Goal: Information Seeking & Learning: Learn about a topic

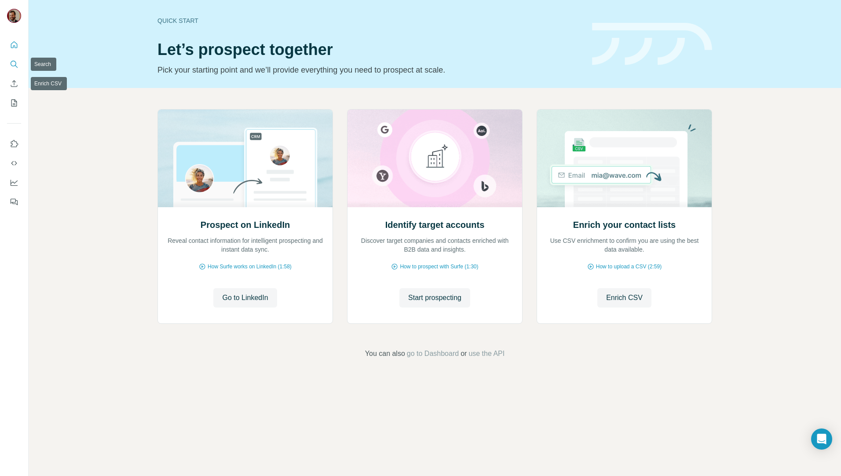
click at [11, 60] on icon "Search" at bounding box center [14, 64] width 9 height 9
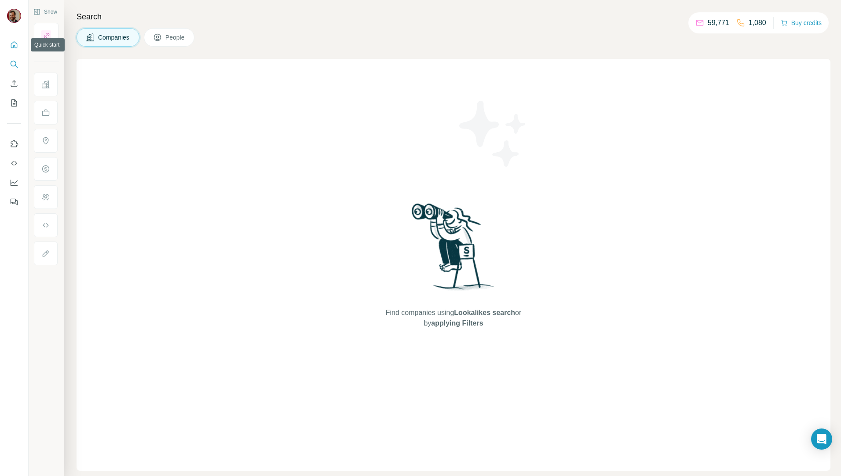
click at [14, 45] on icon "Quick start" at bounding box center [14, 44] width 9 height 9
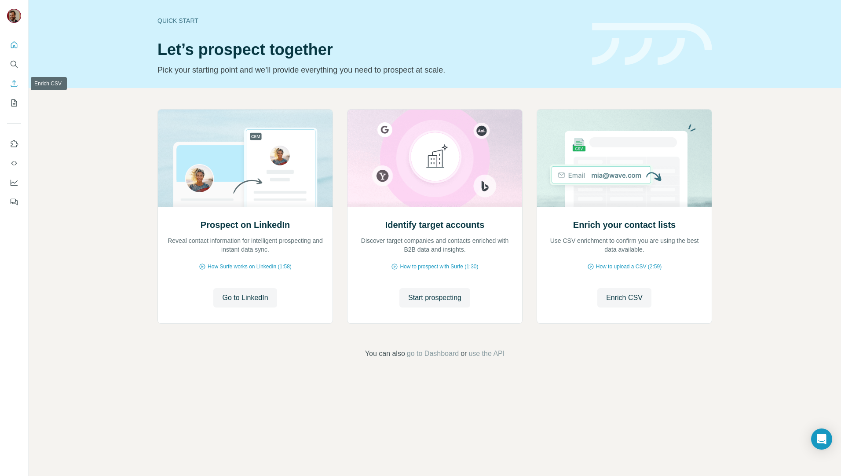
click at [12, 81] on icon "Enrich CSV" at bounding box center [14, 83] width 9 height 9
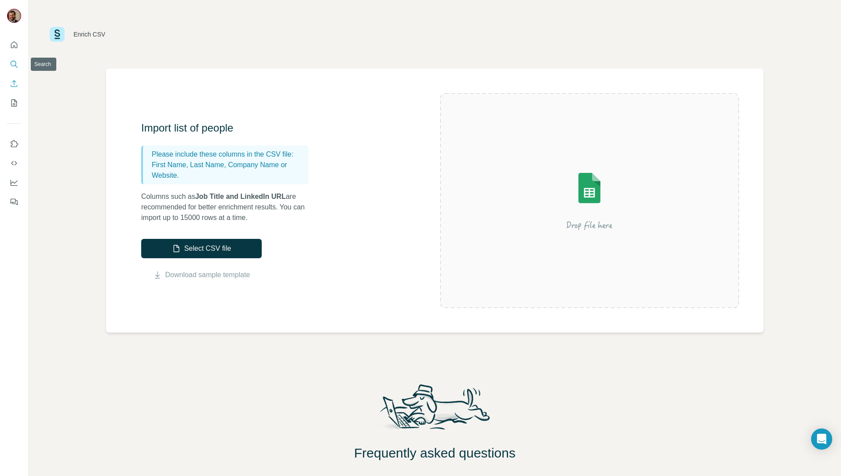
click at [11, 63] on icon "Search" at bounding box center [14, 64] width 9 height 9
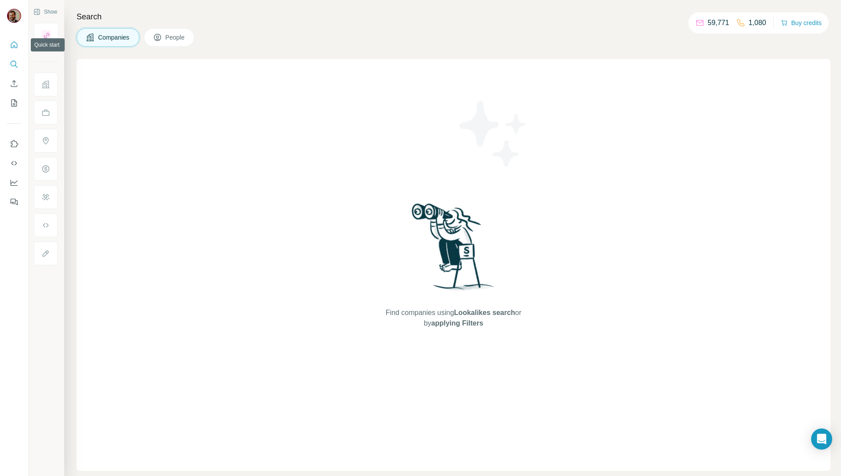
click at [16, 44] on icon "Quick start" at bounding box center [14, 44] width 9 height 9
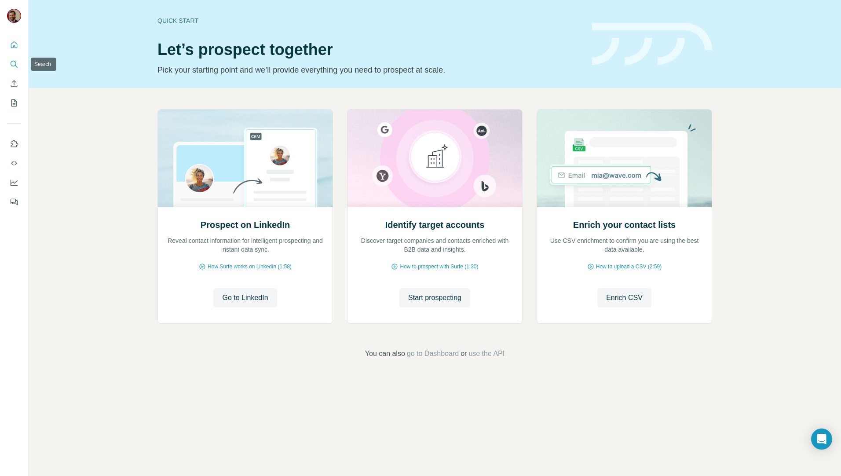
click at [20, 62] on button "Search" at bounding box center [14, 64] width 14 height 16
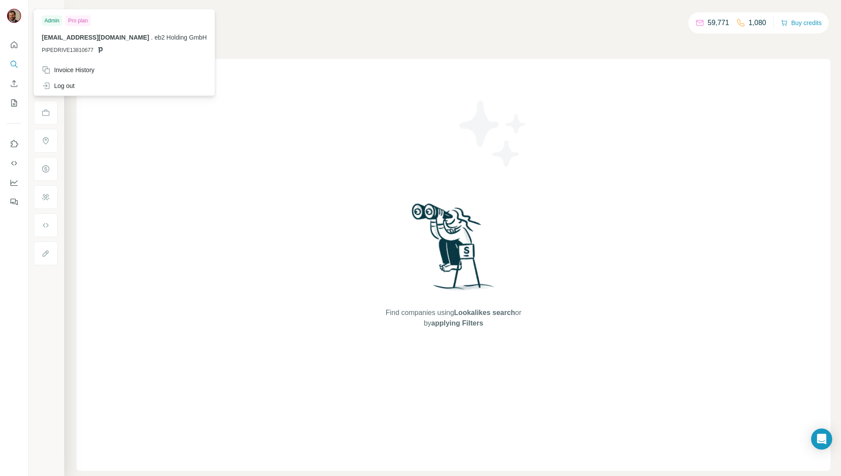
click at [16, 12] on img at bounding box center [14, 16] width 14 height 14
click at [173, 164] on div "Find companies using Lookalikes search or by applying Filters" at bounding box center [454, 265] width 754 height 412
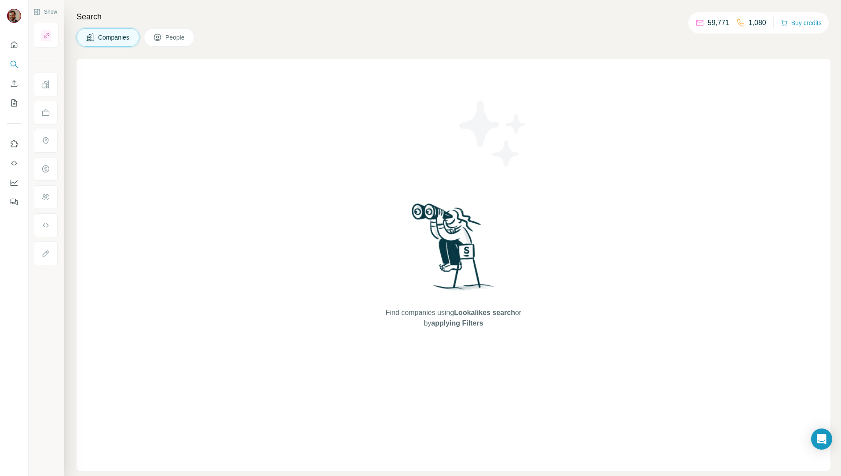
click at [168, 39] on span "People" at bounding box center [175, 37] width 20 height 9
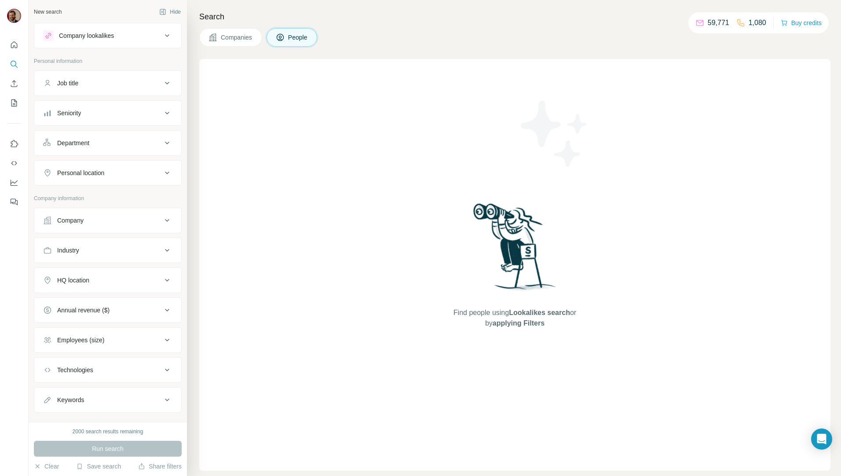
click at [80, 40] on div "Company lookalikes" at bounding box center [86, 35] width 55 height 9
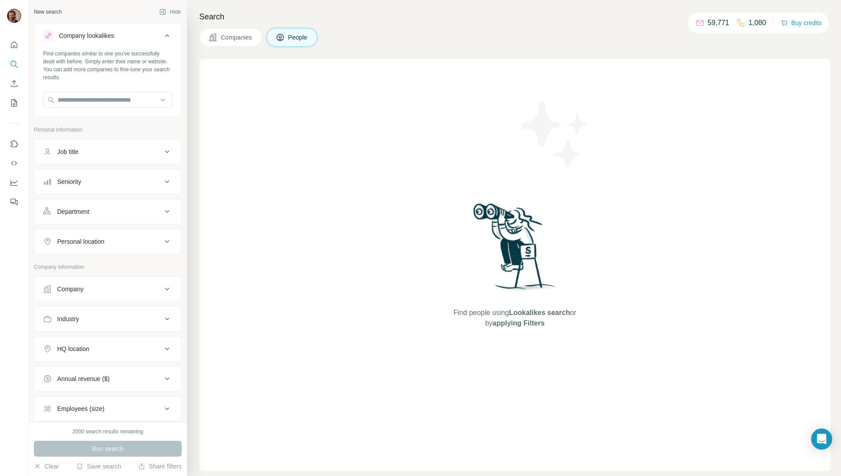
click at [80, 40] on div "Company lookalikes" at bounding box center [86, 35] width 55 height 9
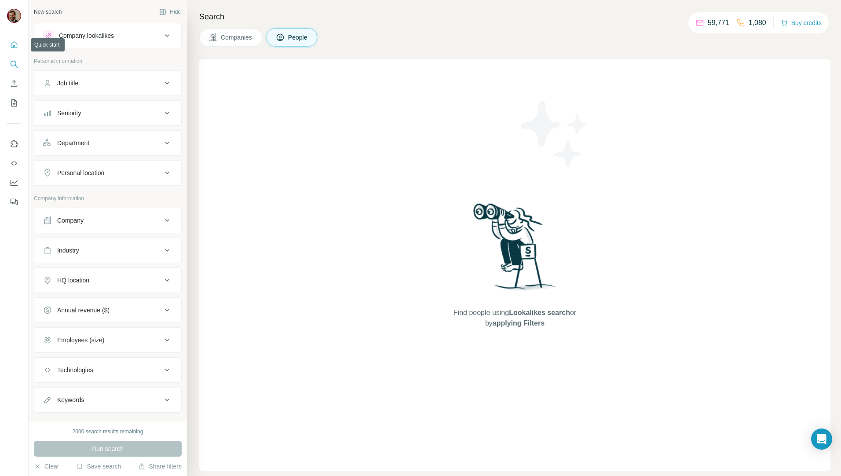
click at [15, 45] on icon "Quick start" at bounding box center [14, 44] width 9 height 9
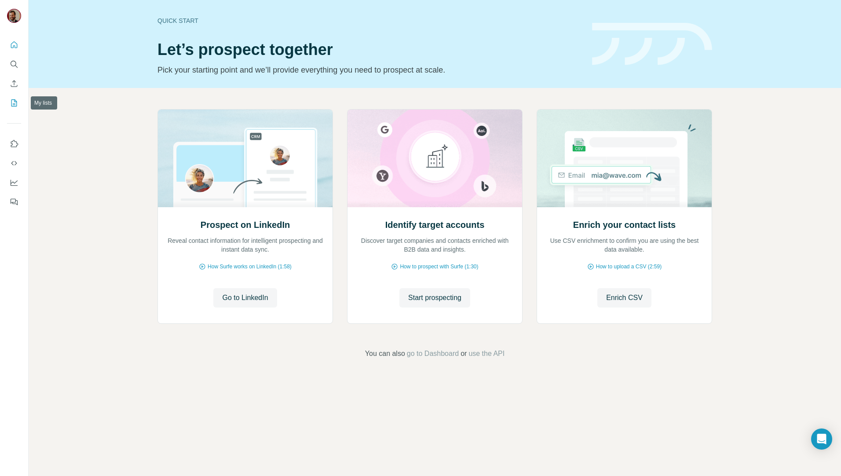
click at [11, 110] on button "My lists" at bounding box center [14, 103] width 14 height 16
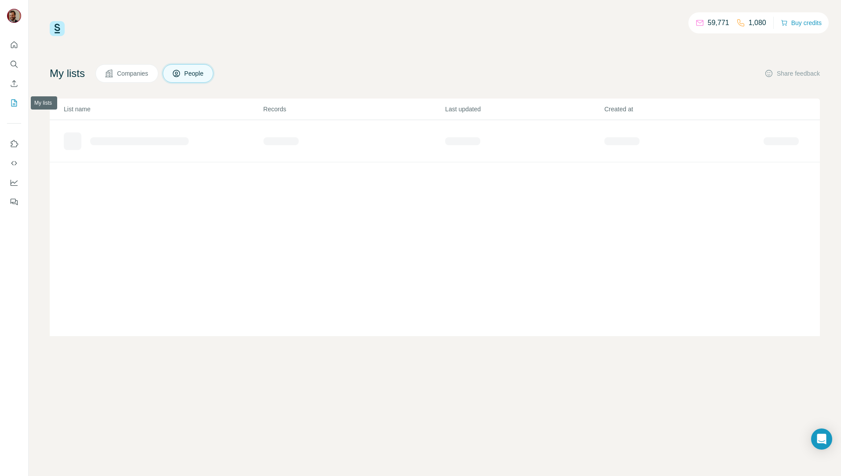
click at [12, 102] on icon "My lists" at bounding box center [14, 103] width 9 height 9
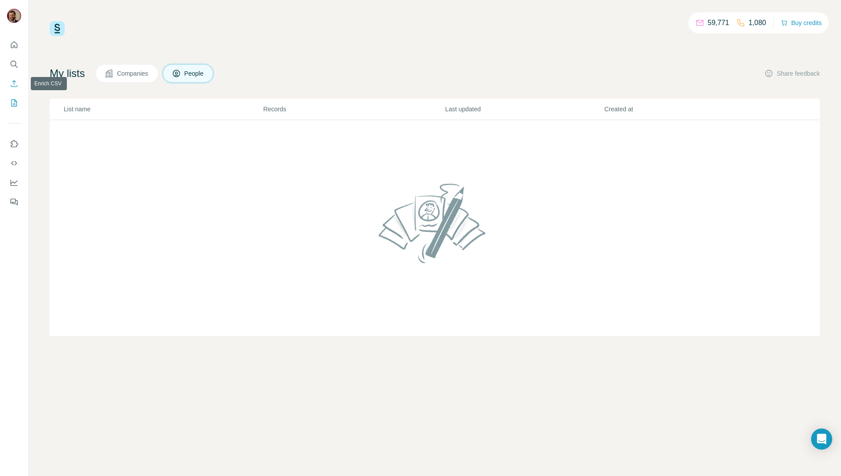
click at [12, 80] on icon "Enrich CSV" at bounding box center [14, 83] width 9 height 9
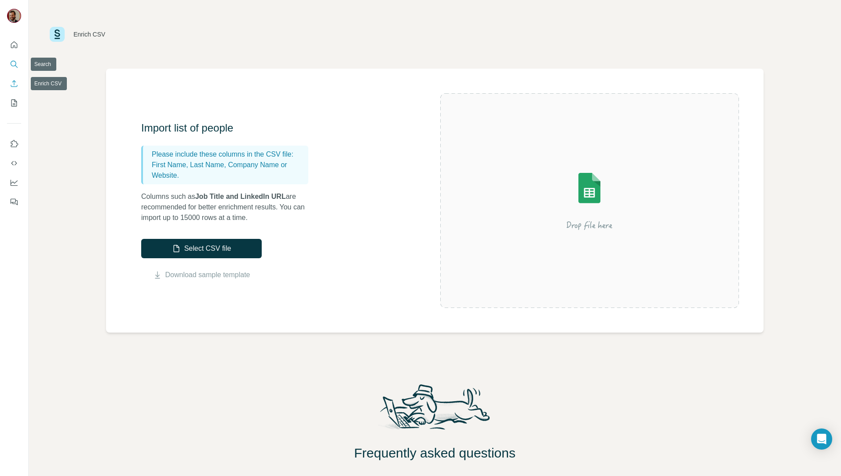
click at [13, 66] on icon "Search" at bounding box center [14, 64] width 9 height 9
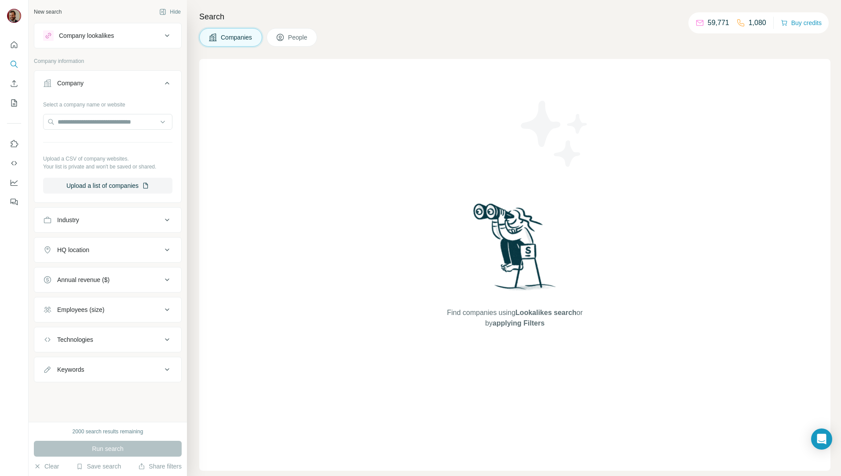
click at [287, 41] on button "People" at bounding box center [292, 37] width 51 height 18
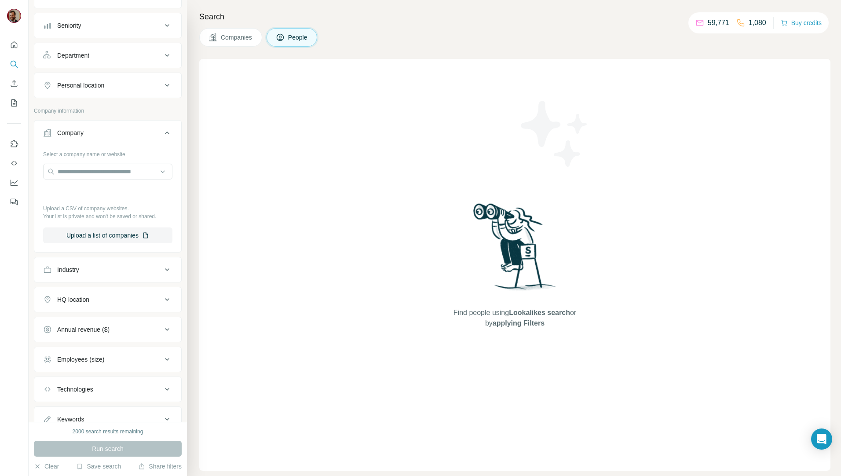
scroll to position [122, 0]
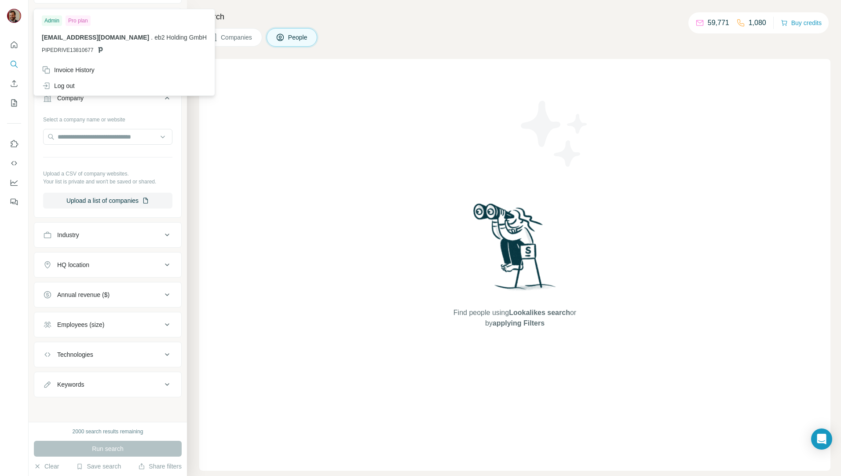
click at [11, 15] on img at bounding box center [14, 16] width 14 height 14
click at [14, 67] on icon "Search" at bounding box center [14, 64] width 9 height 9
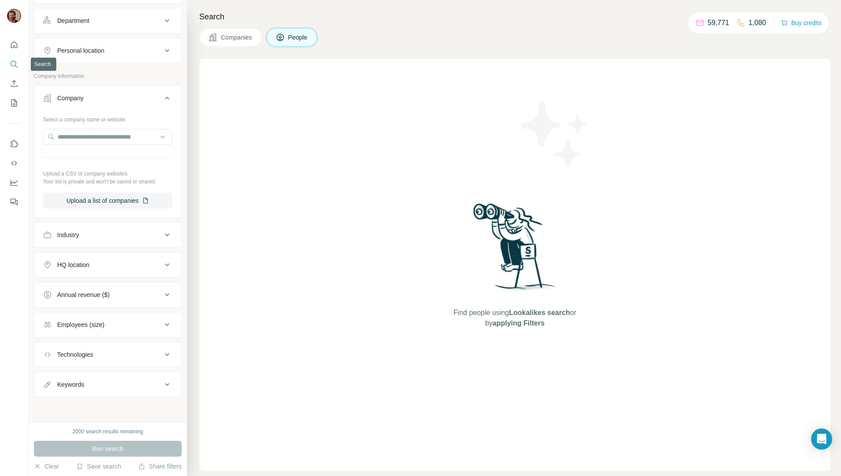
click at [8, 62] on button "Search" at bounding box center [14, 64] width 14 height 16
click at [464, 142] on div "Find people using Lookalikes search or by applying Filters" at bounding box center [515, 265] width 158 height 412
click at [286, 137] on div "Find people using Lookalikes search or by applying Filters" at bounding box center [514, 265] width 631 height 412
click at [234, 29] on button "Companies" at bounding box center [230, 37] width 63 height 18
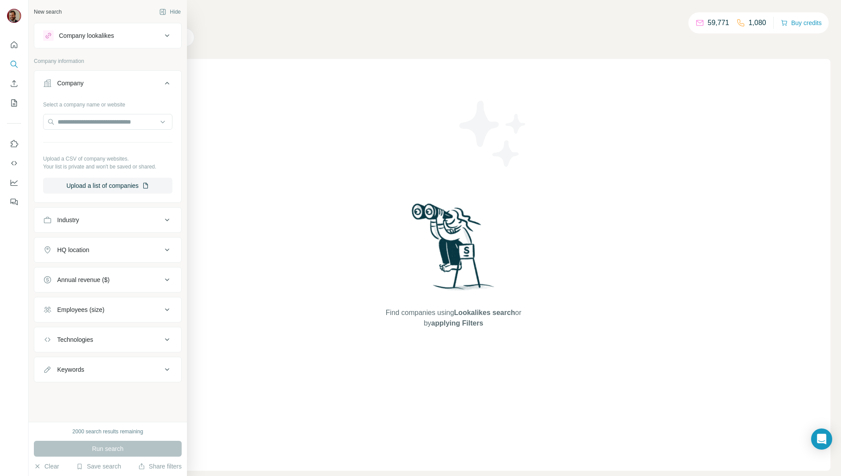
click at [86, 85] on div "Company" at bounding box center [102, 83] width 119 height 9
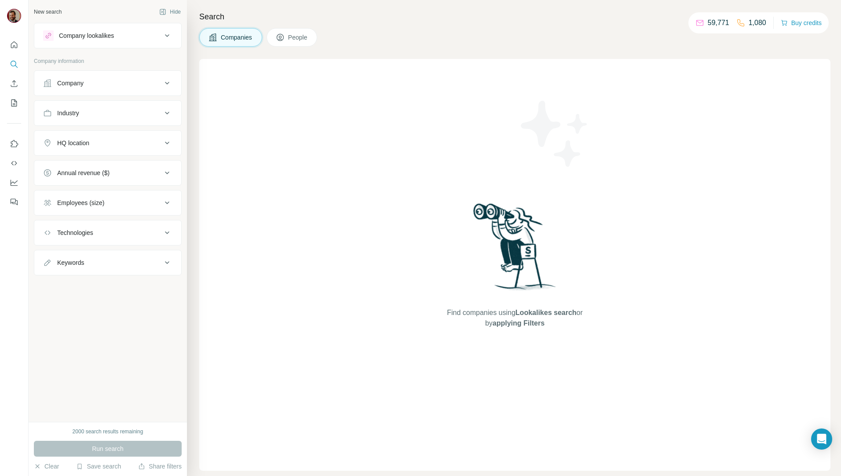
click at [86, 85] on div "Company" at bounding box center [102, 83] width 119 height 9
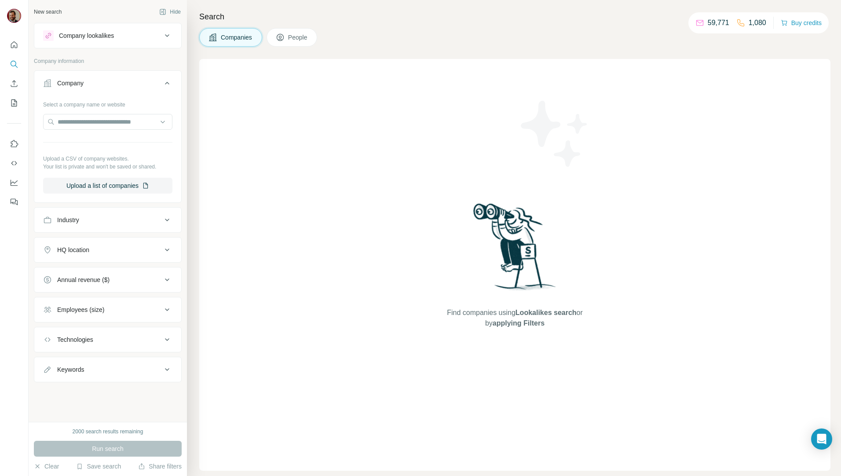
click at [86, 85] on div "Company" at bounding box center [102, 83] width 119 height 9
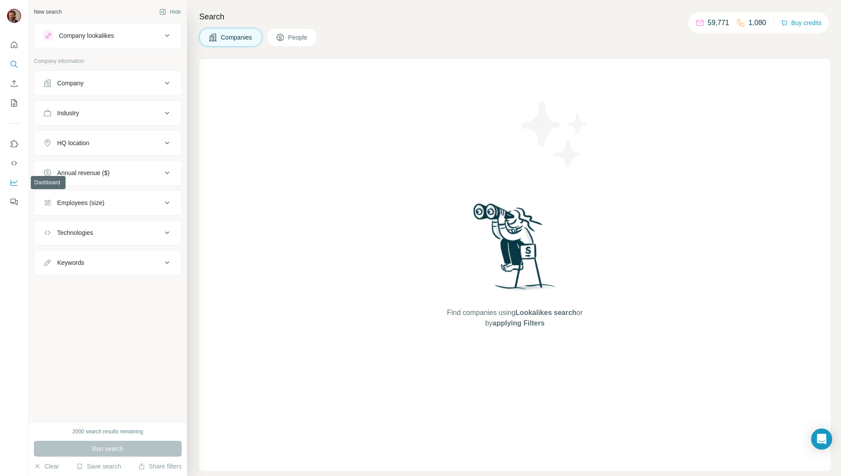
click at [13, 185] on icon "Dashboard" at bounding box center [14, 182] width 9 height 9
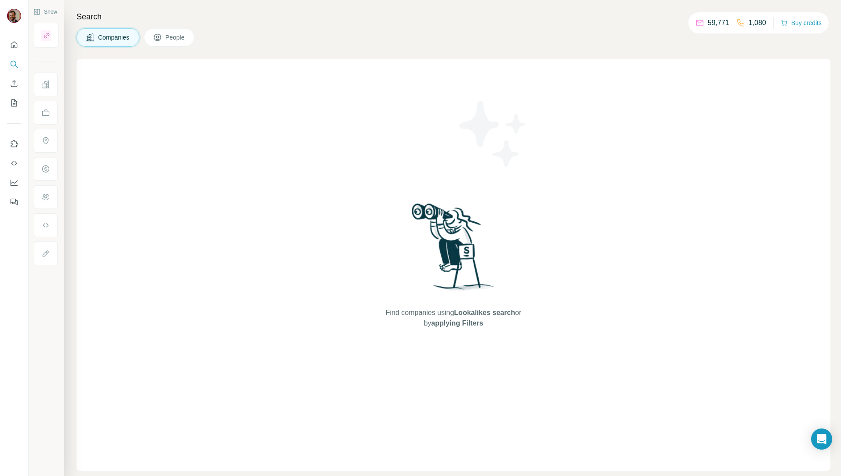
click at [491, 171] on img at bounding box center [492, 133] width 79 height 79
click at [820, 438] on icon "Open Intercom Messenger" at bounding box center [821, 438] width 10 height 11
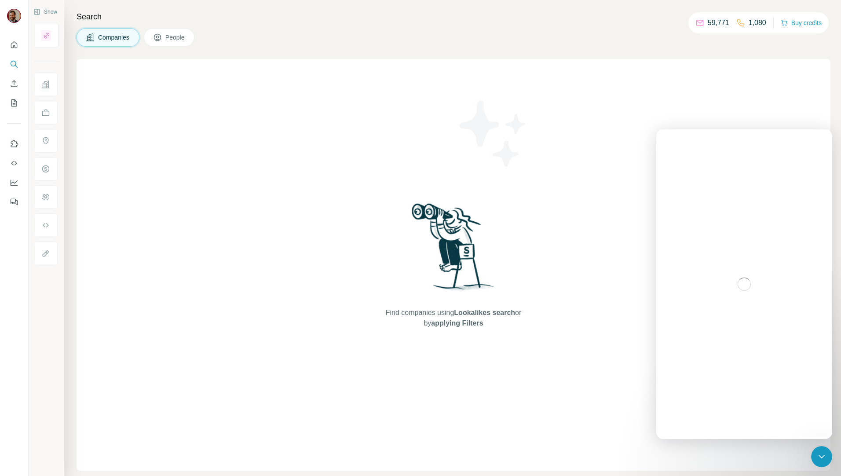
drag, startPoint x: 719, startPoint y: 412, endPoint x: 695, endPoint y: 402, distance: 25.6
click at [719, 412] on div "Intercom messenger" at bounding box center [744, 284] width 176 height 310
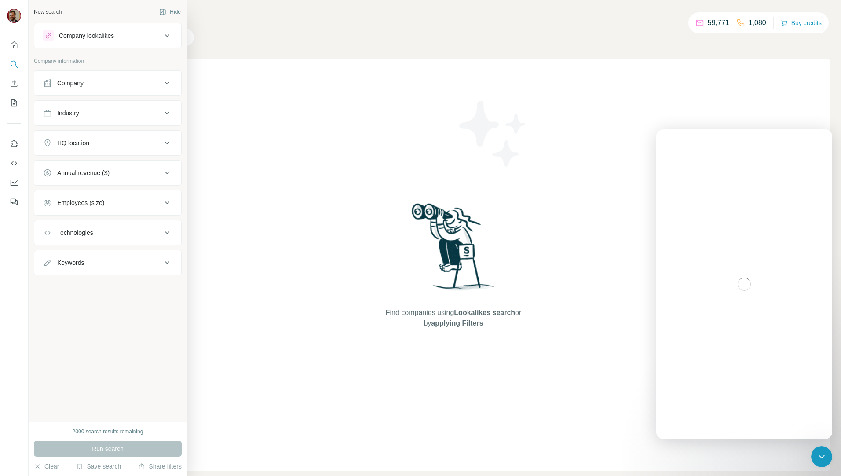
click at [66, 181] on button "Annual revenue ($)" at bounding box center [107, 172] width 147 height 21
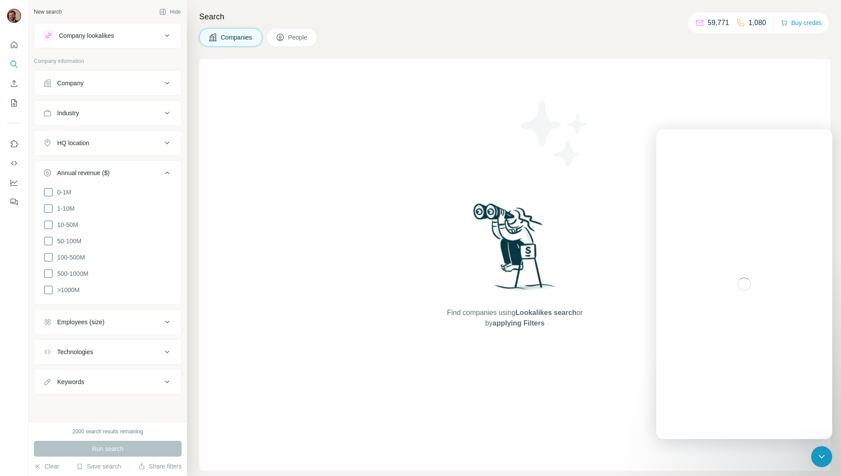
click at [66, 181] on button "Annual revenue ($)" at bounding box center [107, 174] width 147 height 25
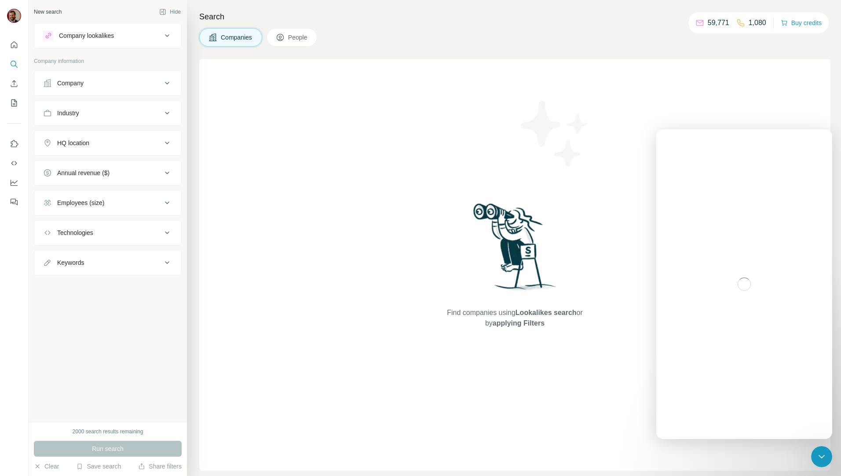
click at [76, 150] on button "HQ location" at bounding box center [107, 142] width 147 height 21
click at [85, 138] on button "HQ location" at bounding box center [107, 144] width 147 height 25
click at [106, 208] on button "Employees (size)" at bounding box center [107, 202] width 147 height 21
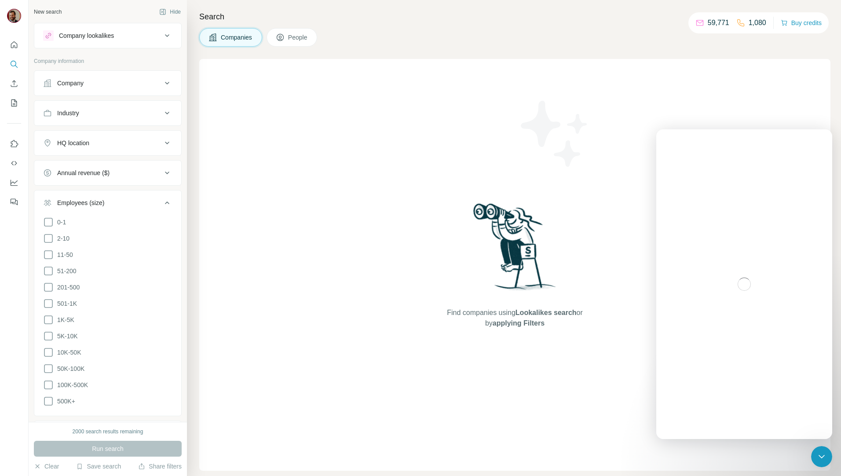
click at [106, 208] on button "Employees (size)" at bounding box center [107, 204] width 147 height 25
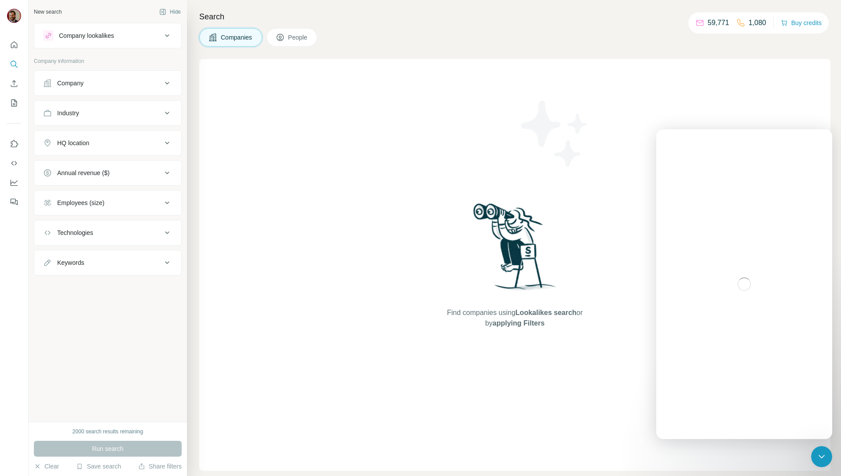
click at [106, 230] on div "Technologies" at bounding box center [102, 232] width 119 height 9
click at [122, 266] on div "Keywords" at bounding box center [102, 262] width 119 height 9
click at [80, 411] on div "New search Hide Company lookalikes Company information Company Industry HQ loca…" at bounding box center [108, 211] width 158 height 422
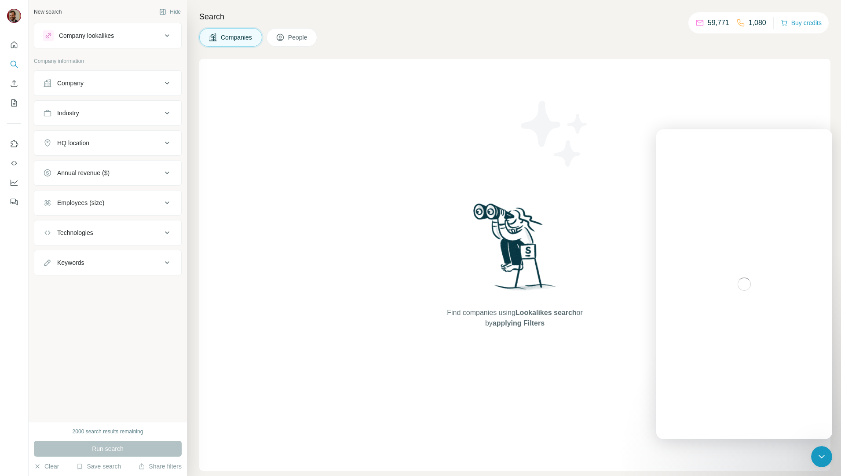
click at [82, 75] on button "Company" at bounding box center [107, 83] width 147 height 21
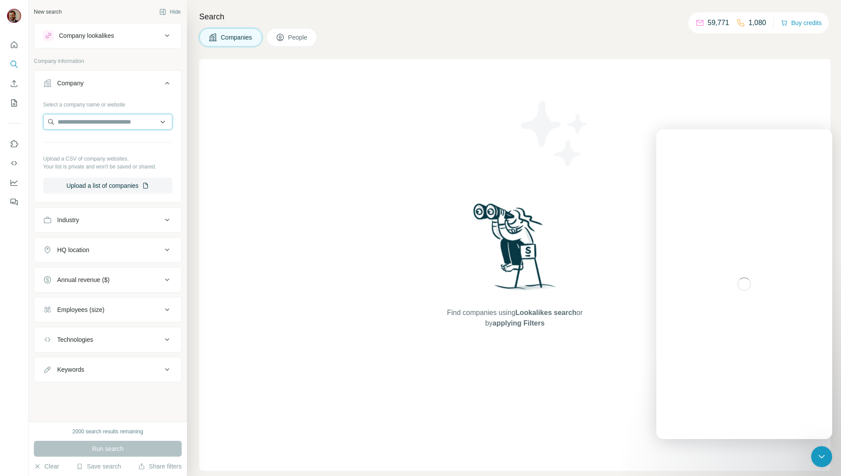
click at [91, 124] on input "text" at bounding box center [107, 122] width 129 height 16
click at [113, 223] on div "Industry" at bounding box center [102, 220] width 119 height 9
click at [110, 242] on input at bounding box center [103, 242] width 109 height 10
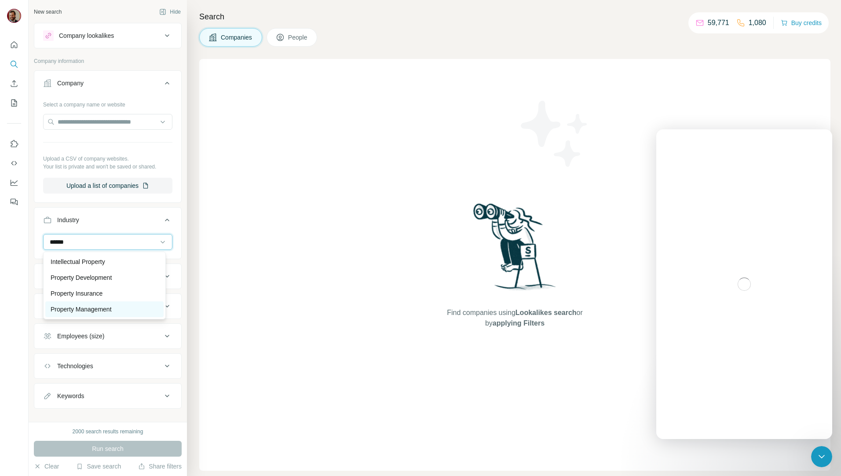
type input "******"
click at [121, 303] on div "Property Management" at bounding box center [104, 309] width 118 height 16
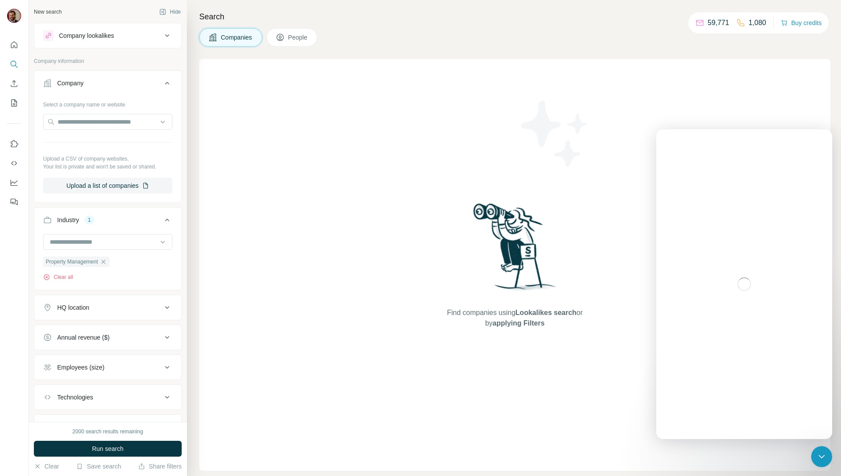
click at [103, 303] on button "HQ location" at bounding box center [107, 307] width 147 height 21
click at [103, 322] on input "text" at bounding box center [107, 330] width 129 height 16
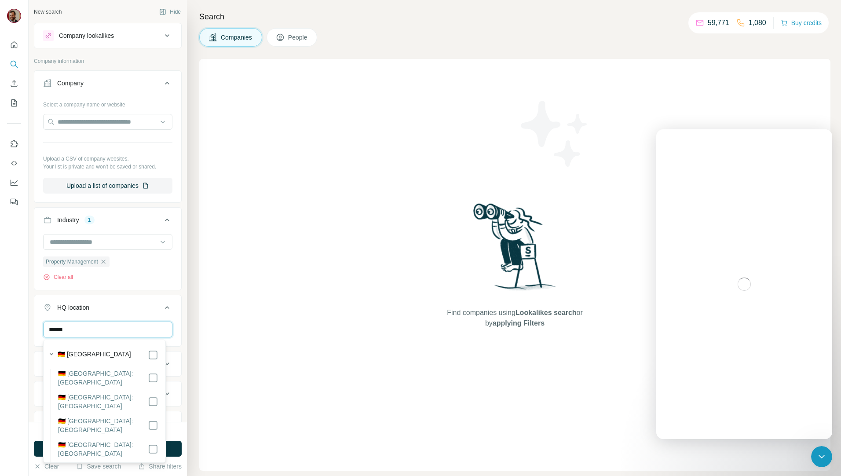
type input "******"
click at [84, 357] on label "🇩🇪 Germany" at bounding box center [94, 355] width 73 height 11
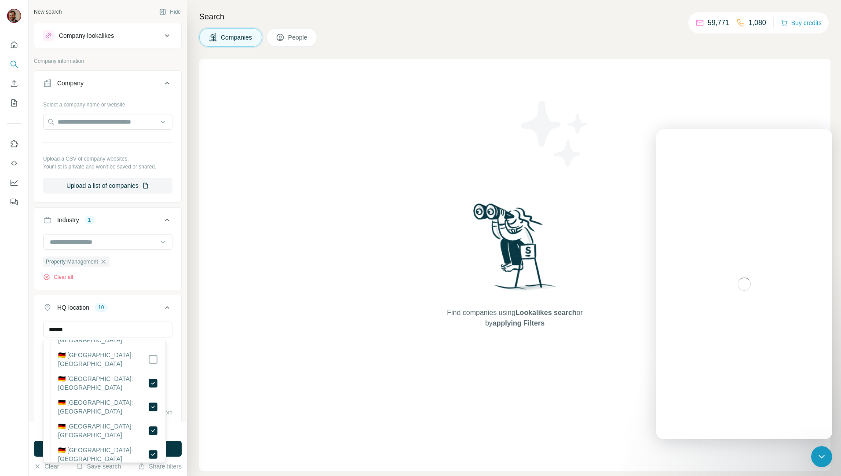
scroll to position [209, 0]
click at [148, 421] on div at bounding box center [153, 430] width 11 height 18
click at [148, 424] on icon at bounding box center [153, 429] width 11 height 11
click at [266, 408] on div "Find companies using Lookalikes search or by applying Filters" at bounding box center [514, 265] width 631 height 412
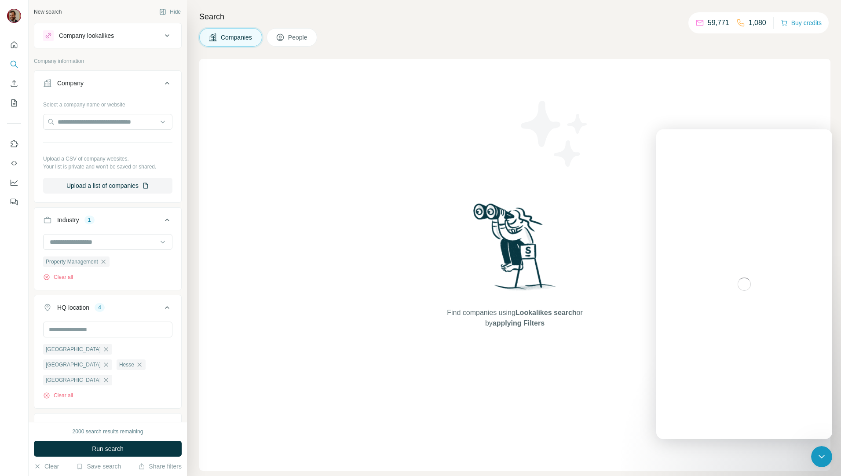
click at [128, 421] on div "Annual revenue ($)" at bounding box center [102, 425] width 119 height 9
click at [230, 405] on div "Find companies using Lookalikes search or by applying Filters" at bounding box center [514, 265] width 631 height 412
click at [128, 446] on button "Run search" at bounding box center [108, 449] width 148 height 16
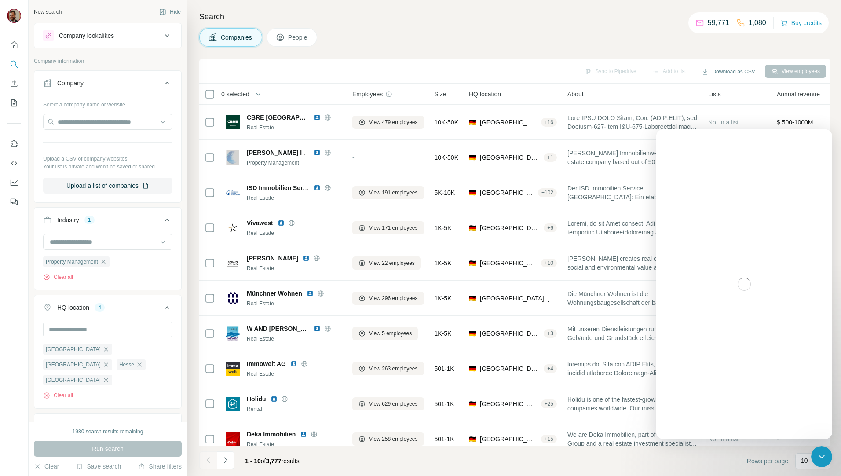
click at [633, 39] on div "Companies People" at bounding box center [514, 37] width 631 height 18
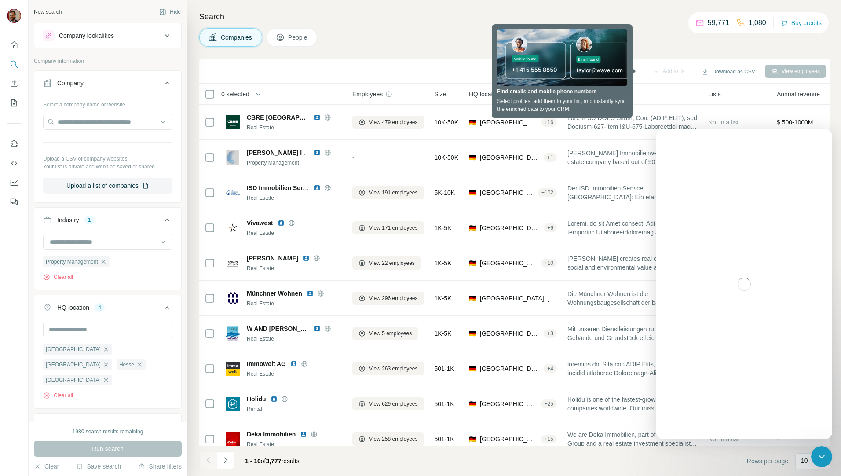
click at [694, 151] on div "Intercom messenger" at bounding box center [744, 284] width 176 height 310
click at [435, 43] on div "Companies People" at bounding box center [514, 37] width 631 height 18
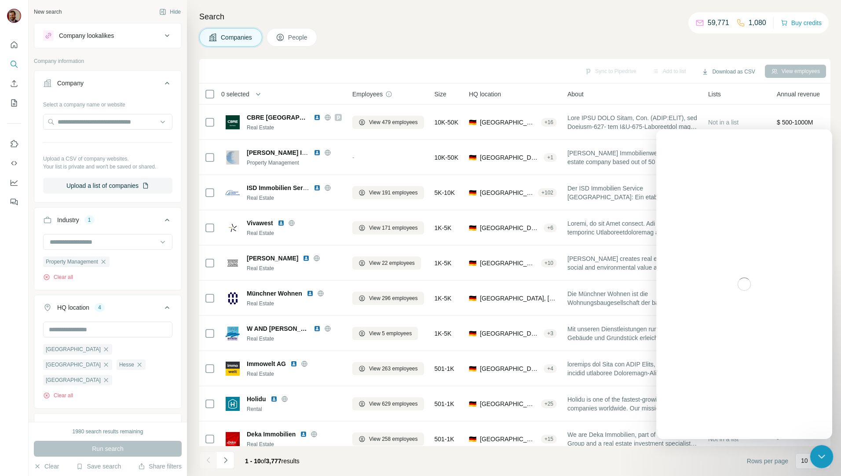
click at [821, 454] on icon "Close Intercom Messenger" at bounding box center [820, 455] width 11 height 11
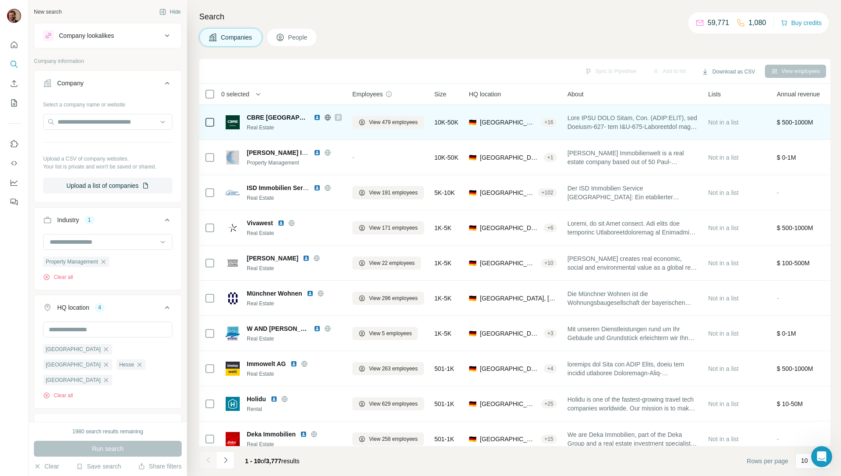
click at [469, 123] on td "🇩🇪 Germany, Hesse + 16" at bounding box center [513, 122] width 99 height 35
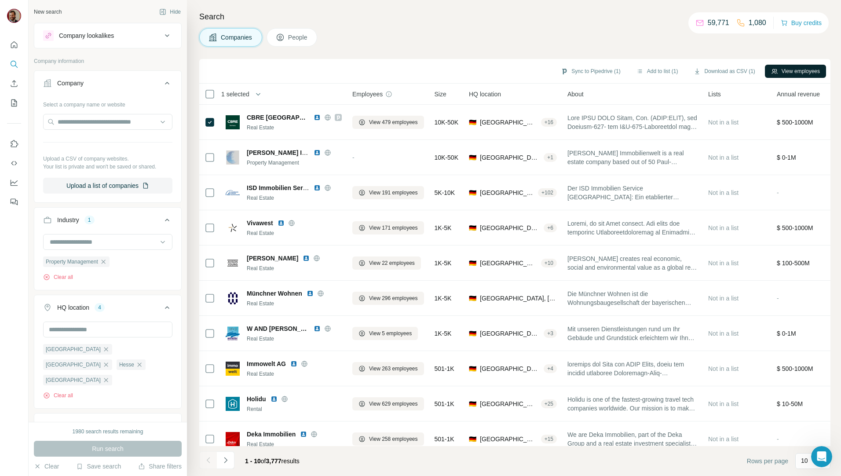
click at [801, 65] on button "View employees" at bounding box center [795, 71] width 61 height 13
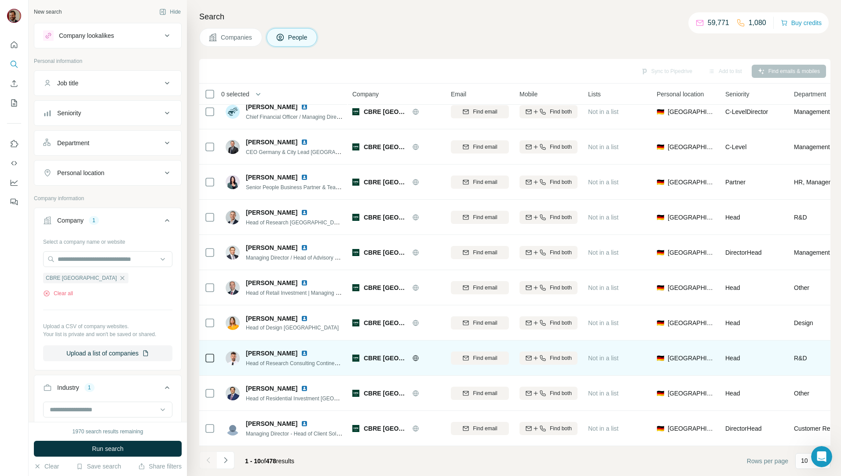
scroll to position [15, 0]
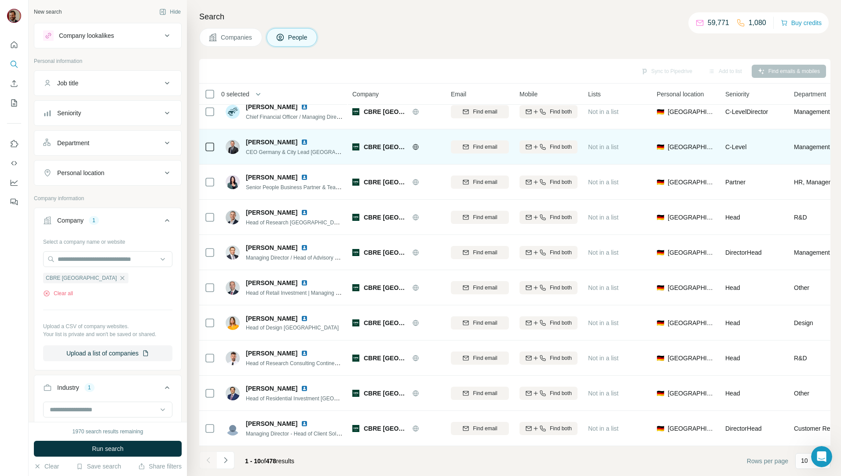
click at [244, 138] on div "Kai Mende CEO Germany & City Lead Berlin" at bounding box center [284, 147] width 117 height 18
click at [235, 141] on img at bounding box center [233, 147] width 14 height 14
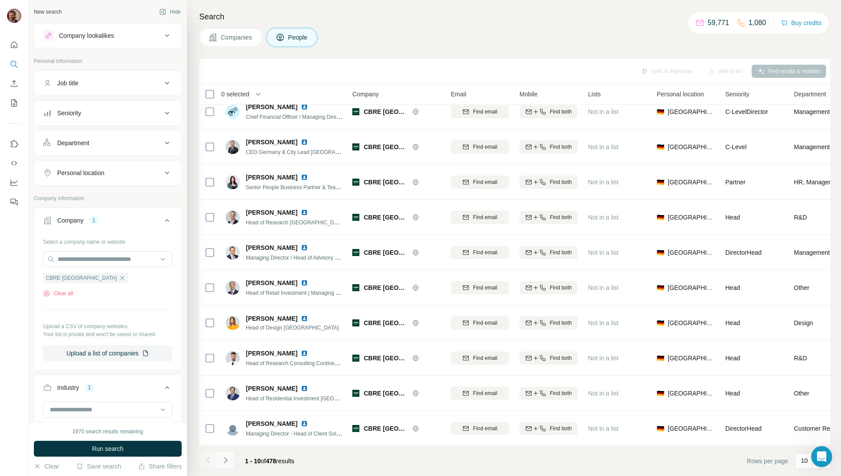
click at [228, 458] on icon "Navigate to next page" at bounding box center [225, 460] width 9 height 9
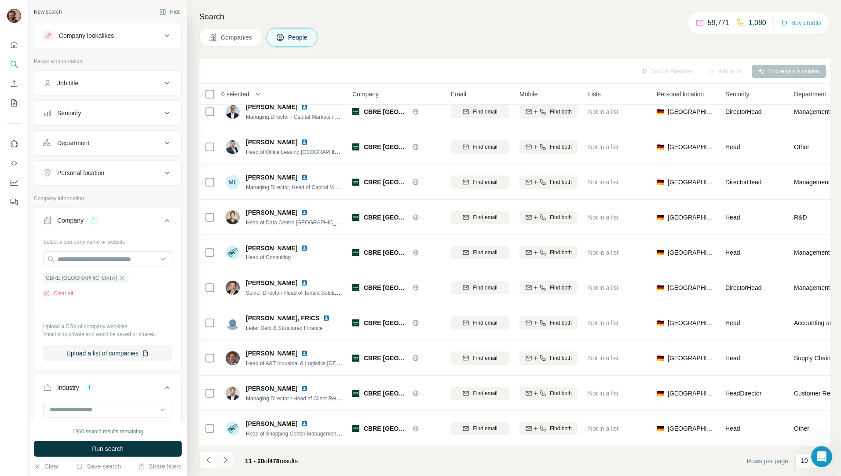
click at [228, 458] on icon "Navigate to next page" at bounding box center [225, 460] width 9 height 9
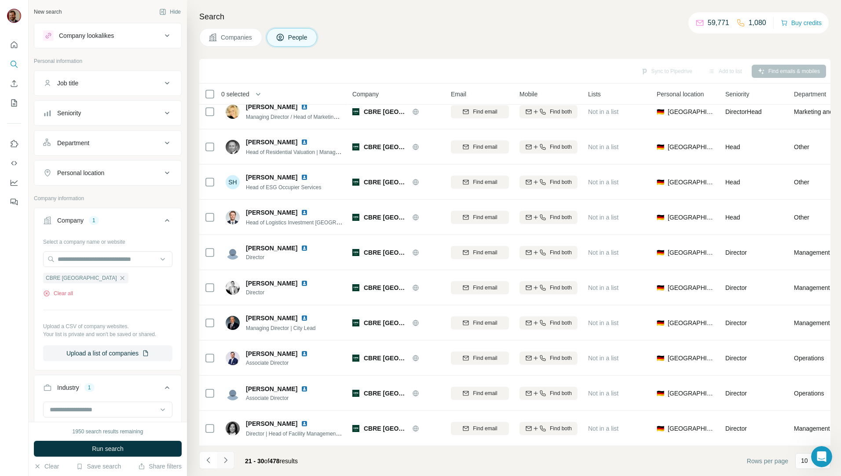
click at [228, 458] on icon "Navigate to next page" at bounding box center [225, 460] width 9 height 9
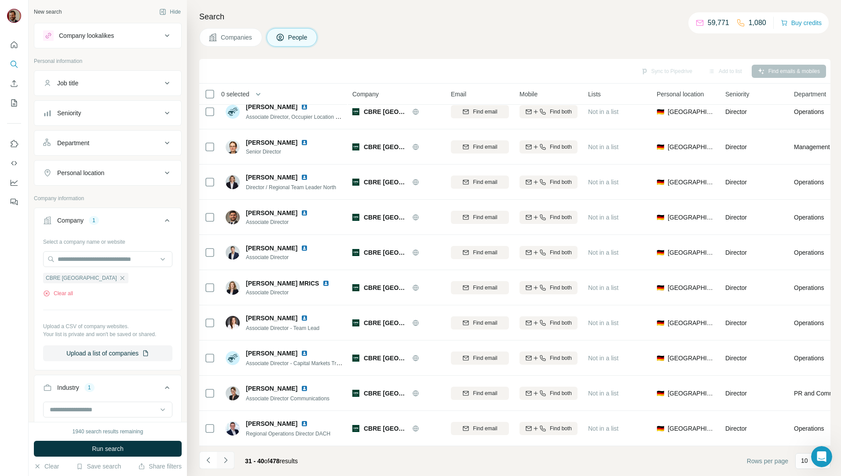
click at [228, 458] on icon "Navigate to next page" at bounding box center [225, 460] width 9 height 9
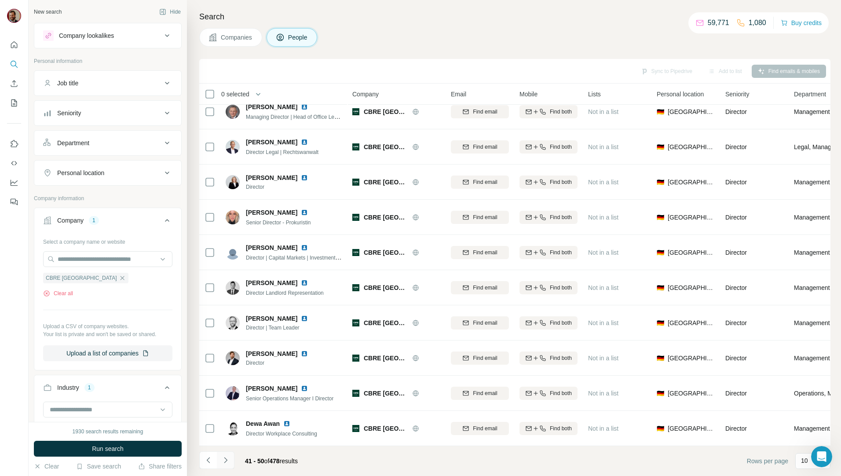
click at [229, 462] on icon "Navigate to next page" at bounding box center [225, 460] width 9 height 9
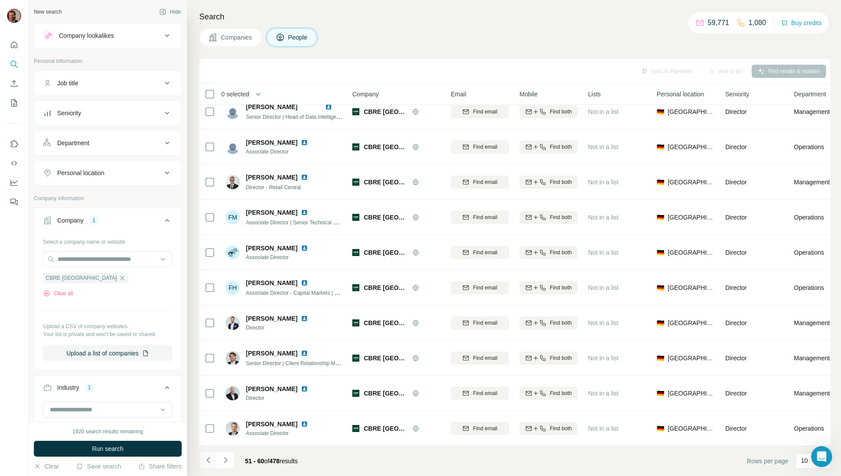
click at [208, 458] on icon "Navigate to previous page" at bounding box center [208, 460] width 9 height 9
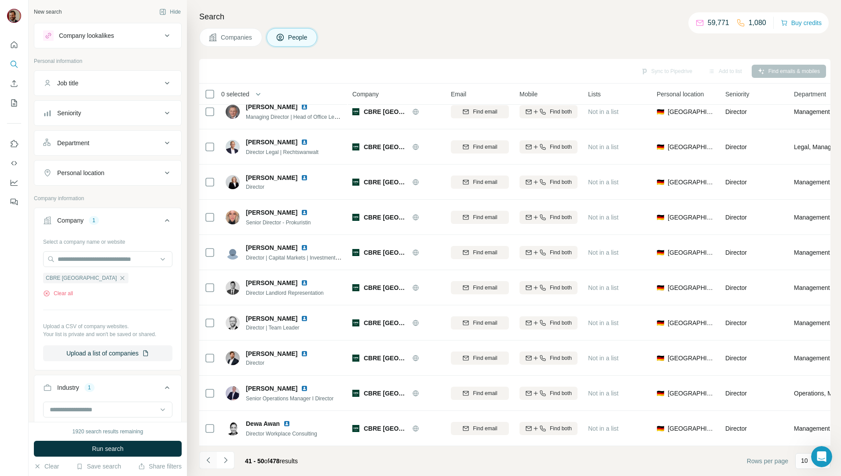
click at [208, 458] on icon "Navigate to previous page" at bounding box center [208, 460] width 9 height 9
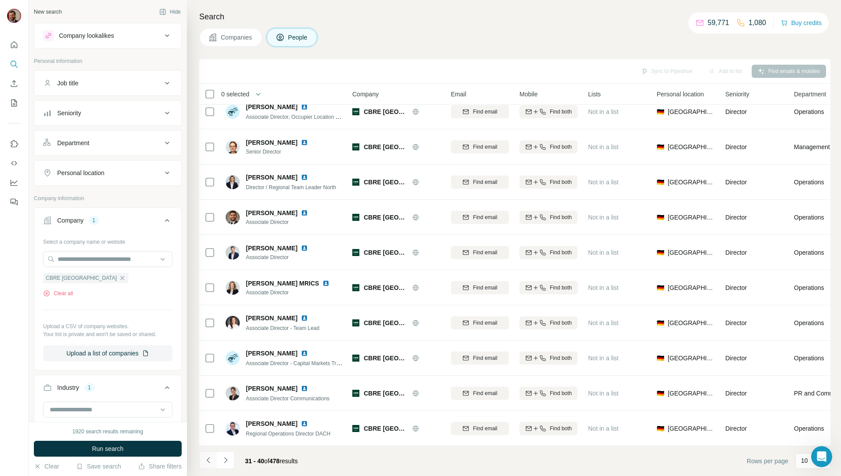
click at [208, 458] on icon "Navigate to previous page" at bounding box center [208, 460] width 9 height 9
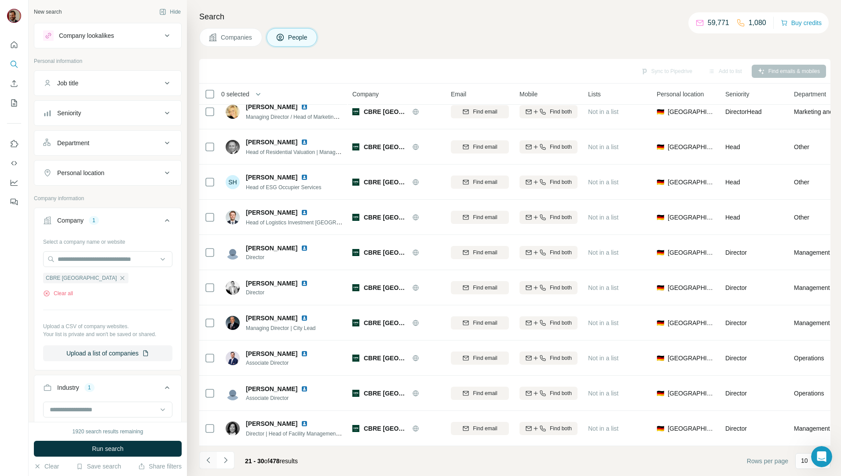
click at [208, 458] on icon "Navigate to previous page" at bounding box center [208, 460] width 9 height 9
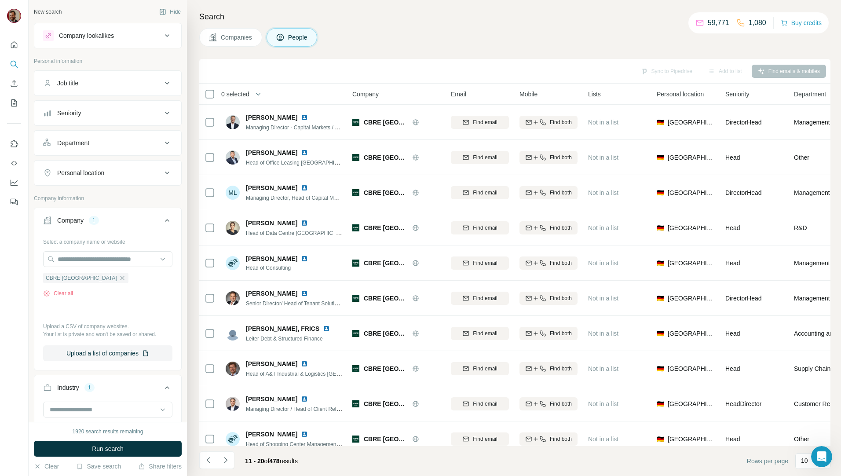
scroll to position [401, 0]
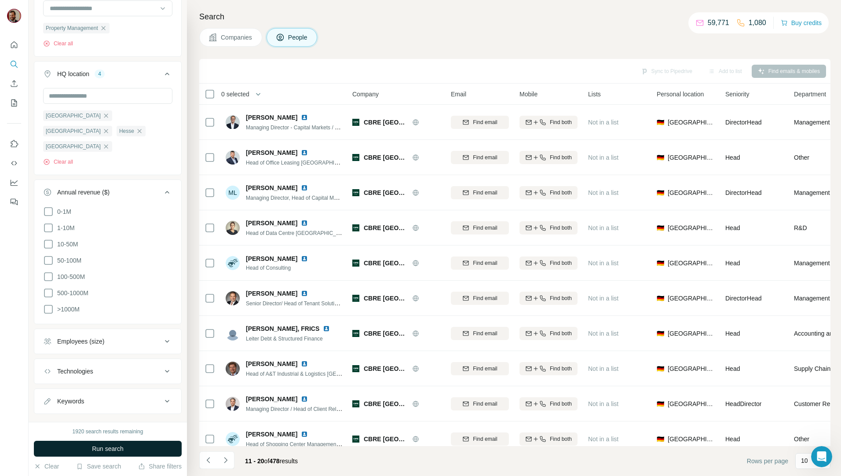
click at [131, 447] on button "Run search" at bounding box center [108, 449] width 148 height 16
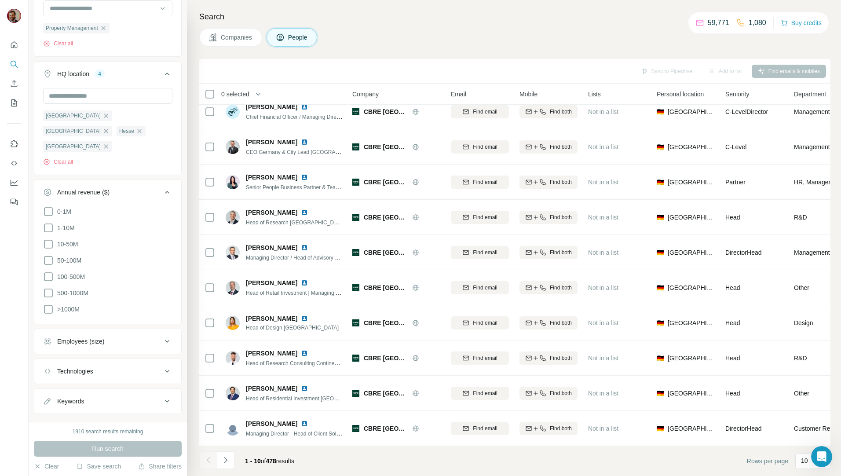
scroll to position [0, 0]
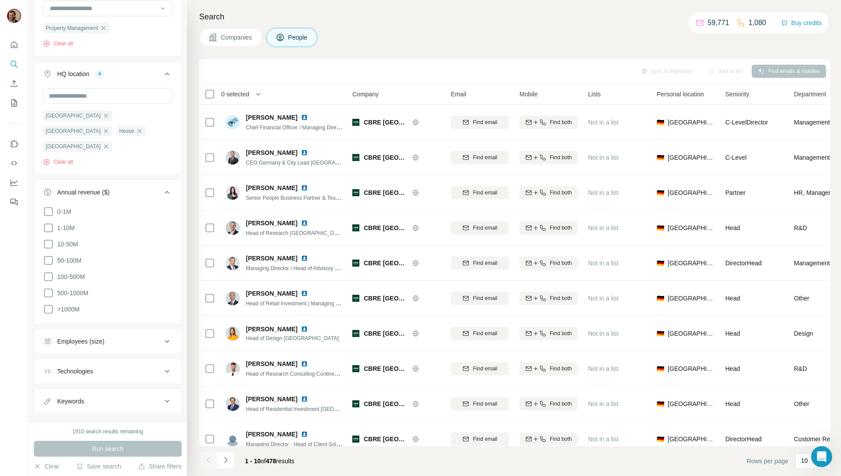
click at [243, 39] on span "Companies" at bounding box center [237, 37] width 32 height 9
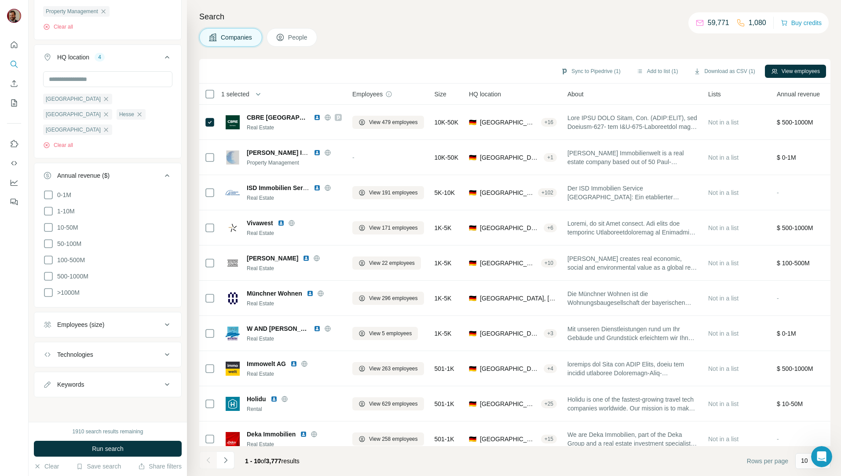
scroll to position [264, 0]
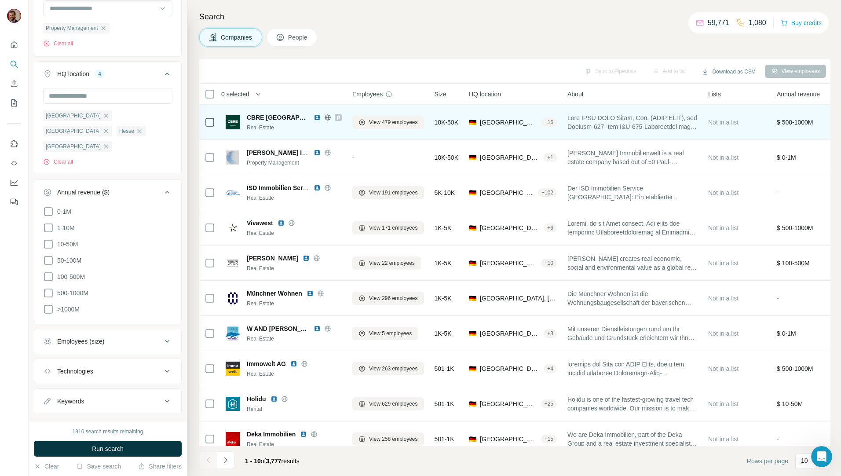
drag, startPoint x: 373, startPoint y: 44, endPoint x: 379, endPoint y: 105, distance: 61.4
click at [379, 37] on div "Companies People" at bounding box center [514, 37] width 631 height 18
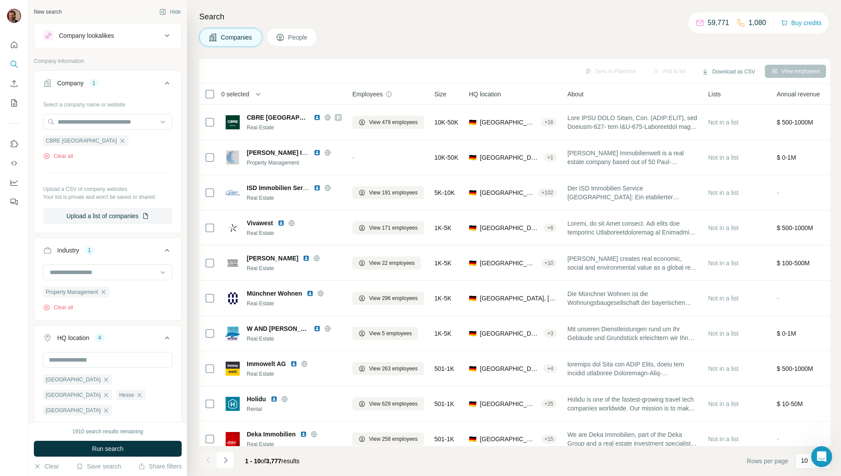
click at [102, 165] on div "Select a company name or website CBRE Germany Clear all Upload a CSV of company…" at bounding box center [107, 160] width 129 height 127
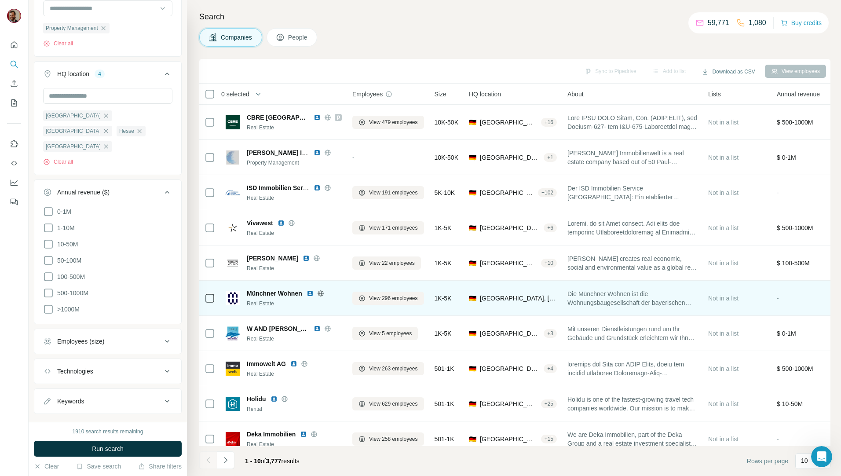
scroll to position [15, 0]
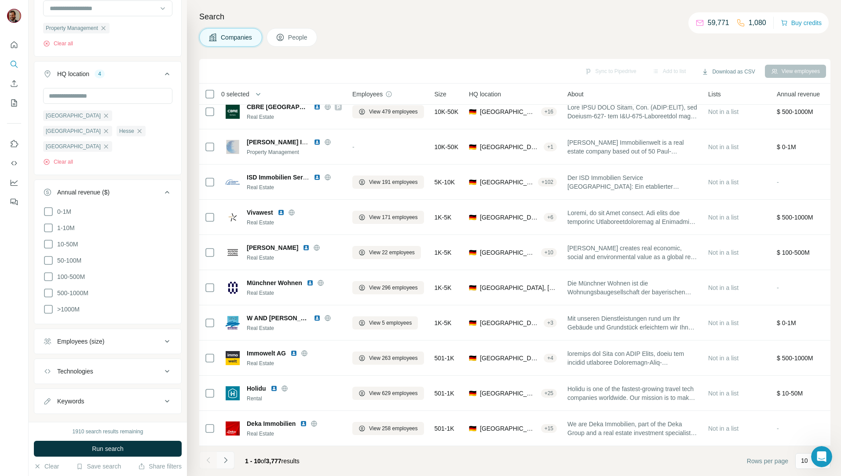
click at [225, 464] on icon "Navigate to next page" at bounding box center [225, 460] width 9 height 9
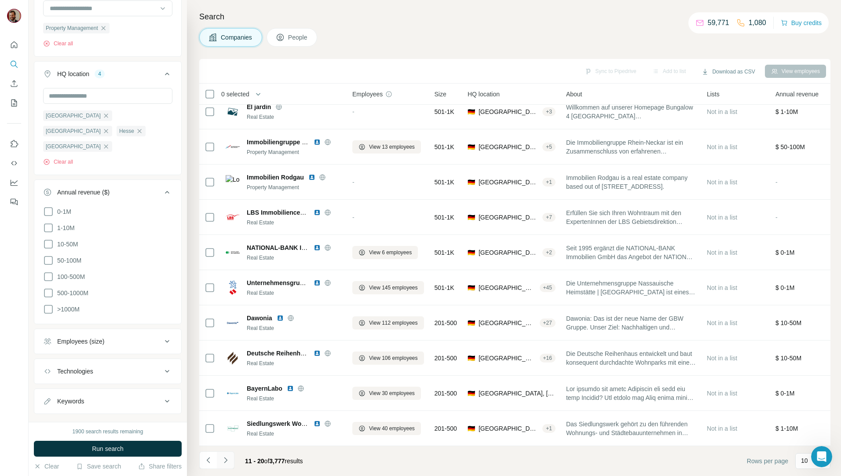
click at [225, 461] on icon "Navigate to next page" at bounding box center [225, 460] width 9 height 9
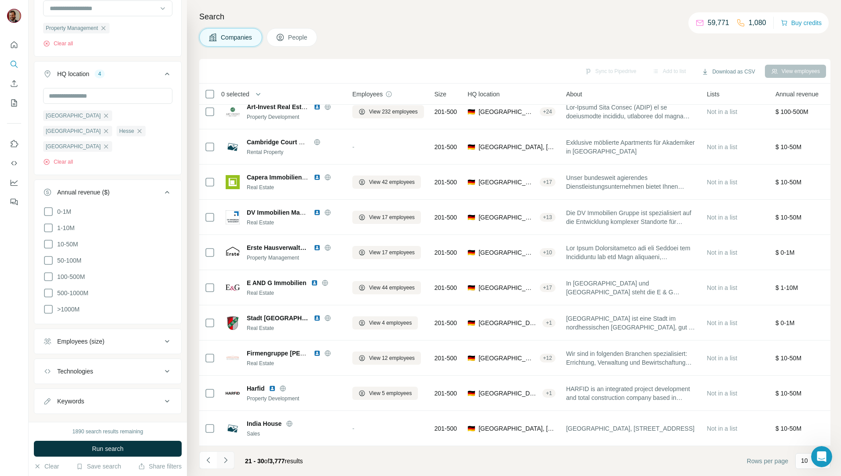
click at [226, 461] on icon "Navigate to next page" at bounding box center [225, 460] width 3 height 6
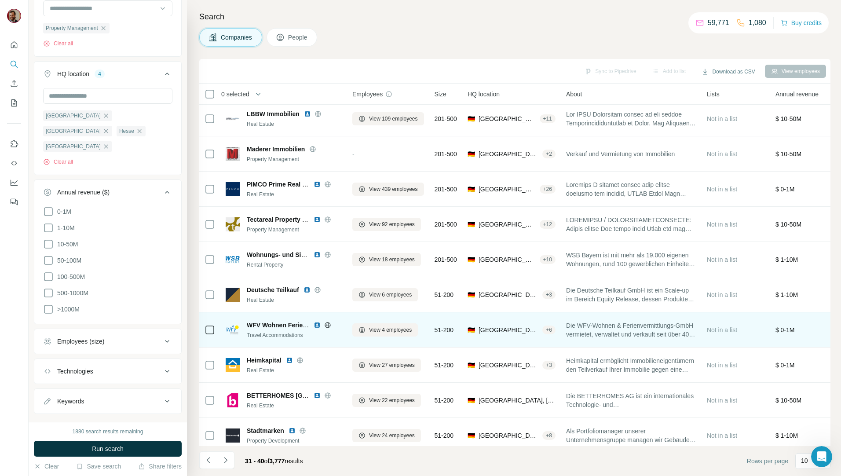
scroll to position [0, 0]
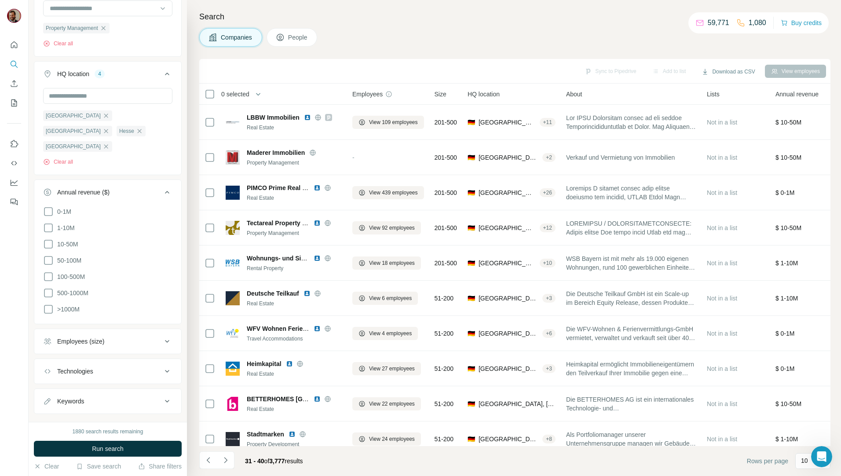
click at [568, 33] on div "Companies People" at bounding box center [514, 37] width 631 height 18
click at [16, 42] on icon "Quick start" at bounding box center [14, 44] width 9 height 9
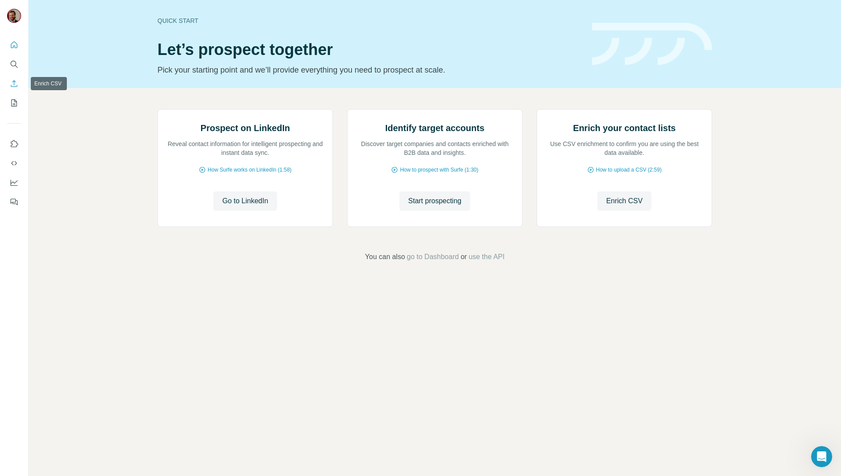
click at [12, 82] on icon "Enrich CSV" at bounding box center [14, 83] width 7 height 7
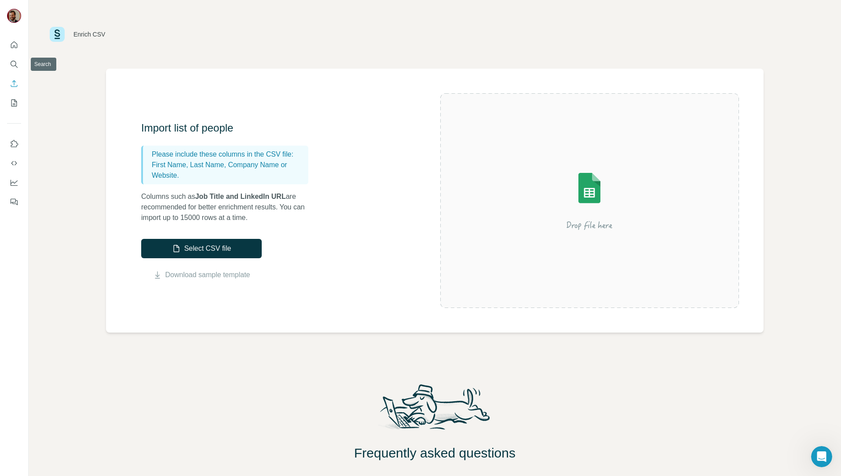
click at [14, 55] on nav at bounding box center [14, 74] width 14 height 74
click at [15, 61] on icon "Search" at bounding box center [14, 64] width 9 height 9
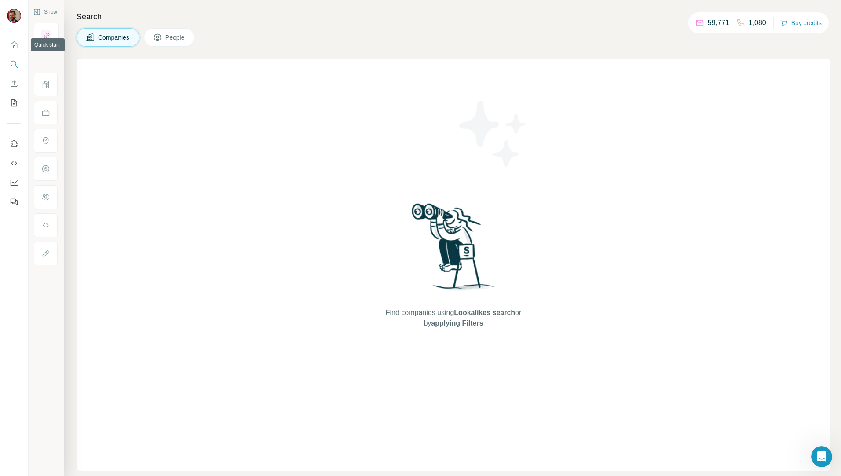
drag, startPoint x: 17, startPoint y: 44, endPoint x: 0, endPoint y: 44, distance: 16.7
click at [18, 45] on icon "Quick start" at bounding box center [14, 44] width 9 height 9
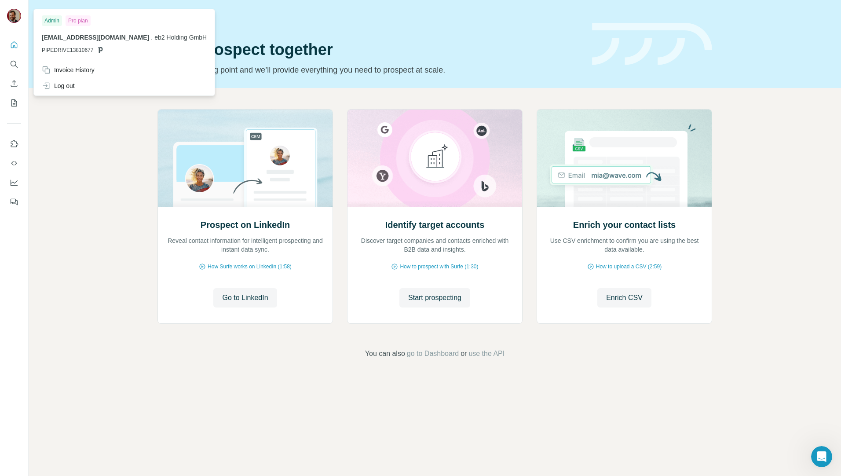
click at [19, 18] on img at bounding box center [14, 16] width 14 height 14
click at [11, 43] on icon "Quick start" at bounding box center [14, 44] width 9 height 9
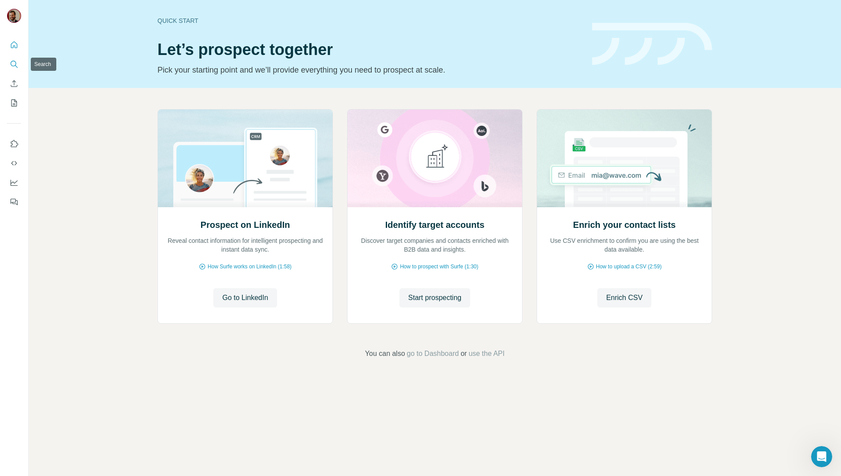
click at [14, 67] on icon "Search" at bounding box center [14, 64] width 9 height 9
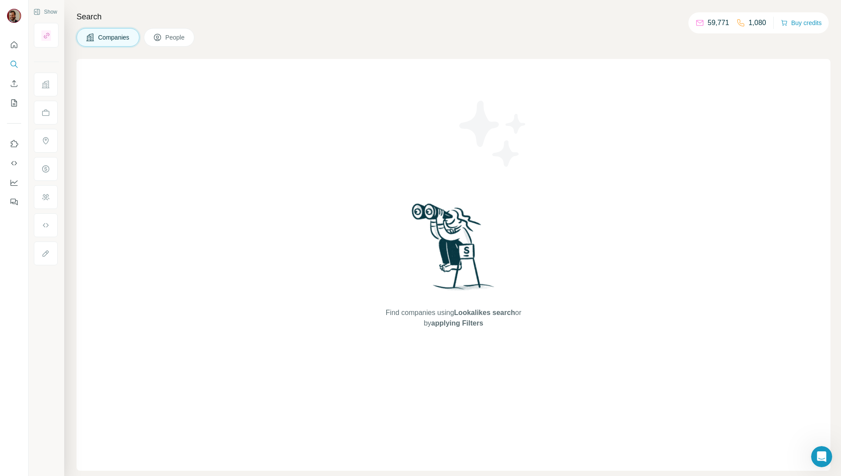
click at [165, 37] on button "People" at bounding box center [169, 37] width 51 height 18
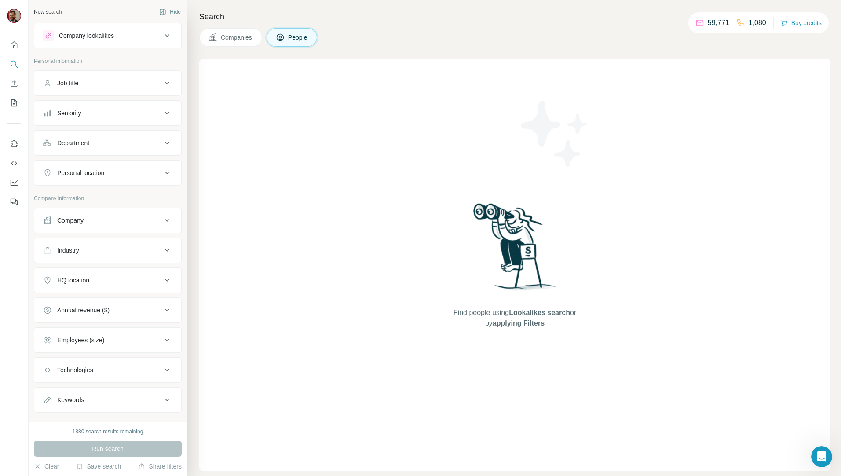
scroll to position [15, 0]
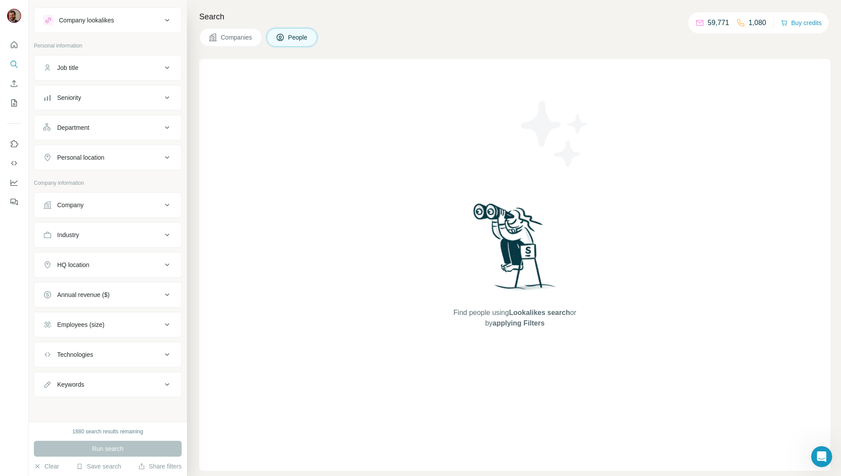
click at [237, 33] on span "Companies" at bounding box center [237, 37] width 32 height 9
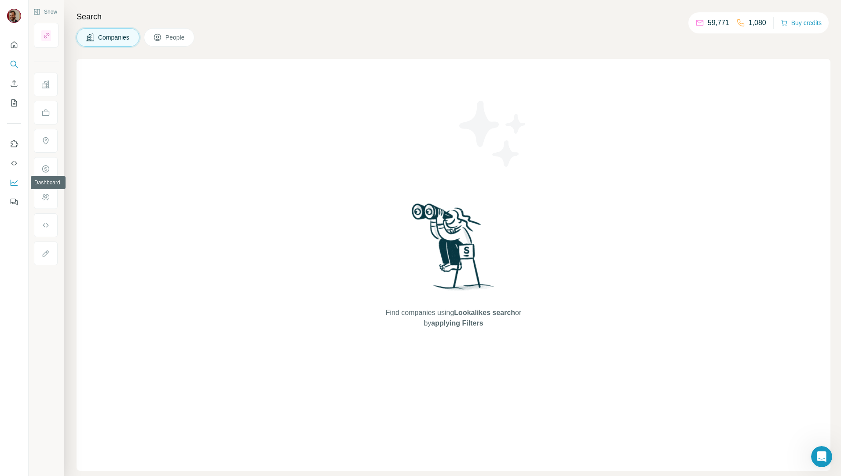
click at [13, 186] on icon "Dashboard" at bounding box center [14, 182] width 9 height 9
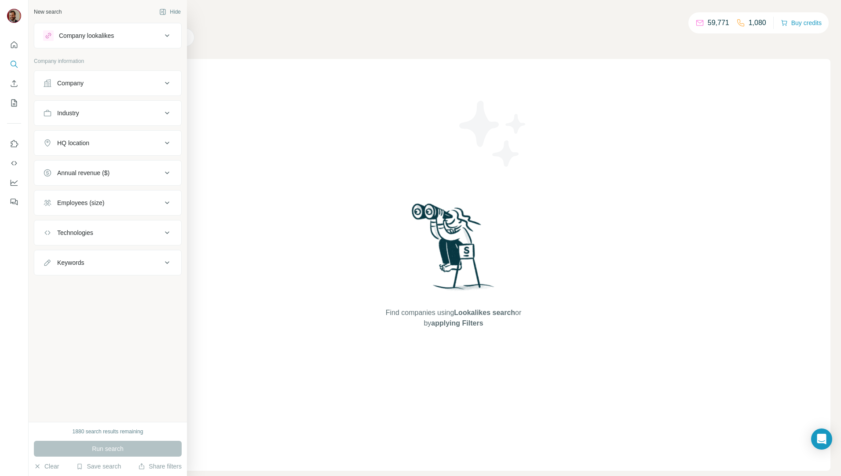
click at [106, 89] on button "Company" at bounding box center [107, 83] width 147 height 21
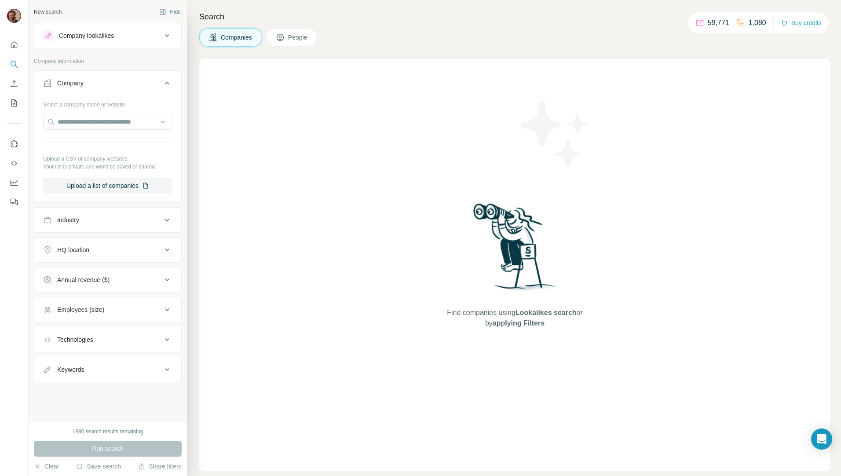
click at [113, 219] on div "Industry" at bounding box center [102, 220] width 119 height 9
click at [112, 241] on input at bounding box center [103, 242] width 109 height 10
drag, startPoint x: 117, startPoint y: 241, endPoint x: 126, endPoint y: 236, distance: 9.8
click at [117, 241] on input at bounding box center [103, 242] width 109 height 10
click at [112, 234] on div at bounding box center [107, 242] width 129 height 16
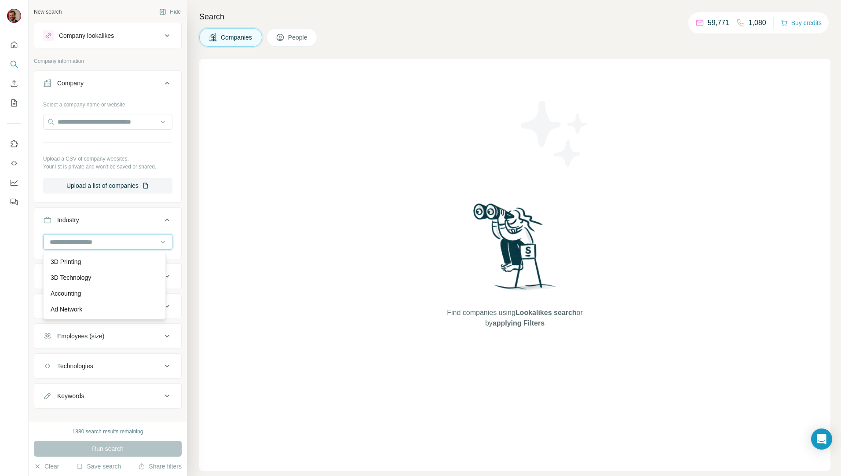
click at [112, 239] on input at bounding box center [103, 242] width 109 height 10
click at [99, 249] on div at bounding box center [103, 241] width 109 height 15
click at [92, 236] on div at bounding box center [103, 241] width 109 height 15
drag, startPoint x: 92, startPoint y: 236, endPoint x: 91, endPoint y: 241, distance: 4.9
click at [92, 236] on div at bounding box center [103, 241] width 109 height 15
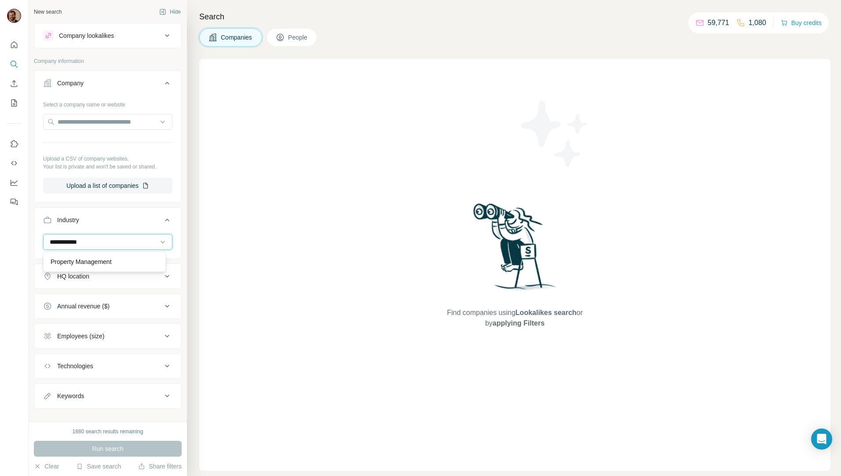
type input "**********"
click at [94, 256] on div "Property Management" at bounding box center [104, 262] width 123 height 20
click at [99, 247] on div at bounding box center [103, 241] width 109 height 15
type input "********"
click at [102, 311] on p "Property Management" at bounding box center [81, 309] width 61 height 9
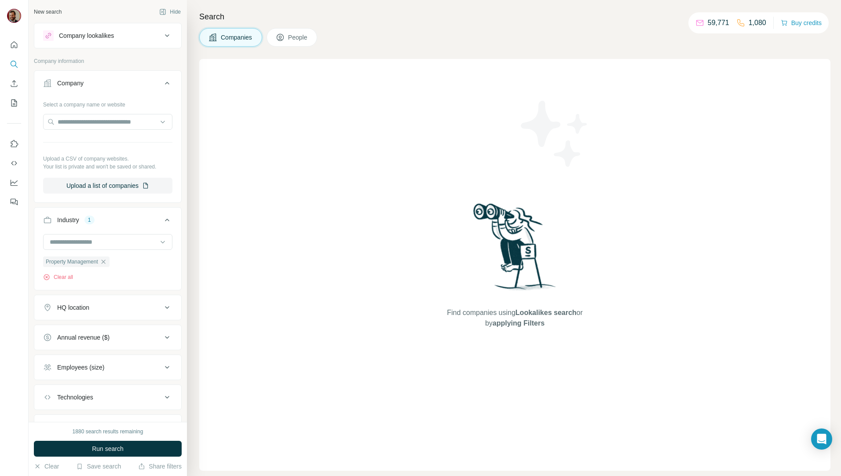
click at [85, 311] on div "HQ location" at bounding box center [73, 307] width 32 height 9
click at [95, 333] on input "text" at bounding box center [107, 330] width 129 height 16
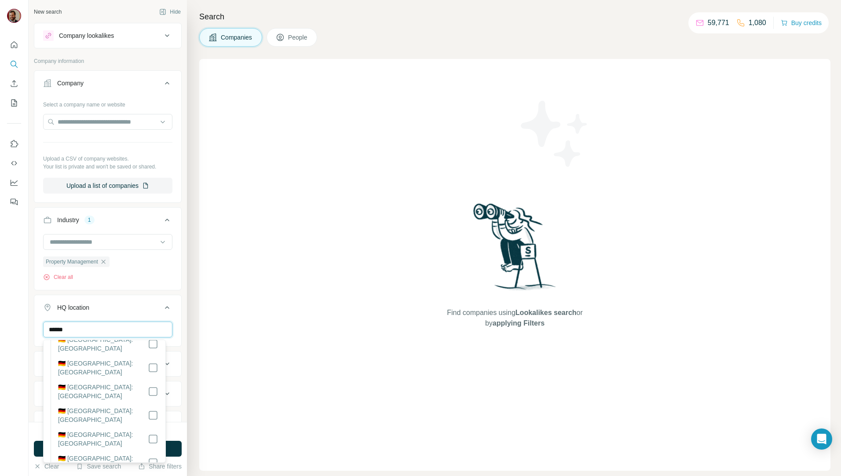
scroll to position [29, 0]
type input "******"
click at [222, 407] on div "Find companies using Lookalikes search or by applying Filters" at bounding box center [514, 265] width 631 height 412
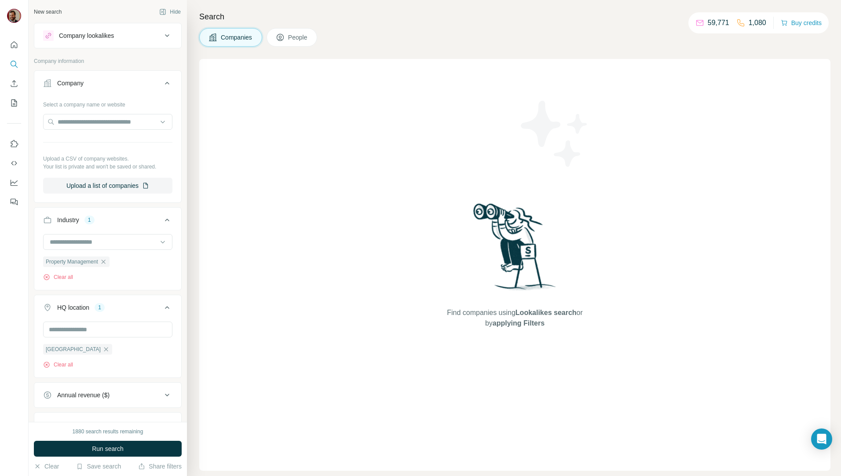
scroll to position [101, 0]
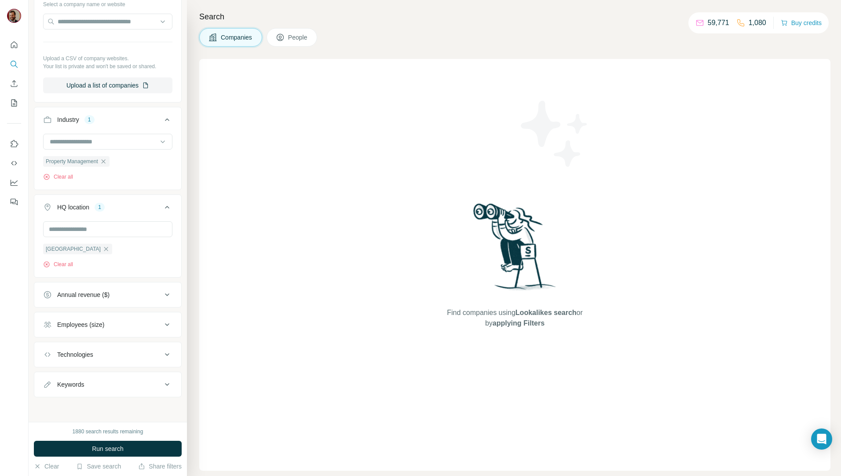
click at [117, 447] on span "Run search" at bounding box center [108, 448] width 32 height 9
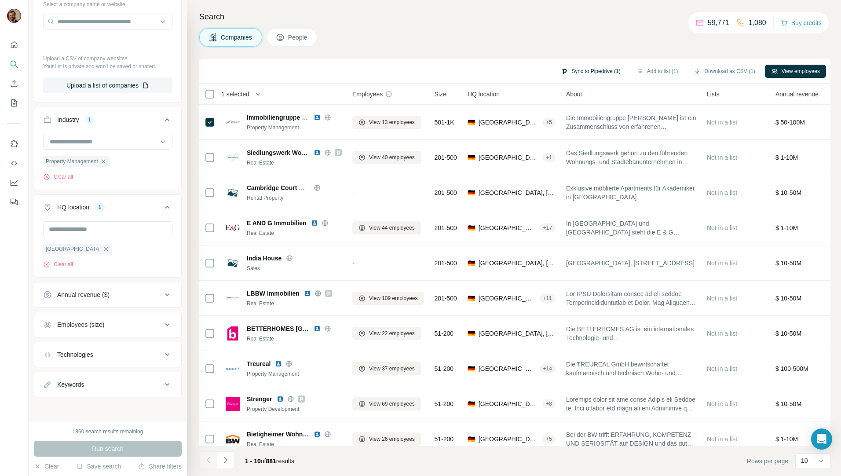
click at [587, 69] on button "Sync to Pipedrive (1)" at bounding box center [591, 71] width 72 height 13
click at [502, 58] on div "Search Companies People Sync to Pipedrive (1) Add to list (1) Download as CSV (…" at bounding box center [514, 238] width 654 height 476
click at [809, 66] on button "View employees" at bounding box center [795, 71] width 61 height 13
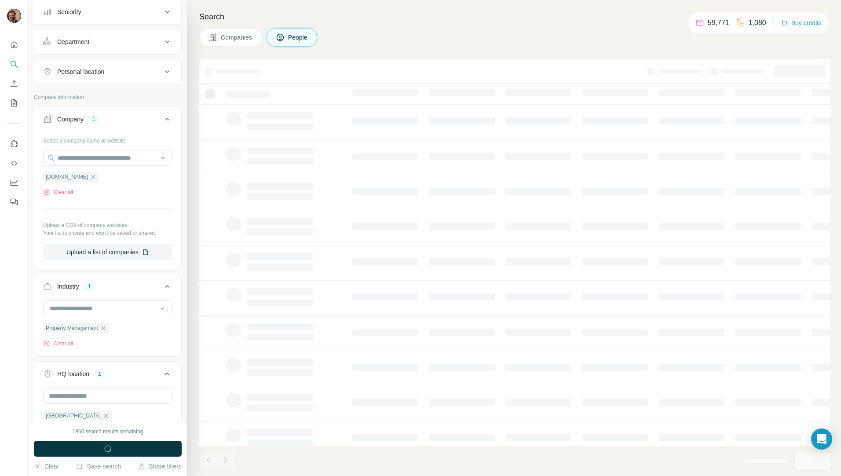
scroll to position [238, 0]
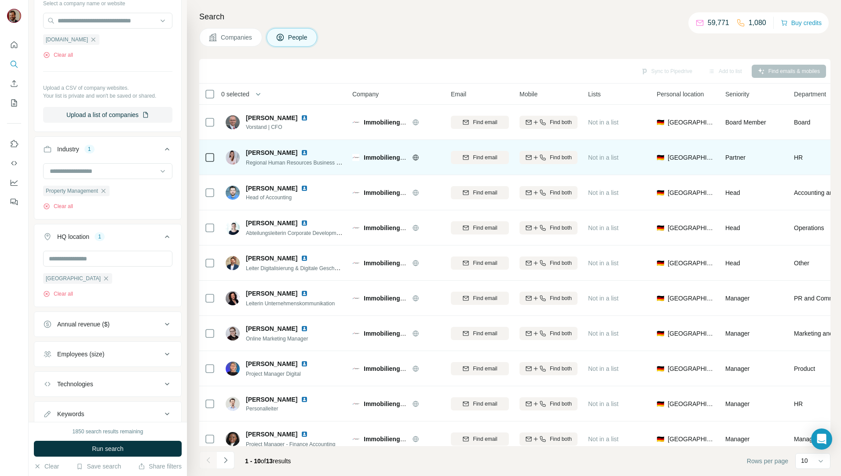
scroll to position [15, 0]
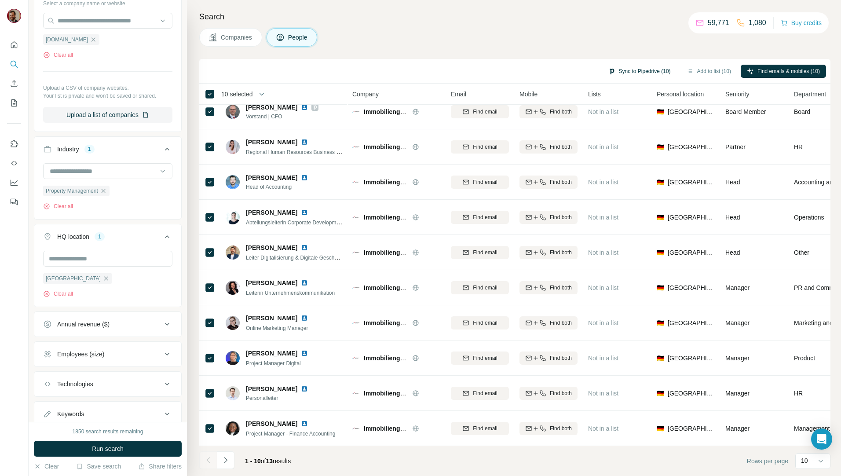
click at [636, 73] on button "Sync to Pipedrive (10)" at bounding box center [639, 71] width 75 height 13
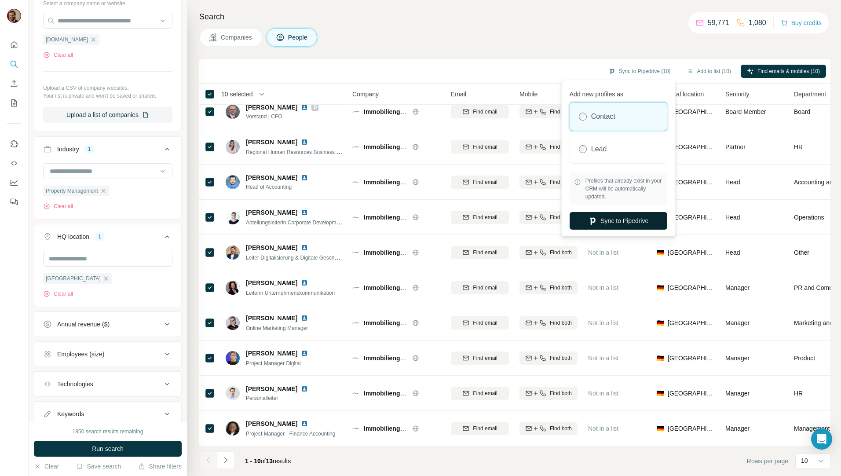
click at [619, 218] on button "Sync to Pipedrive" at bounding box center [619, 221] width 98 height 18
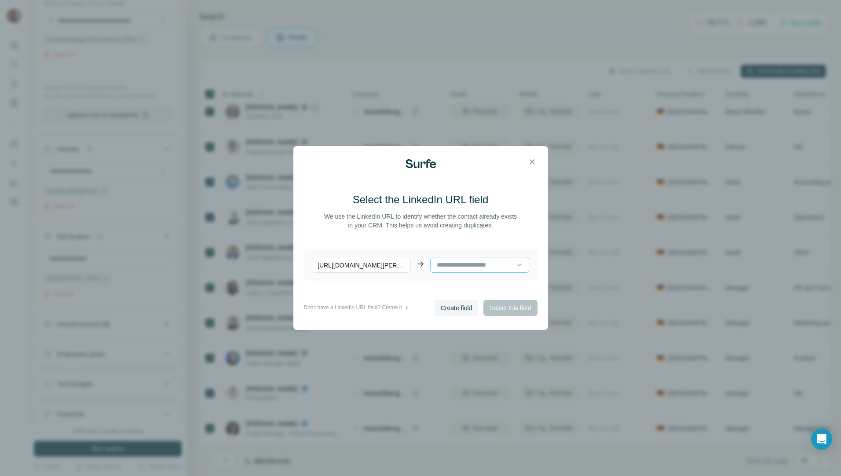
click at [495, 266] on input at bounding box center [476, 265] width 80 height 10
click at [485, 238] on main "Select the LinkedIn URL field We use the LinkedIn URL to identify whether the c…" at bounding box center [421, 246] width 234 height 107
click at [489, 267] on input at bounding box center [476, 265] width 80 height 10
click at [490, 280] on div "Emailadresse Arbeit" at bounding box center [476, 285] width 88 height 16
click at [497, 308] on span "Select this field" at bounding box center [510, 307] width 41 height 9
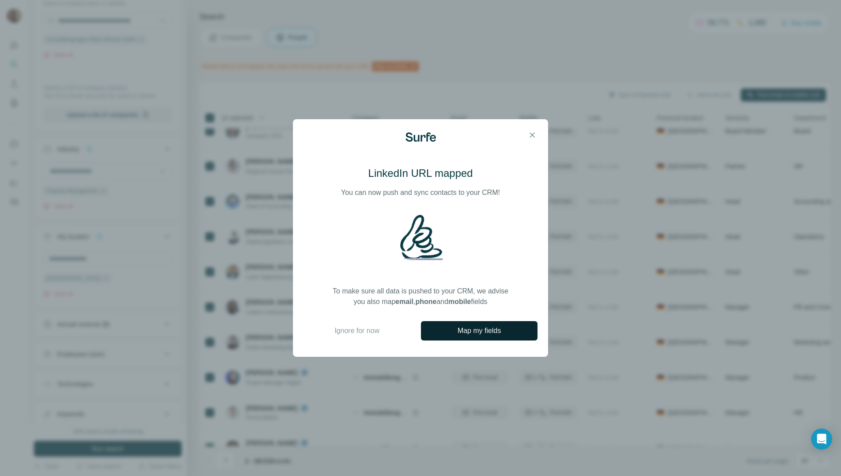
click at [475, 331] on span "Map my fields" at bounding box center [479, 330] width 44 height 11
click at [368, 328] on span "Ignore for now" at bounding box center [356, 330] width 45 height 11
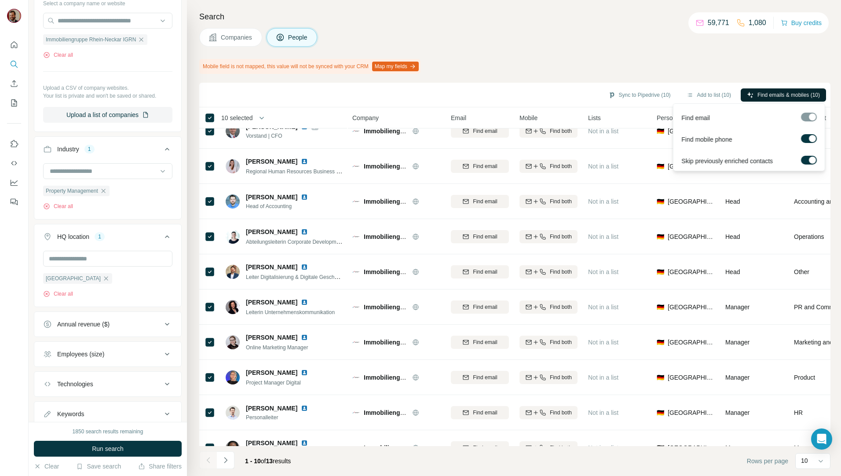
click at [780, 93] on span "Find emails & mobiles (10)" at bounding box center [788, 95] width 62 height 8
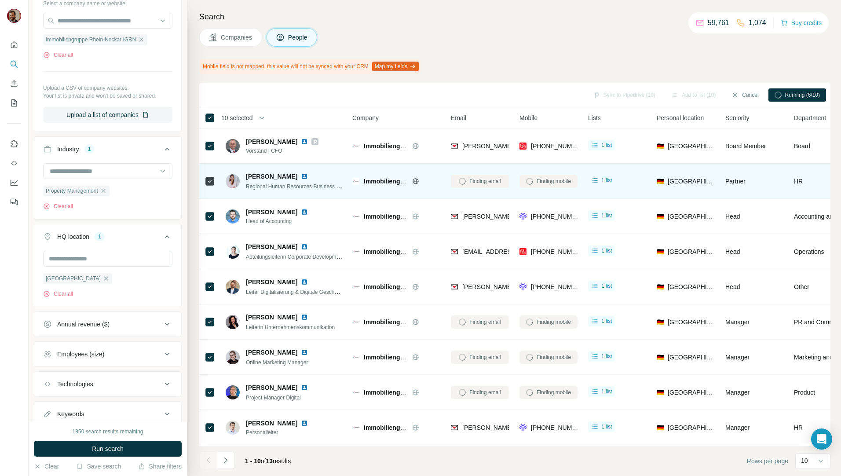
scroll to position [39, 0]
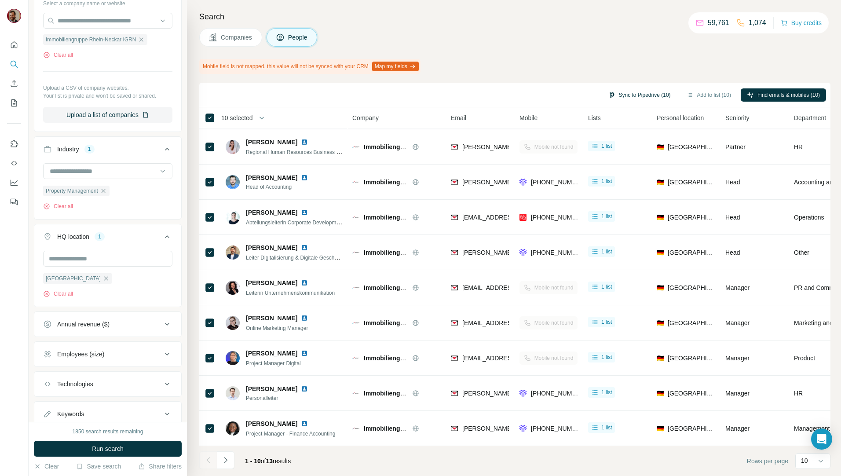
click at [629, 95] on button "Sync to Pipedrive (10)" at bounding box center [639, 94] width 75 height 13
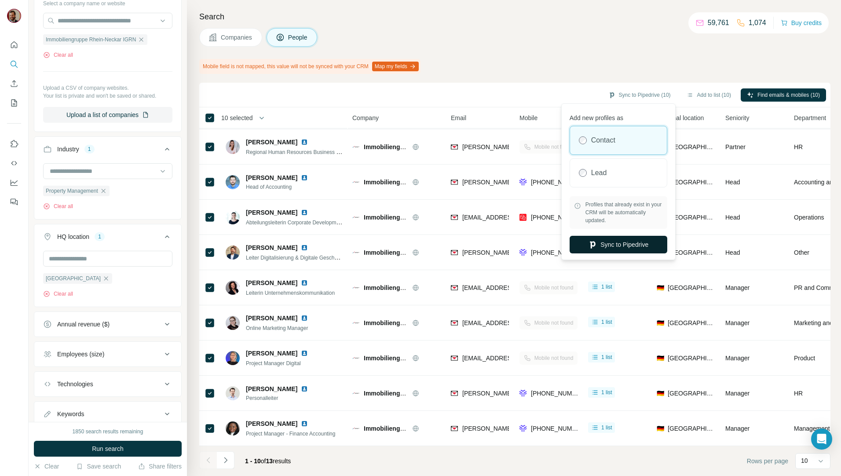
click at [632, 245] on button "Sync to Pipedrive" at bounding box center [619, 245] width 98 height 18
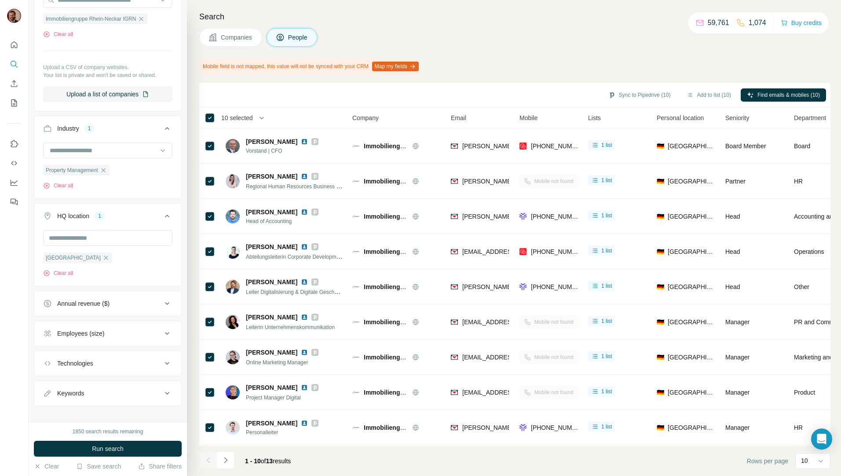
scroll to position [269, 0]
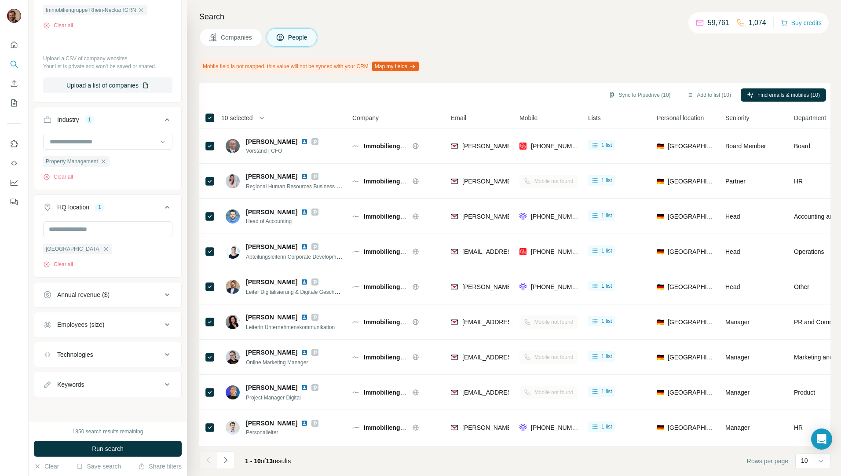
drag, startPoint x: 242, startPoint y: 43, endPoint x: 243, endPoint y: 53, distance: 9.7
click at [242, 43] on button "Companies" at bounding box center [230, 37] width 63 height 18
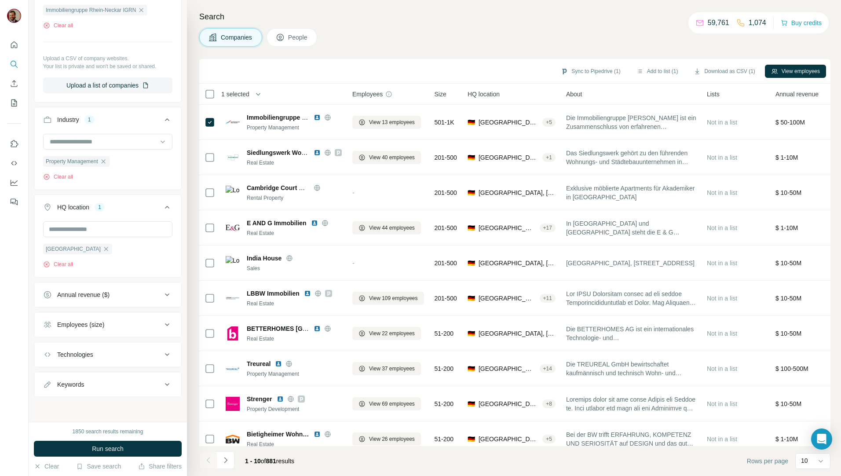
scroll to position [132, 0]
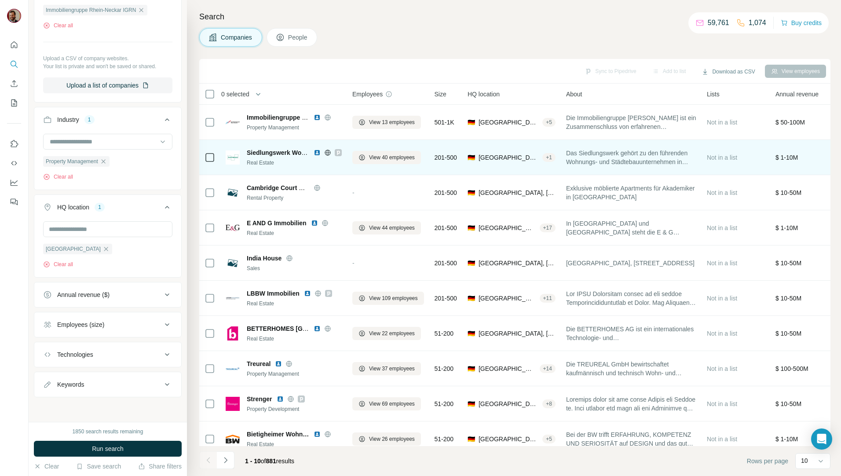
click at [257, 151] on span "Siedlungswerk Wohnungs- und Städtebau" at bounding box center [309, 152] width 124 height 7
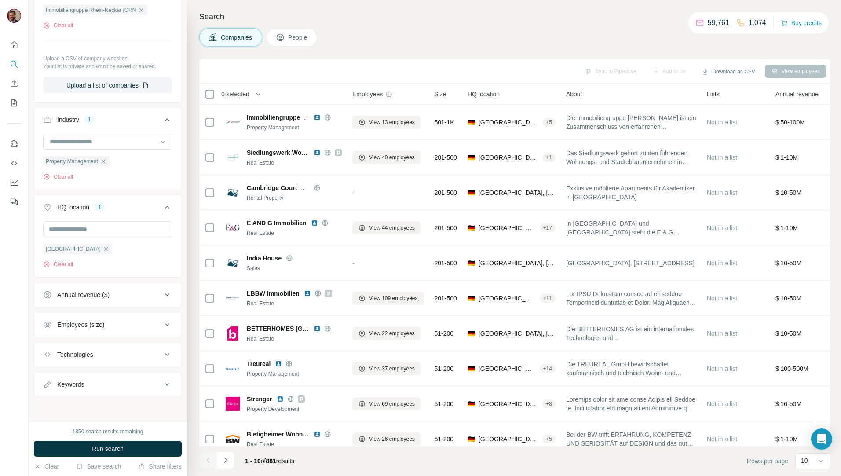
click at [791, 69] on div "View employees" at bounding box center [795, 71] width 61 height 13
click at [777, 66] on button "View employees" at bounding box center [795, 71] width 61 height 13
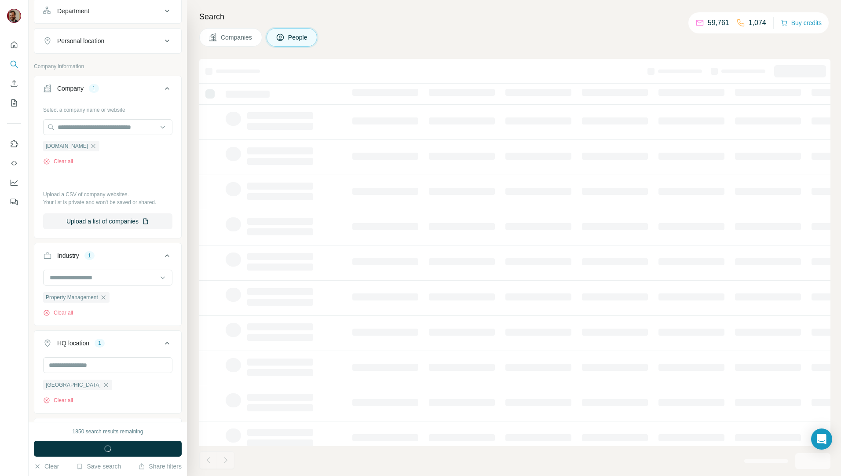
scroll to position [269, 0]
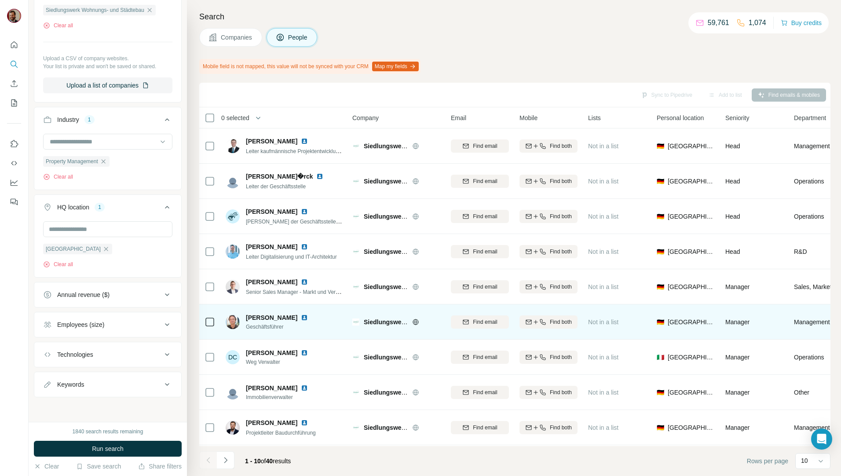
click at [201, 325] on td at bounding box center [209, 321] width 21 height 35
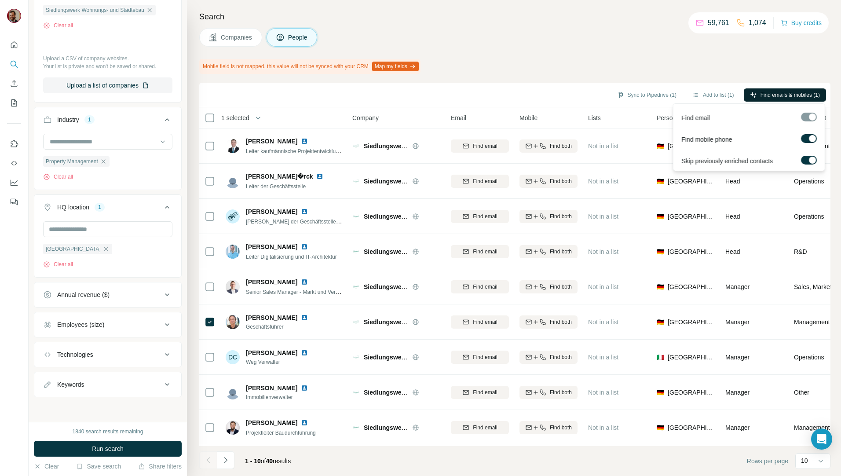
click at [784, 97] on span "Find emails & mobiles (1)" at bounding box center [789, 95] width 59 height 8
click at [640, 93] on button "Sync to Pipedrive (1)" at bounding box center [647, 94] width 72 height 13
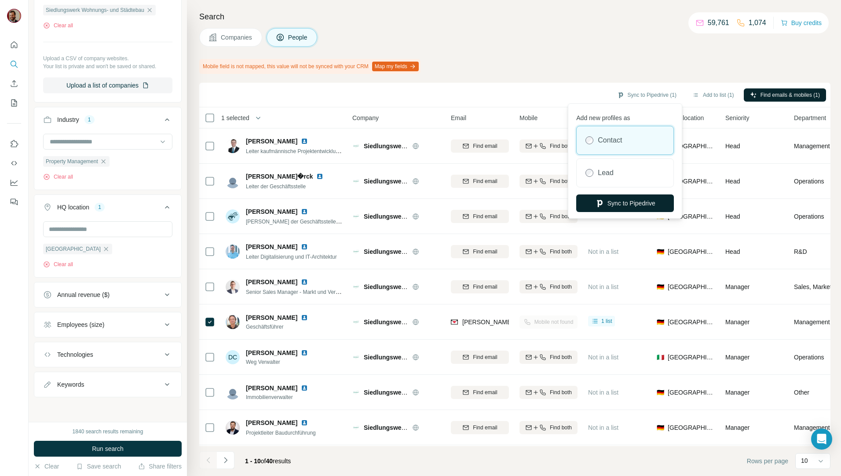
click at [622, 204] on button "Sync to Pipedrive" at bounding box center [625, 203] width 98 height 18
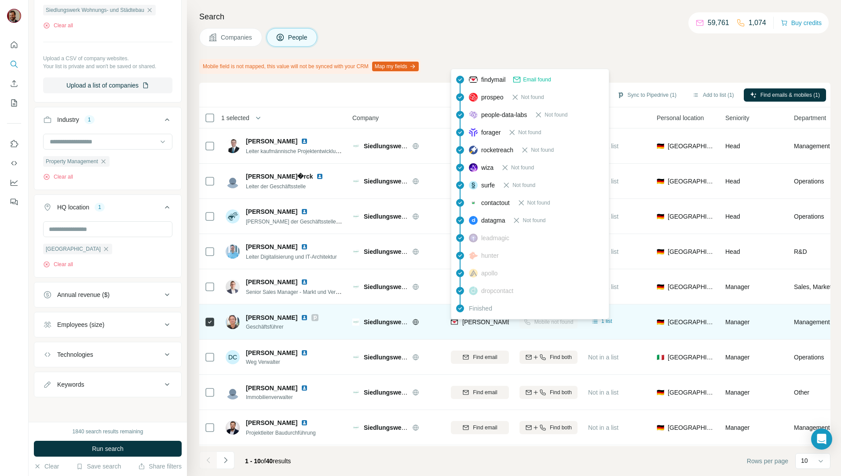
drag, startPoint x: 472, startPoint y: 324, endPoint x: 480, endPoint y: 336, distance: 14.4
click at [480, 336] on td "christoph.welz@siedlungswerk.de" at bounding box center [480, 321] width 69 height 35
click at [497, 323] on span "christoph.welz@siedlungswerk.de" at bounding box center [539, 321] width 155 height 7
drag, startPoint x: 479, startPoint y: 324, endPoint x: 481, endPoint y: 332, distance: 7.6
click at [481, 326] on div "christoph.welz@siedlungswerk.de" at bounding box center [530, 323] width 159 height 11
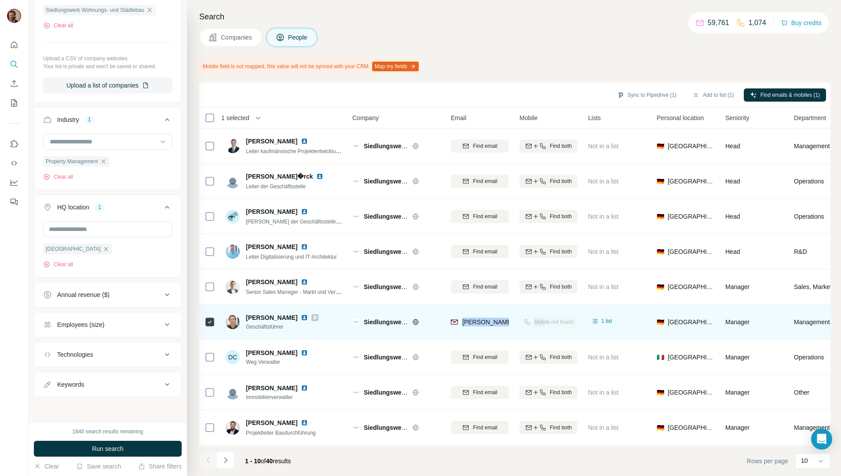
drag, startPoint x: 463, startPoint y: 322, endPoint x: 544, endPoint y: 323, distance: 81.4
click at [0, 0] on tr "Christoph Welz Geschäftsführer Siedlungswerk Wohnungs- und Städtebau christoph.…" at bounding box center [0, 0] width 0 height 0
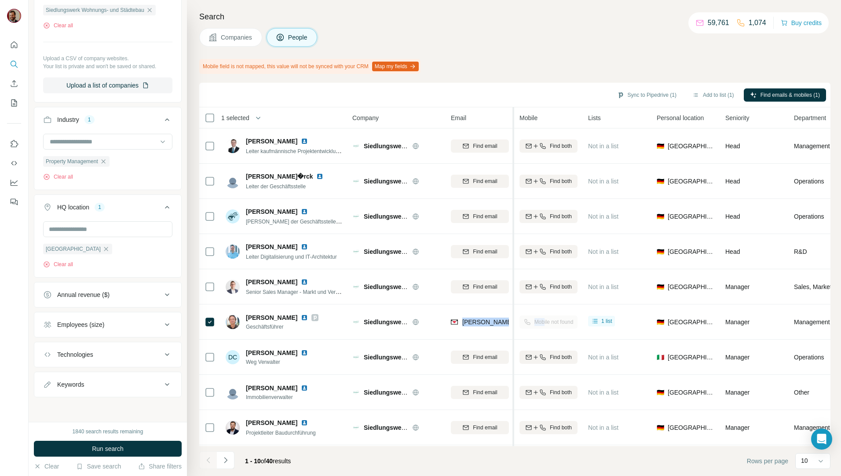
drag, startPoint x: 544, startPoint y: 323, endPoint x: 513, endPoint y: 335, distance: 33.6
click at [513, 335] on table "1 selected People Company Email Mobile Lists Personal location Seniority Depart…" at bounding box center [577, 293] width 757 height 373
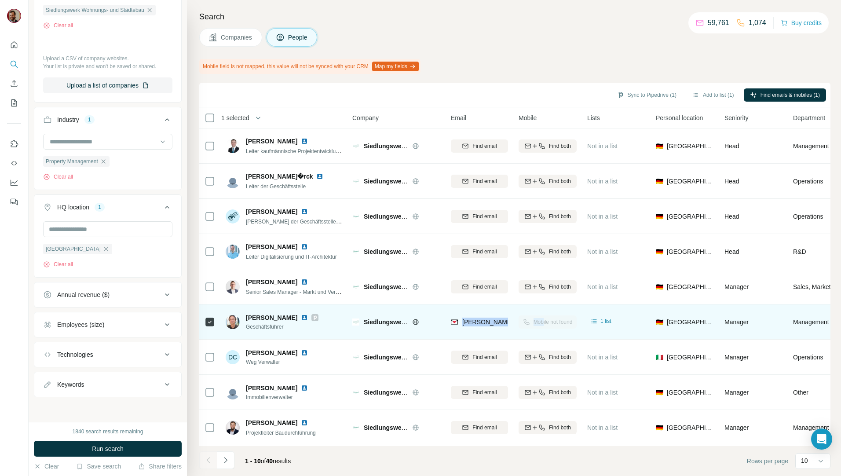
click at [481, 333] on div "christoph.welz@siedlungswerk.de" at bounding box center [479, 322] width 57 height 24
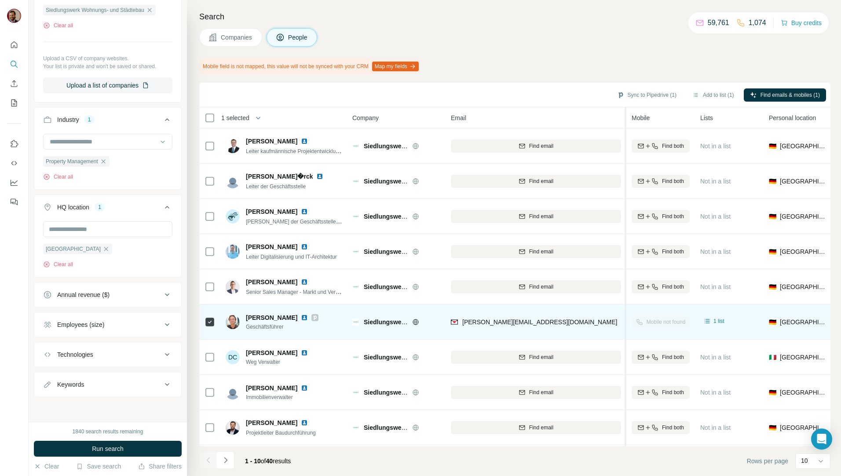
drag, startPoint x: 513, startPoint y: 332, endPoint x: 544, endPoint y: 328, distance: 31.5
click at [626, 331] on table "1 selected People Company Email Mobile Lists Personal location Seniority Depart…" at bounding box center [633, 293] width 869 height 373
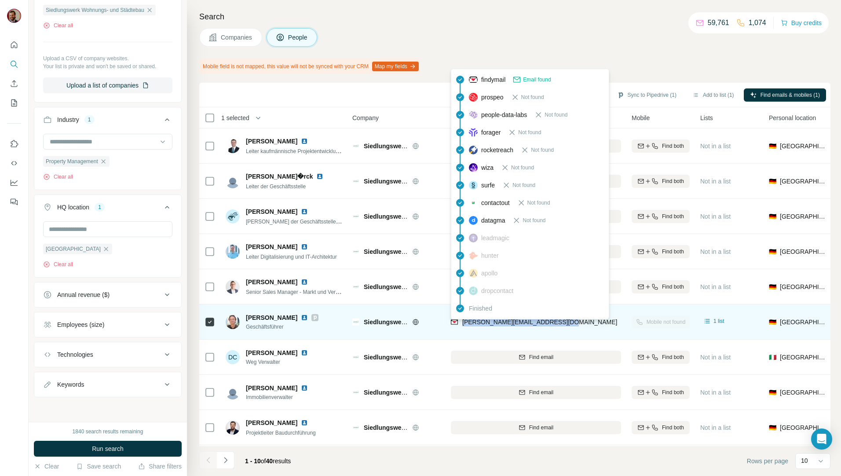
drag, startPoint x: 566, startPoint y: 324, endPoint x: 464, endPoint y: 324, distance: 102.0
click at [464, 324] on div "christoph.welz@siedlungswerk.de" at bounding box center [536, 322] width 170 height 24
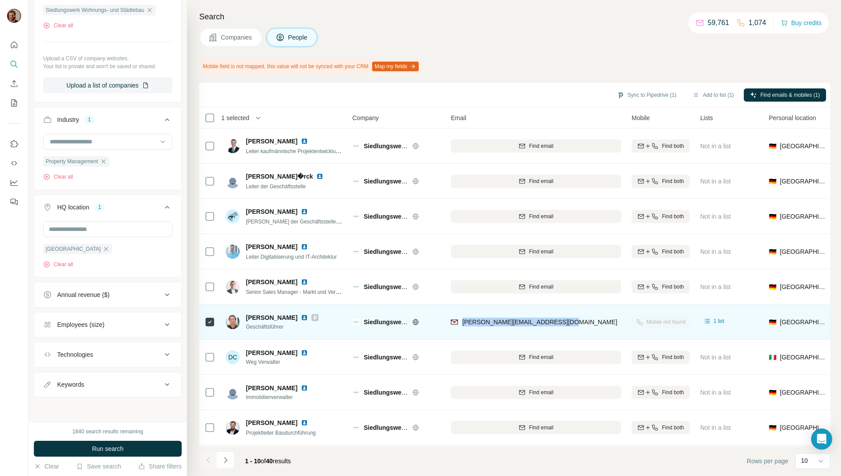
copy span "christoph.welz@siedlungswerk.de"
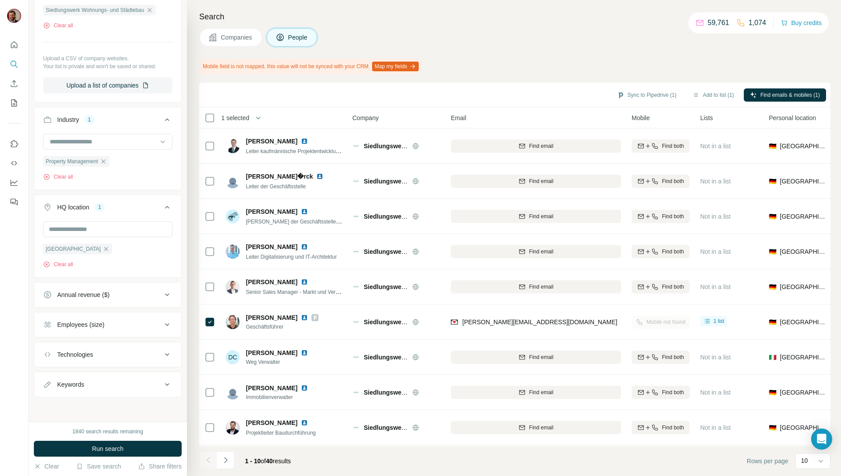
click at [590, 70] on div "Mobile field is not mapped, this value will not be synced with your CRM Map my …" at bounding box center [514, 66] width 631 height 15
drag, startPoint x: 235, startPoint y: 42, endPoint x: 251, endPoint y: 82, distance: 42.6
click at [235, 42] on button "Companies" at bounding box center [230, 37] width 63 height 18
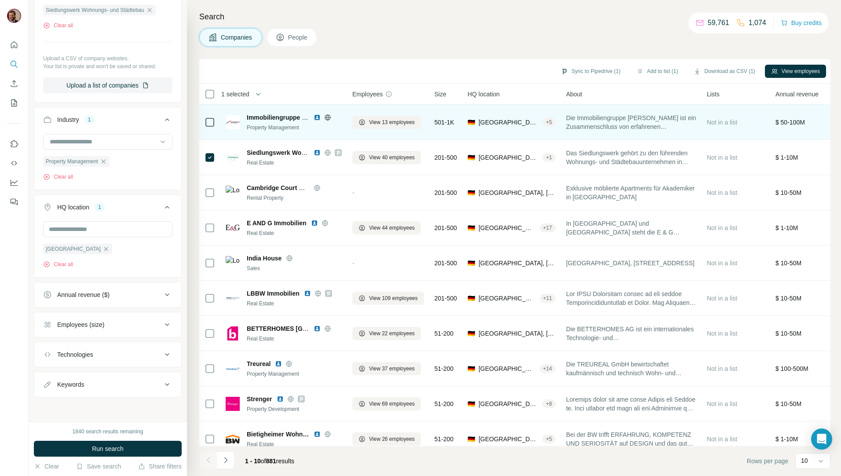
scroll to position [132, 0]
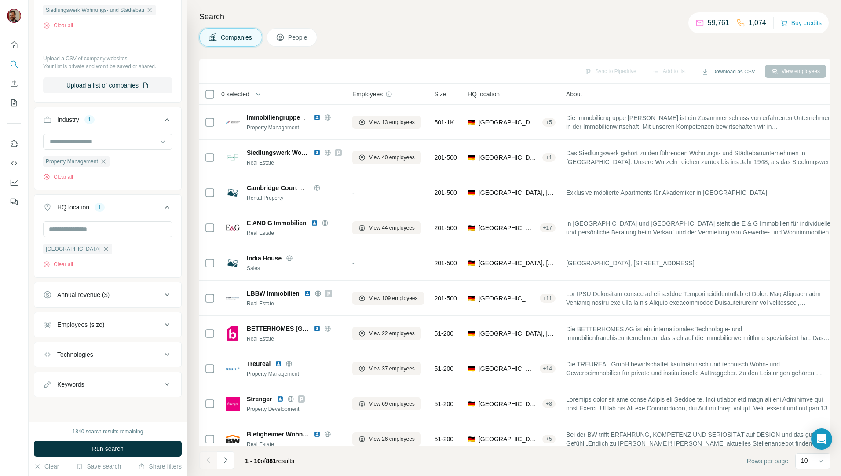
drag, startPoint x: 704, startPoint y: 252, endPoint x: 845, endPoint y: 248, distance: 141.7
click at [841, 248] on html "New search Hide Company lookalikes Company information Company 1 Select a compa…" at bounding box center [420, 238] width 841 height 476
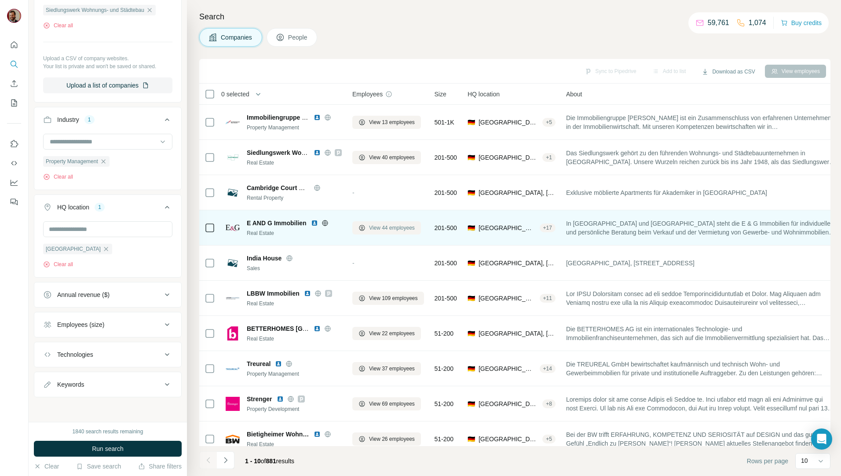
click at [378, 228] on span "View 44 employees" at bounding box center [392, 228] width 46 height 8
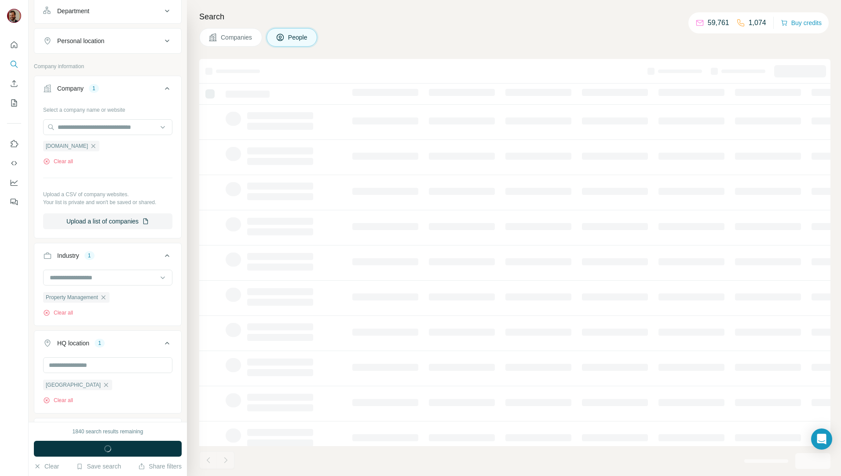
scroll to position [269, 0]
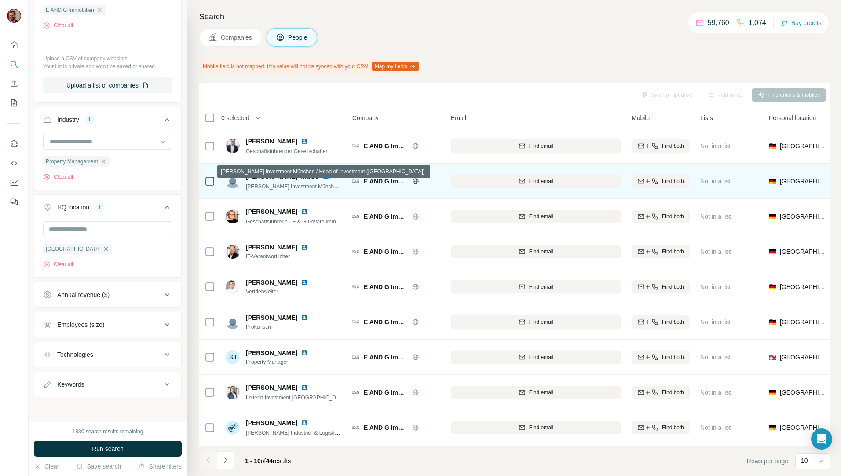
scroll to position [39, 0]
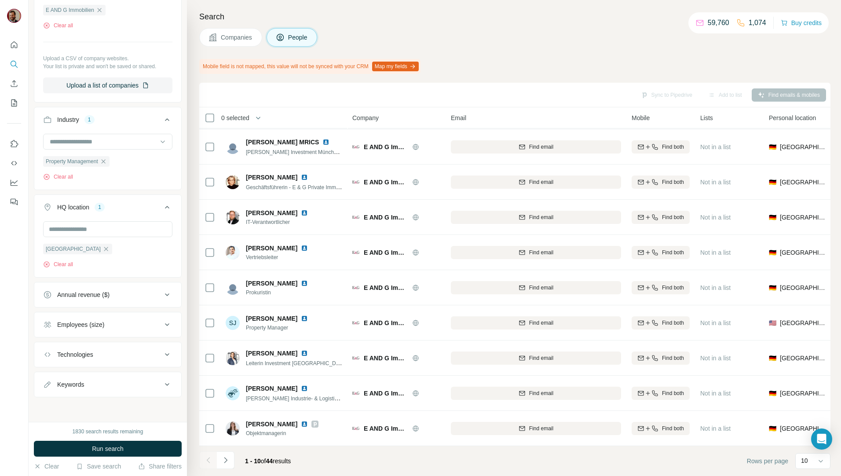
click at [136, 298] on div "Annual revenue ($)" at bounding box center [102, 294] width 119 height 9
click at [136, 298] on div "Annual revenue ($)" at bounding box center [102, 293] width 119 height 9
click at [138, 360] on button "Technologies" at bounding box center [107, 354] width 147 height 21
click at [138, 360] on button "Technologies" at bounding box center [107, 355] width 147 height 25
click at [144, 381] on div "Keywords" at bounding box center [102, 384] width 119 height 9
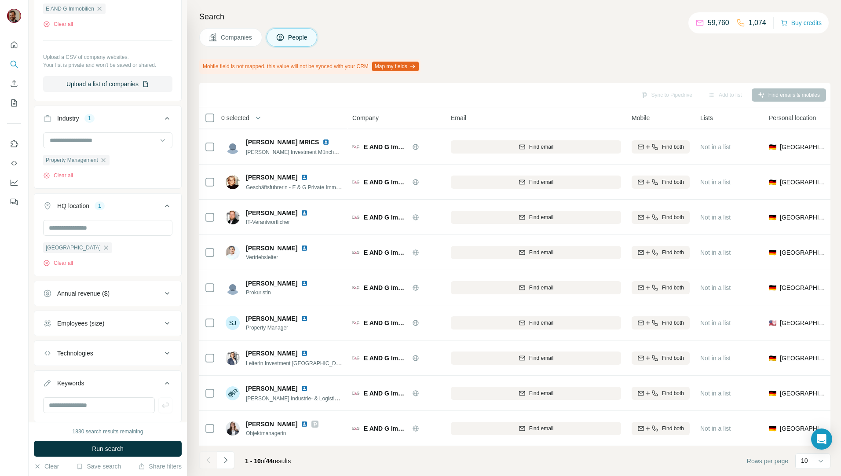
scroll to position [296, 0]
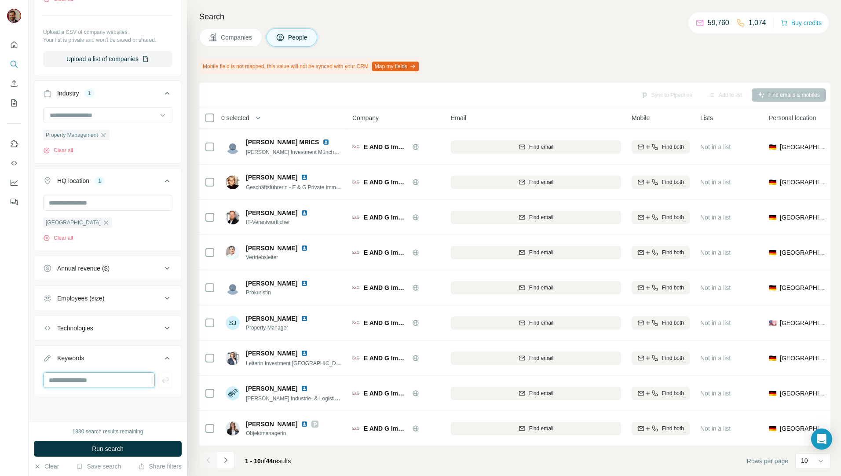
click at [116, 383] on input "text" at bounding box center [99, 380] width 112 height 16
click at [223, 457] on icon "Navigate to next page" at bounding box center [225, 460] width 9 height 9
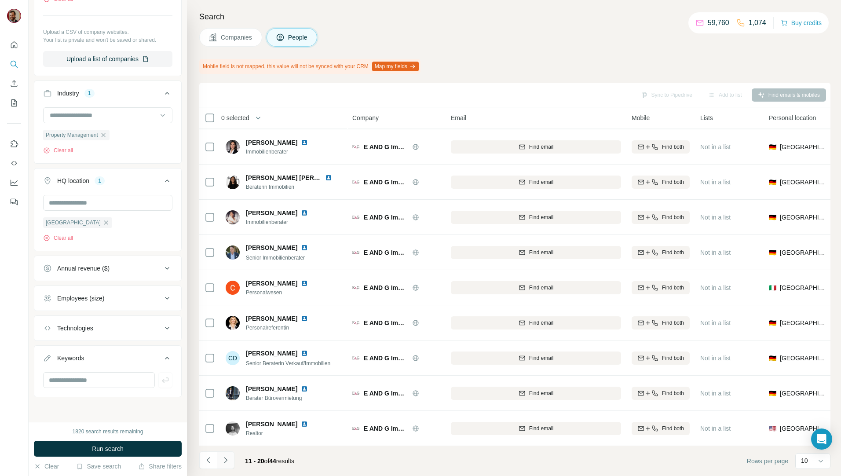
click at [229, 459] on icon "Navigate to next page" at bounding box center [225, 460] width 9 height 9
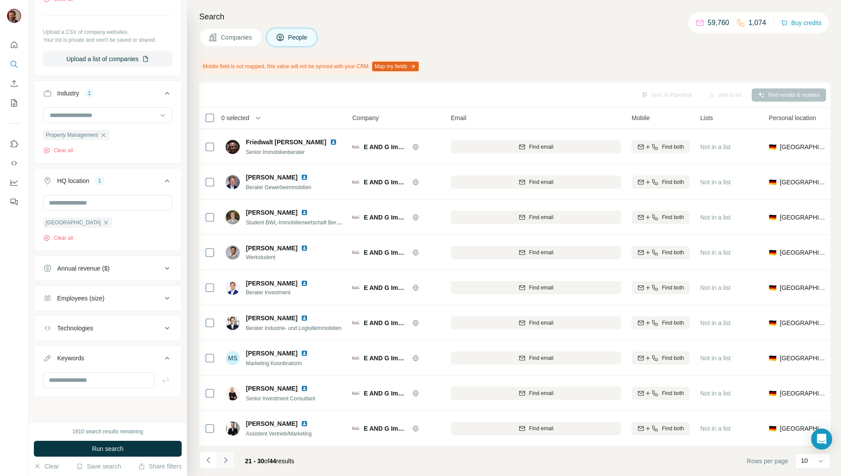
click at [221, 460] on icon "Navigate to next page" at bounding box center [225, 460] width 9 height 9
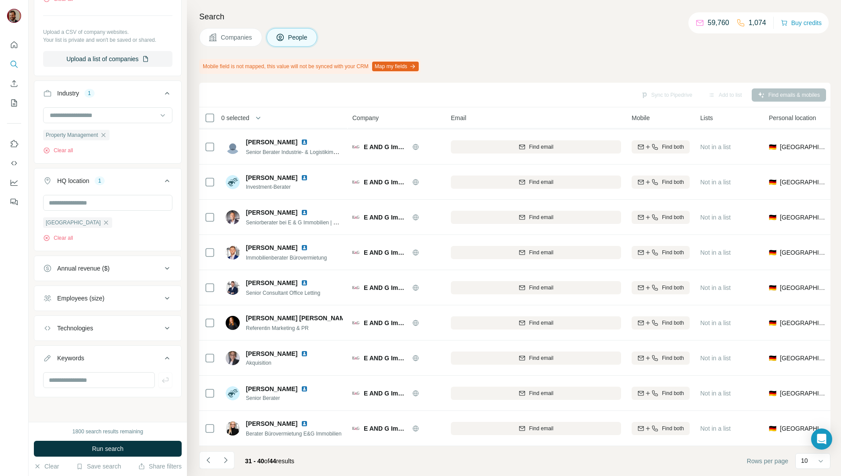
click at [222, 461] on icon "Navigate to next page" at bounding box center [225, 460] width 9 height 9
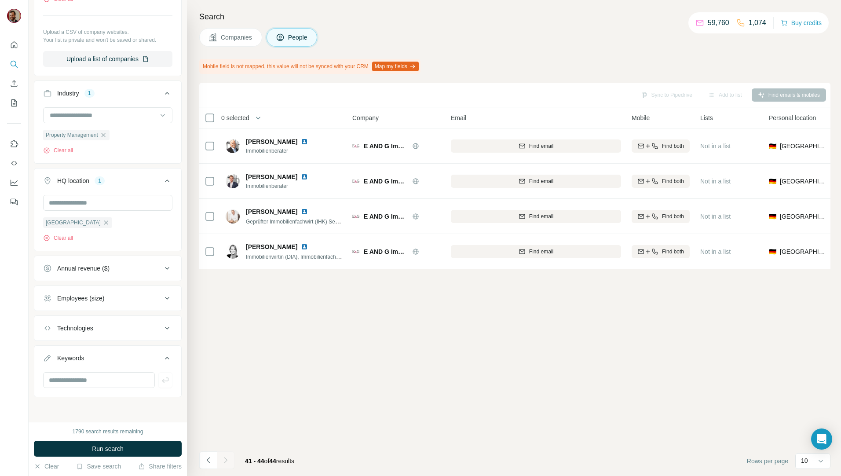
scroll to position [0, 0]
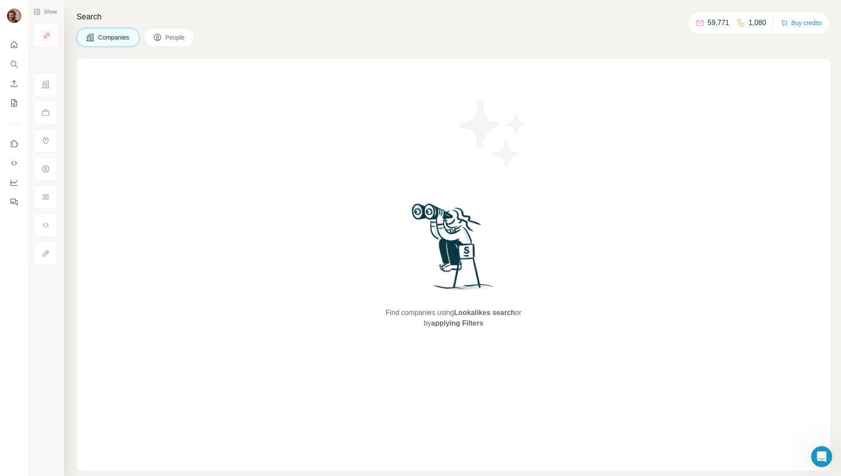
click at [121, 37] on span "Companies" at bounding box center [114, 37] width 32 height 9
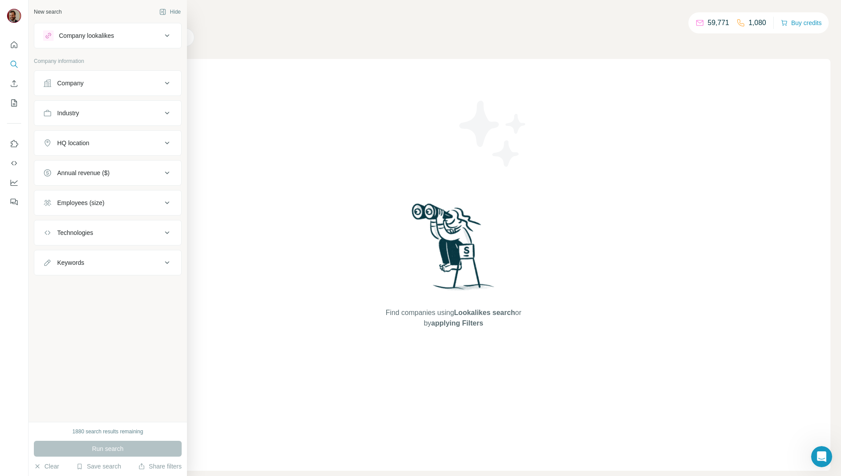
click at [136, 85] on div "Company" at bounding box center [102, 83] width 119 height 9
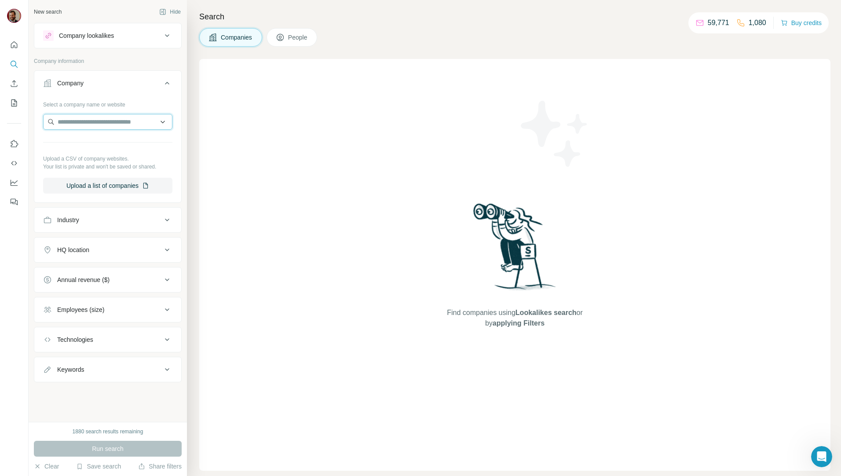
click at [115, 119] on input "text" at bounding box center [107, 122] width 129 height 16
click at [117, 118] on input "text" at bounding box center [107, 122] width 129 height 16
click at [132, 62] on p "Company information" at bounding box center [108, 61] width 148 height 8
click at [95, 223] on div "Industry" at bounding box center [102, 220] width 119 height 9
click at [102, 242] on input at bounding box center [103, 242] width 109 height 10
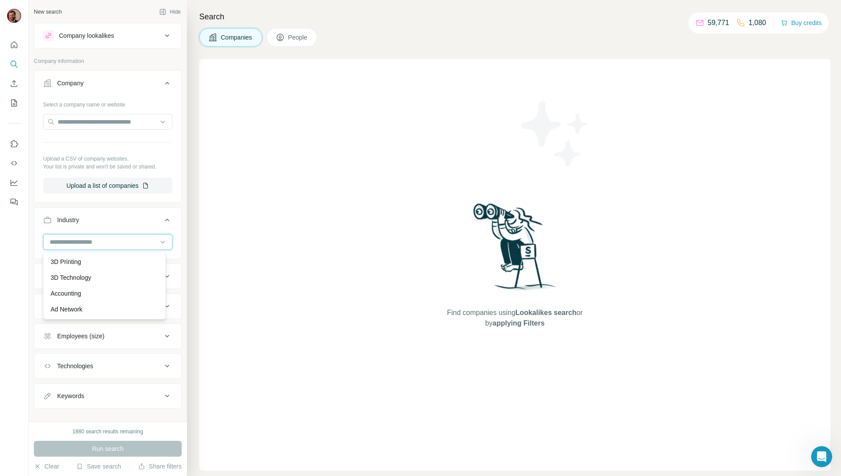
click at [99, 241] on input at bounding box center [103, 242] width 109 height 10
drag, startPoint x: 99, startPoint y: 241, endPoint x: 86, endPoint y: 238, distance: 13.5
click at [87, 238] on input at bounding box center [103, 242] width 109 height 10
click at [85, 245] on input at bounding box center [103, 242] width 109 height 10
click at [83, 242] on input at bounding box center [103, 242] width 109 height 10
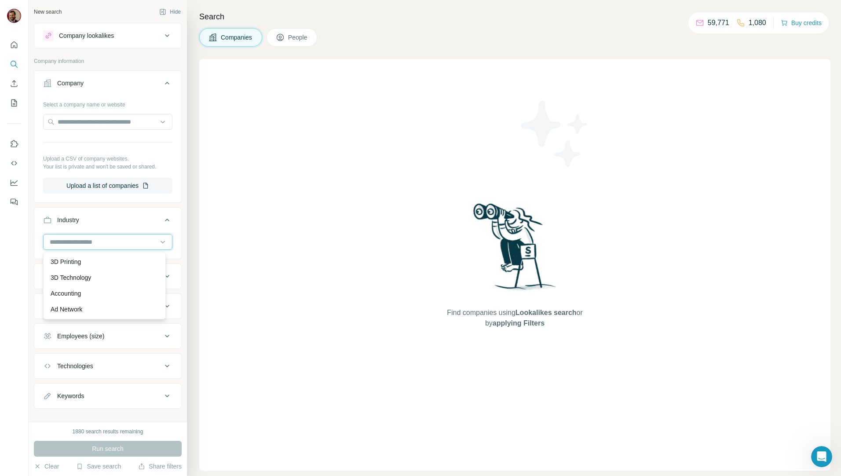
click at [81, 242] on input at bounding box center [103, 242] width 109 height 10
type input "******"
click at [109, 312] on p "Property Management" at bounding box center [81, 309] width 61 height 9
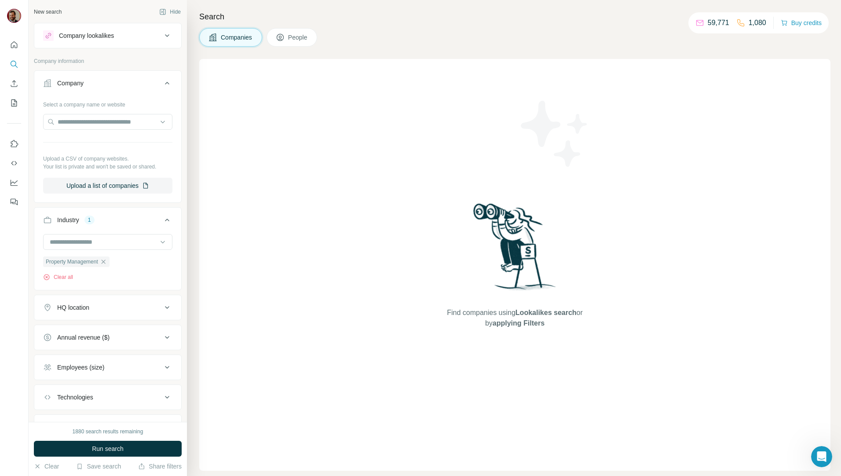
click at [114, 310] on div "HQ location" at bounding box center [102, 307] width 119 height 9
click at [115, 329] on input "text" at bounding box center [107, 330] width 129 height 16
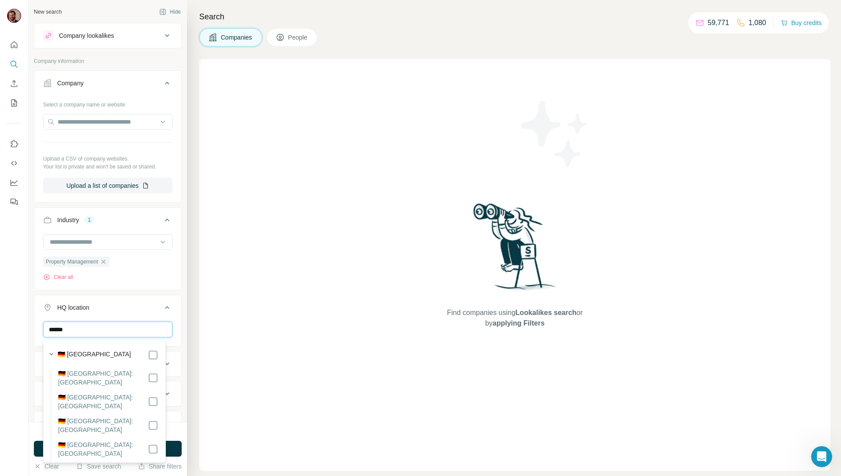
type input "******"
click at [116, 375] on label "🇩🇪 Germany: Brandenburg" at bounding box center [103, 378] width 90 height 18
click at [245, 332] on div "Find companies using Lookalikes search or by applying Filters" at bounding box center [514, 265] width 631 height 412
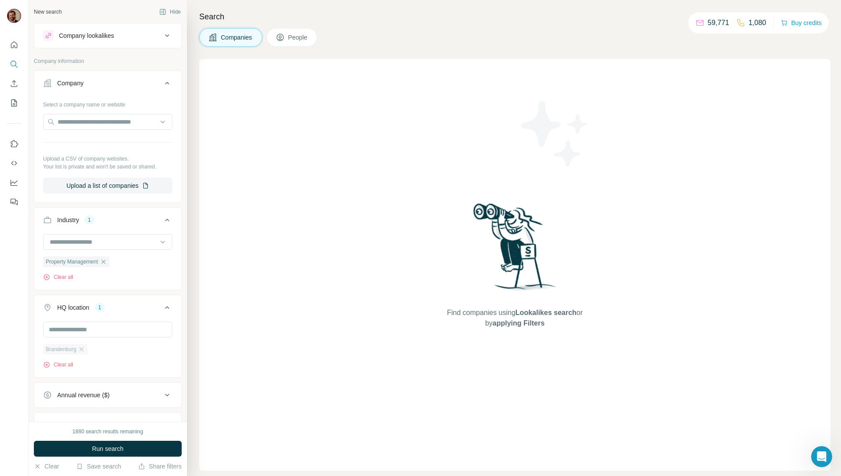
click at [88, 349] on div "Brandenburg" at bounding box center [65, 349] width 44 height 11
click at [84, 350] on icon "button" at bounding box center [81, 349] width 7 height 7
click at [96, 337] on input "text" at bounding box center [107, 330] width 129 height 16
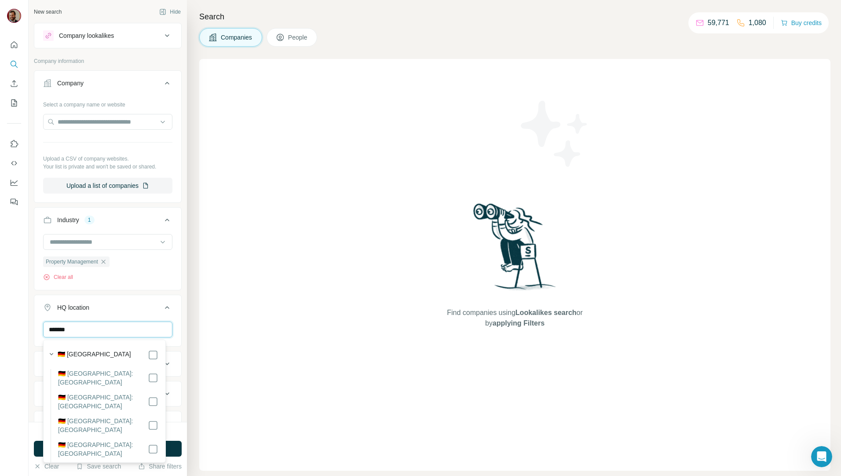
type input "*******"
click at [229, 406] on div "Find companies using Lookalikes search or by applying Filters" at bounding box center [514, 265] width 631 height 412
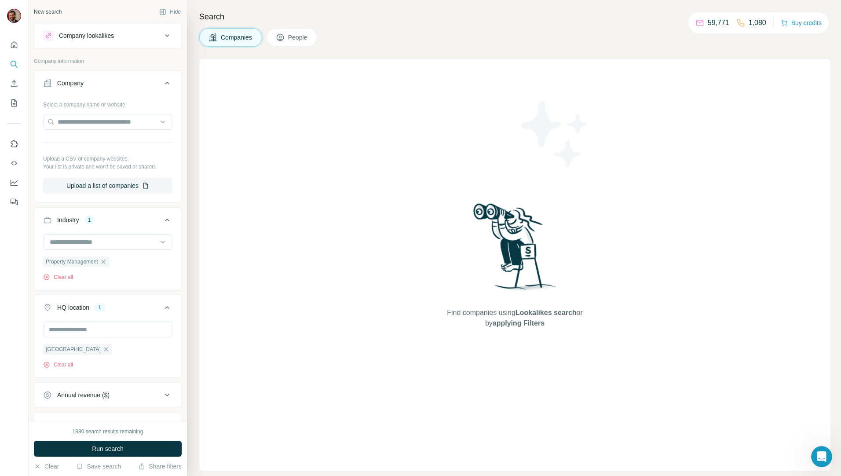
scroll to position [101, 0]
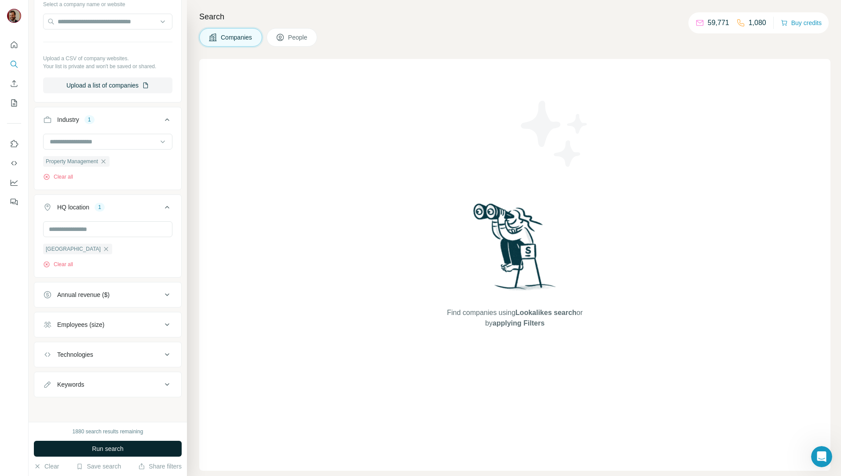
click at [124, 449] on span "Run search" at bounding box center [108, 448] width 32 height 9
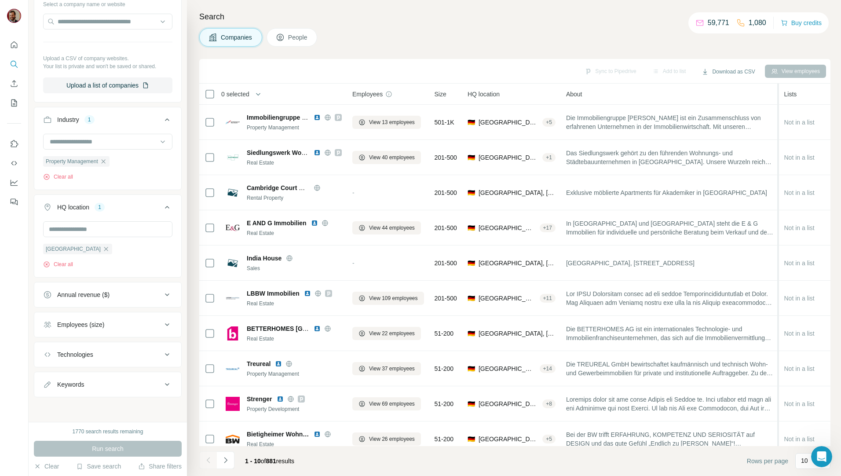
drag, startPoint x: 705, startPoint y: 109, endPoint x: 783, endPoint y: 99, distance: 79.3
click at [0, 0] on tr "0 selected Companies Employees Size HQ location About Lists Annual revenue Tech…" at bounding box center [0, 0] width 0 height 0
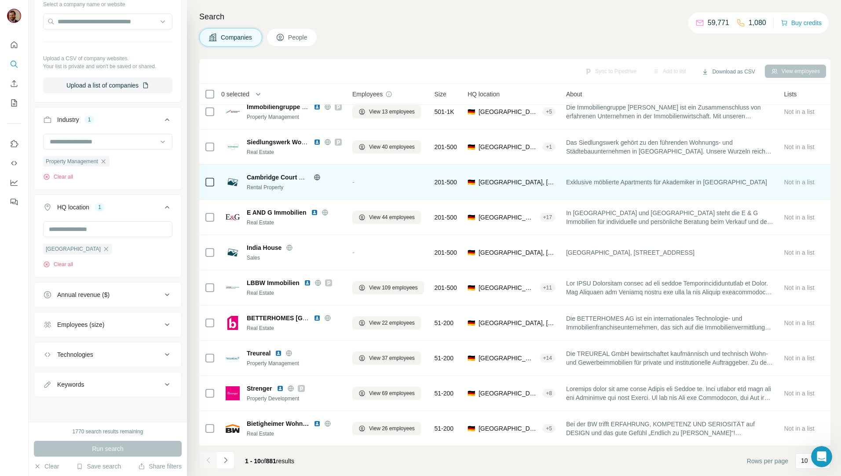
scroll to position [15, 0]
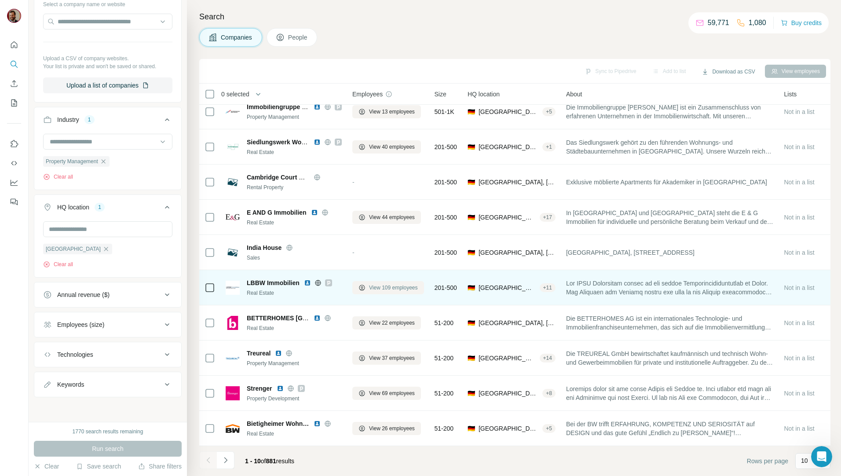
click at [400, 284] on span "View 109 employees" at bounding box center [393, 288] width 49 height 8
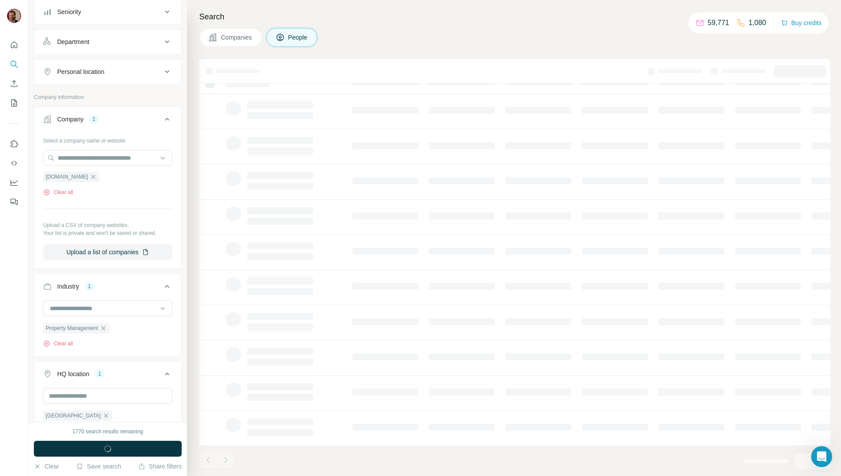
scroll to position [238, 0]
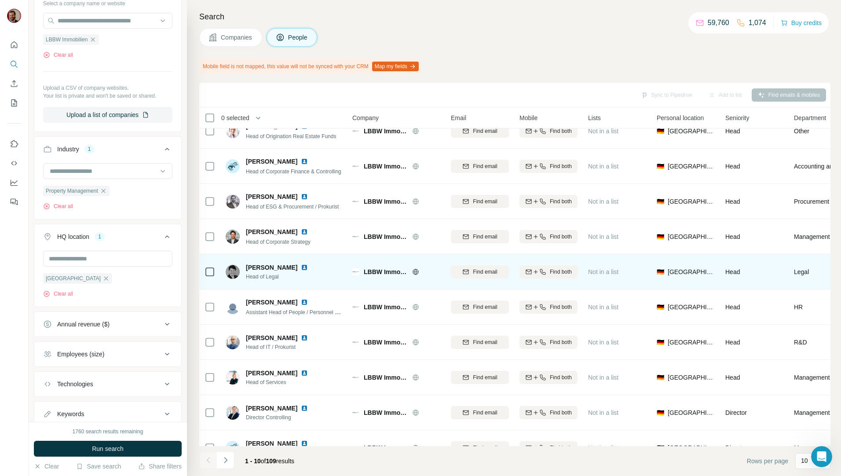
scroll to position [39, 0]
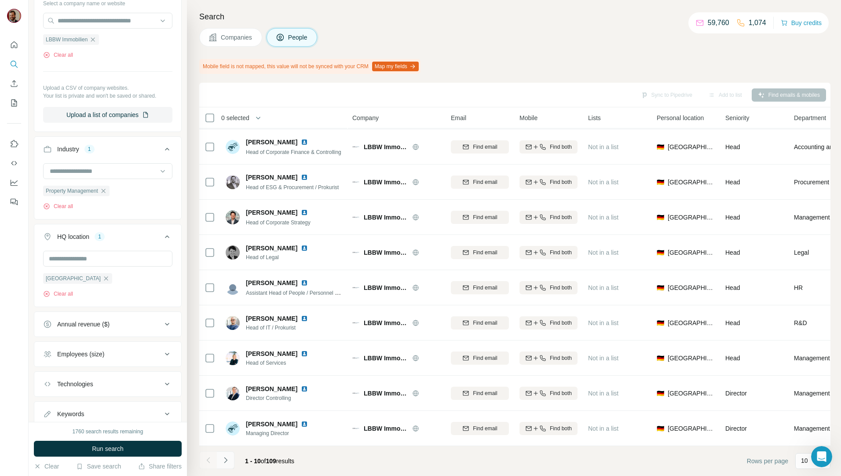
click at [227, 461] on icon "Navigate to next page" at bounding box center [225, 460] width 3 height 6
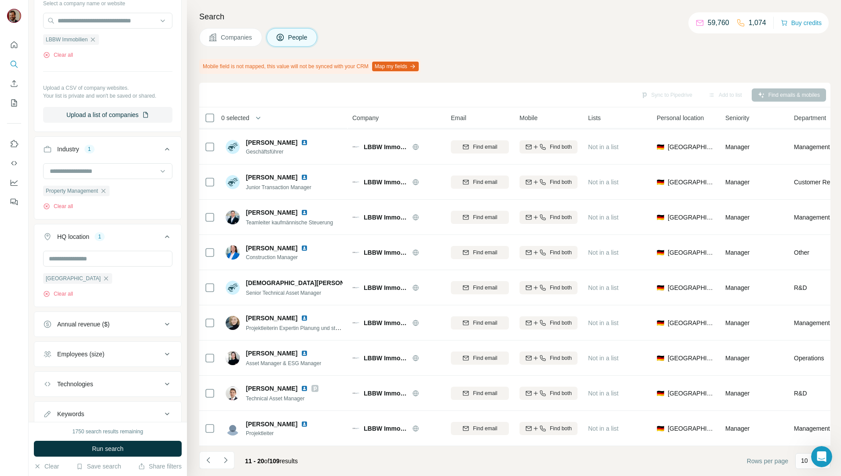
click at [609, 58] on div "Search Companies People Mobile field is not mapped, this value will not be sync…" at bounding box center [514, 238] width 654 height 476
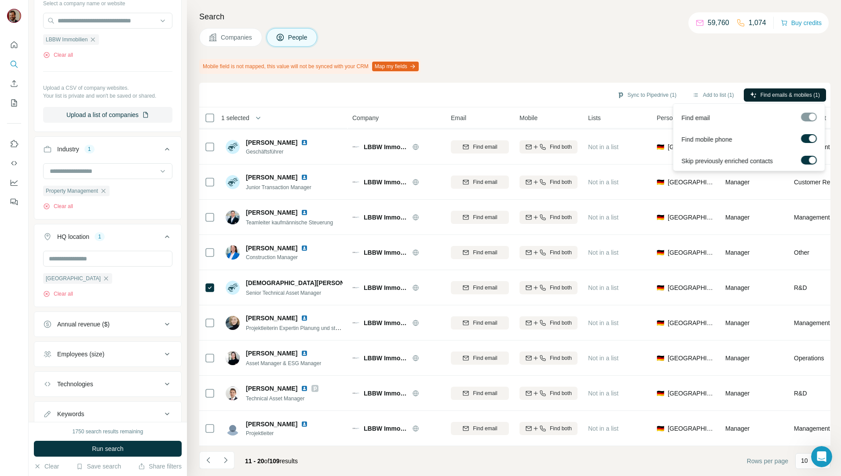
click at [776, 95] on span "Find emails & mobiles (1)" at bounding box center [789, 95] width 59 height 8
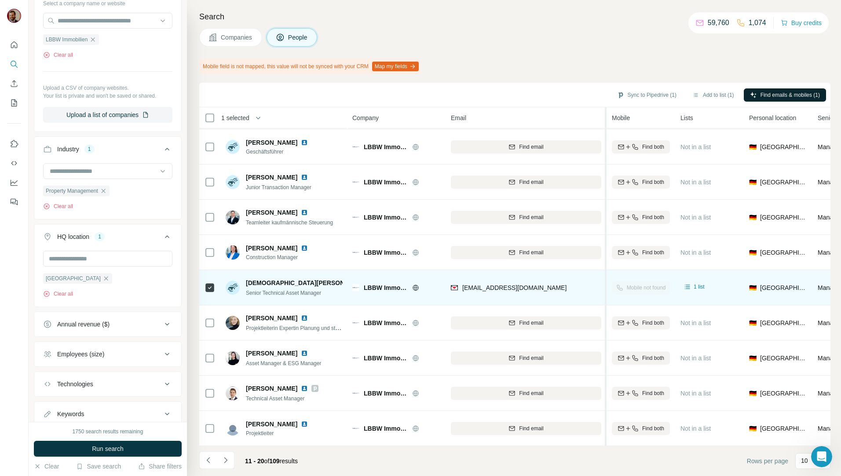
drag, startPoint x: 512, startPoint y: 271, endPoint x: 609, endPoint y: 266, distance: 96.9
click at [609, 266] on table "1 selected People Company Email Mobile Lists Personal location Seniority Depart…" at bounding box center [623, 259] width 849 height 373
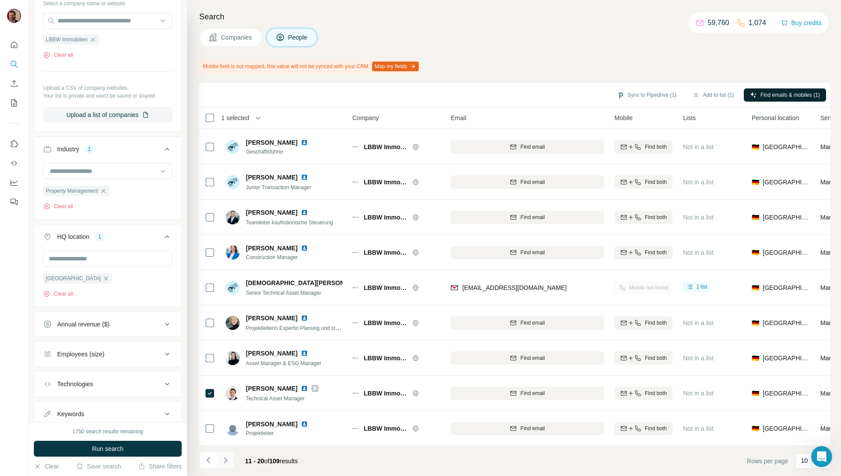
click at [229, 461] on icon "Navigate to next page" at bounding box center [225, 460] width 9 height 9
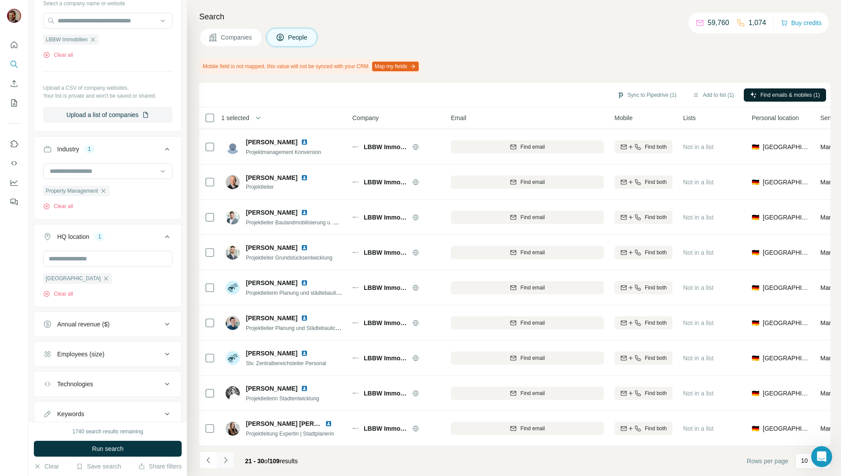
click at [227, 462] on icon "Navigate to next page" at bounding box center [225, 460] width 9 height 9
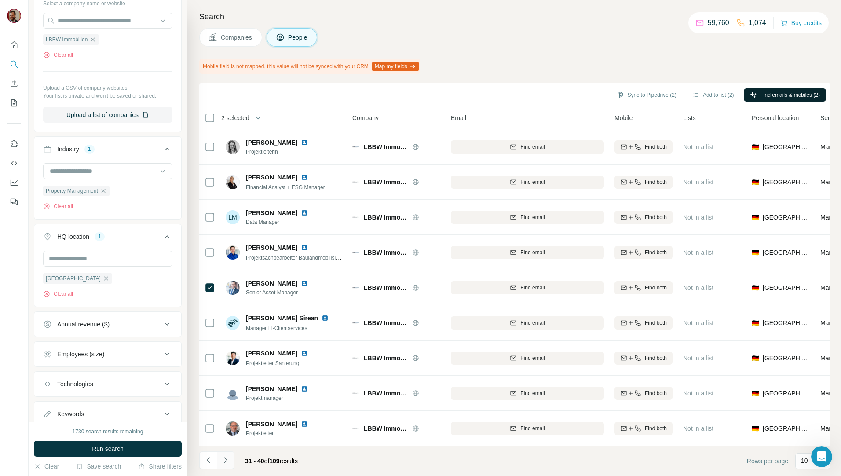
click at [225, 459] on icon "Navigate to next page" at bounding box center [225, 460] width 3 height 6
click at [227, 453] on button "Navigate to next page" at bounding box center [226, 460] width 18 height 18
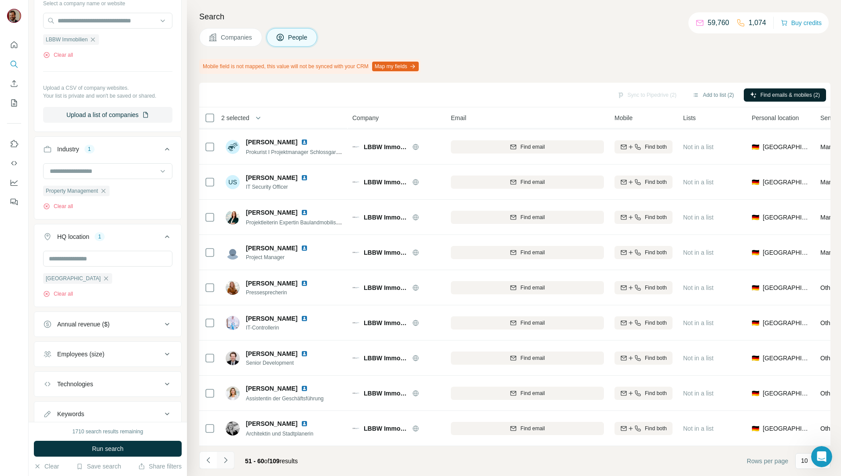
click at [230, 457] on icon "Navigate to next page" at bounding box center [225, 460] width 9 height 9
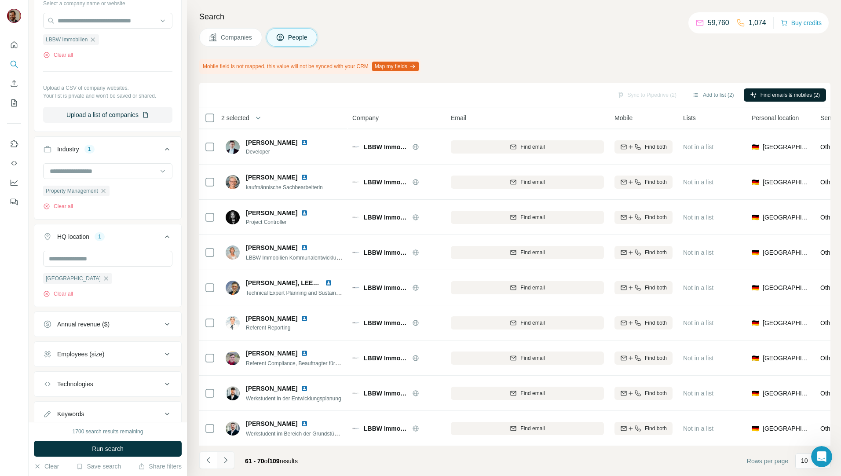
click at [230, 457] on icon "Navigate to next page" at bounding box center [225, 460] width 9 height 9
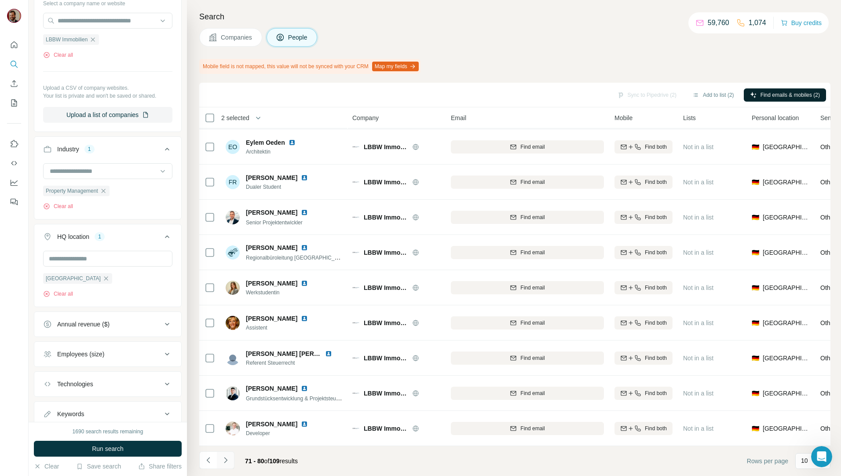
click at [230, 457] on icon "Navigate to next page" at bounding box center [225, 460] width 9 height 9
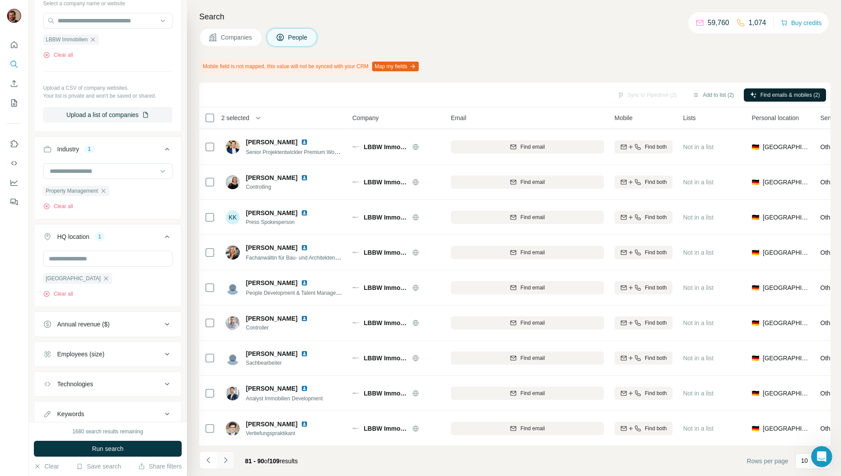
click at [230, 457] on icon "Navigate to next page" at bounding box center [225, 460] width 9 height 9
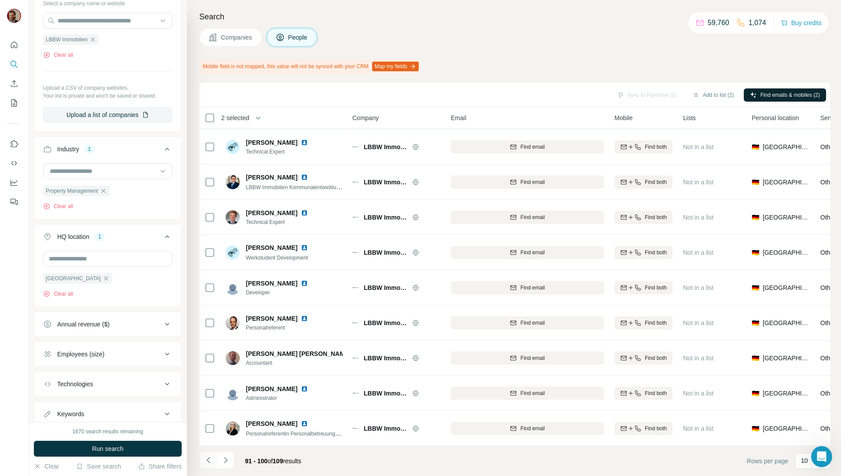
click at [208, 462] on icon "Navigate to previous page" at bounding box center [208, 460] width 9 height 9
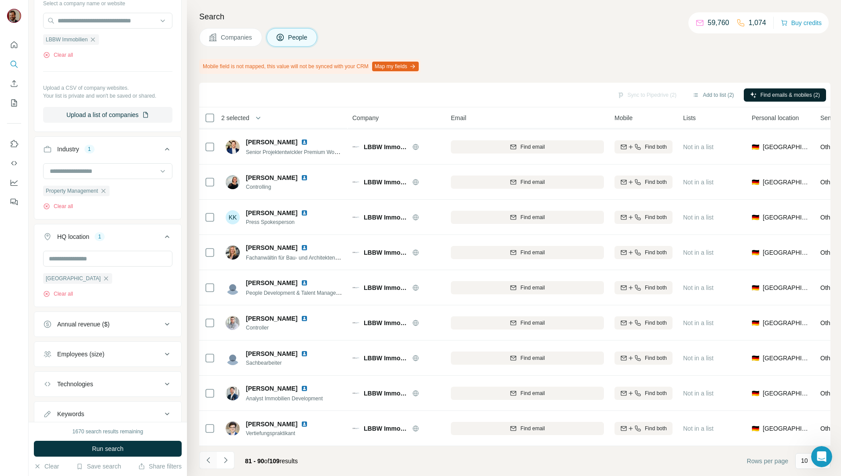
click at [208, 462] on icon "Navigate to previous page" at bounding box center [208, 460] width 9 height 9
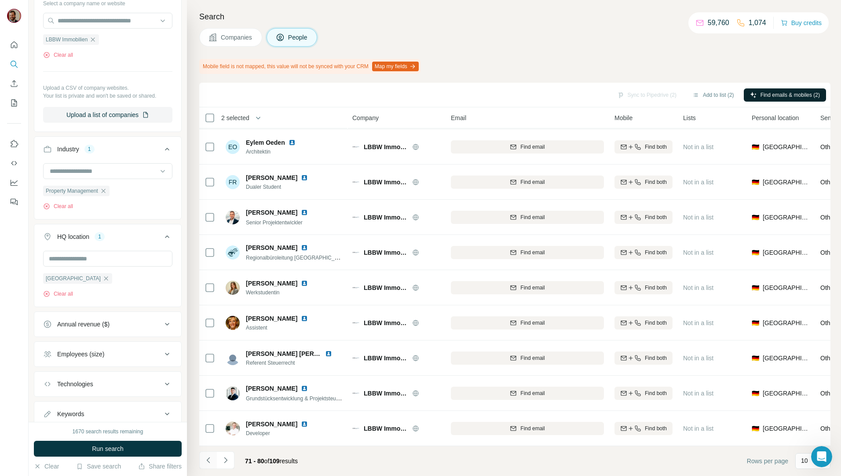
click at [208, 462] on icon "Navigate to previous page" at bounding box center [208, 460] width 9 height 9
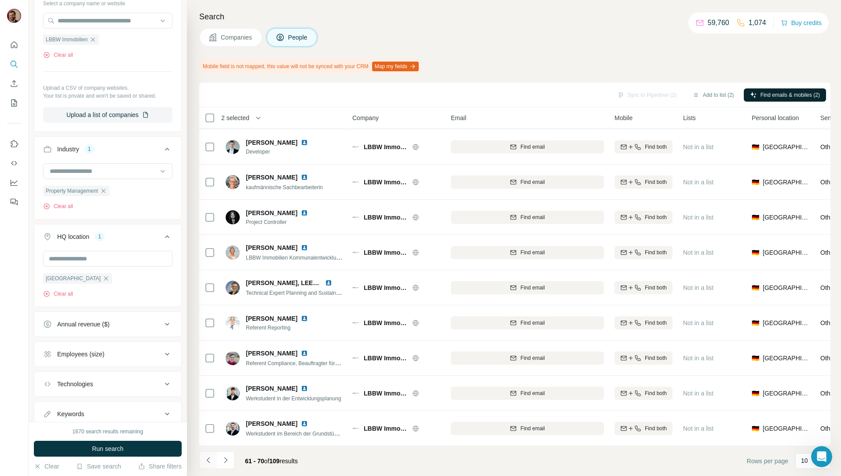
click at [208, 462] on icon "Navigate to previous page" at bounding box center [208, 460] width 9 height 9
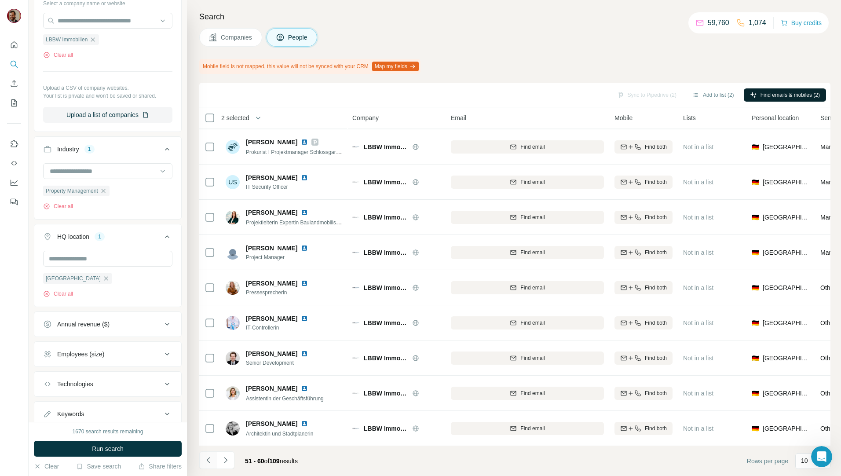
click at [208, 462] on icon "Navigate to previous page" at bounding box center [208, 460] width 9 height 9
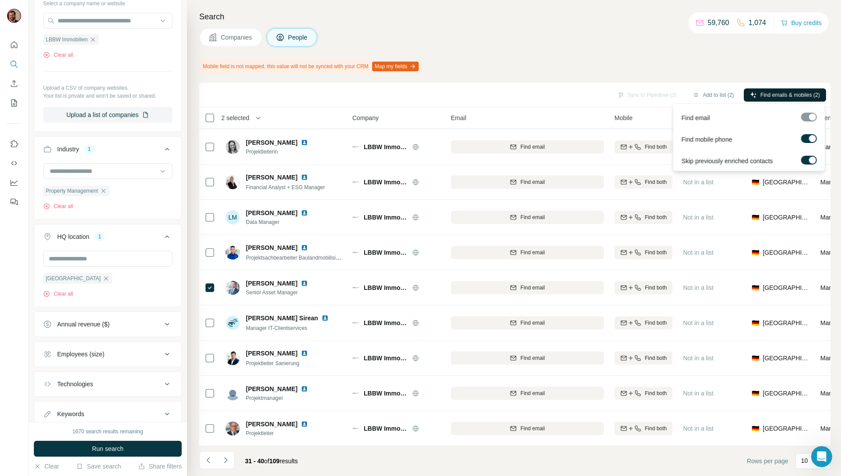
click at [755, 94] on button "Find emails & mobiles (2)" at bounding box center [785, 94] width 82 height 13
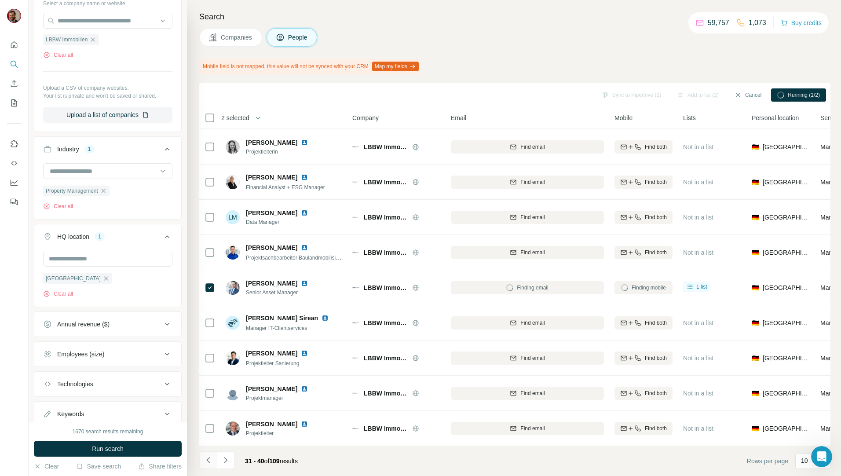
click at [212, 458] on icon "Navigate to previous page" at bounding box center [208, 460] width 9 height 9
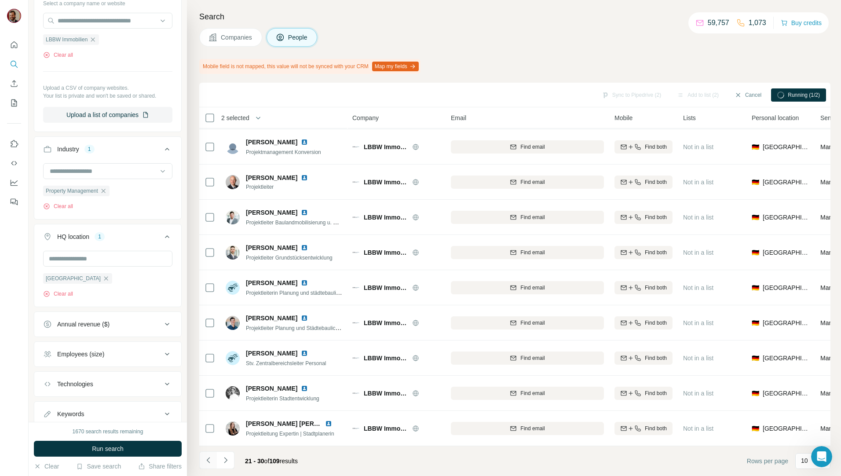
click at [212, 458] on icon "Navigate to previous page" at bounding box center [208, 460] width 9 height 9
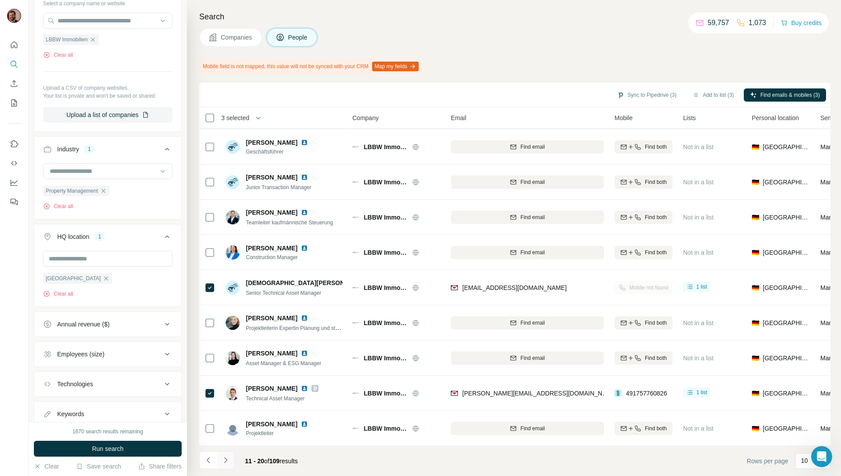
click at [226, 462] on icon "Navigate to next page" at bounding box center [225, 460] width 9 height 9
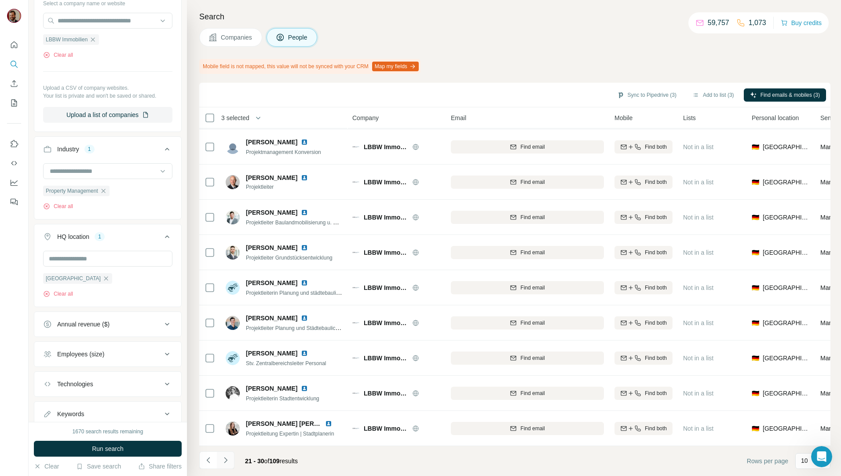
click at [226, 462] on icon "Navigate to next page" at bounding box center [225, 460] width 9 height 9
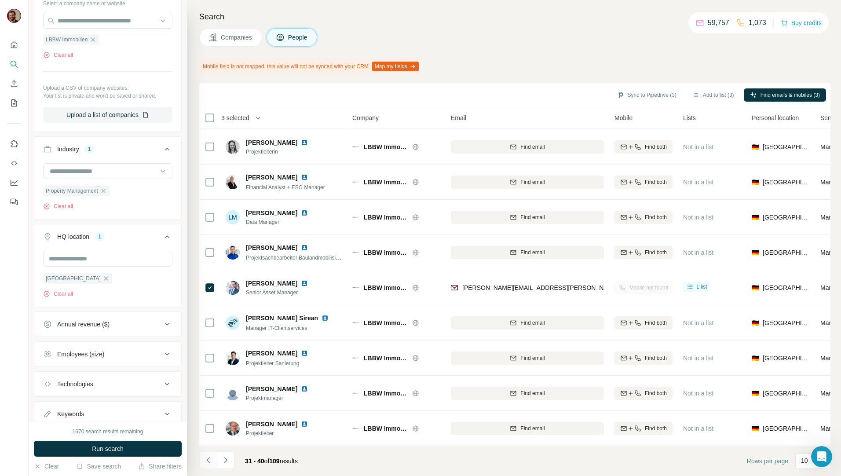
click at [205, 461] on icon "Navigate to previous page" at bounding box center [208, 460] width 9 height 9
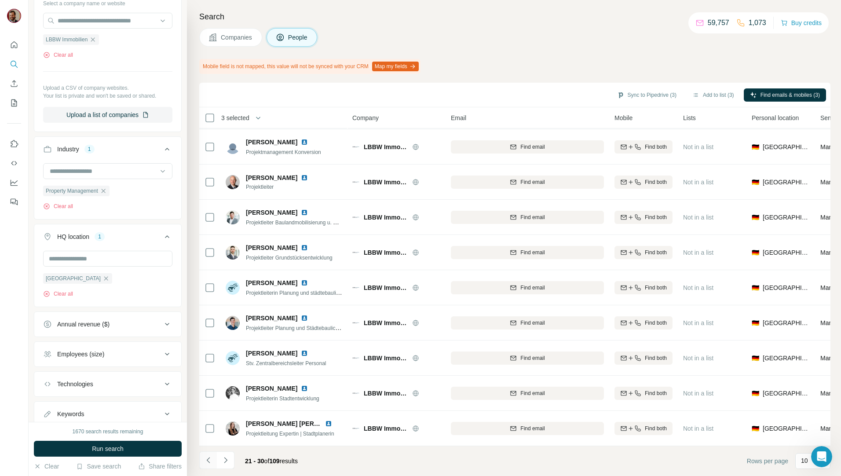
click at [205, 461] on icon "Navigate to previous page" at bounding box center [208, 460] width 9 height 9
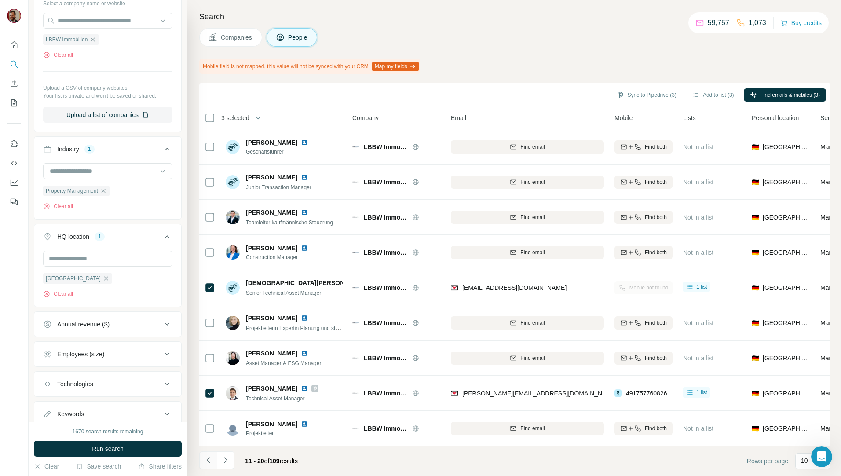
click at [205, 461] on icon "Navigate to previous page" at bounding box center [208, 460] width 9 height 9
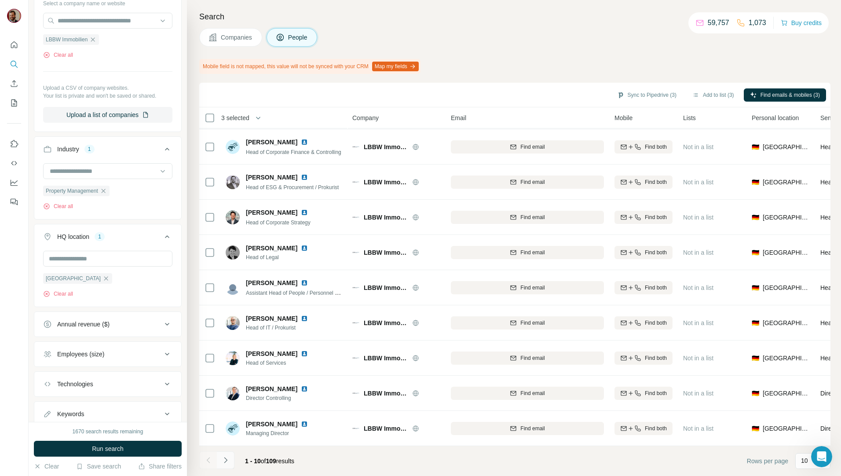
click at [226, 461] on icon "Navigate to next page" at bounding box center [225, 460] width 9 height 9
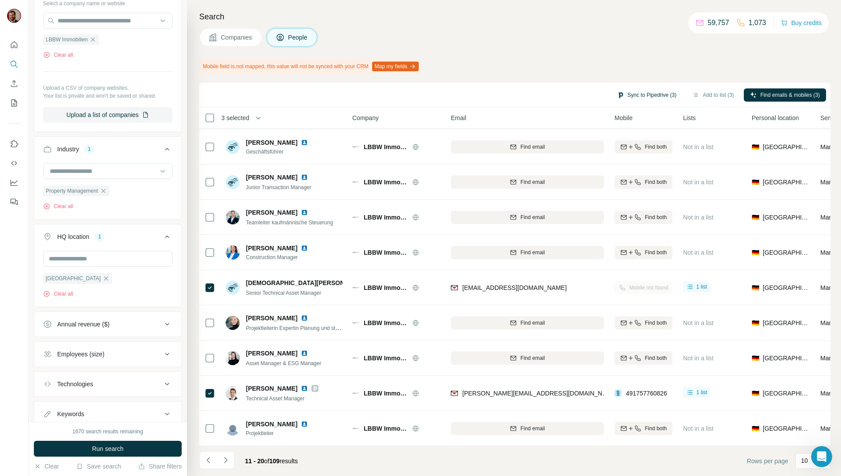
click at [651, 94] on button "Sync to Pipedrive (3)" at bounding box center [647, 94] width 72 height 13
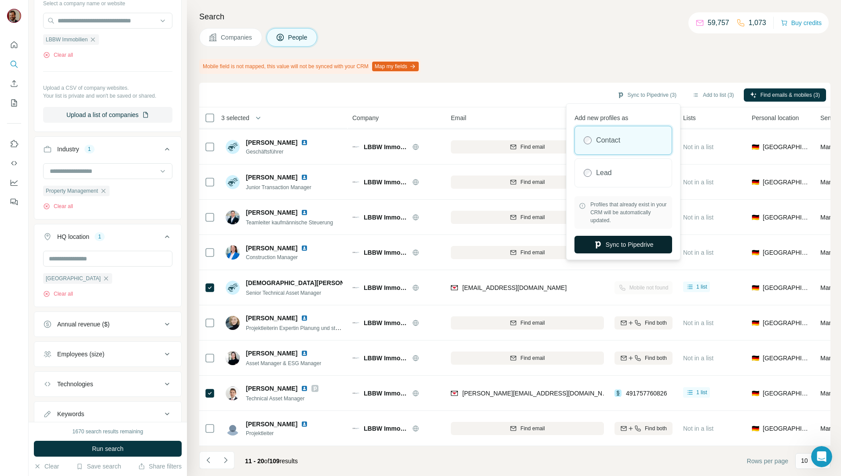
click at [629, 246] on button "Sync to Pipedrive" at bounding box center [623, 245] width 98 height 18
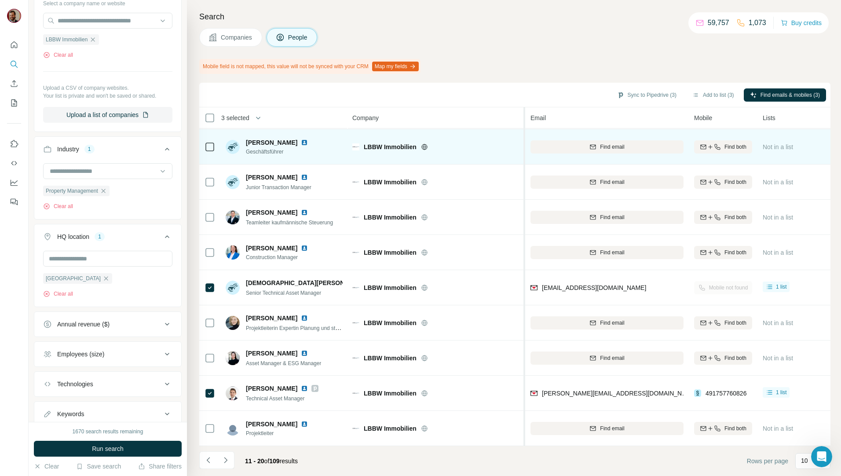
drag, startPoint x: 443, startPoint y: 147, endPoint x: 525, endPoint y: 143, distance: 81.9
click at [525, 143] on table "3 selected People Company Email Mobile Lists Personal location Seniority Depart…" at bounding box center [664, 259] width 931 height 373
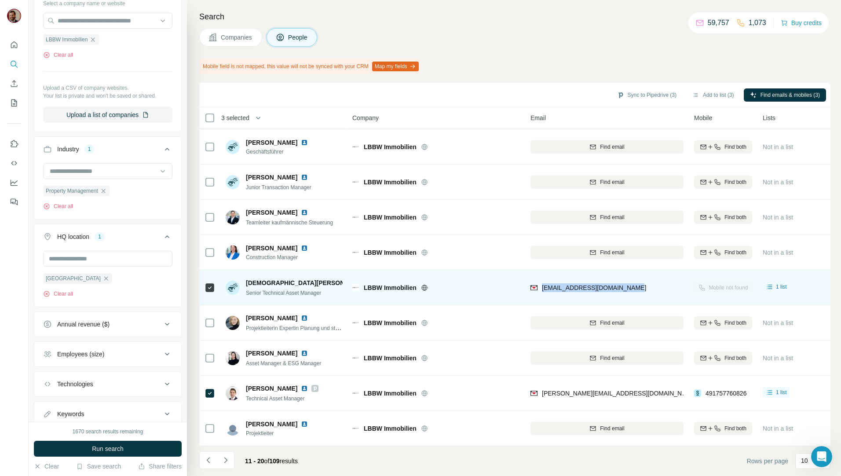
drag, startPoint x: 643, startPoint y: 286, endPoint x: 540, endPoint y: 290, distance: 103.0
click at [540, 290] on div "christian.stiewe@lbbw-im.de" at bounding box center [606, 287] width 153 height 24
copy span "christian.stiewe@lbbw-im.de"
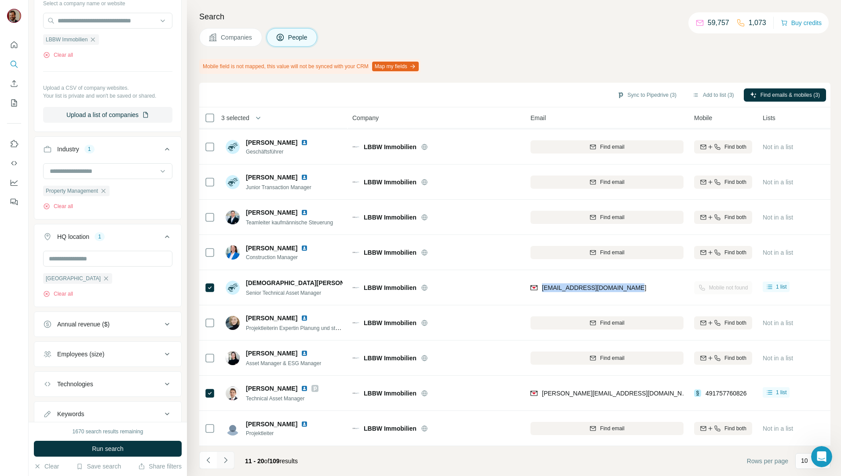
click at [226, 458] on icon "Navigate to next page" at bounding box center [225, 460] width 9 height 9
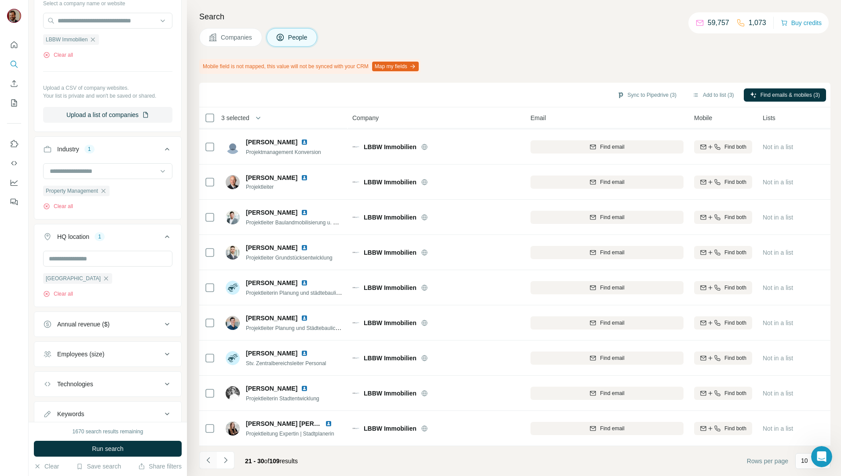
click at [209, 462] on icon "Navigate to previous page" at bounding box center [207, 460] width 3 height 6
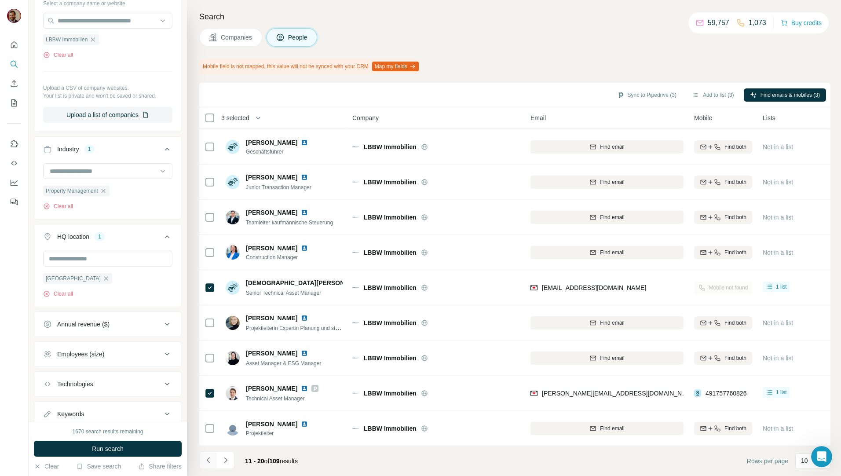
click at [211, 459] on icon "Navigate to previous page" at bounding box center [208, 460] width 9 height 9
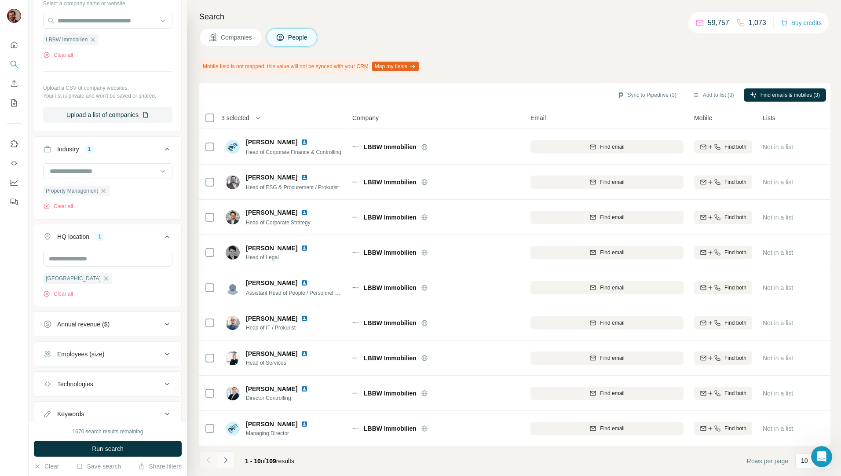
click at [222, 459] on icon "Navigate to next page" at bounding box center [225, 460] width 9 height 9
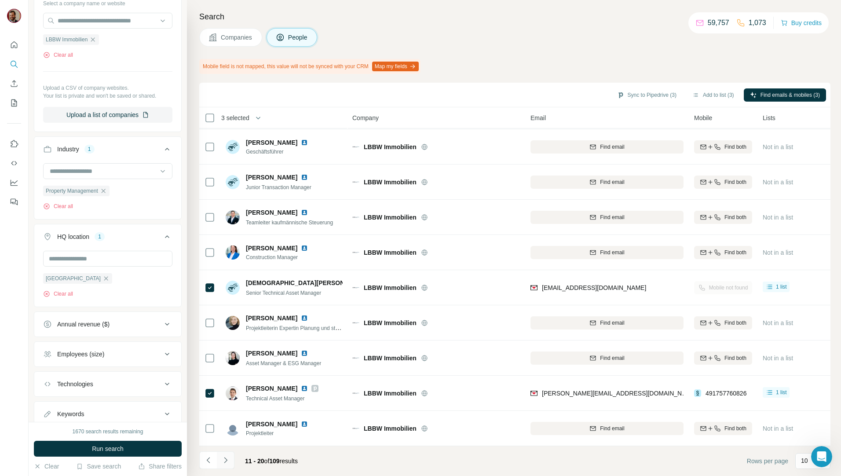
click at [222, 459] on icon "Navigate to next page" at bounding box center [225, 460] width 9 height 9
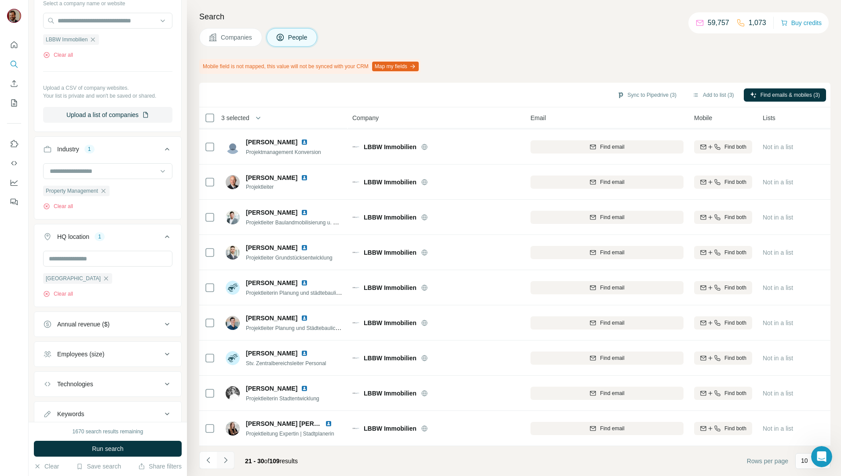
click at [222, 459] on icon "Navigate to next page" at bounding box center [225, 460] width 9 height 9
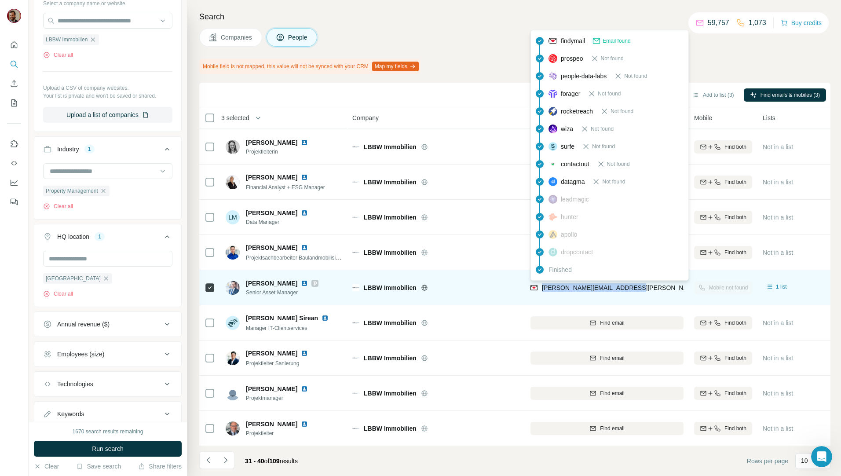
drag, startPoint x: 643, startPoint y: 281, endPoint x: 543, endPoint y: 286, distance: 100.4
click at [543, 286] on div "manuel.wiedemann@lbbw-im.de" at bounding box center [606, 287] width 153 height 24
copy span "manuel.wiedemann@lbbw-im.de"
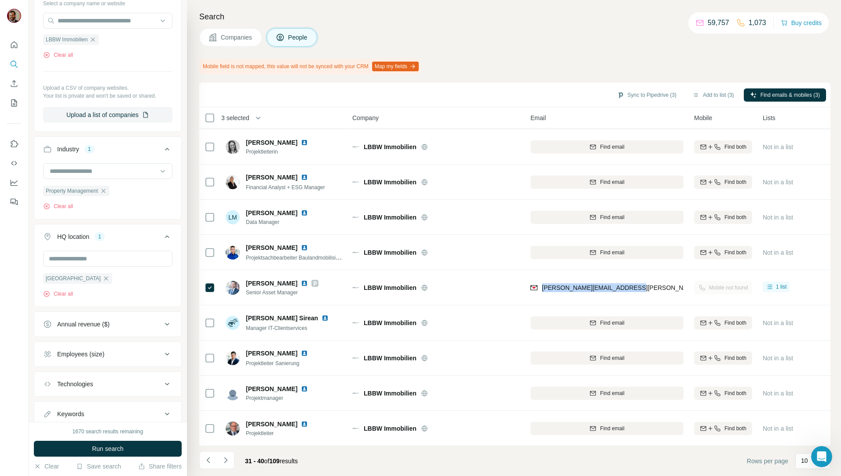
click at [249, 40] on span "Companies" at bounding box center [237, 37] width 32 height 9
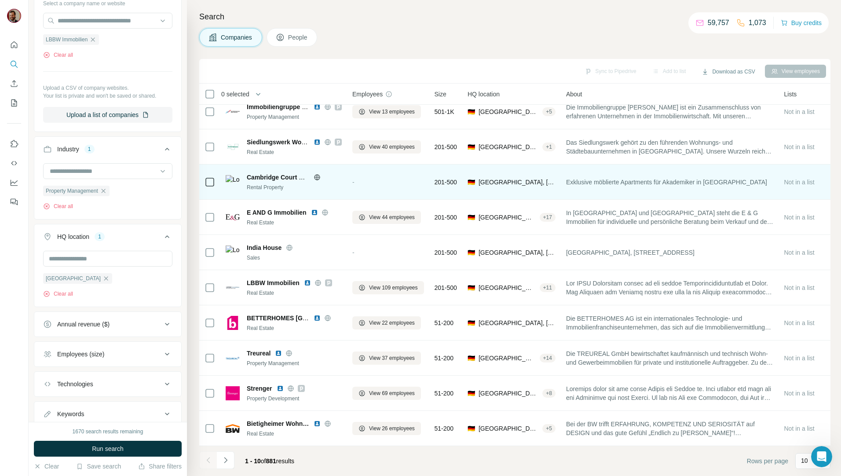
scroll to position [15, 0]
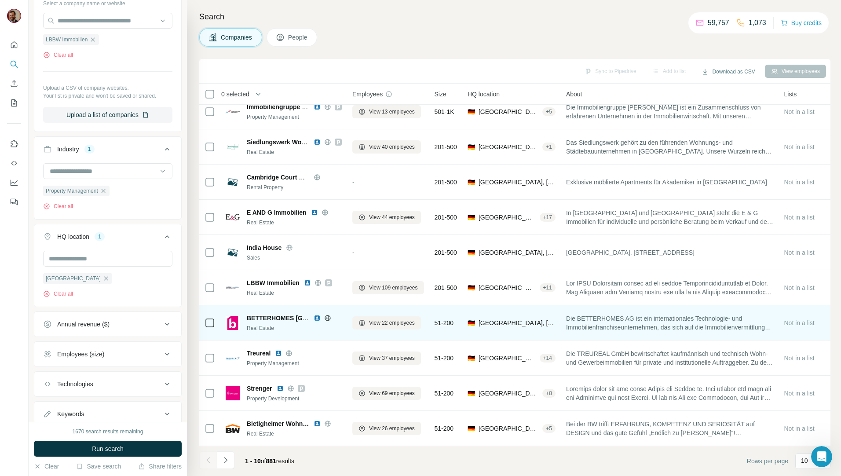
click at [713, 321] on span "Die BETTERHOMES AG ist ein internationales Technologie- und Immobilienfranchise…" at bounding box center [670, 323] width 208 height 18
drag, startPoint x: 713, startPoint y: 321, endPoint x: 709, endPoint y: 329, distance: 9.1
click at [709, 329] on div "Die BETTERHOMES AG ist ein internationales Technologie- und Immobilienfranchise…" at bounding box center [670, 323] width 208 height 24
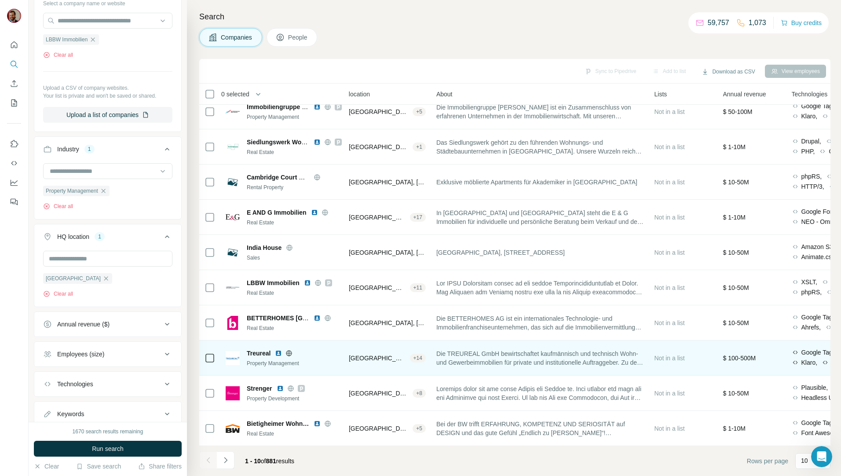
scroll to position [15, 149]
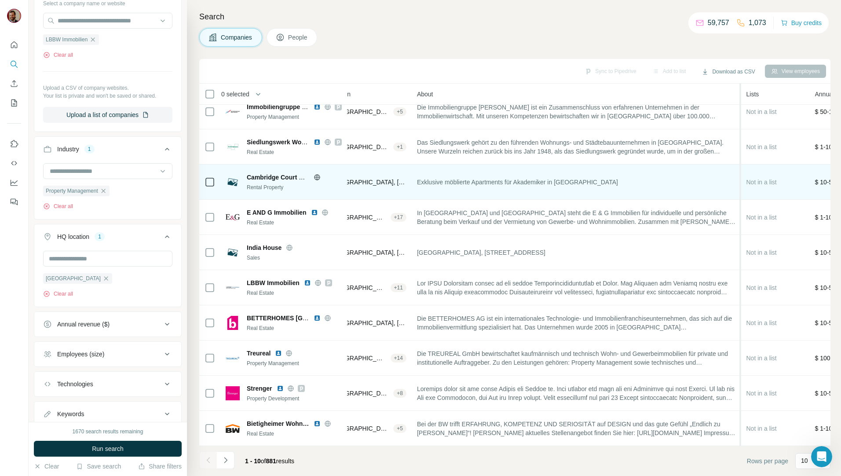
drag, startPoint x: 634, startPoint y: 175, endPoint x: 746, endPoint y: 174, distance: 111.7
click at [746, 174] on table "0 selected Companies Employees Size HQ location About Lists Annual revenue Tech…" at bounding box center [675, 259] width 1250 height 373
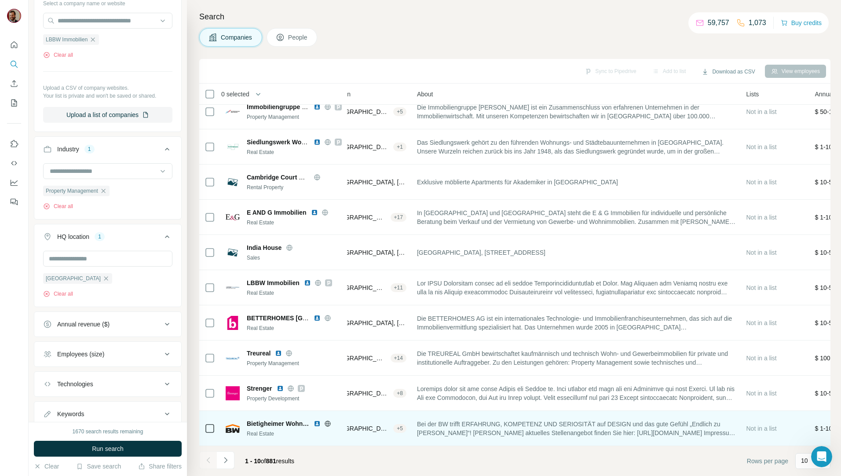
drag, startPoint x: 509, startPoint y: 441, endPoint x: 493, endPoint y: 441, distance: 16.3
click at [493, 441] on td "Bei der BW trifft ERFAHRUNG, KOMPETENZ UND SERIOSITÄT auf DESIGN und das gute G…" at bounding box center [576, 428] width 329 height 35
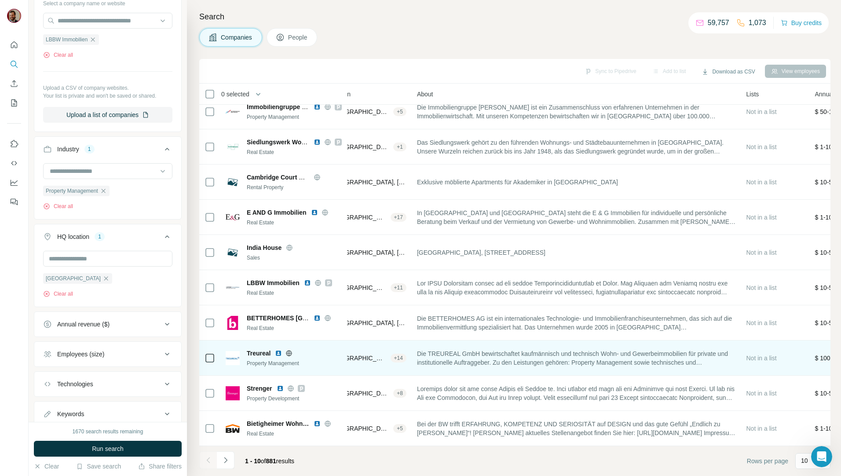
click at [399, 354] on div "+ 14" at bounding box center [399, 358] width 16 height 8
click at [387, 355] on span "[GEOGRAPHIC_DATA], [GEOGRAPHIC_DATA]" at bounding box center [358, 358] width 58 height 9
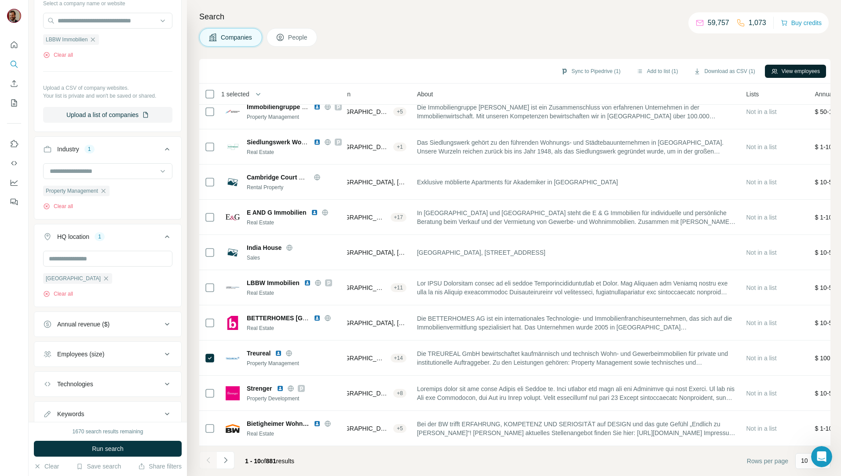
click at [801, 70] on button "View employees" at bounding box center [795, 71] width 61 height 13
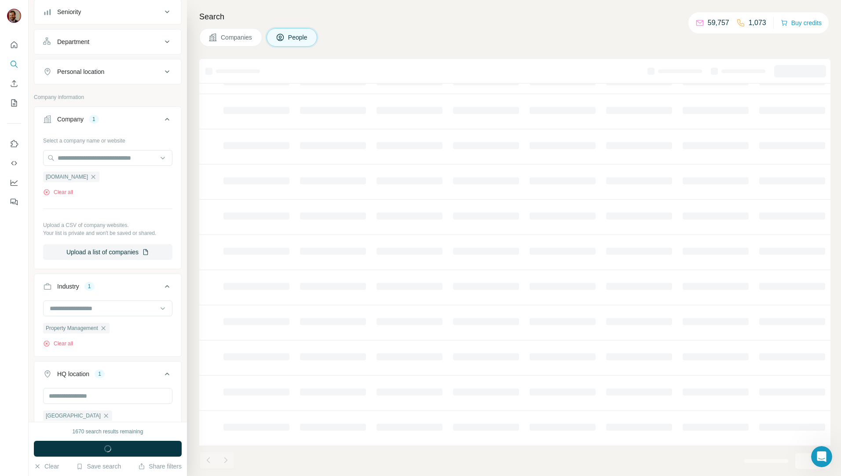
scroll to position [15, 133]
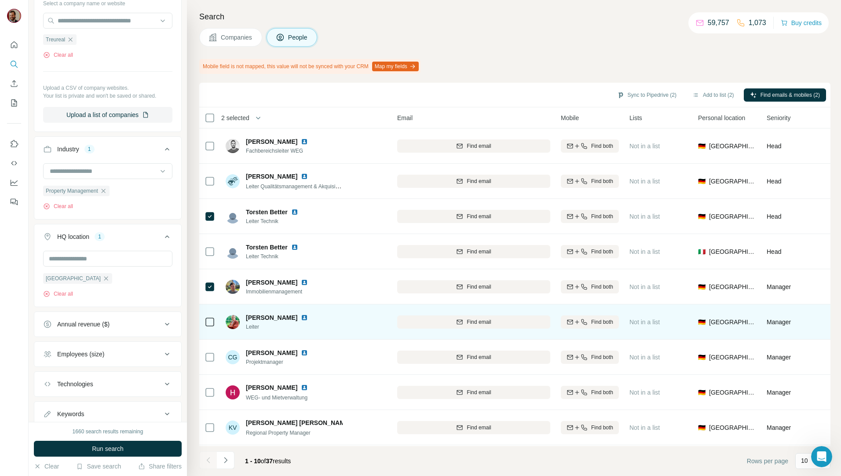
scroll to position [39, 133]
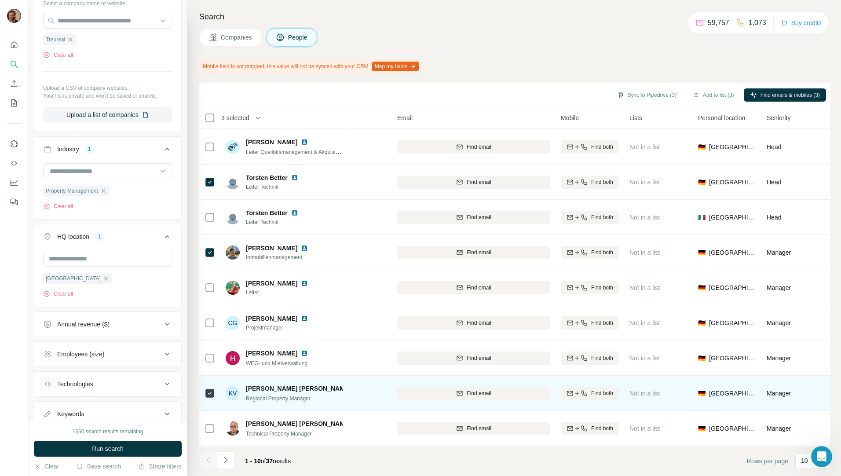
click at [205, 389] on icon at bounding box center [210, 393] width 11 height 11
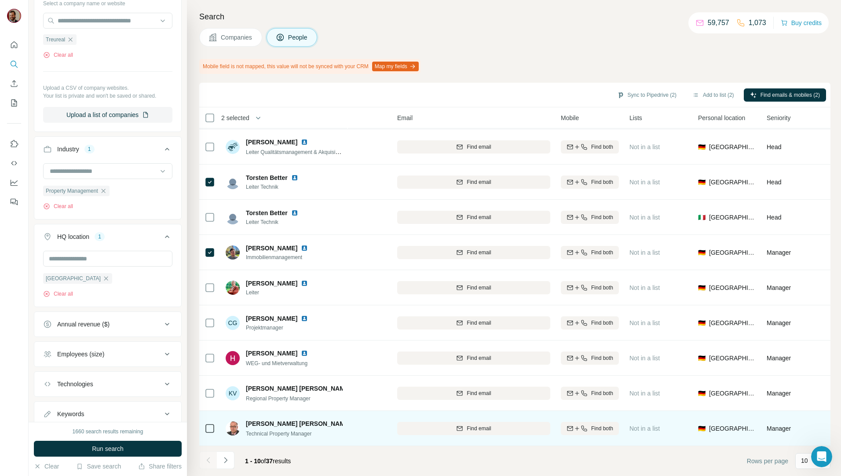
click at [210, 428] on icon at bounding box center [210, 428] width 11 height 11
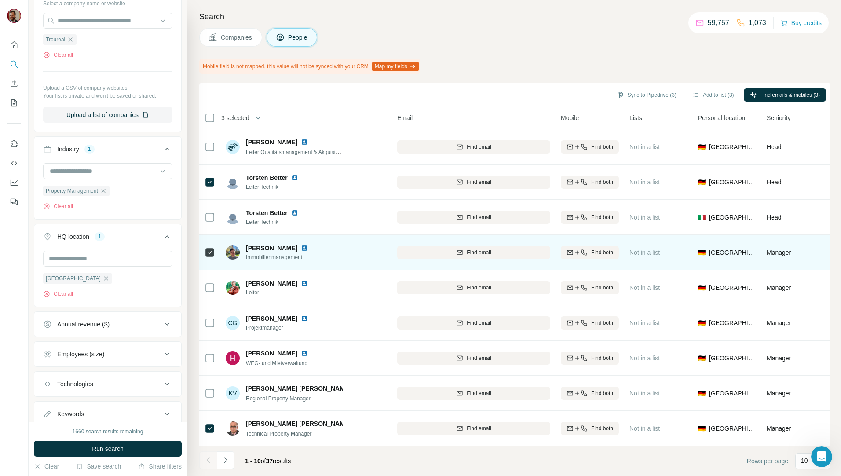
click at [201, 253] on td at bounding box center [209, 252] width 21 height 35
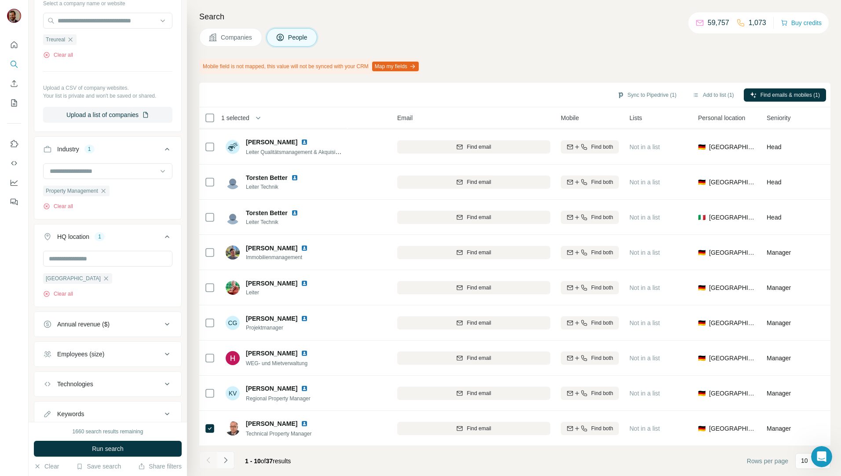
click at [229, 461] on icon "Navigate to next page" at bounding box center [225, 460] width 9 height 9
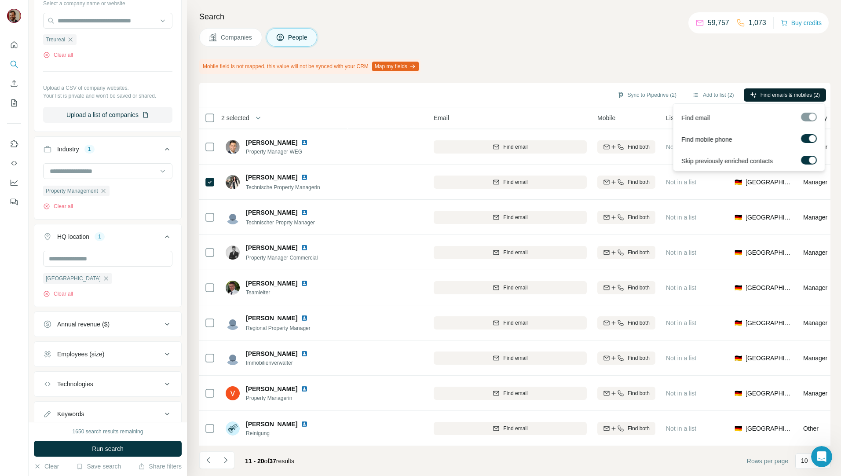
click at [773, 92] on span "Find emails & mobiles (2)" at bounding box center [789, 95] width 59 height 8
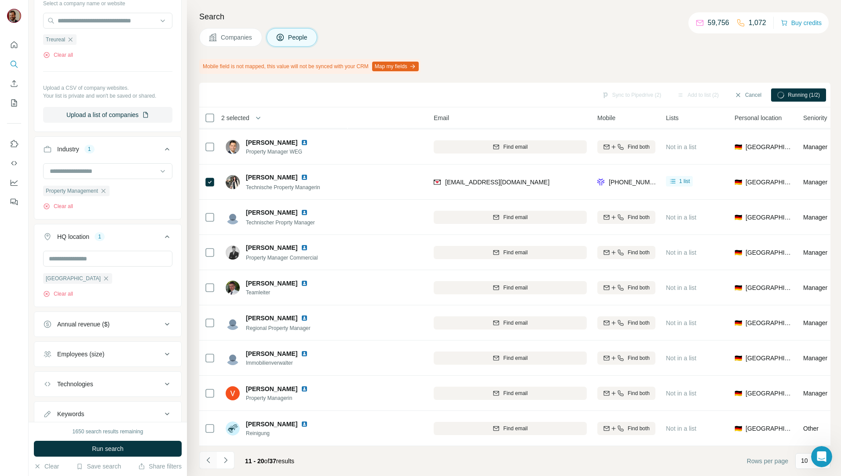
click at [206, 461] on icon "Navigate to previous page" at bounding box center [208, 460] width 9 height 9
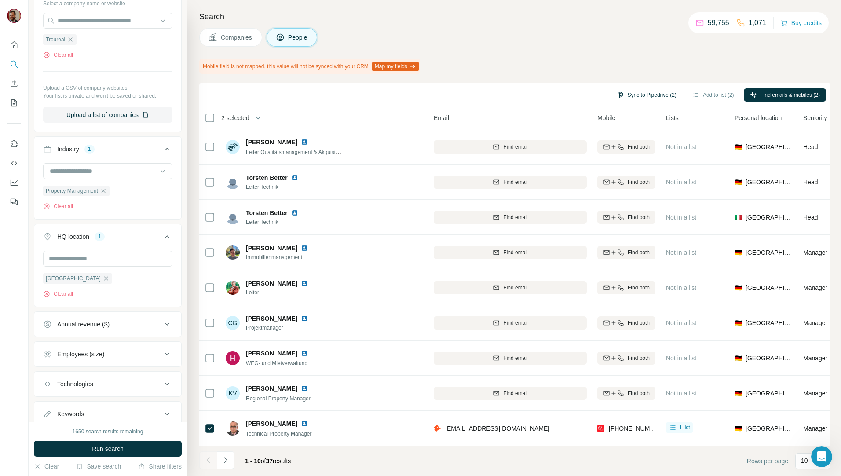
click at [655, 95] on button "Sync to Pipedrive (2)" at bounding box center [647, 94] width 72 height 13
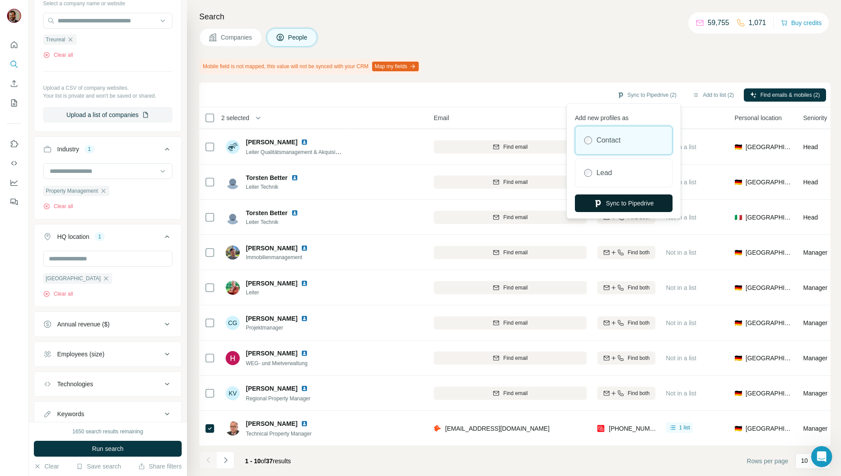
click at [633, 202] on button "Sync to Pipedrive" at bounding box center [624, 203] width 98 height 18
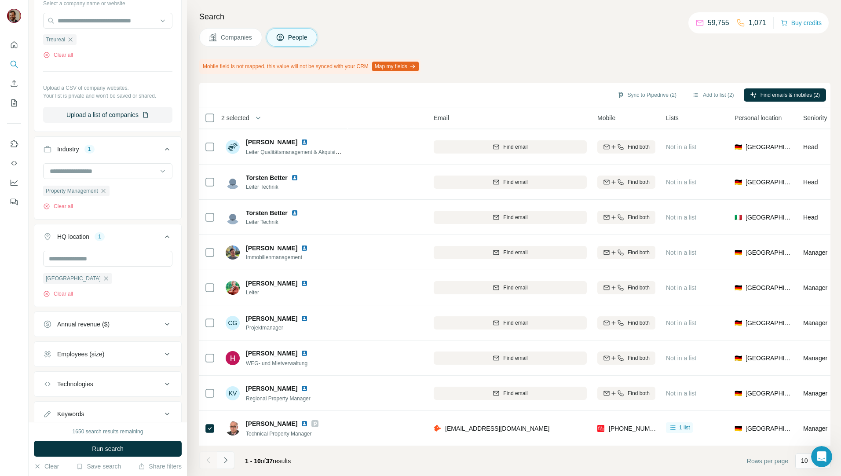
click at [226, 463] on icon "Navigate to next page" at bounding box center [225, 460] width 9 height 9
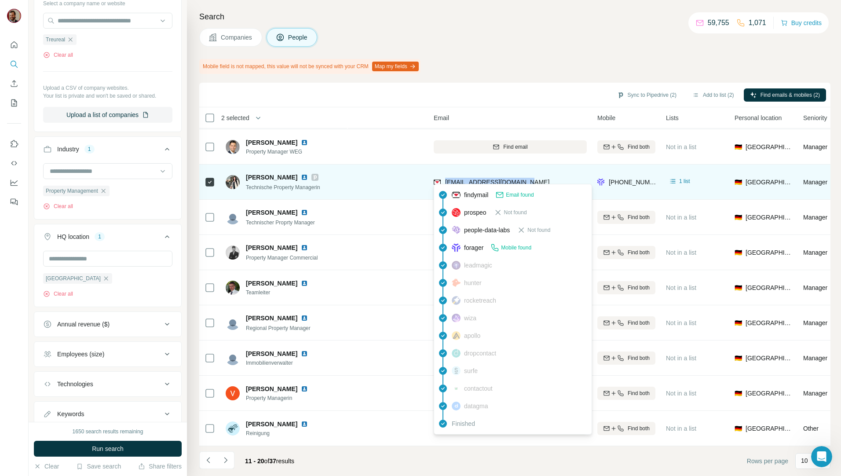
drag, startPoint x: 519, startPoint y: 178, endPoint x: 448, endPoint y: 178, distance: 71.7
click at [448, 178] on div "marija.lukic@treureal.de" at bounding box center [510, 182] width 153 height 24
copy span "marija.lukic@treureal.de"
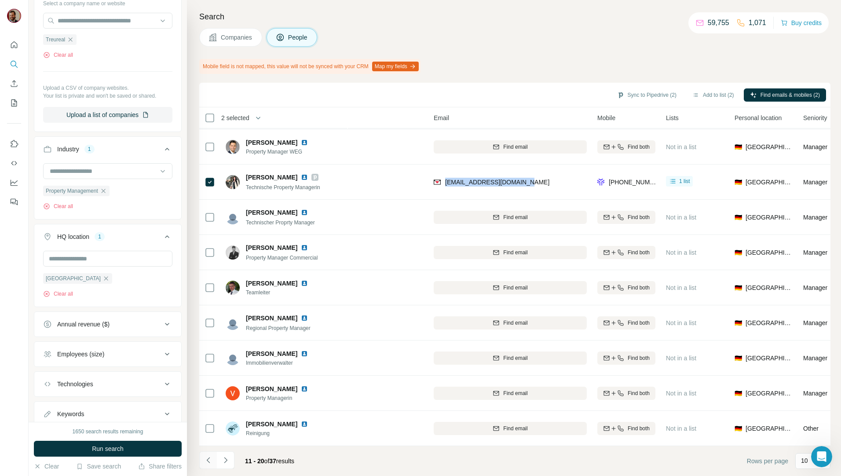
click at [214, 464] on button "Navigate to previous page" at bounding box center [208, 460] width 18 height 18
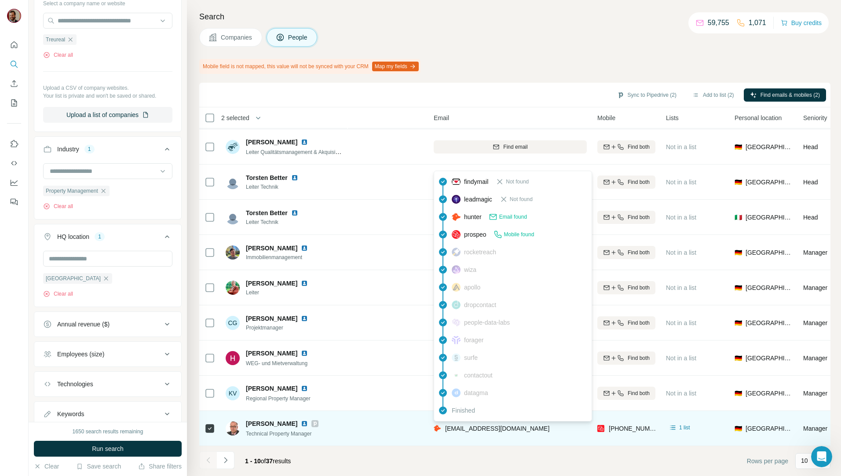
drag, startPoint x: 554, startPoint y: 425, endPoint x: 445, endPoint y: 426, distance: 109.1
click at [445, 426] on div "kersten.ingo-pohl@treureal.de" at bounding box center [510, 428] width 153 height 24
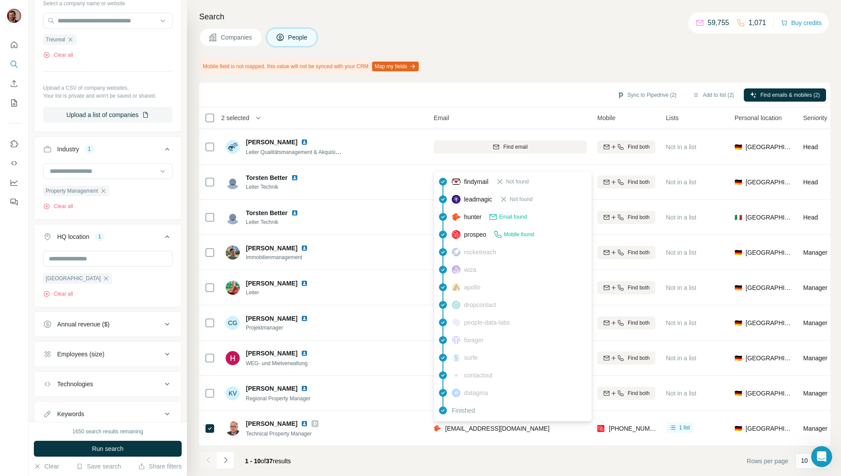
copy span "kersten.ingo-pohl@treureal.de"
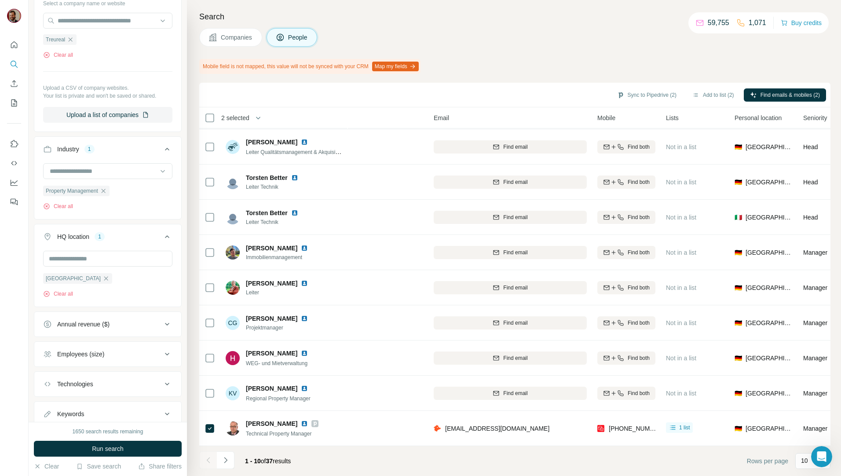
click at [561, 34] on div "Companies People" at bounding box center [514, 37] width 631 height 18
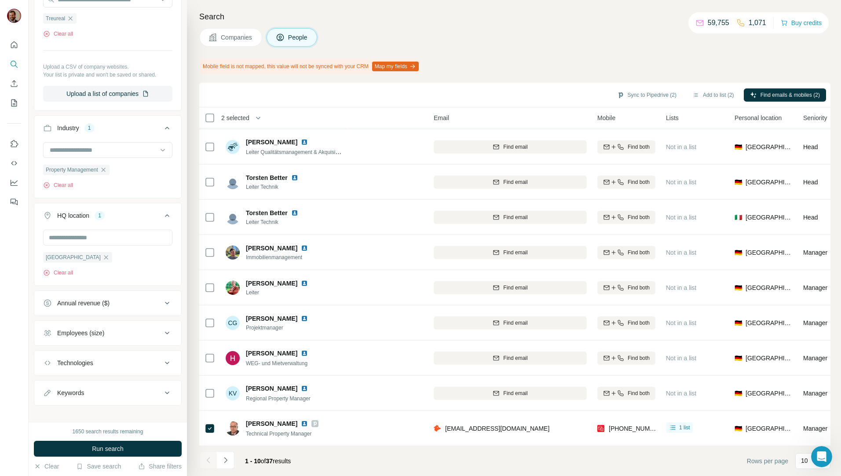
scroll to position [269, 0]
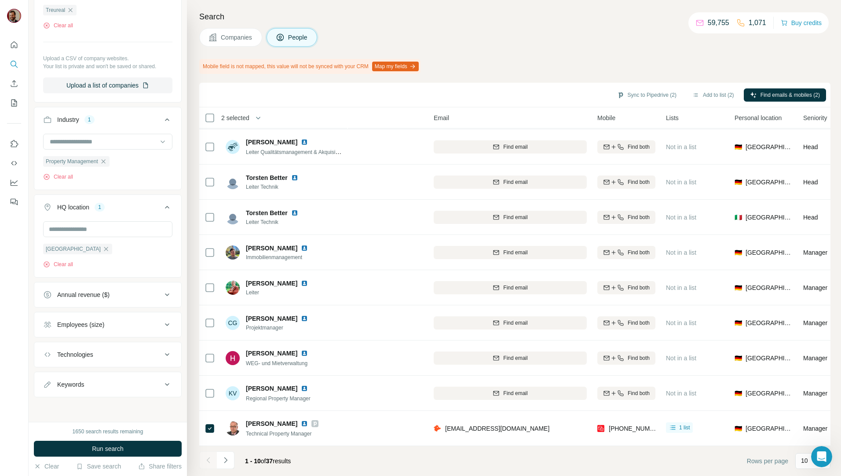
click at [228, 35] on span "Companies" at bounding box center [237, 37] width 32 height 9
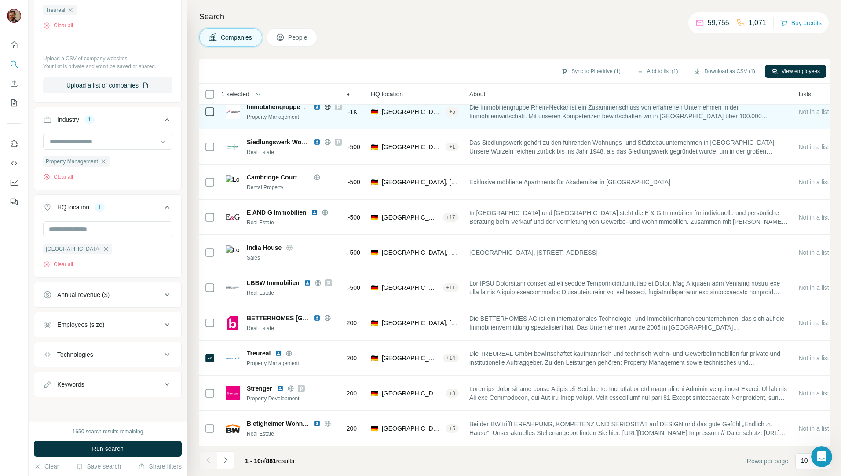
scroll to position [15, 97]
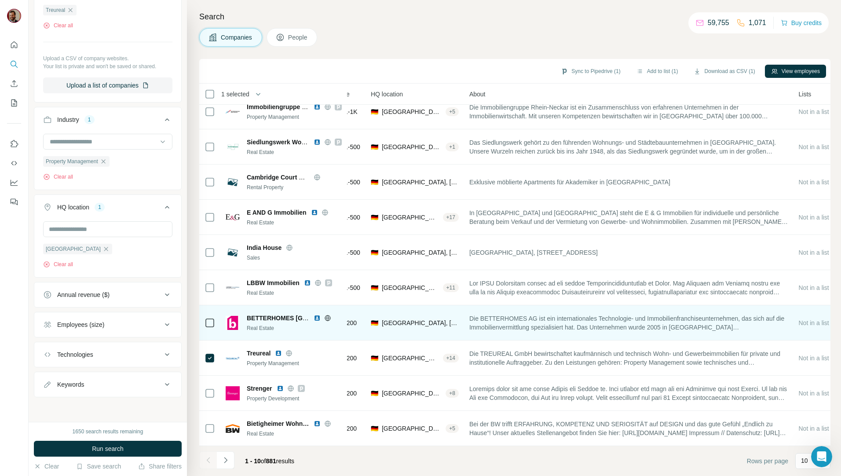
scroll to position [15, 97]
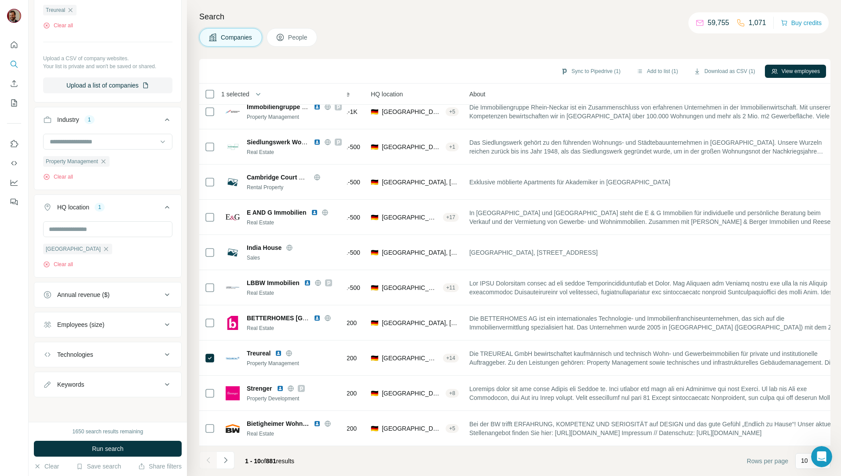
drag, startPoint x: 797, startPoint y: 378, endPoint x: 853, endPoint y: 375, distance: 56.0
click at [841, 375] on html "New search Hide Company lookalikes Company information Company 1 Select a compa…" at bounding box center [420, 238] width 841 height 476
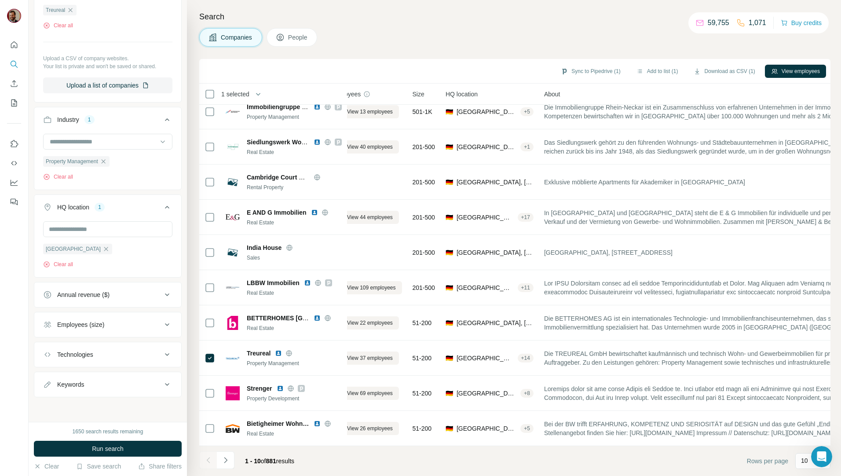
scroll to position [15, 0]
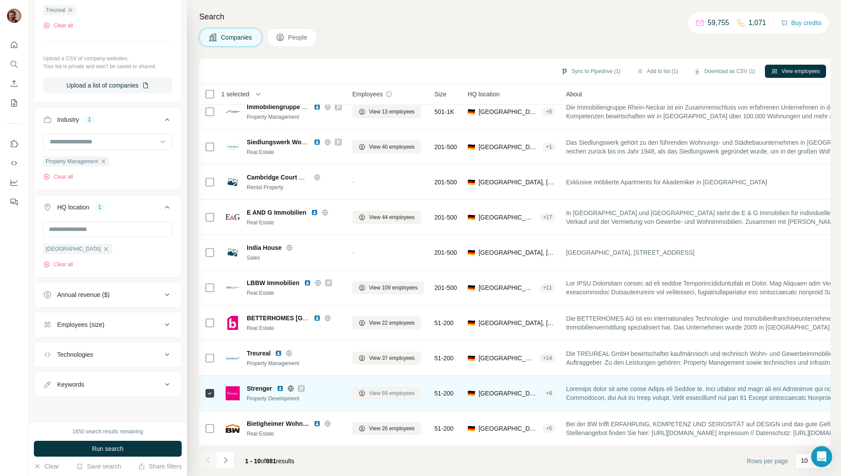
click at [383, 389] on span "View 69 employees" at bounding box center [392, 393] width 46 height 8
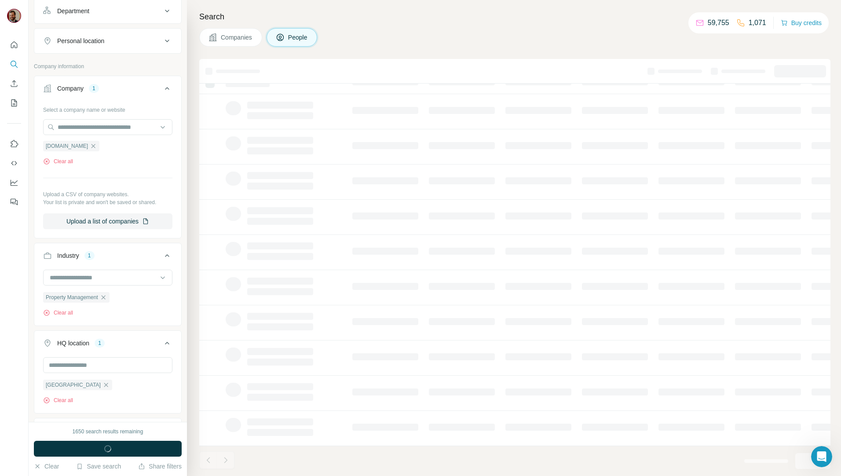
scroll to position [269, 0]
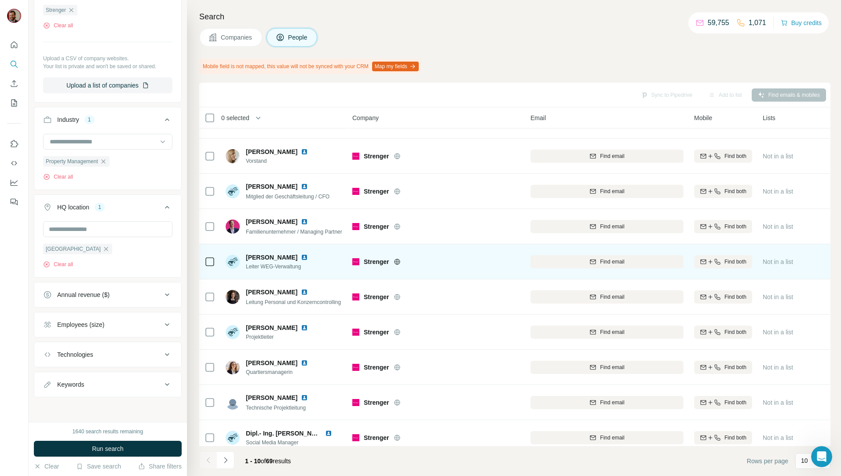
scroll to position [39, 0]
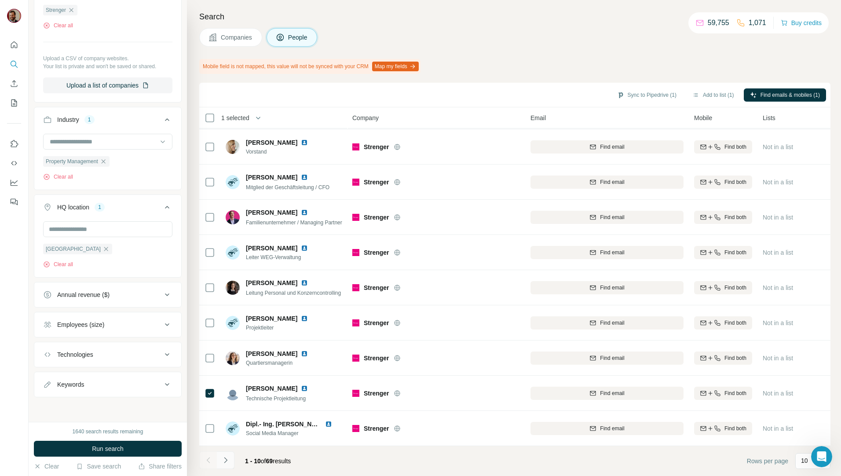
click at [230, 462] on button "Navigate to next page" at bounding box center [226, 460] width 18 height 18
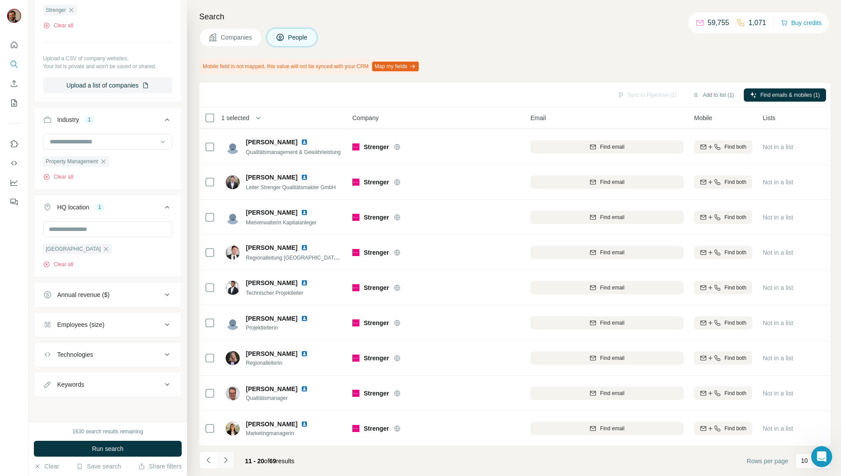
click at [224, 460] on icon "Navigate to next page" at bounding box center [225, 460] width 9 height 9
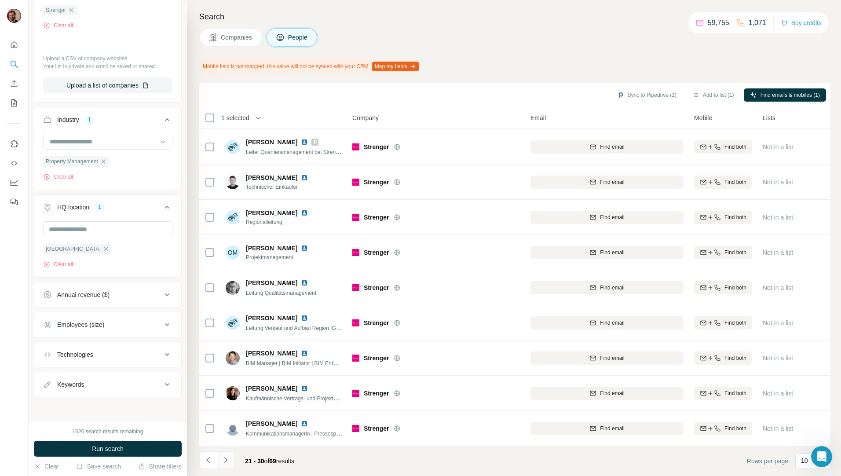
click at [231, 460] on button "Navigate to next page" at bounding box center [226, 460] width 18 height 18
click at [232, 461] on button "Navigate to next page" at bounding box center [226, 460] width 18 height 18
click at [227, 457] on icon "Navigate to next page" at bounding box center [225, 460] width 9 height 9
click at [231, 460] on button "Navigate to next page" at bounding box center [226, 460] width 18 height 18
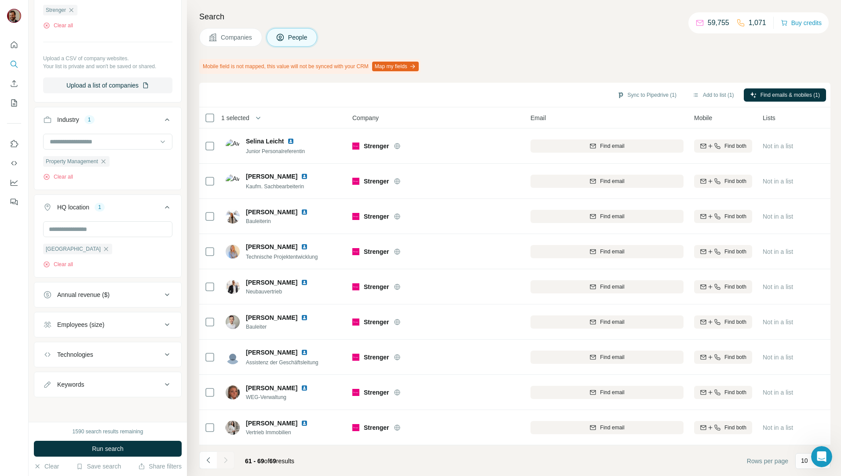
scroll to position [4, 0]
click at [225, 457] on div at bounding box center [226, 460] width 18 height 18
click at [210, 461] on icon "Navigate to previous page" at bounding box center [208, 460] width 9 height 9
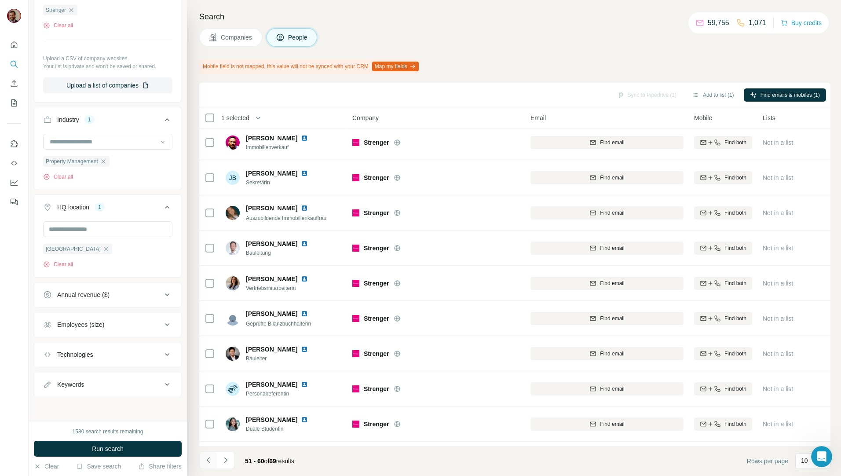
scroll to position [39, 0]
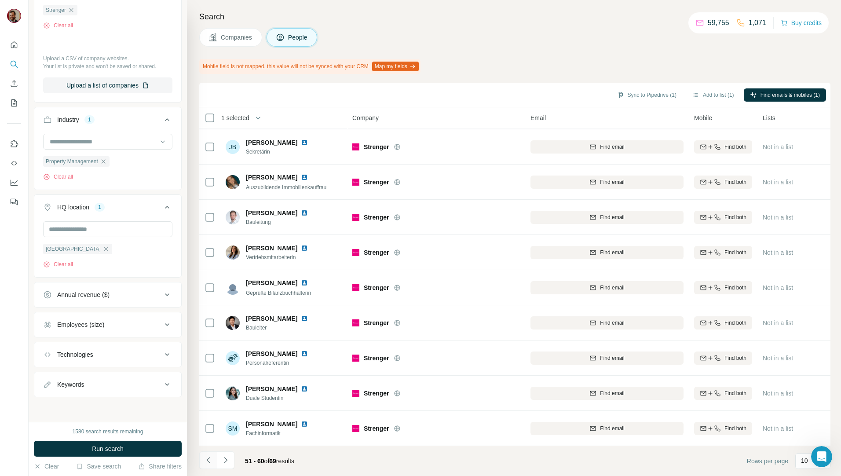
click at [210, 461] on icon "Navigate to previous page" at bounding box center [208, 460] width 9 height 9
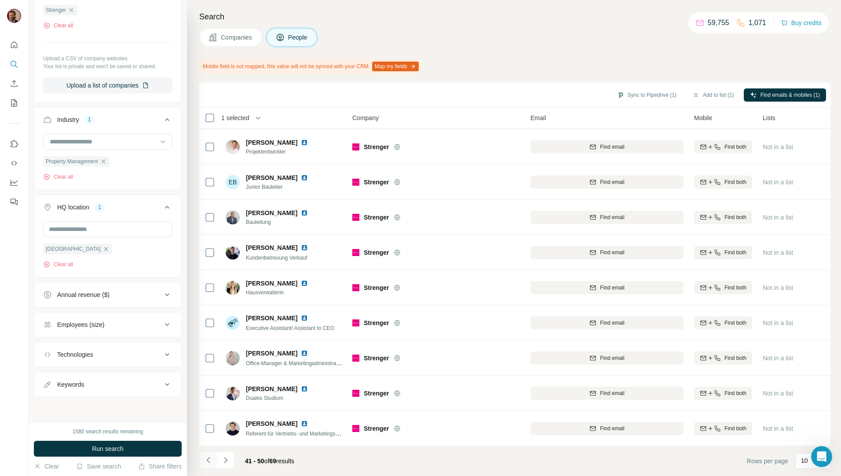
click at [210, 461] on icon "Navigate to previous page" at bounding box center [208, 460] width 9 height 9
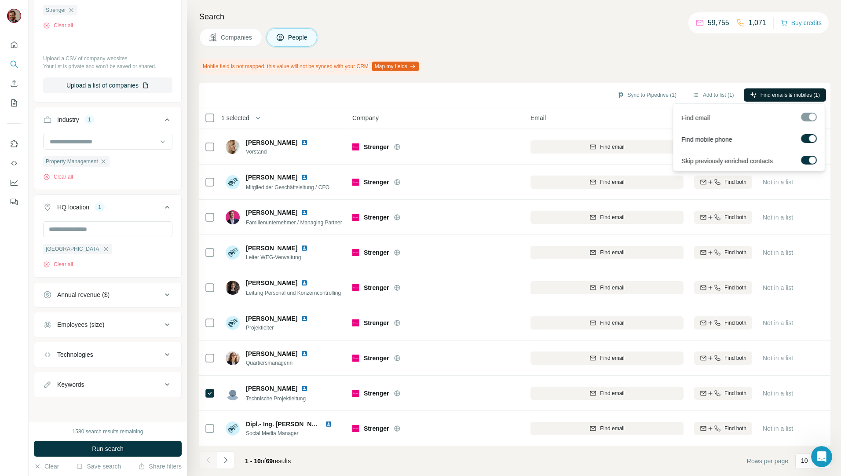
click at [776, 91] on span "Find emails & mobiles (1)" at bounding box center [789, 95] width 59 height 8
click at [689, 73] on div "Mobile field is not mapped, this value will not be synced with your CRM Map my …" at bounding box center [514, 66] width 631 height 15
click at [781, 91] on span "Find emails & mobiles (1)" at bounding box center [789, 95] width 59 height 8
click at [607, 27] on div "Search Companies People Mobile field is not mapped, this value will not be sync…" at bounding box center [514, 238] width 654 height 476
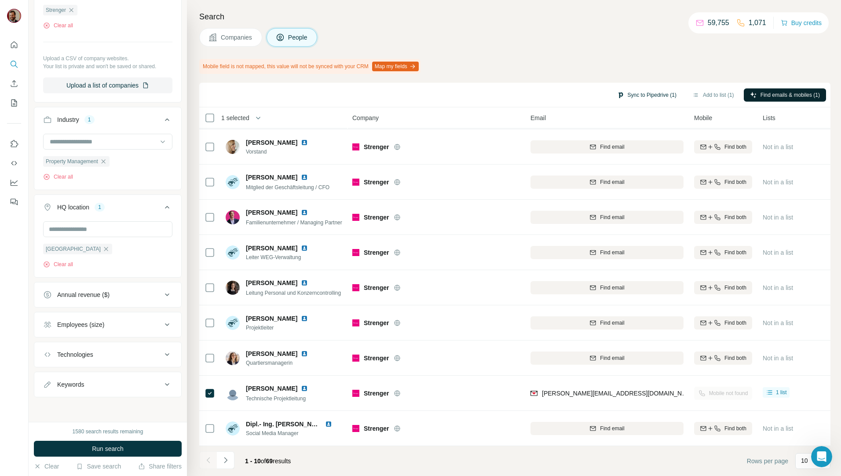
click at [654, 96] on button "Sync to Pipedrive (1)" at bounding box center [647, 94] width 72 height 13
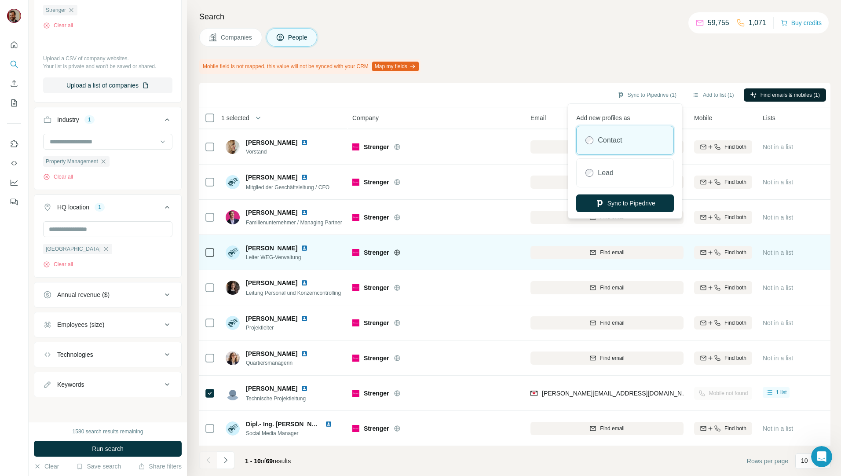
drag, startPoint x: 646, startPoint y: 200, endPoint x: 634, endPoint y: 231, distance: 33.3
click at [645, 200] on button "Sync to Pipedrive" at bounding box center [625, 203] width 98 height 18
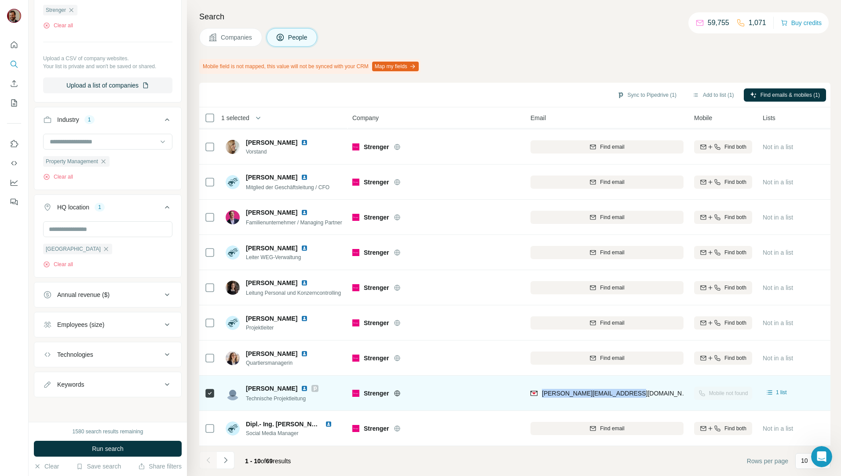
drag, startPoint x: 631, startPoint y: 390, endPoint x: 543, endPoint y: 397, distance: 88.2
click at [543, 397] on div "caroline.schulz@strenger.de" at bounding box center [606, 393] width 153 height 24
copy span "caroline.schulz@strenger.de"
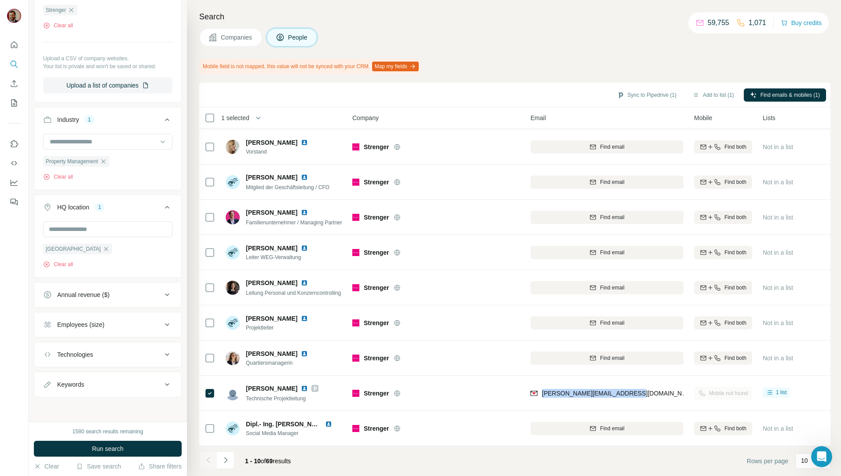
click at [226, 42] on button "Companies" at bounding box center [230, 37] width 63 height 18
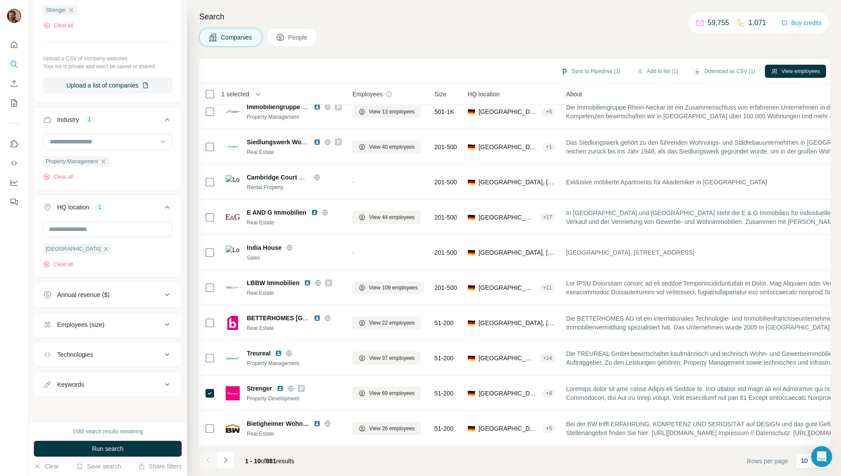
scroll to position [15, 0]
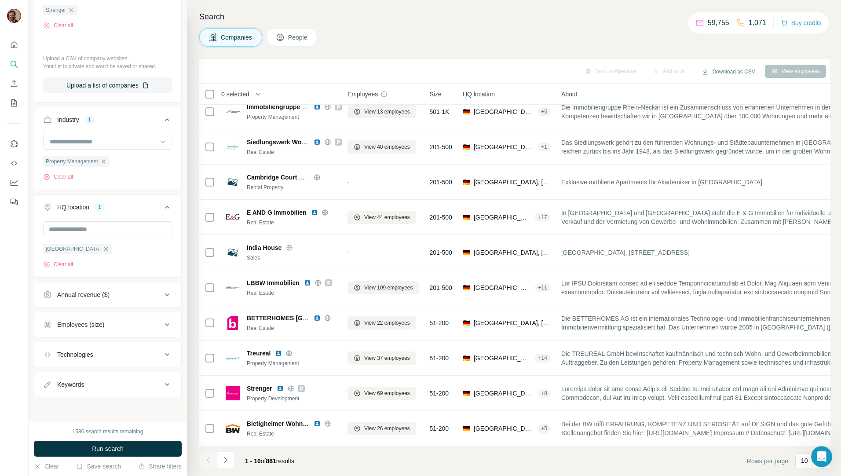
scroll to position [15, 2]
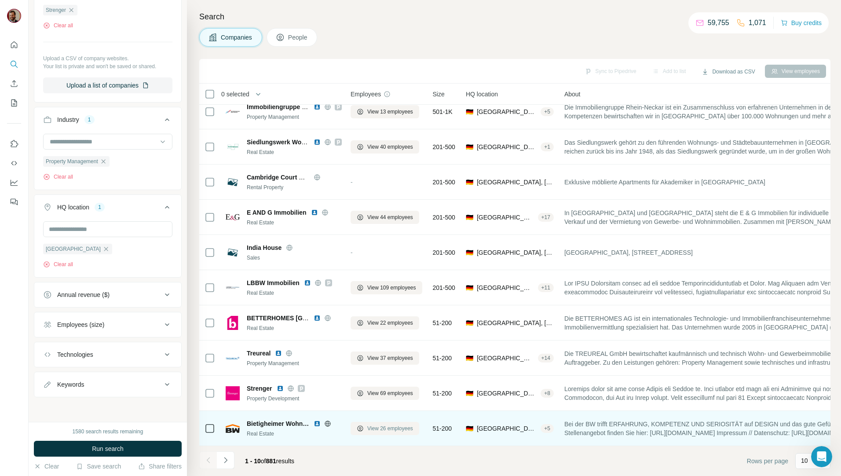
click at [383, 424] on span "View 26 employees" at bounding box center [390, 428] width 46 height 8
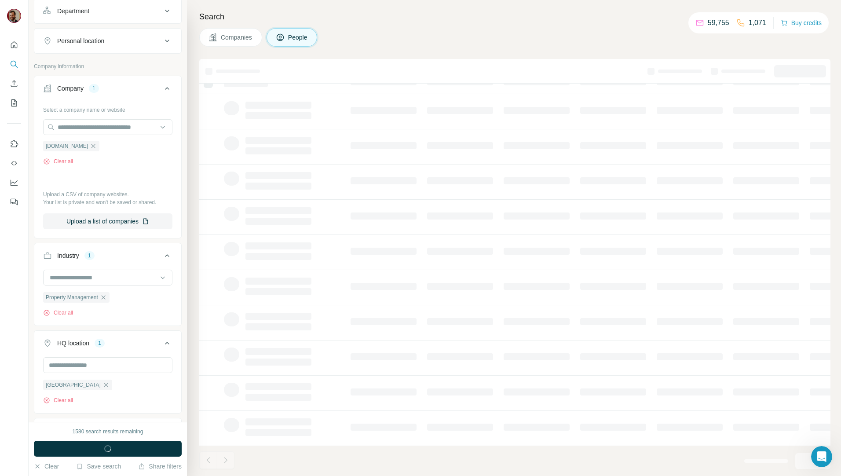
scroll to position [269, 0]
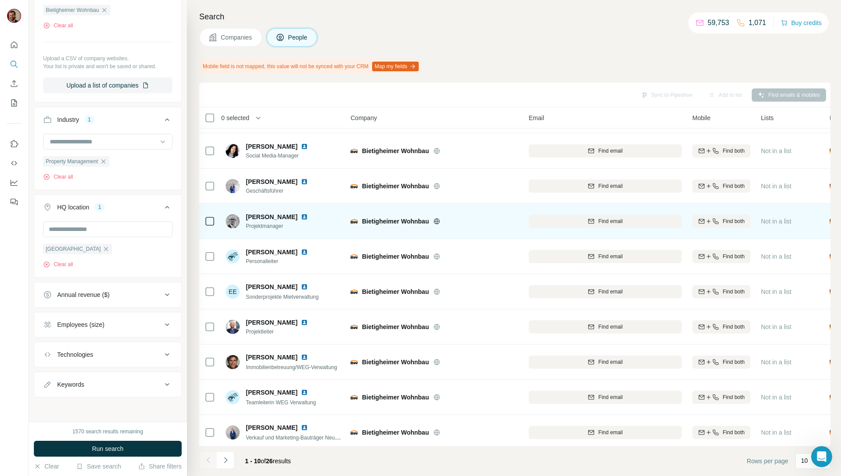
scroll to position [39, 2]
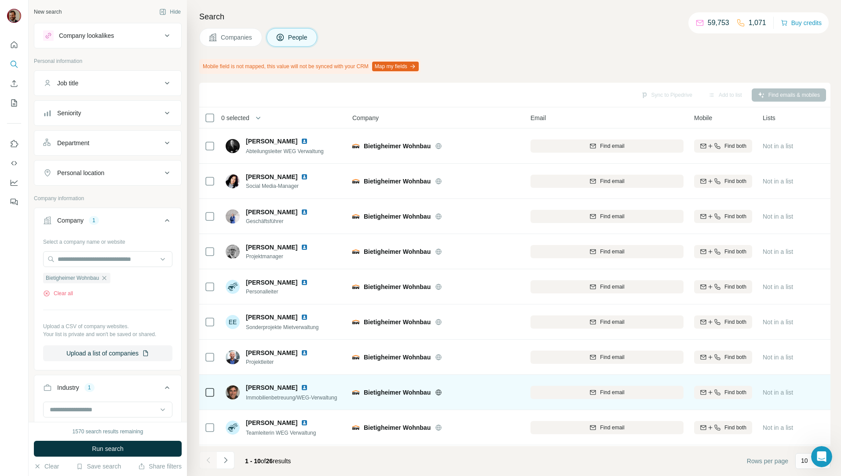
scroll to position [39, 2]
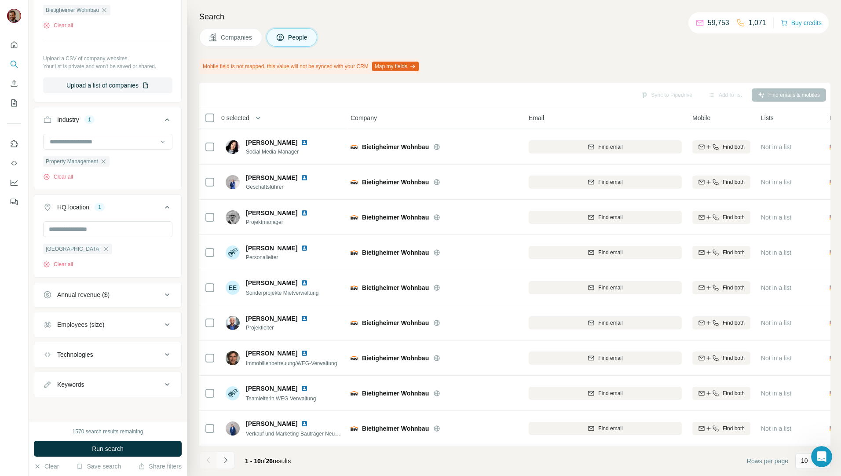
click at [227, 459] on icon "Navigate to next page" at bounding box center [225, 460] width 9 height 9
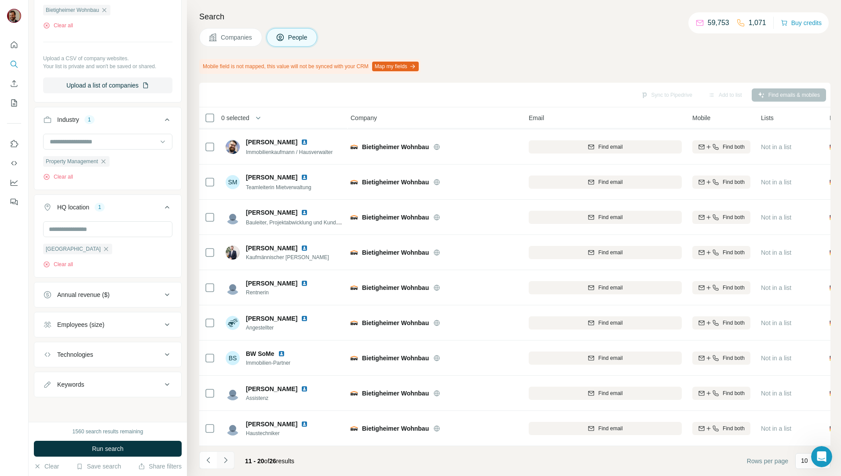
click at [230, 464] on button "Navigate to next page" at bounding box center [226, 460] width 18 height 18
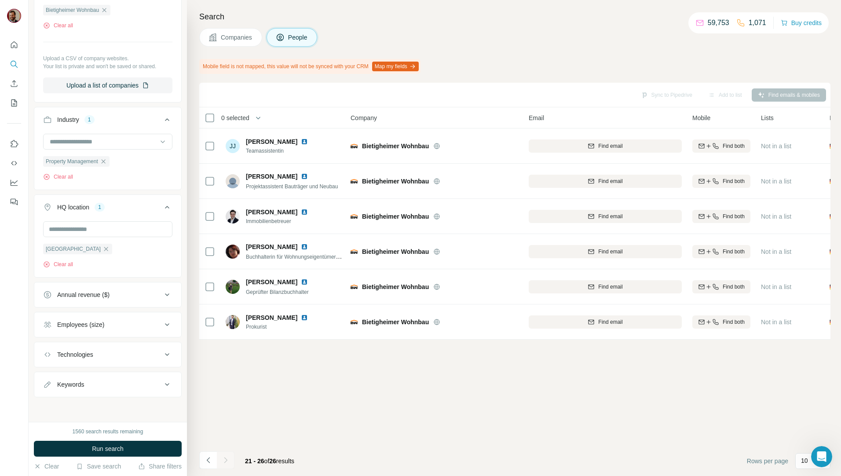
scroll to position [0, 2]
click at [238, 35] on span "Companies" at bounding box center [237, 37] width 32 height 9
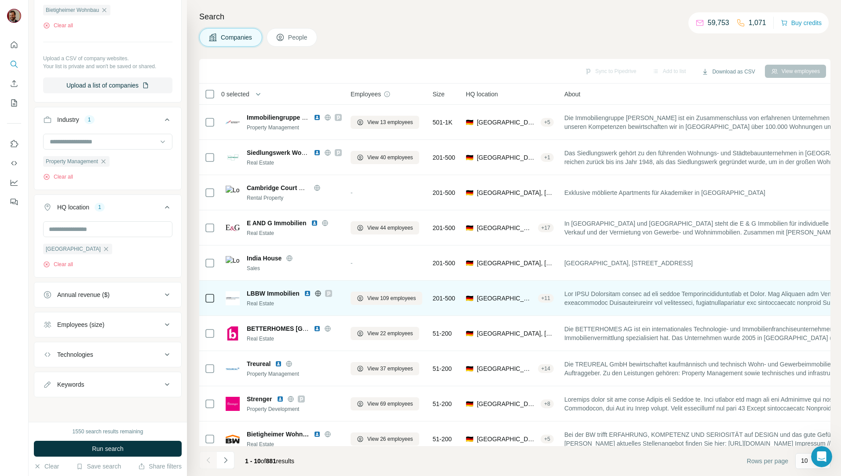
scroll to position [132, 0]
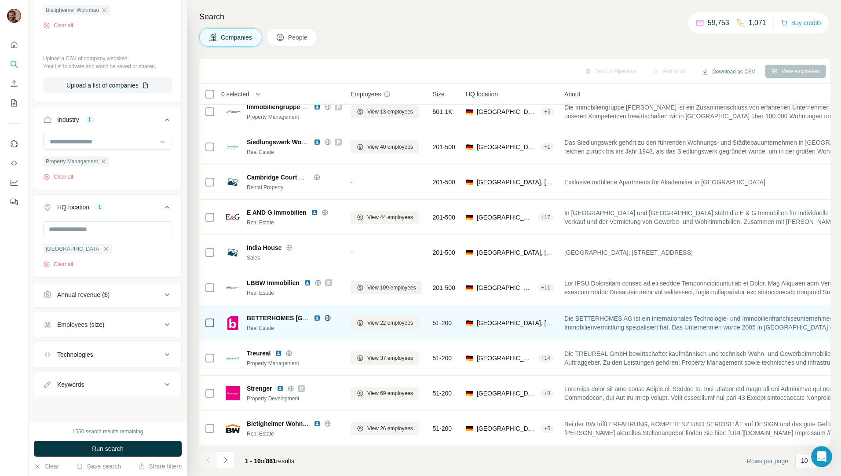
scroll to position [15, 2]
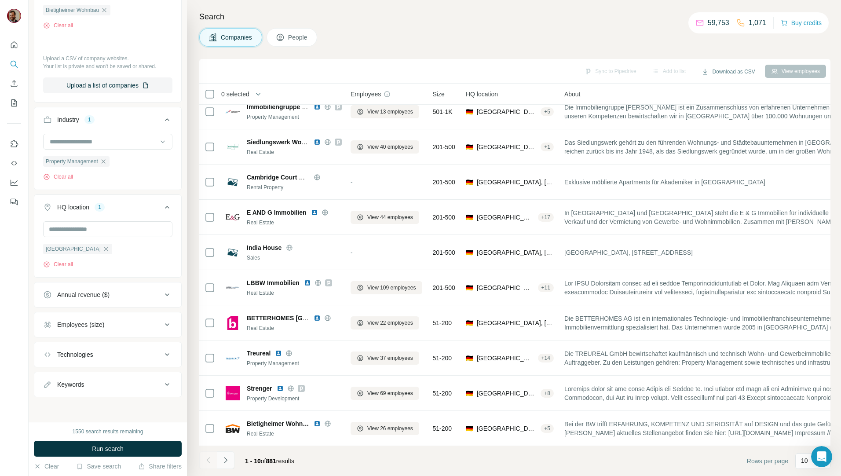
click at [227, 461] on icon "Navigate to next page" at bounding box center [225, 460] width 9 height 9
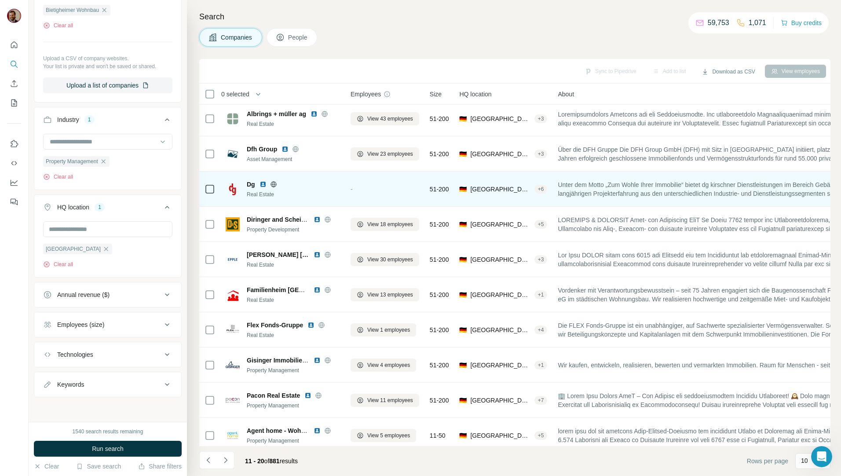
scroll to position [0, 2]
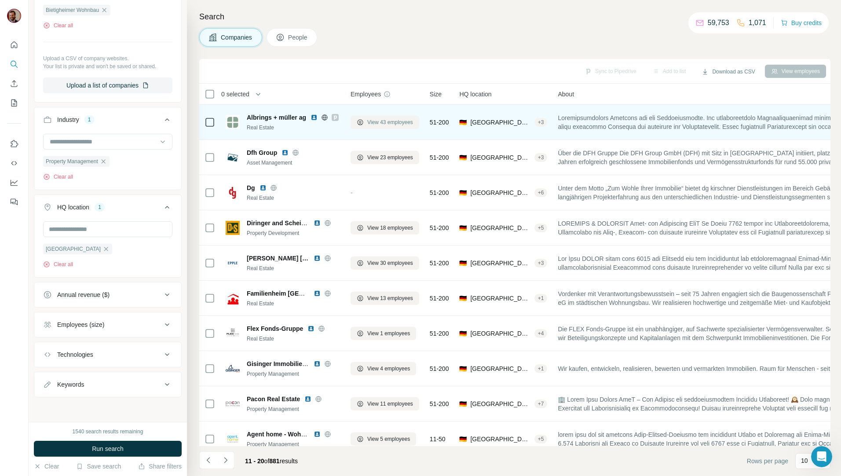
click at [385, 121] on span "View 43 employees" at bounding box center [390, 122] width 46 height 8
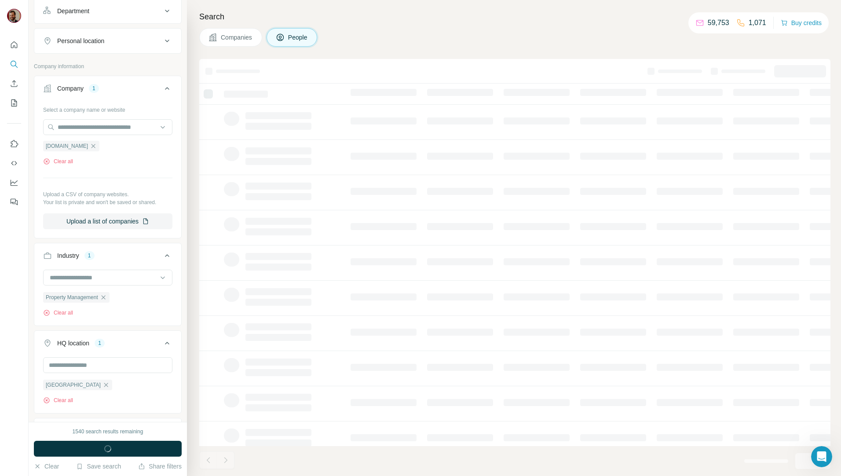
scroll to position [269, 0]
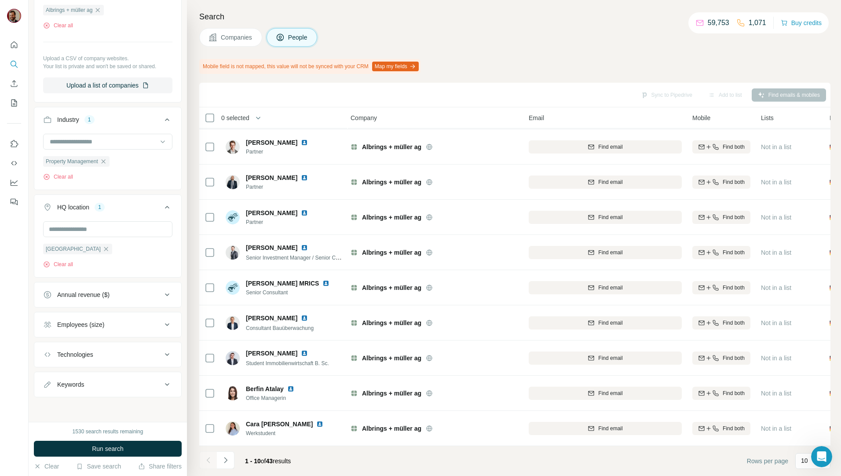
scroll to position [39, 2]
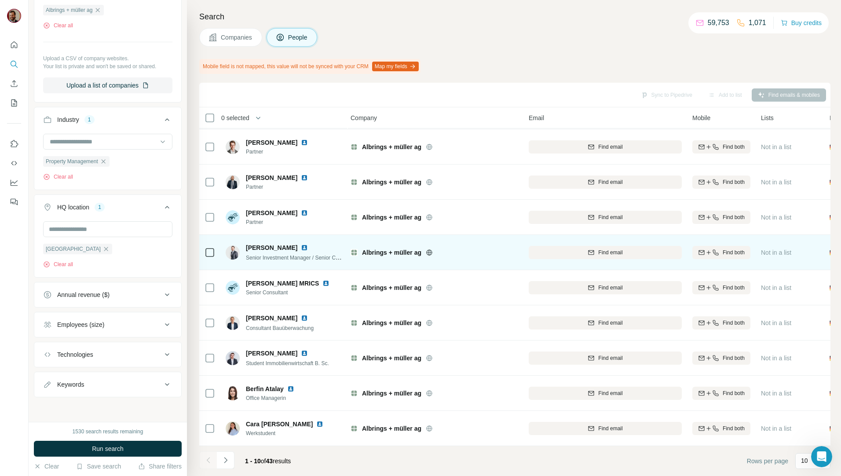
drag, startPoint x: 362, startPoint y: 189, endPoint x: 337, endPoint y: 251, distance: 66.7
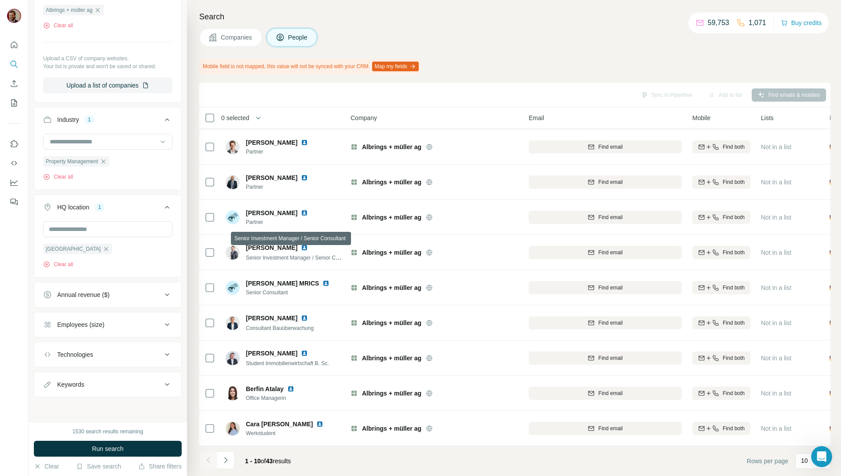
drag, startPoint x: 337, startPoint y: 251, endPoint x: 273, endPoint y: 450, distance: 208.8
click at [273, 450] on footer "1 - 10 of 43 results Rows per page 10" at bounding box center [514, 461] width 631 height 30
click at [223, 461] on icon "Navigate to next page" at bounding box center [225, 460] width 9 height 9
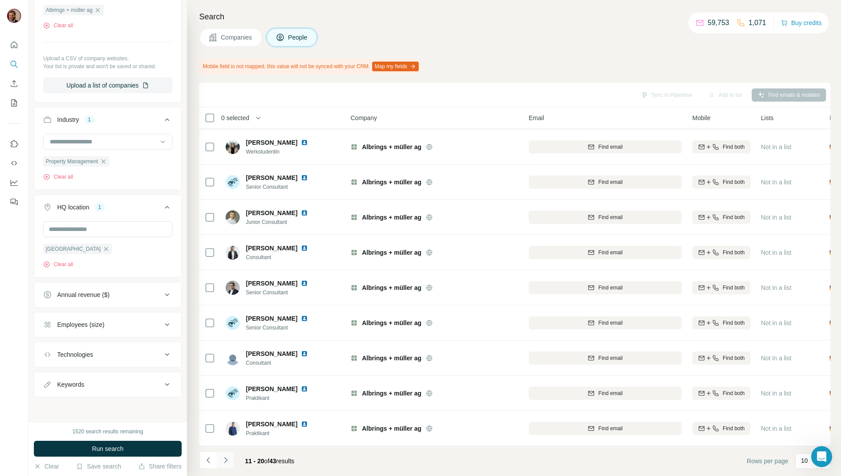
click at [223, 460] on icon "Navigate to next page" at bounding box center [225, 460] width 9 height 9
click at [228, 461] on icon "Navigate to next page" at bounding box center [225, 460] width 9 height 9
click at [229, 465] on button "Navigate to next page" at bounding box center [226, 460] width 18 height 18
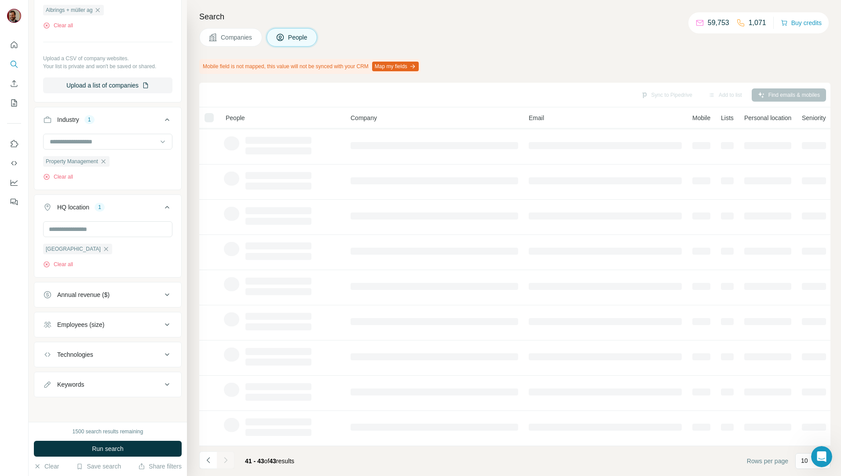
scroll to position [0, 2]
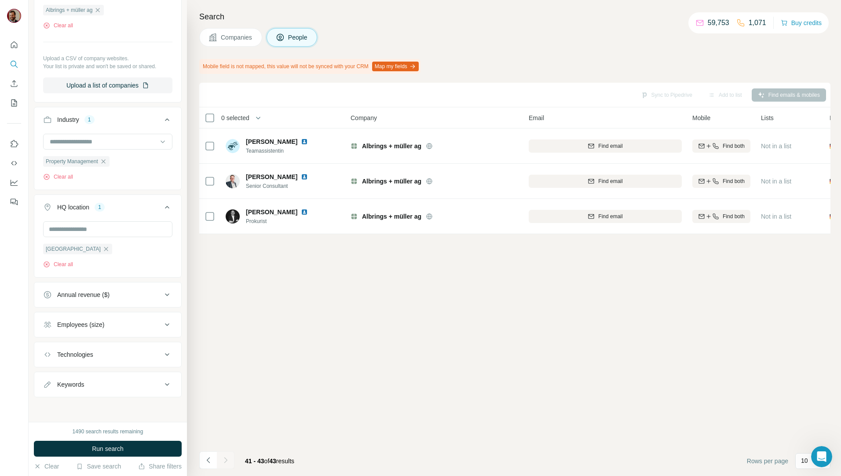
click at [232, 37] on span "Companies" at bounding box center [237, 37] width 32 height 9
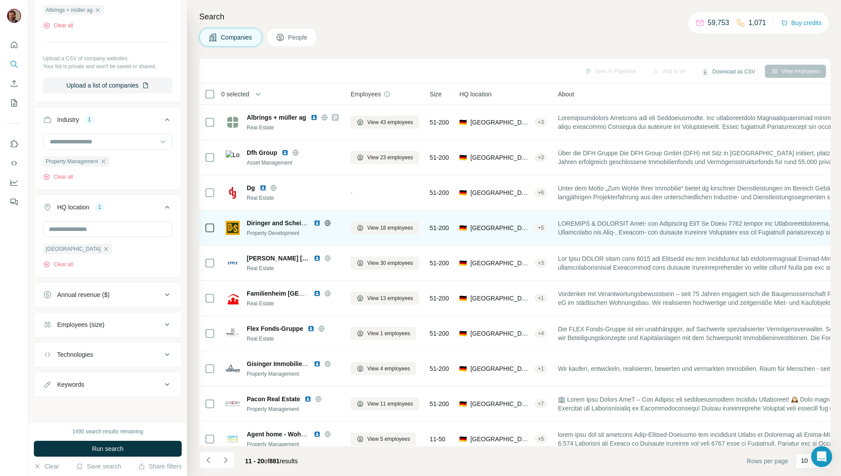
scroll to position [132, 0]
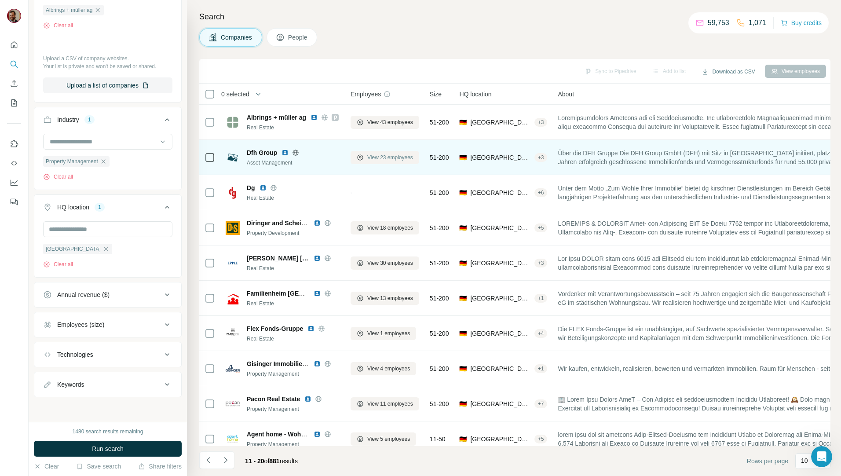
click at [394, 158] on span "View 23 employees" at bounding box center [390, 158] width 46 height 8
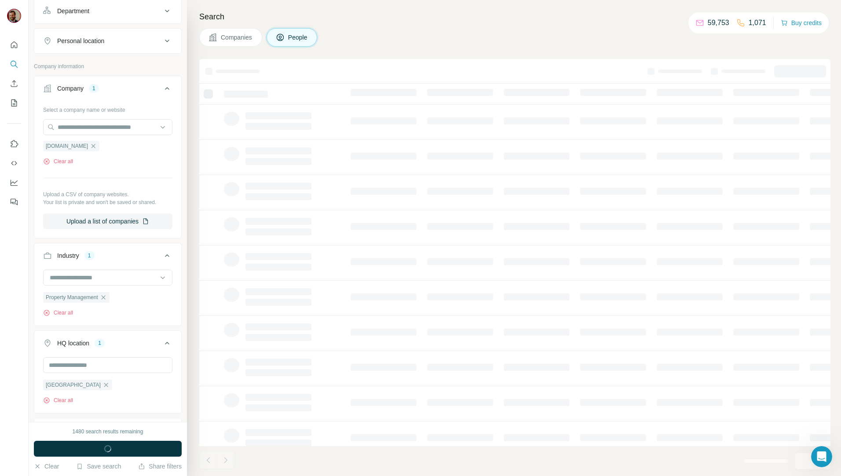
scroll to position [269, 0]
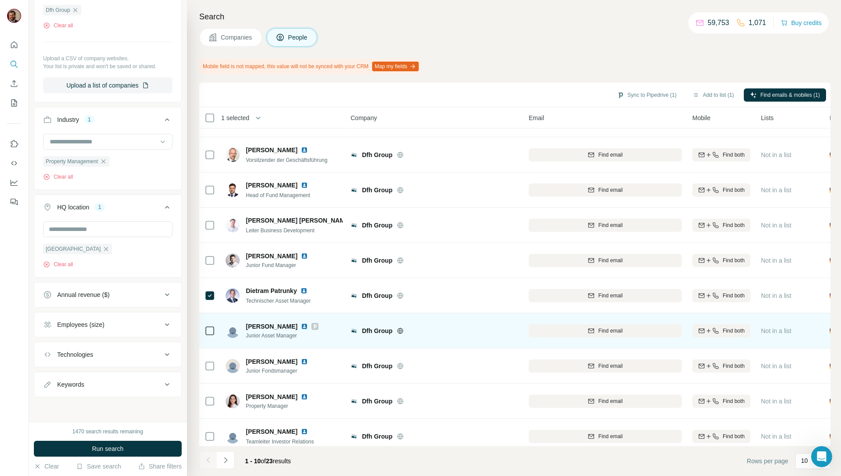
scroll to position [39, 2]
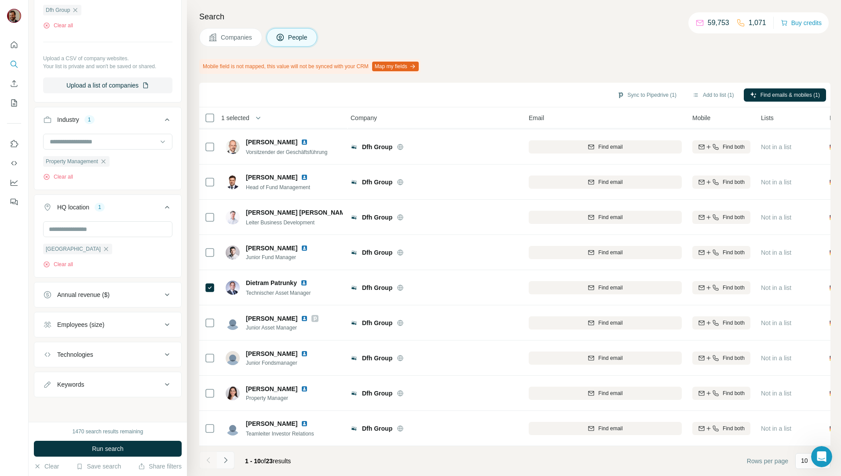
click at [224, 465] on button "Navigate to next page" at bounding box center [226, 460] width 18 height 18
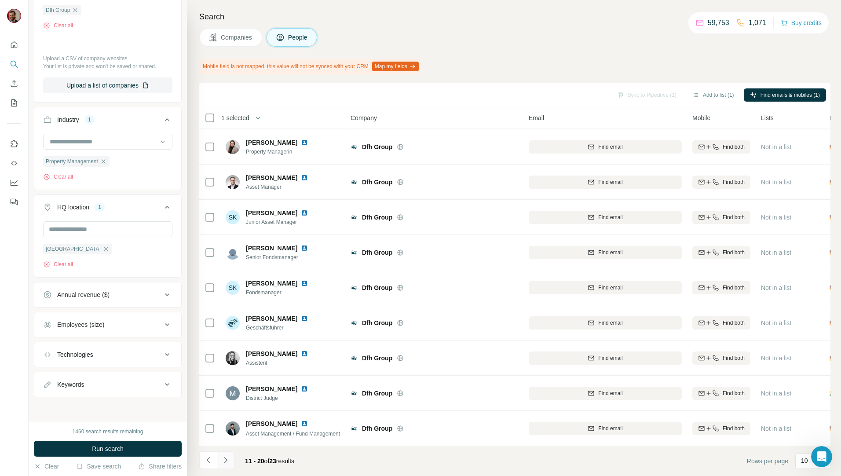
click at [228, 458] on icon "Navigate to next page" at bounding box center [225, 460] width 9 height 9
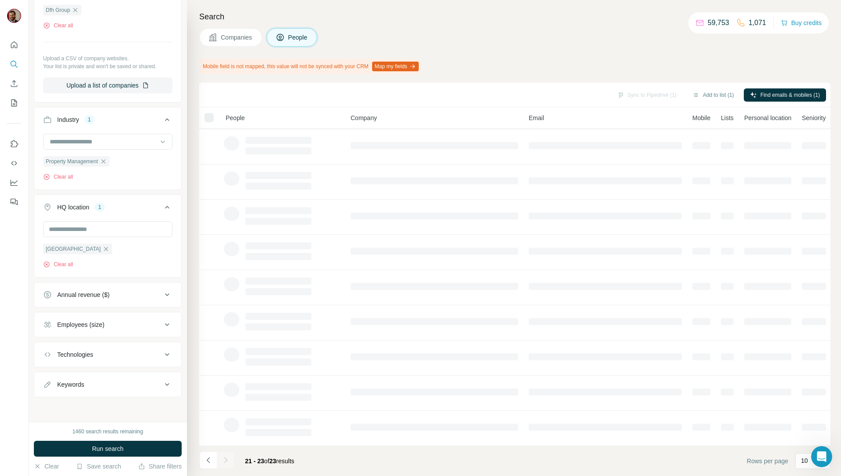
scroll to position [0, 2]
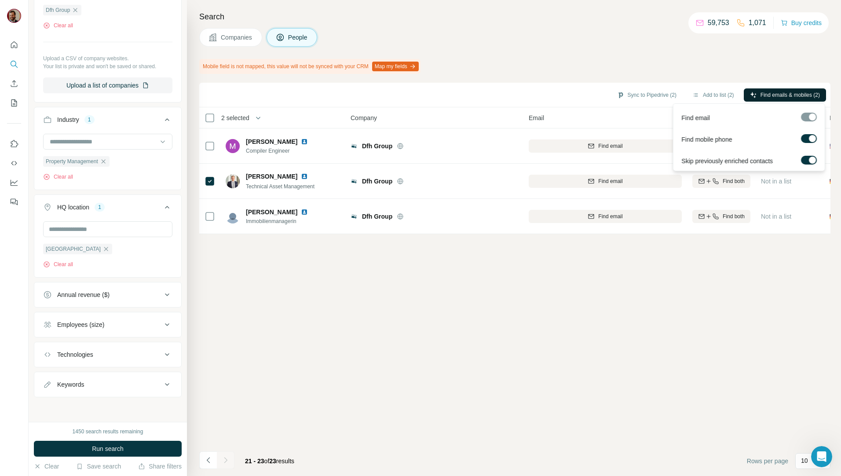
click at [771, 95] on span "Find emails & mobiles (2)" at bounding box center [789, 95] width 59 height 8
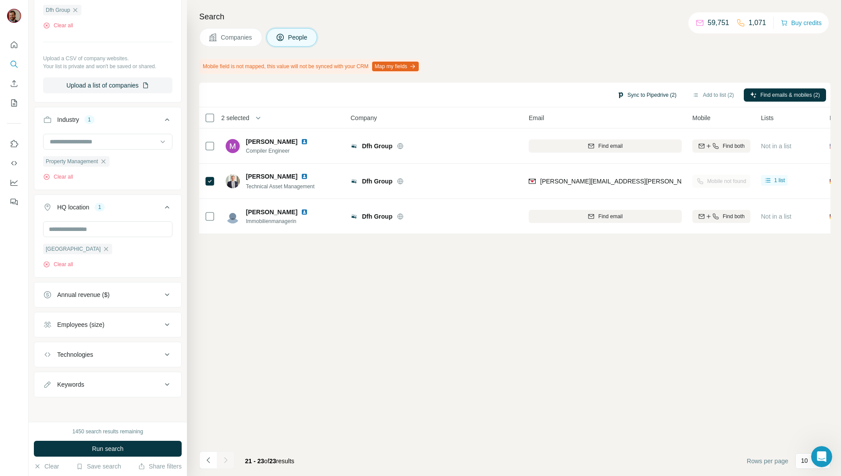
click at [659, 95] on button "Sync to Pipedrive (2)" at bounding box center [647, 94] width 72 height 13
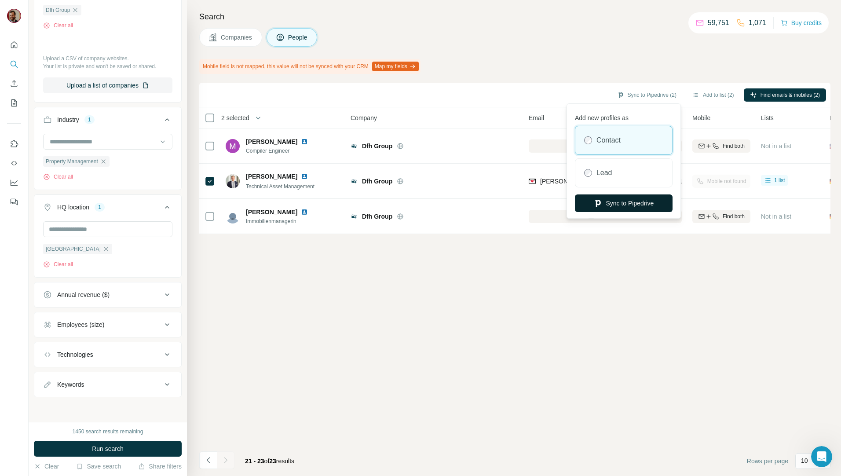
click at [612, 206] on button "Sync to Pipedrive" at bounding box center [624, 203] width 98 height 18
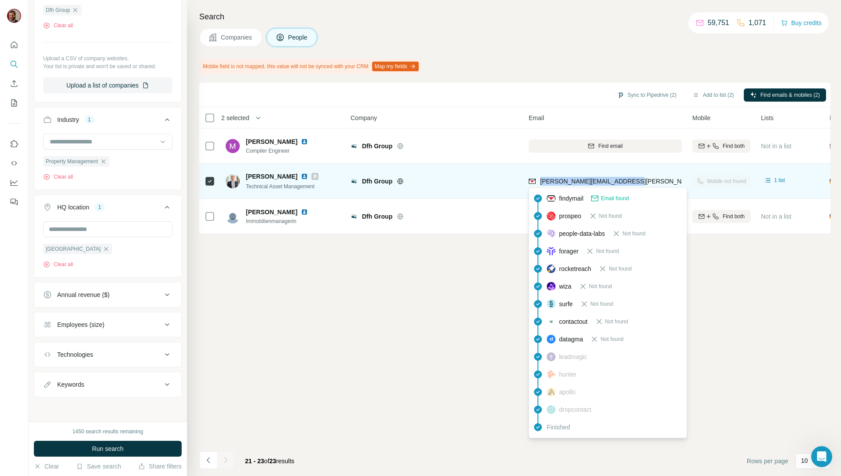
drag, startPoint x: 640, startPoint y: 177, endPoint x: 541, endPoint y: 183, distance: 99.5
click at [541, 183] on div "robert.wagener@dfh-group.de" at bounding box center [605, 181] width 153 height 24
copy span "robert.wagener@dfh-group.de"
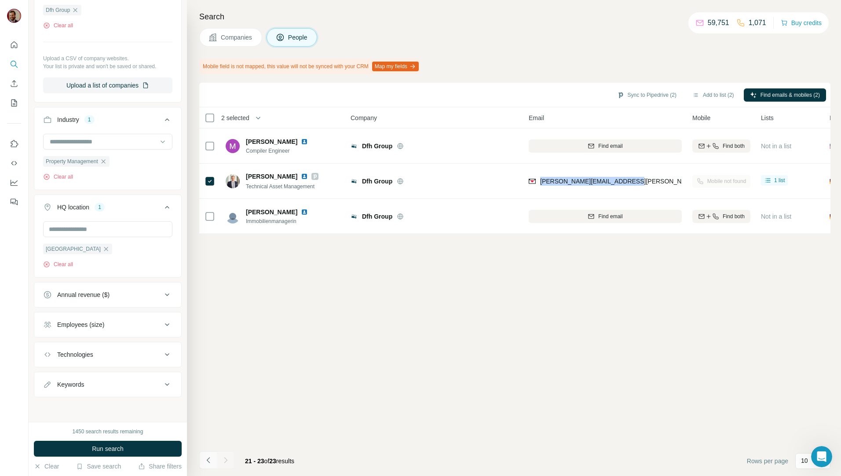
click at [205, 459] on icon "Navigate to previous page" at bounding box center [208, 460] width 9 height 9
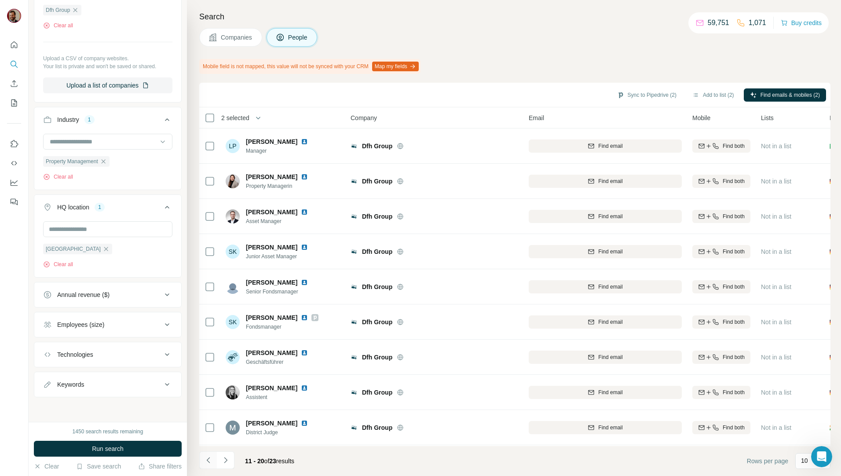
click at [205, 462] on icon "Navigate to previous page" at bounding box center [208, 460] width 9 height 9
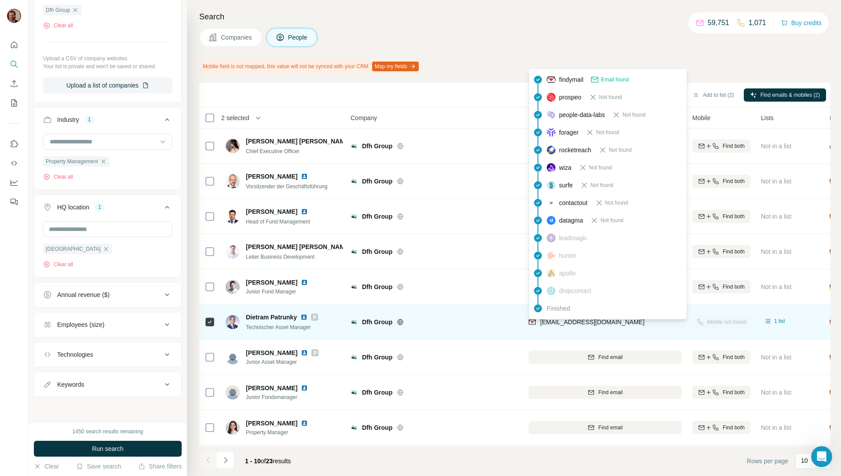
drag, startPoint x: 638, startPoint y: 324, endPoint x: 542, endPoint y: 324, distance: 95.9
click at [542, 324] on div "dietram.patrunky@dfh-group.de" at bounding box center [605, 322] width 153 height 24
copy span "dietram.patrunky@dfh-group.de"
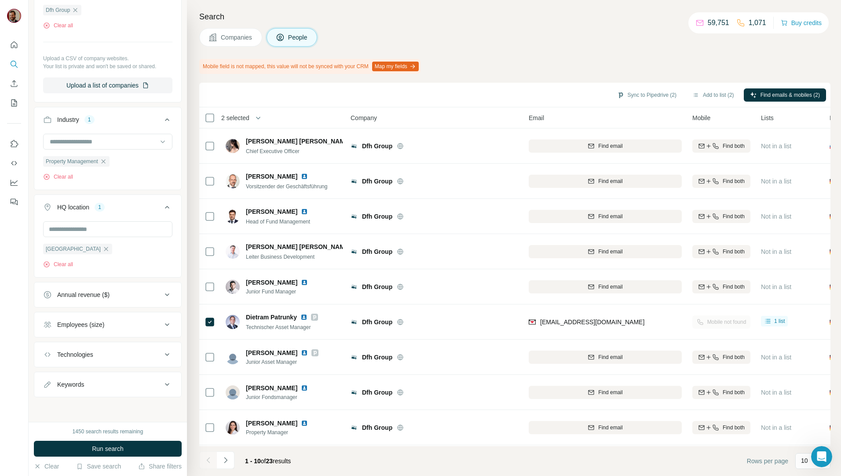
click at [233, 39] on span "Companies" at bounding box center [237, 37] width 32 height 9
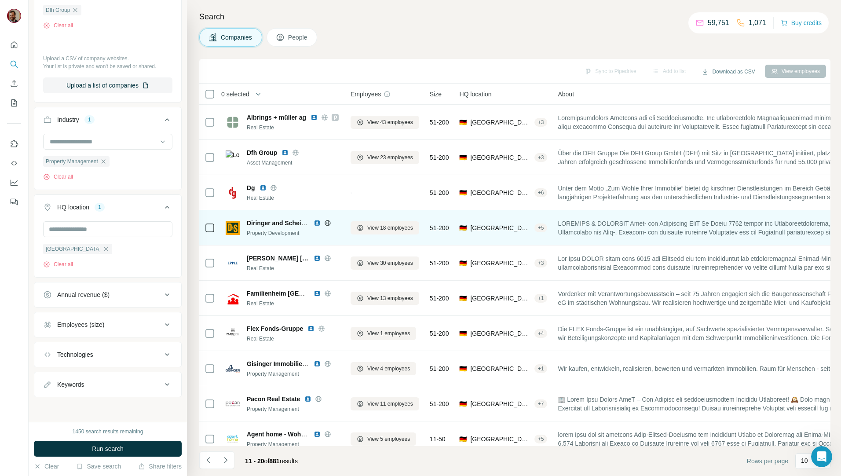
scroll to position [132, 0]
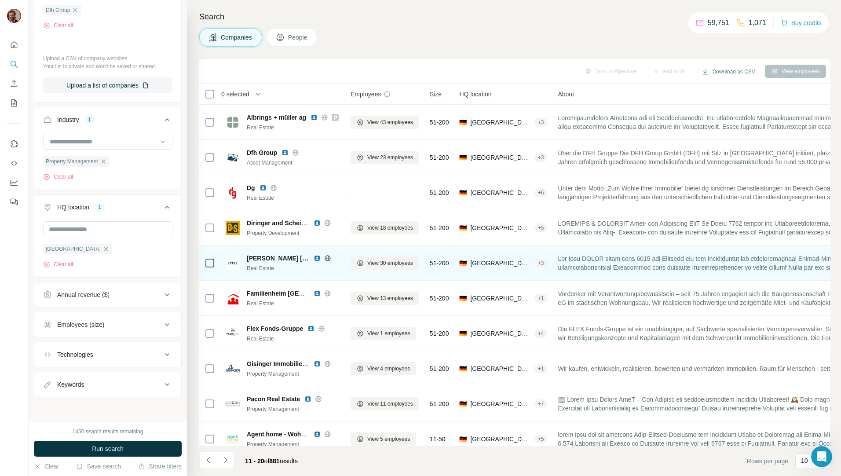
scroll to position [15, 2]
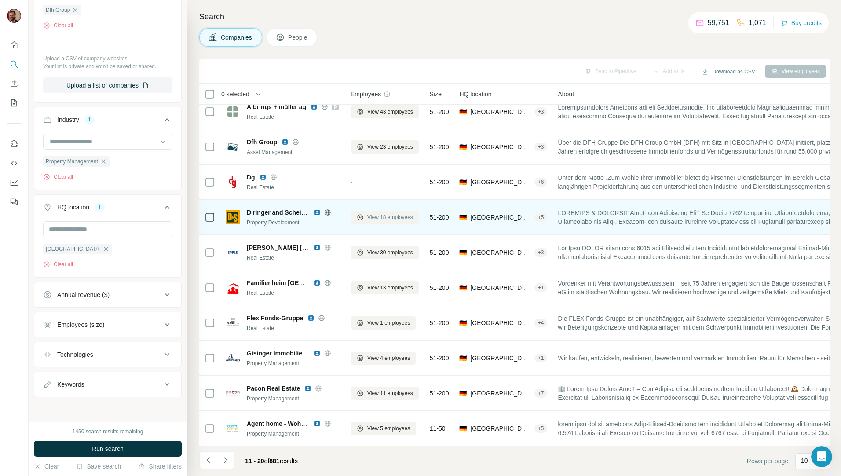
click at [377, 215] on span "View 18 employees" at bounding box center [390, 217] width 46 height 8
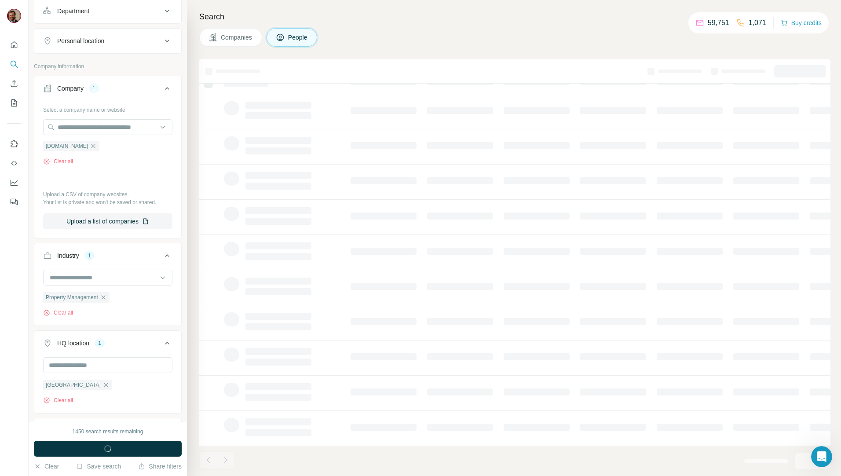
scroll to position [269, 0]
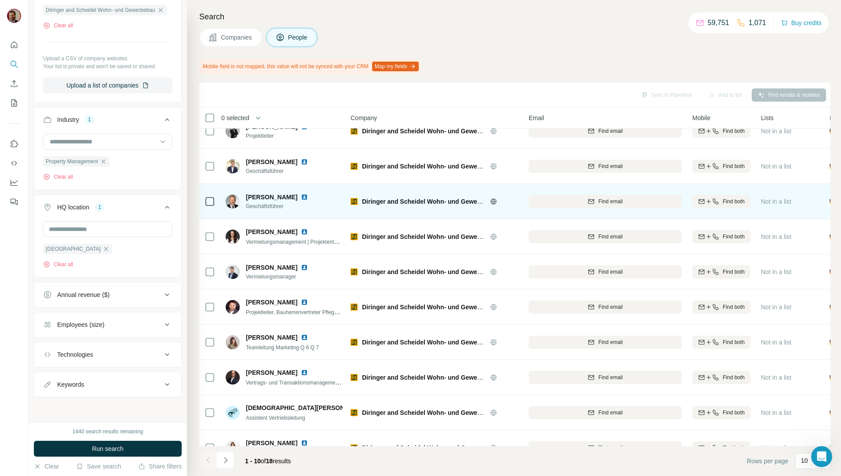
scroll to position [39, 2]
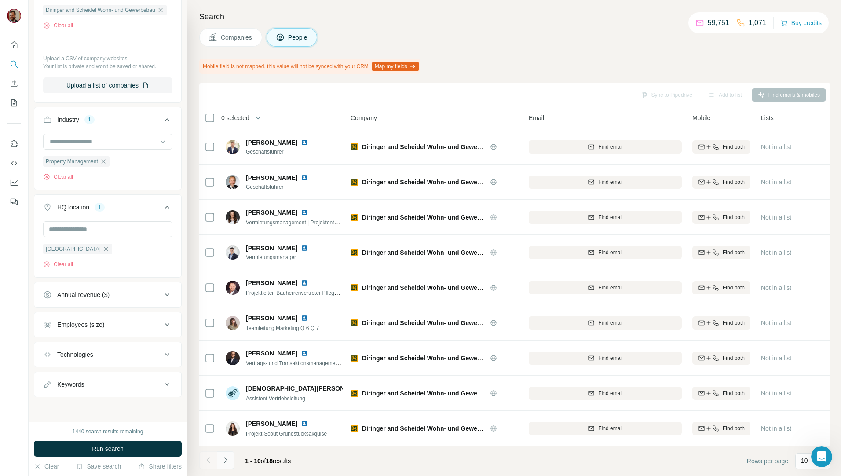
click at [230, 461] on icon "Navigate to next page" at bounding box center [225, 460] width 9 height 9
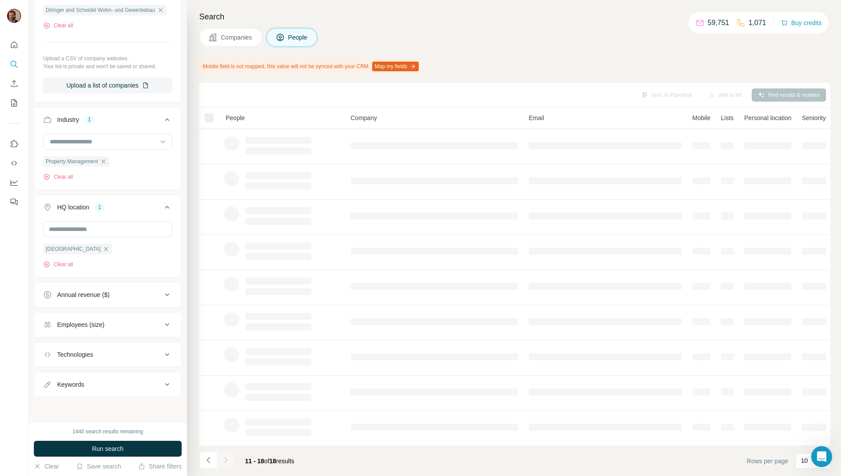
scroll to position [0, 2]
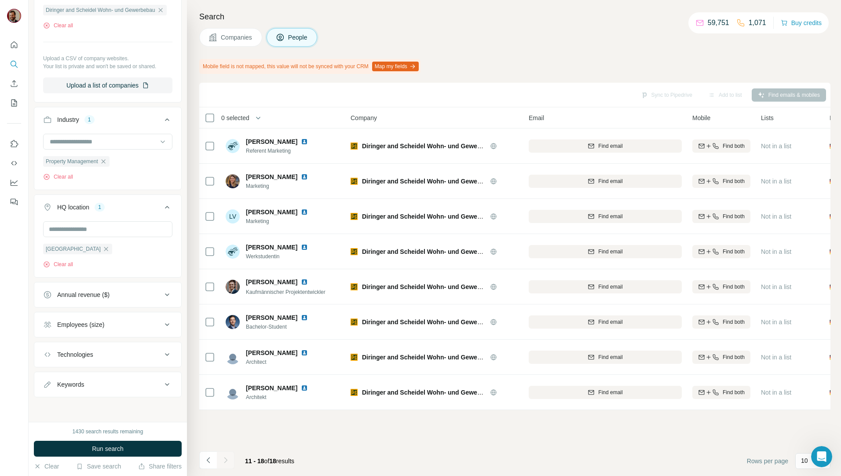
click at [244, 34] on span "Companies" at bounding box center [237, 37] width 32 height 9
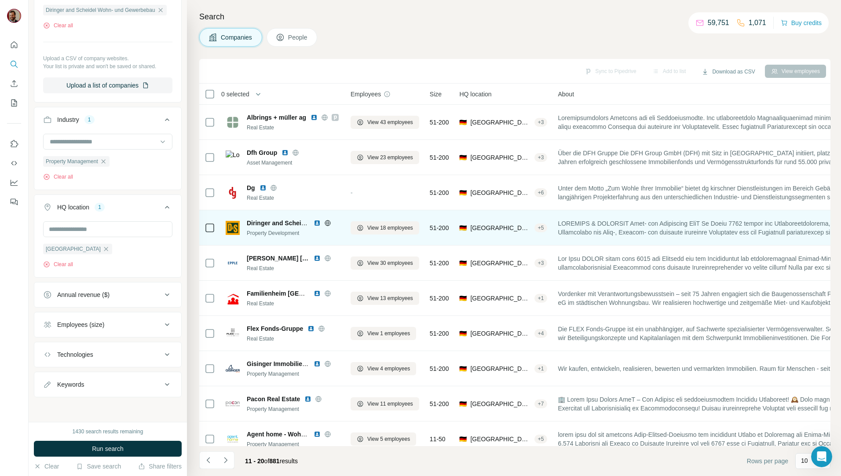
scroll to position [132, 0]
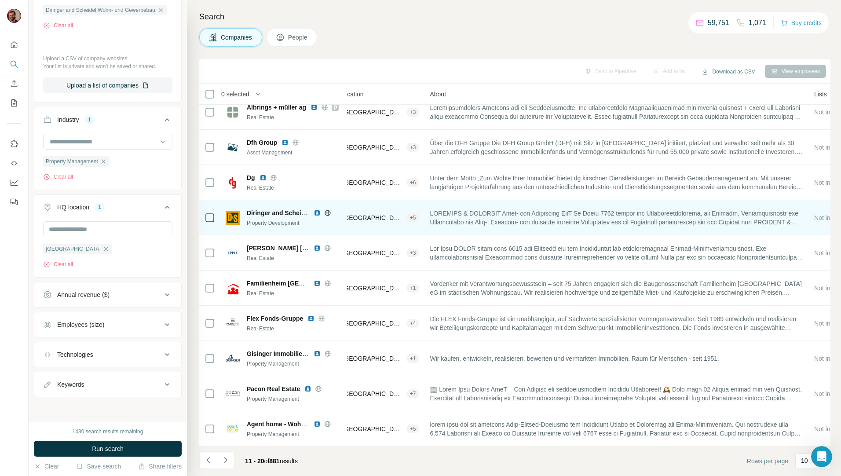
scroll to position [15, 130]
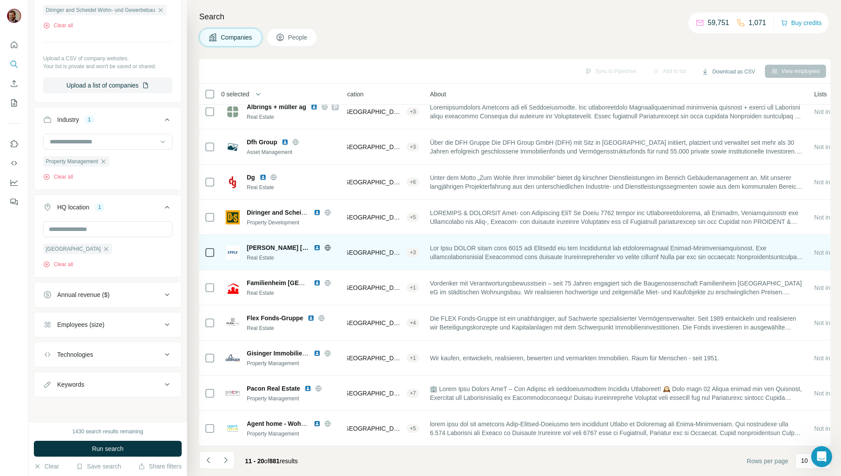
click at [417, 249] on div "+ 3" at bounding box center [412, 253] width 13 height 8
click at [373, 254] on div "🇩🇪 Germany, Baden-Württemberg + 3" at bounding box center [375, 252] width 88 height 24
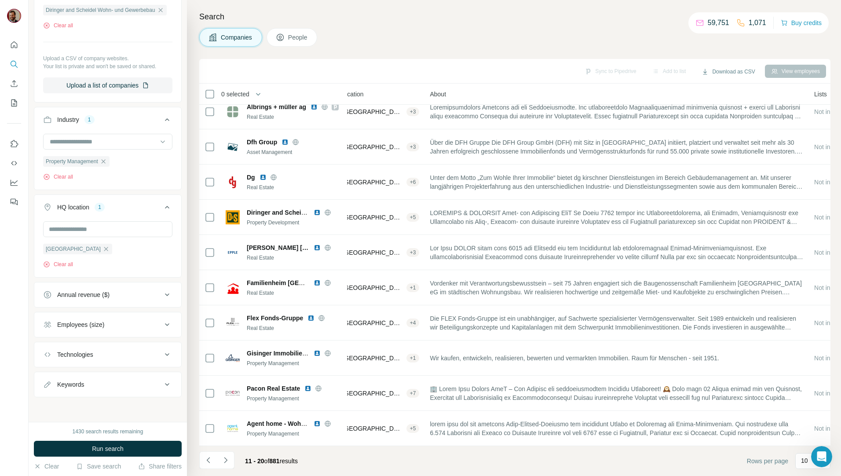
scroll to position [15, 0]
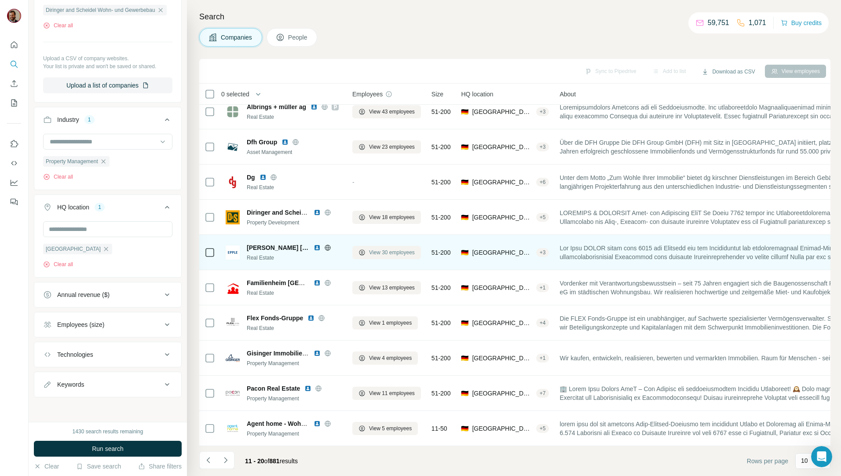
click at [386, 249] on span "View 30 employees" at bounding box center [392, 253] width 46 height 8
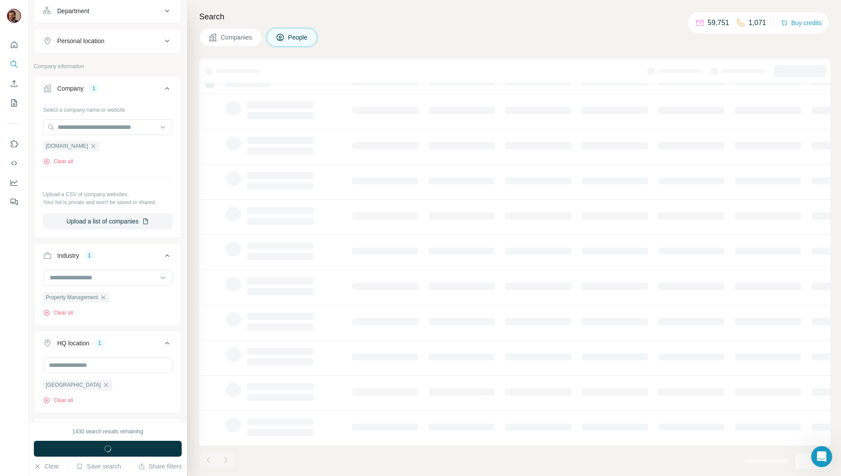
scroll to position [269, 0]
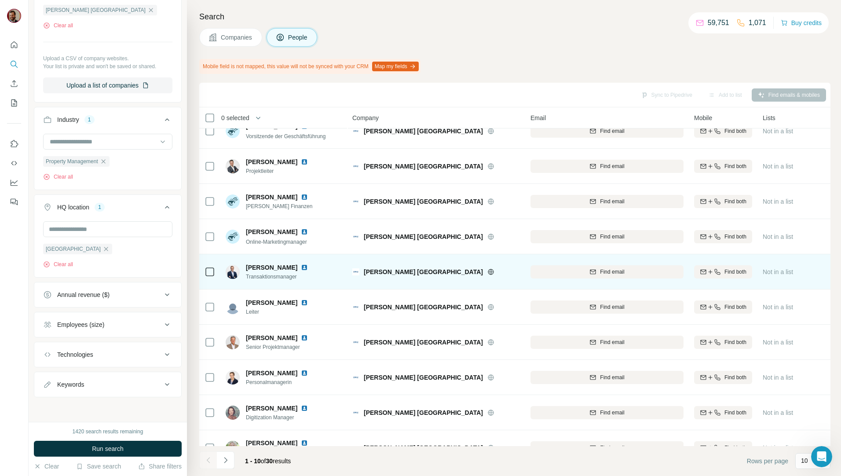
scroll to position [39, 0]
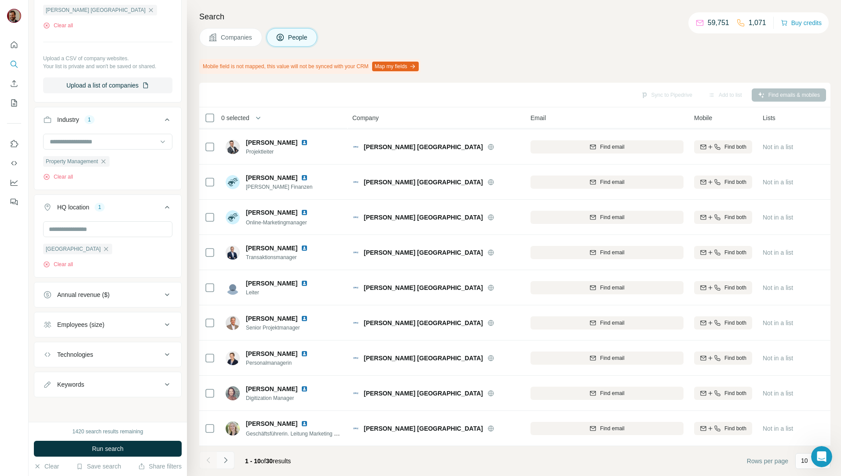
click at [230, 463] on button "Navigate to next page" at bounding box center [226, 460] width 18 height 18
click at [231, 37] on span "Companies" at bounding box center [237, 37] width 32 height 9
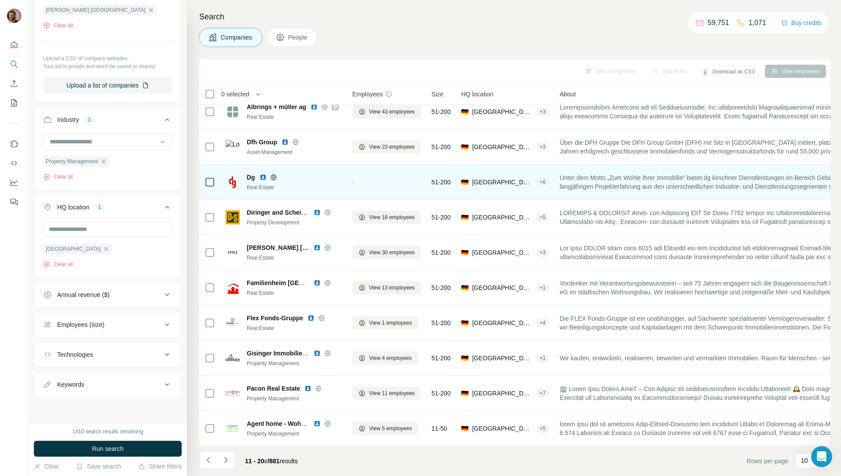
scroll to position [15, 0]
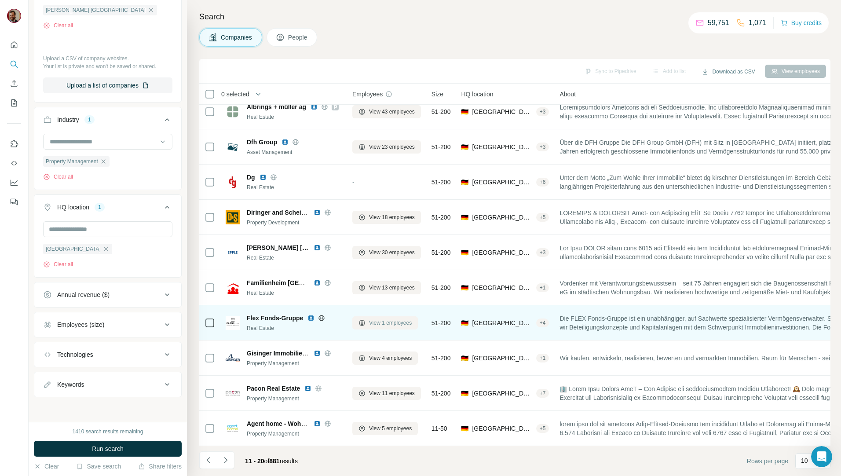
click at [377, 320] on span "View 1 employees" at bounding box center [390, 323] width 43 height 8
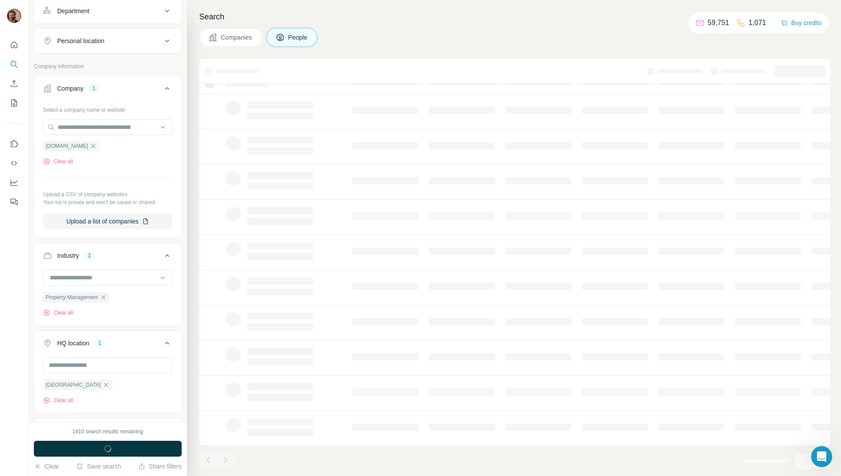
scroll to position [269, 0]
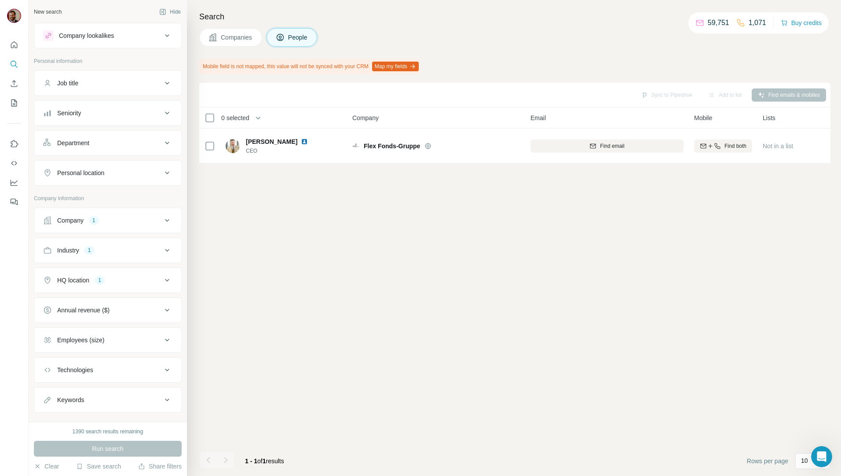
click at [234, 42] on button "Companies" at bounding box center [230, 37] width 63 height 18
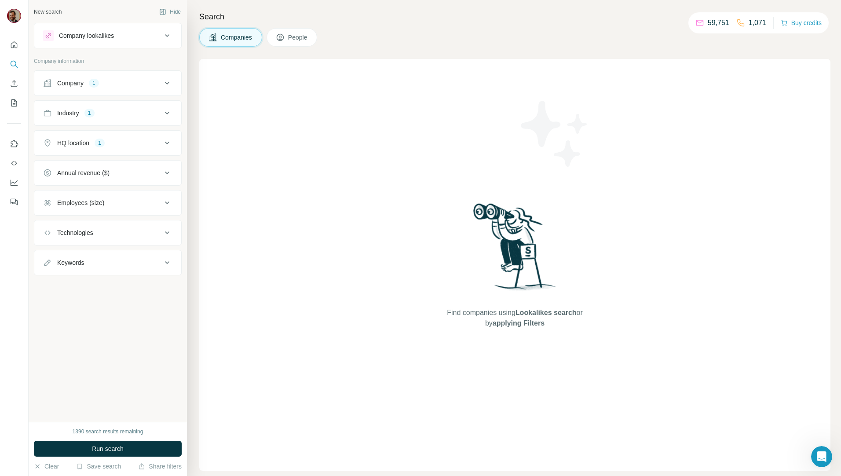
click at [233, 39] on span "Companies" at bounding box center [237, 37] width 32 height 9
click at [120, 86] on div "Company 1" at bounding box center [102, 83] width 119 height 9
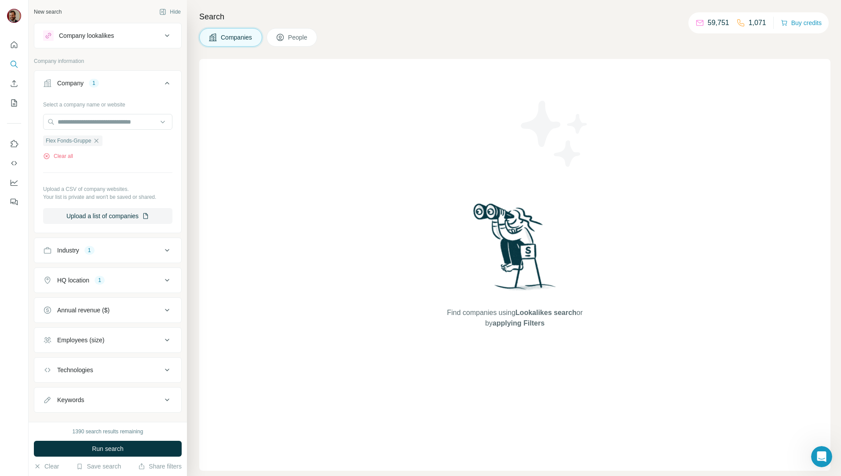
click at [120, 86] on div "Company 1" at bounding box center [102, 83] width 119 height 9
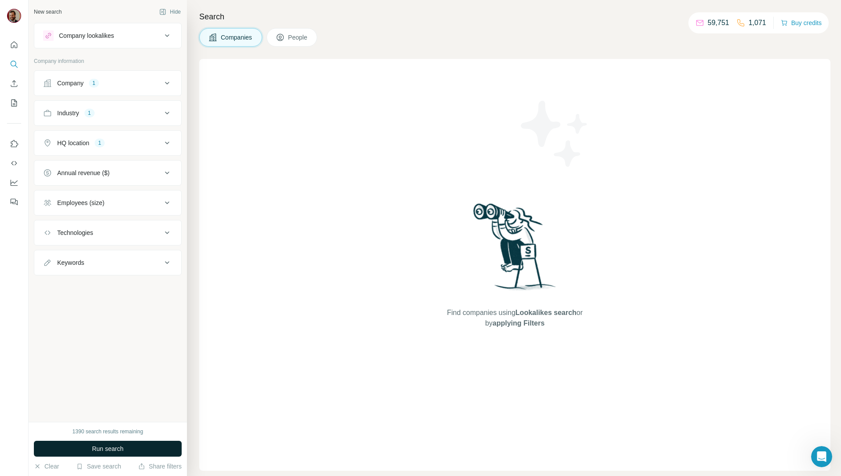
click at [117, 449] on span "Run search" at bounding box center [108, 448] width 32 height 9
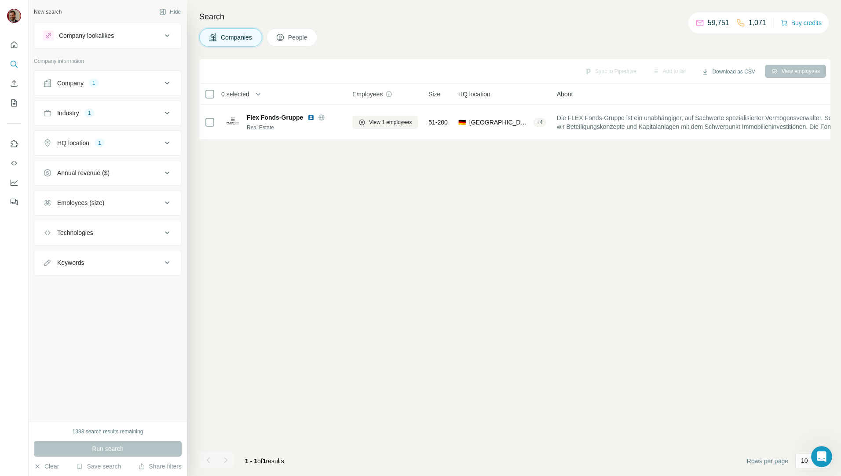
click at [112, 77] on button "Company 1" at bounding box center [107, 83] width 147 height 21
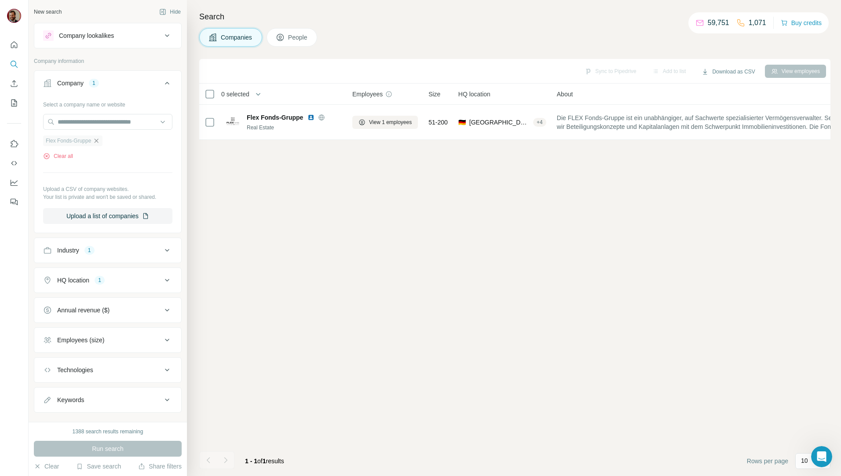
click at [97, 144] on icon "button" at bounding box center [96, 140] width 7 height 7
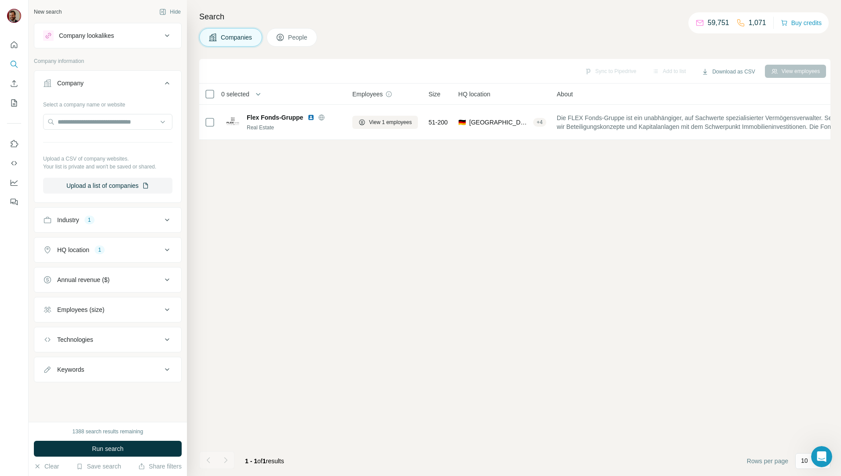
click at [121, 220] on div "Industry 1" at bounding box center [102, 220] width 119 height 9
click at [116, 304] on div "HQ location 1" at bounding box center [102, 307] width 119 height 9
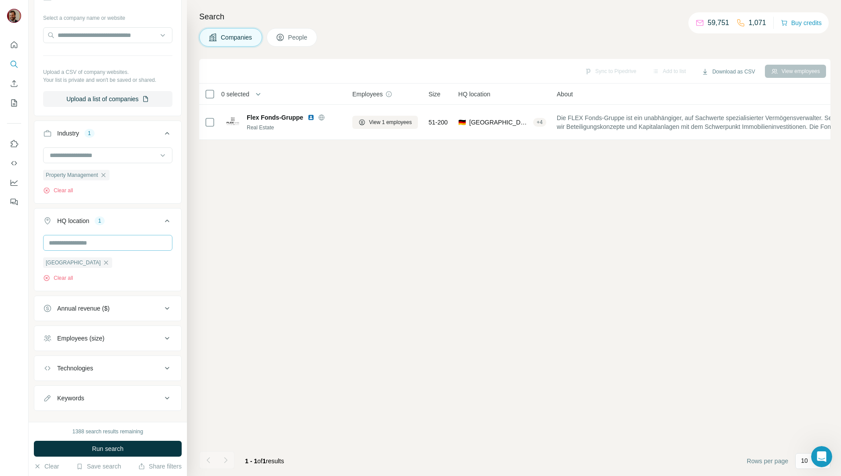
scroll to position [101, 0]
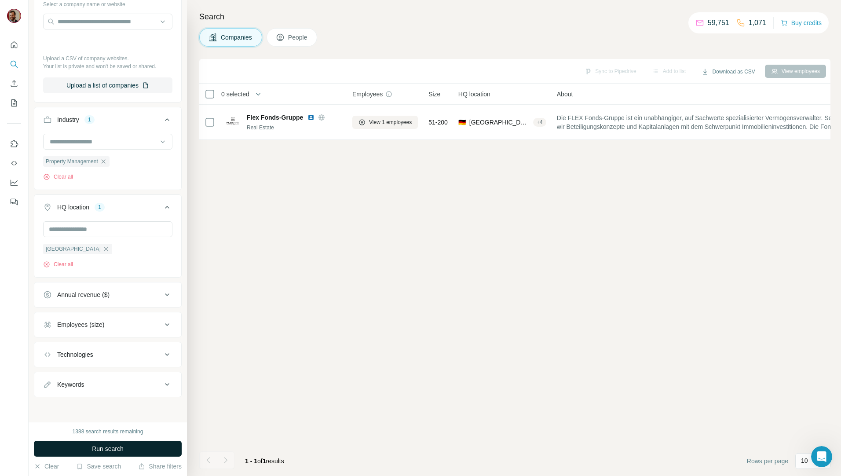
click at [126, 442] on button "Run search" at bounding box center [108, 449] width 148 height 16
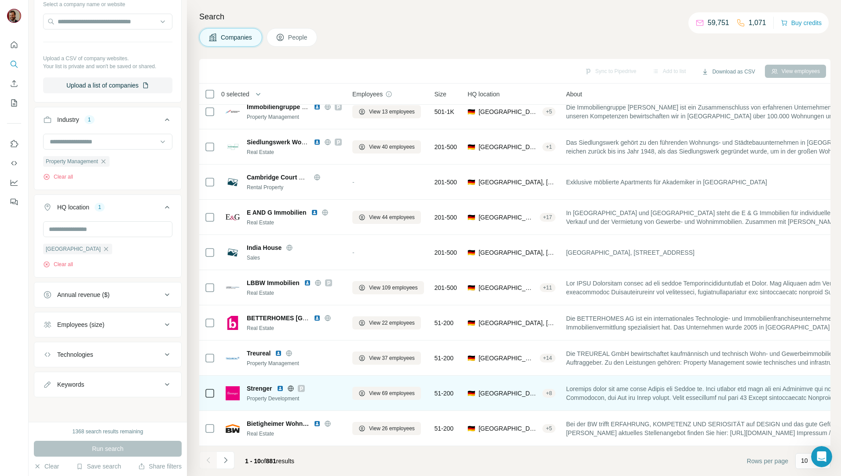
scroll to position [15, 0]
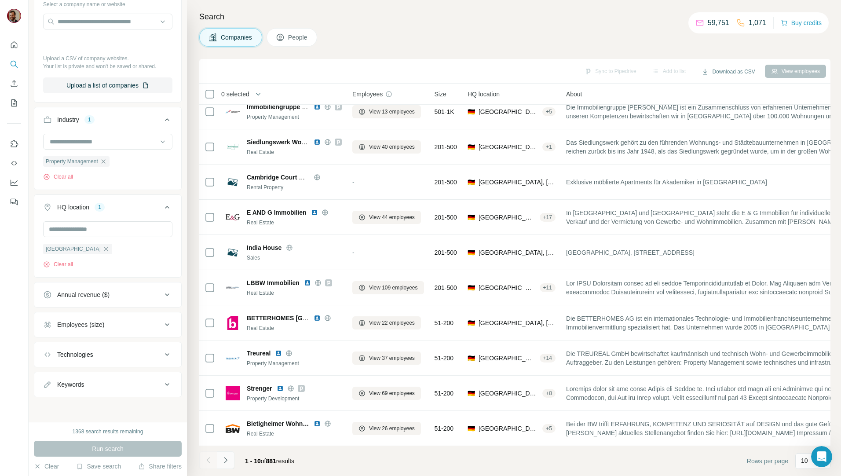
click at [228, 459] on icon "Navigate to next page" at bounding box center [225, 460] width 9 height 9
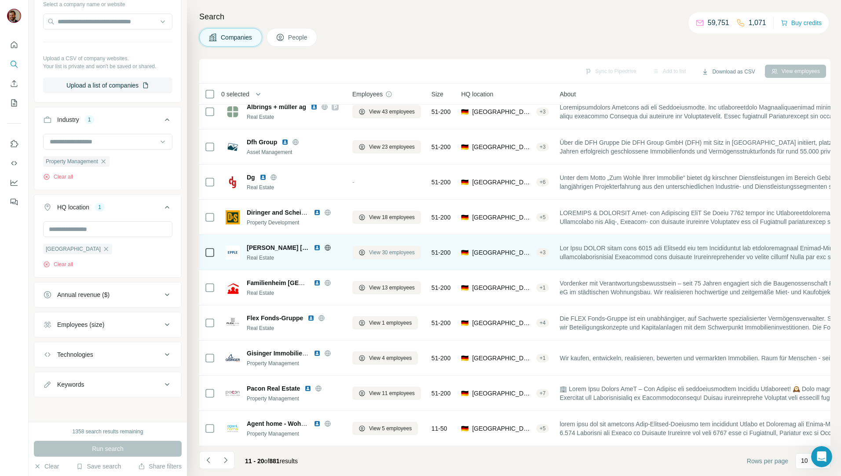
click at [402, 249] on span "View 30 employees" at bounding box center [392, 253] width 46 height 8
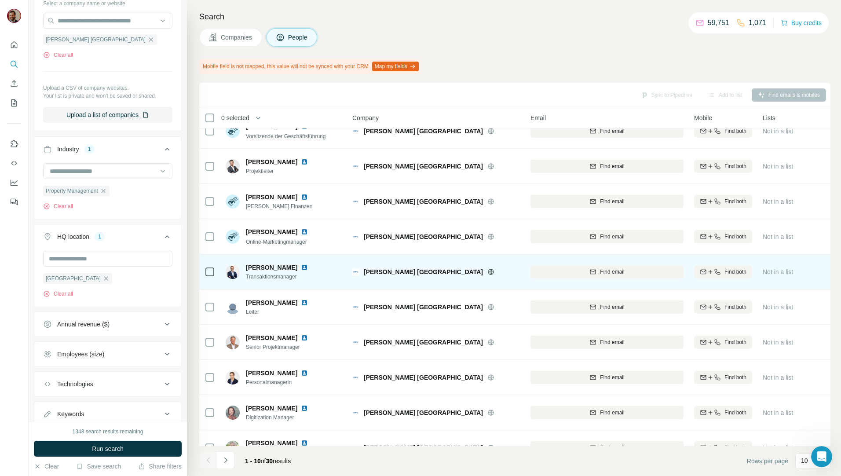
scroll to position [39, 0]
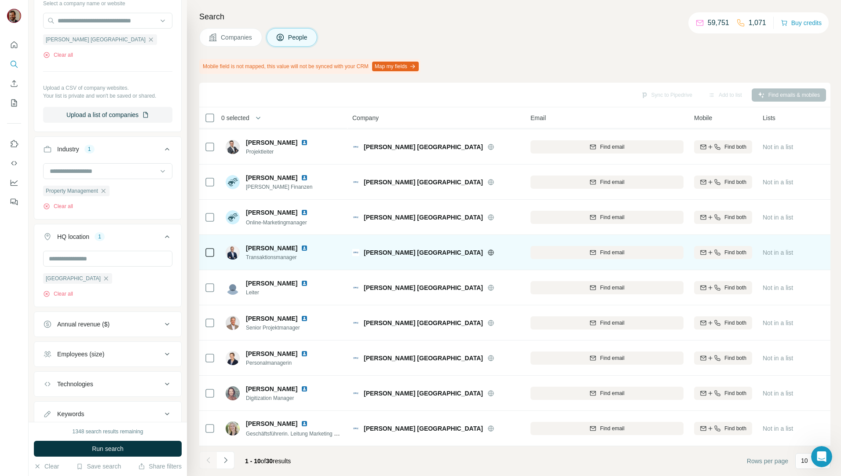
click at [250, 28] on div "Search Companies People Mobile field is not mapped, this value will not be sync…" at bounding box center [514, 238] width 654 height 476
click at [249, 33] on span "Companies" at bounding box center [237, 37] width 32 height 9
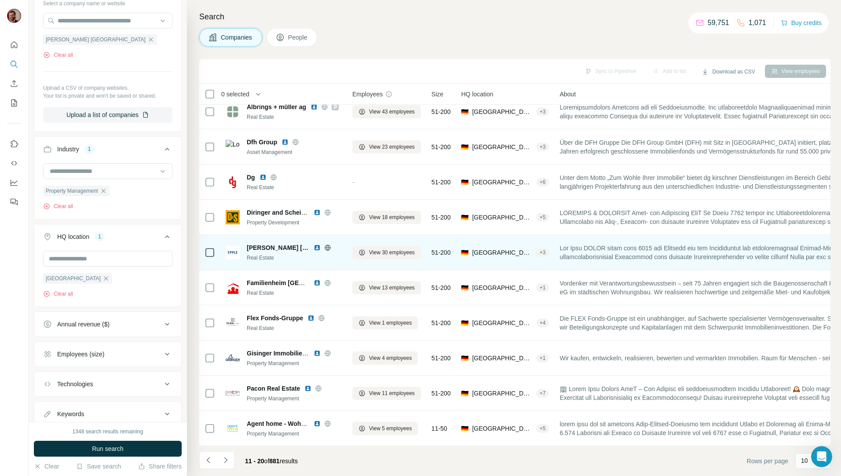
scroll to position [15, 0]
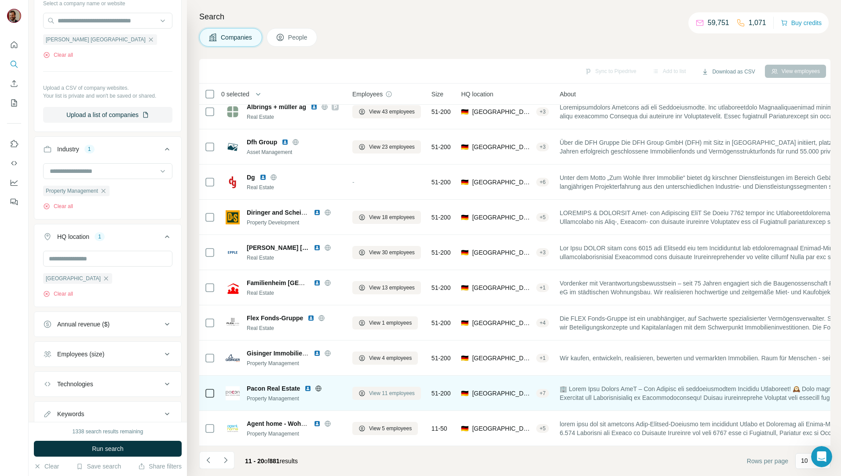
click at [375, 393] on button "View 11 employees" at bounding box center [386, 393] width 69 height 13
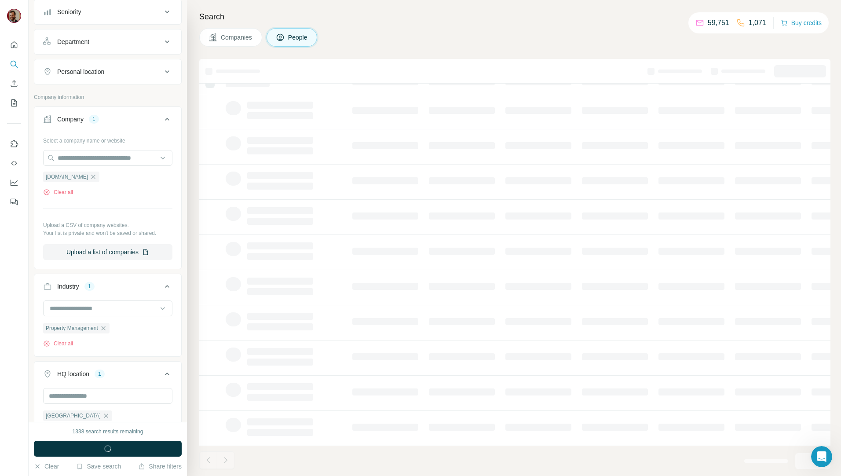
scroll to position [238, 0]
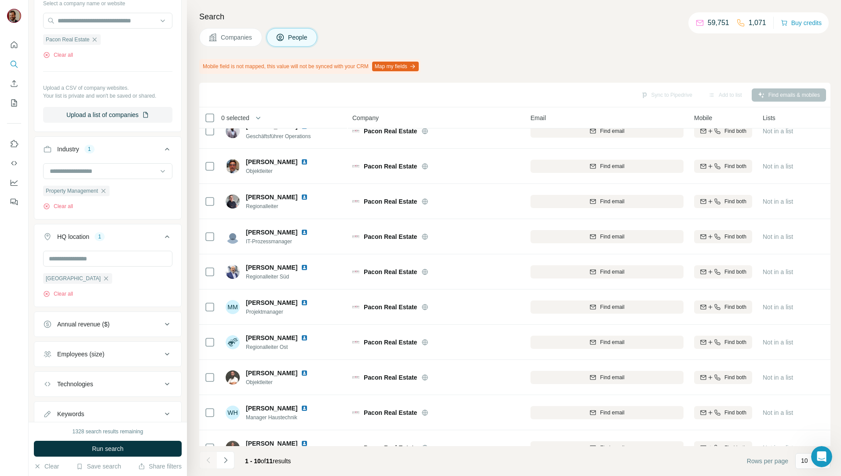
scroll to position [39, 0]
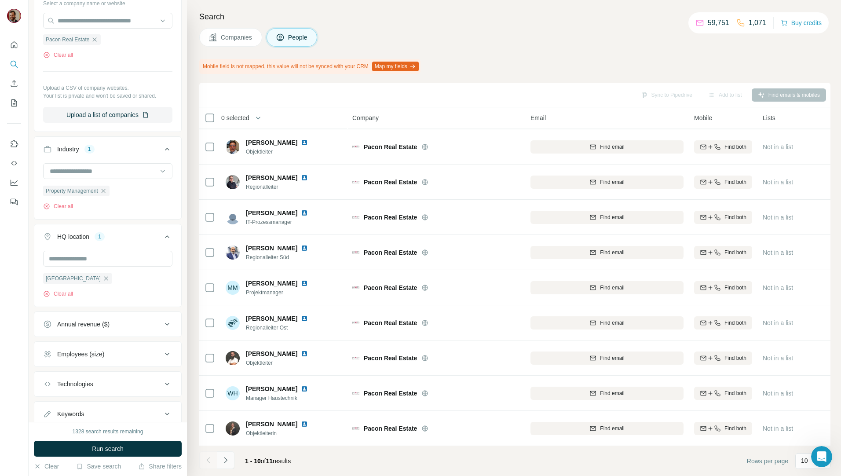
click at [223, 464] on icon "Navigate to next page" at bounding box center [225, 460] width 9 height 9
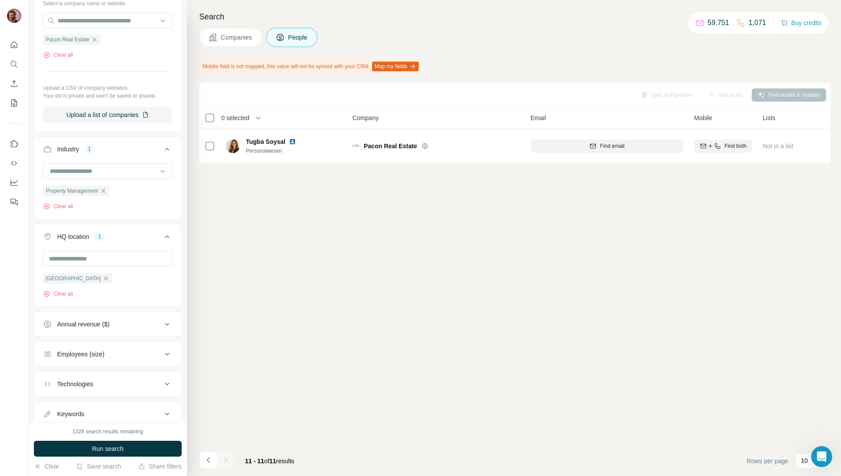
scroll to position [0, 0]
click at [247, 43] on button "Companies" at bounding box center [230, 37] width 63 height 18
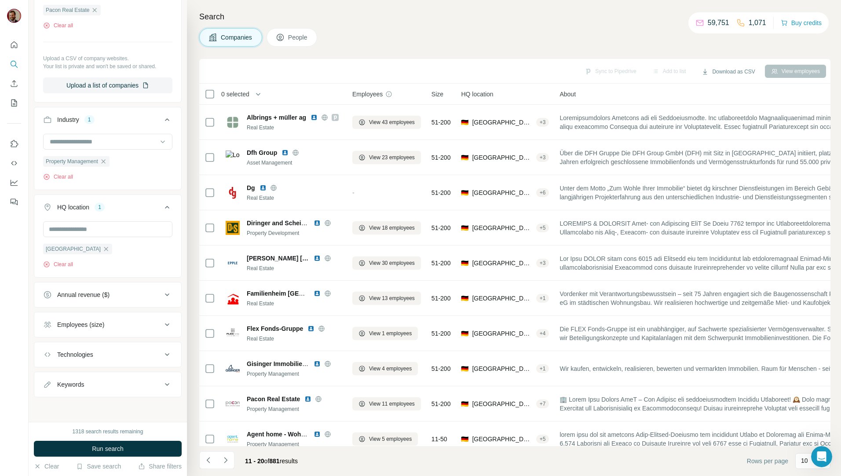
scroll to position [101, 0]
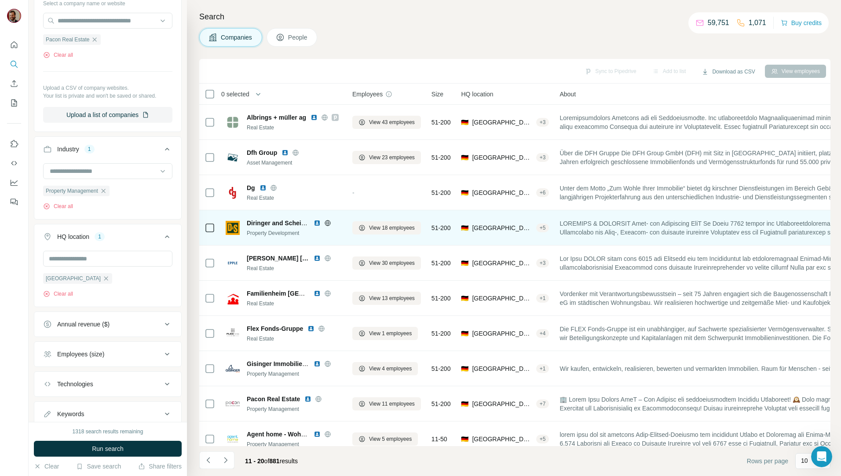
scroll to position [15, 0]
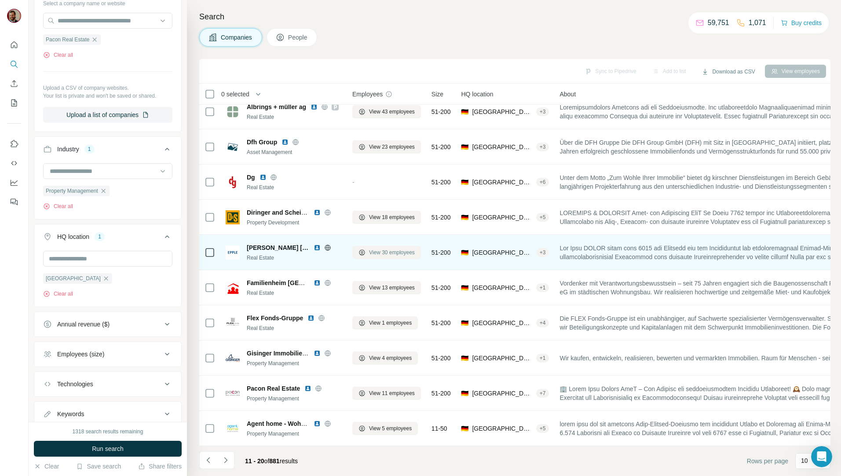
click at [373, 249] on span "View 30 employees" at bounding box center [392, 253] width 46 height 8
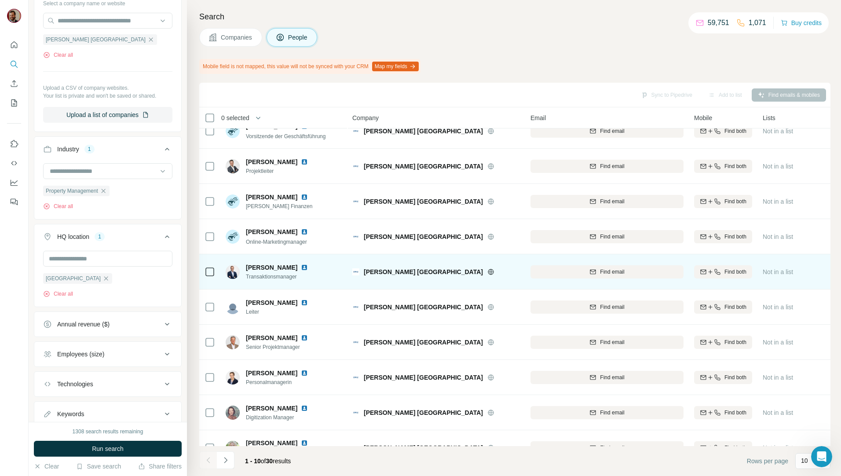
scroll to position [39, 0]
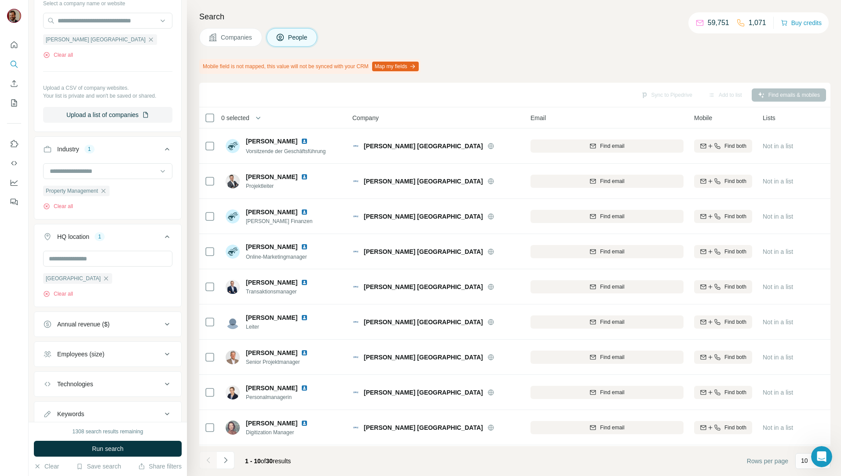
click at [232, 40] on span "Companies" at bounding box center [237, 37] width 32 height 9
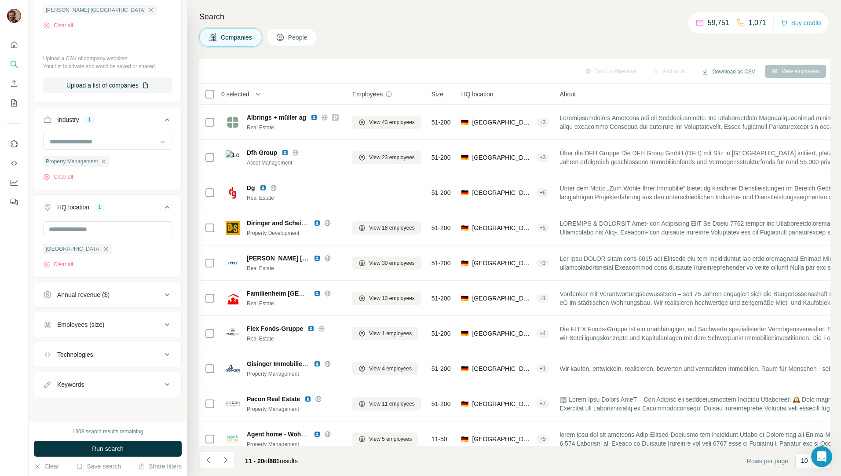
scroll to position [101, 0]
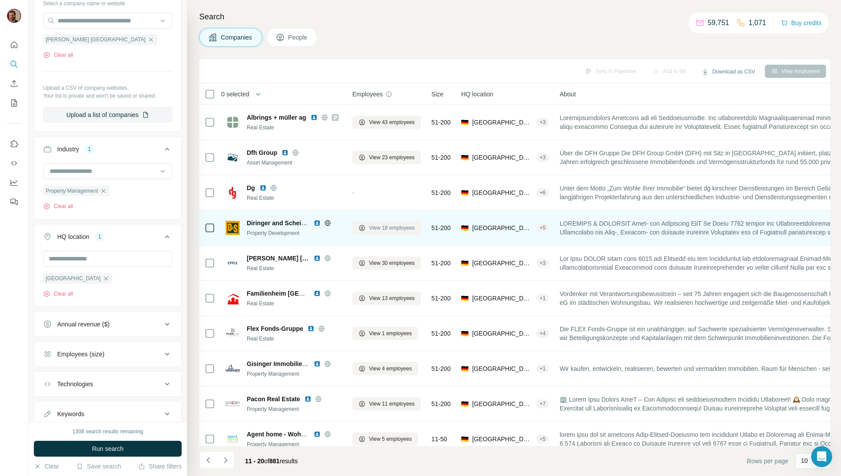
click at [394, 229] on span "View 18 employees" at bounding box center [392, 228] width 46 height 8
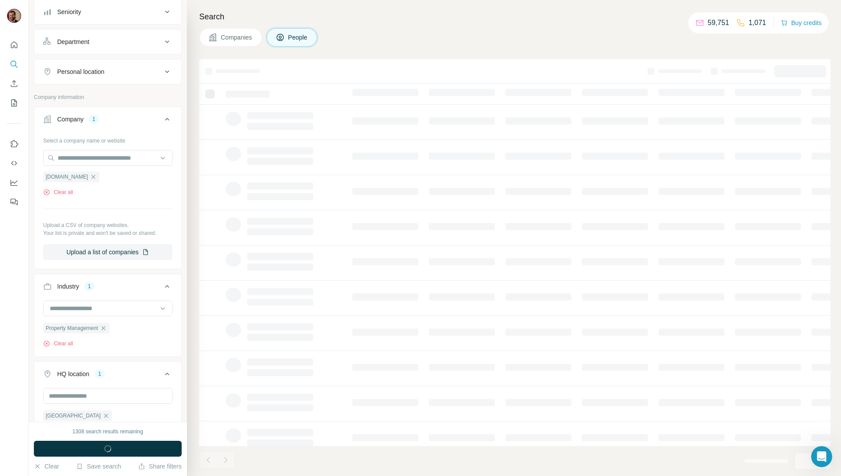
scroll to position [238, 0]
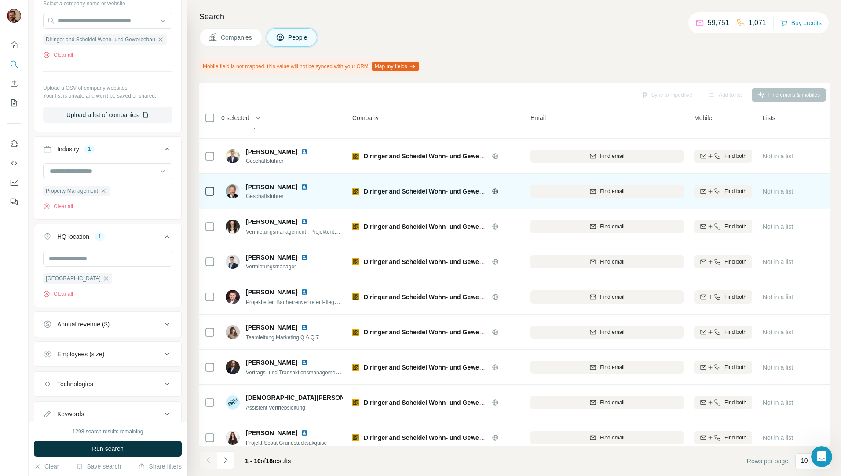
scroll to position [39, 0]
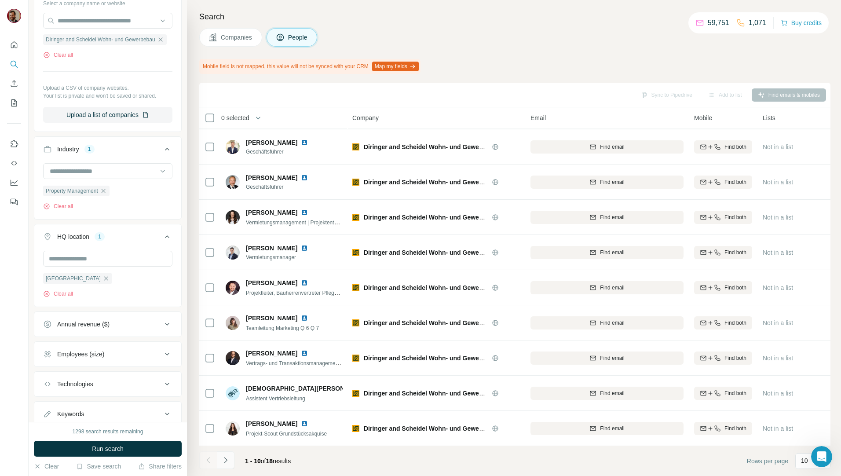
click at [223, 462] on icon "Navigate to next page" at bounding box center [225, 460] width 9 height 9
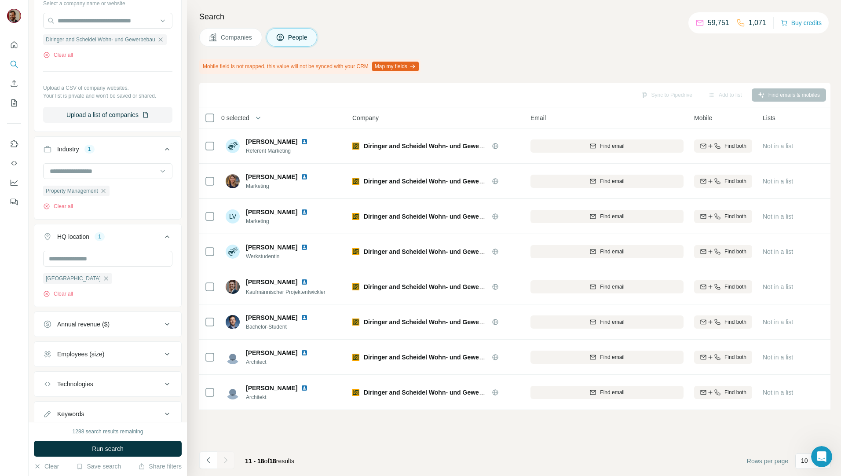
scroll to position [0, 0]
click at [232, 36] on span "Companies" at bounding box center [237, 37] width 32 height 9
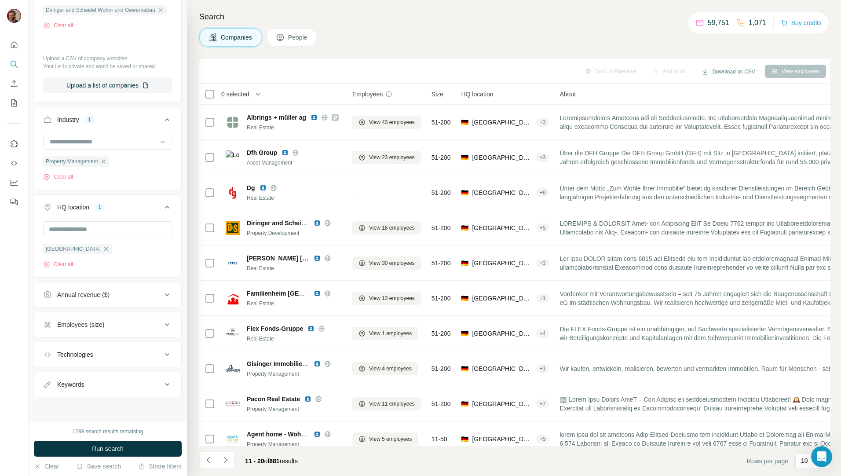
scroll to position [101, 0]
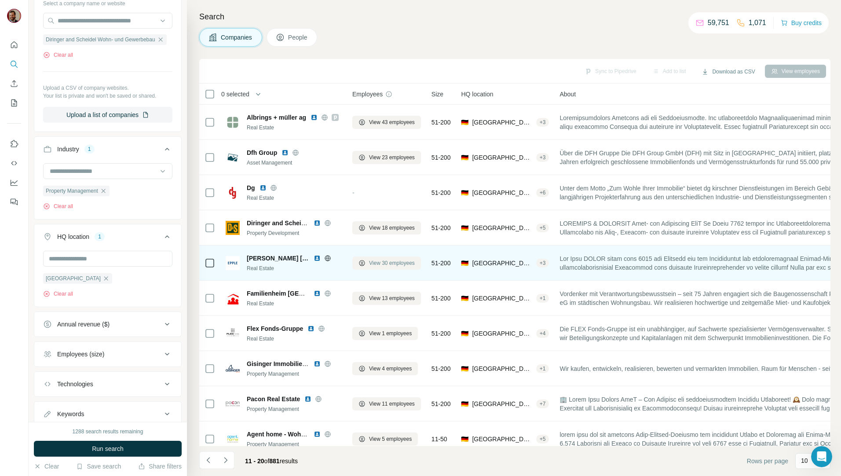
click at [394, 263] on span "View 30 employees" at bounding box center [392, 263] width 46 height 8
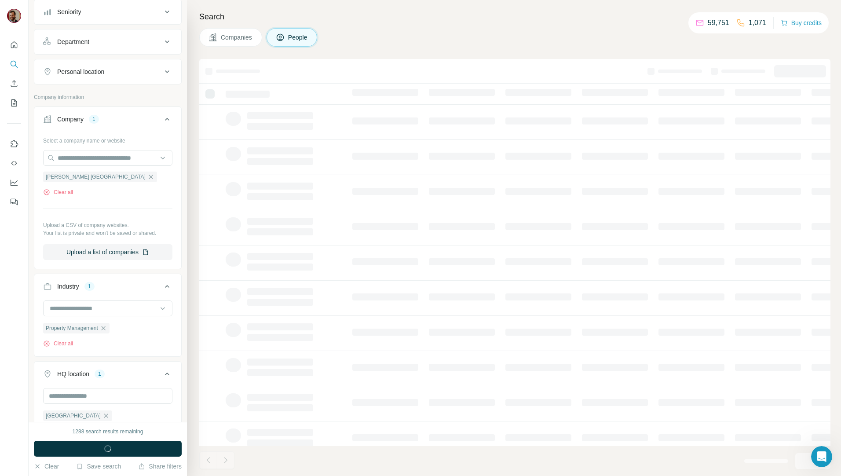
scroll to position [238, 0]
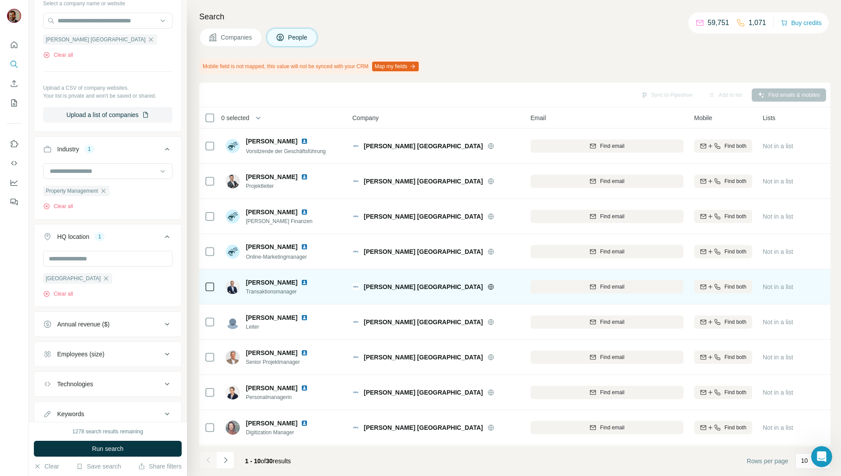
scroll to position [39, 0]
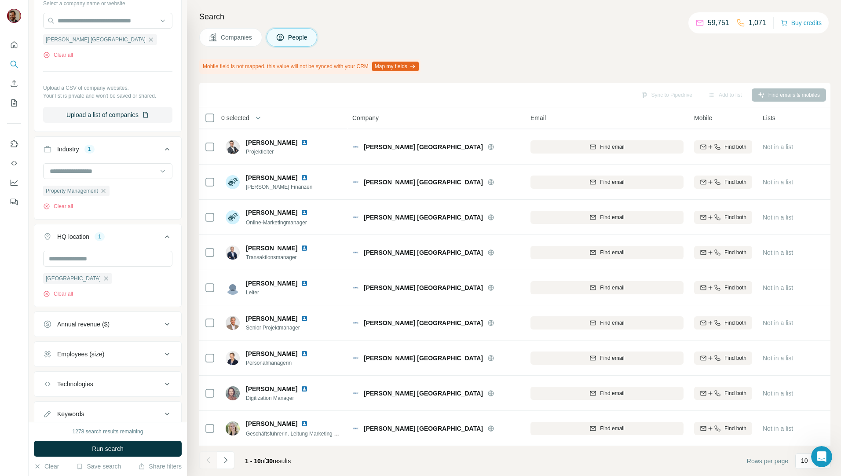
click at [229, 461] on icon "Navigate to next page" at bounding box center [225, 460] width 9 height 9
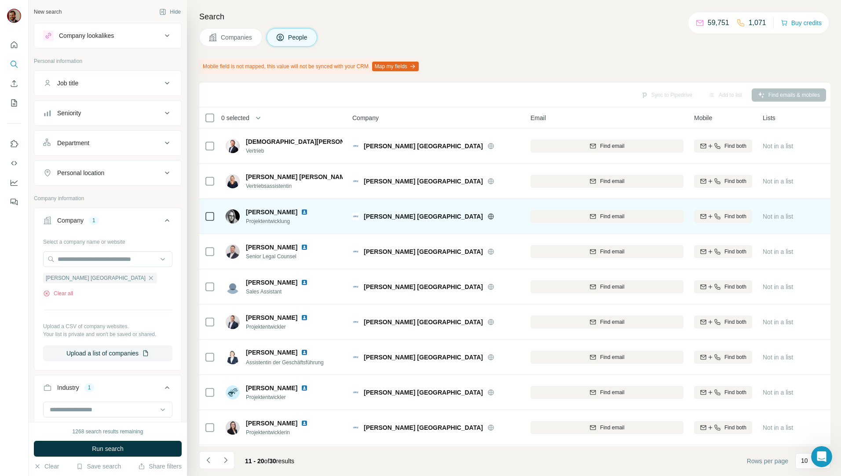
scroll to position [39, 0]
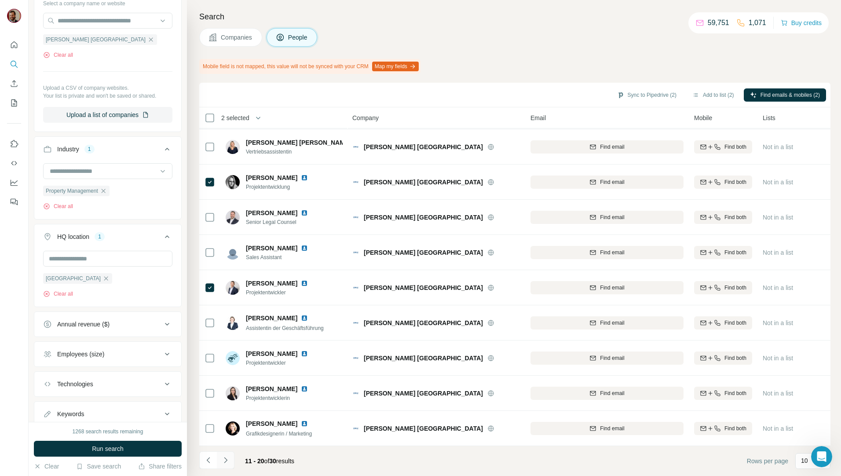
click at [227, 461] on icon "Navigate to next page" at bounding box center [225, 460] width 9 height 9
click at [225, 459] on icon "Navigate to next page" at bounding box center [225, 460] width 9 height 9
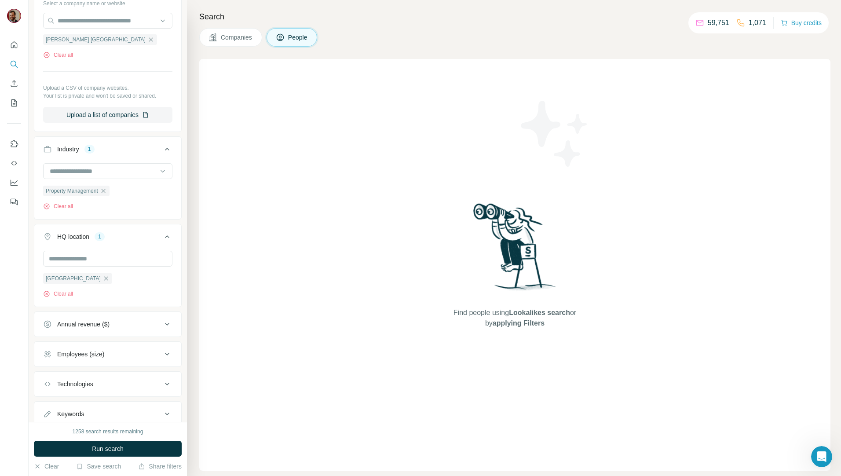
click at [238, 35] on span "Companies" at bounding box center [237, 37] width 32 height 9
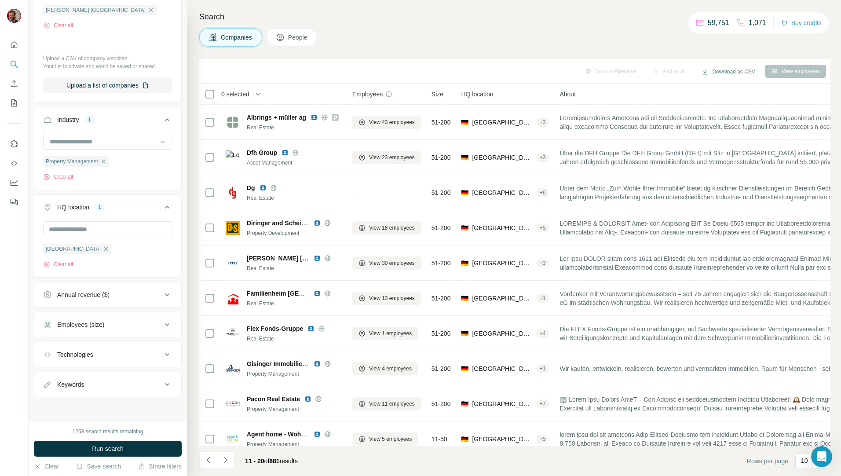
scroll to position [101, 0]
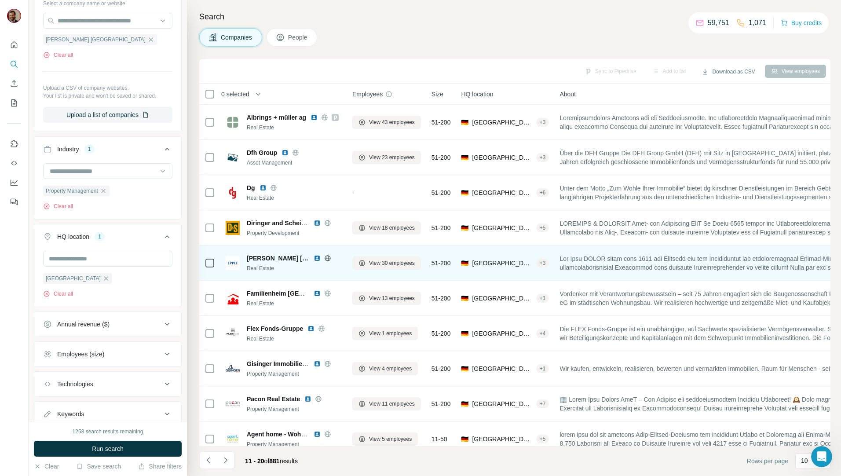
click at [263, 260] on span "[PERSON_NAME] [GEOGRAPHIC_DATA]" at bounding box center [278, 258] width 62 height 9
click at [382, 264] on span "View 30 employees" at bounding box center [392, 263] width 46 height 8
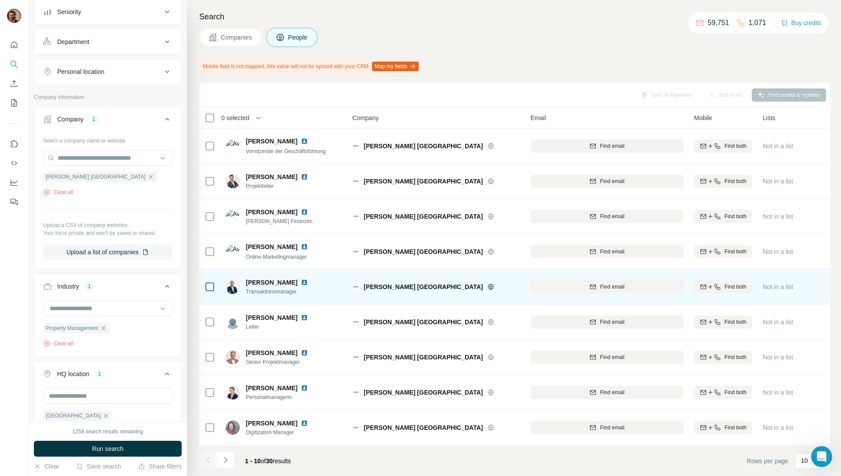
scroll to position [238, 0]
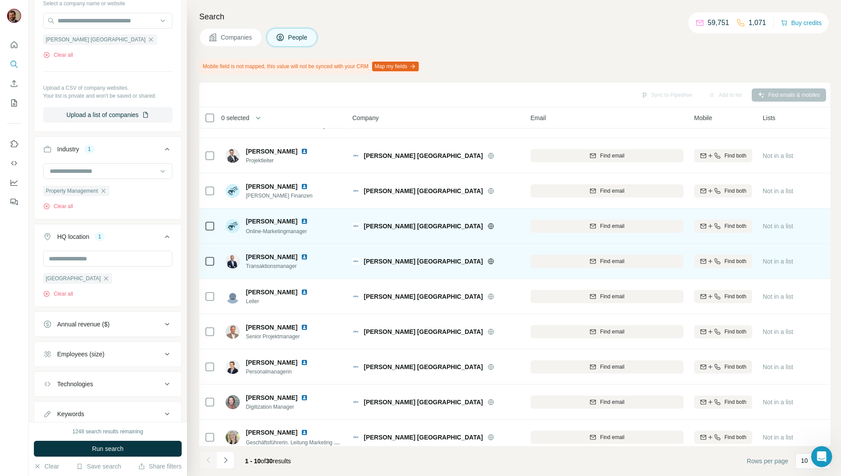
scroll to position [39, 0]
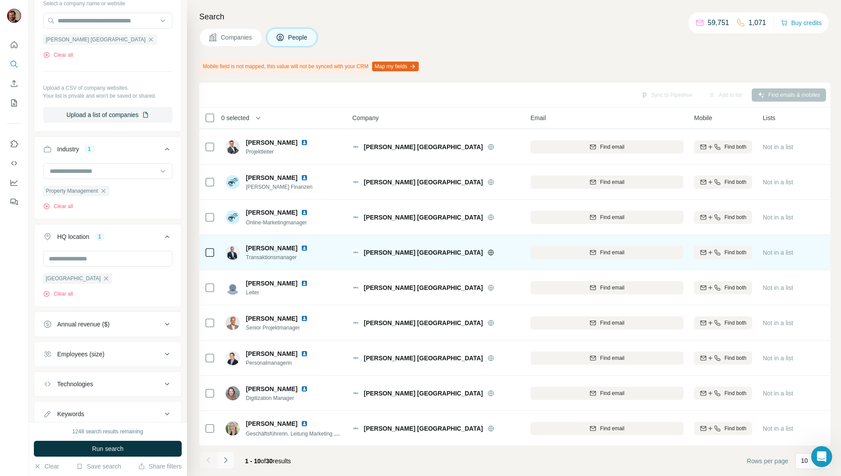
click at [229, 460] on icon "Navigate to next page" at bounding box center [225, 460] width 9 height 9
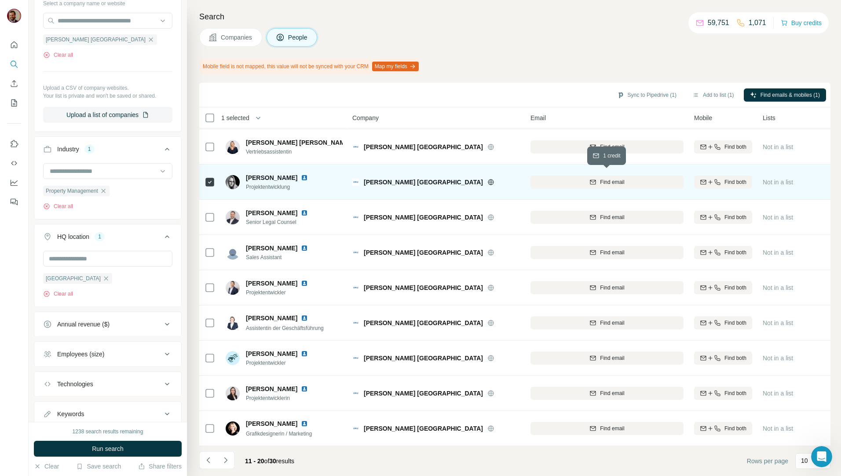
click at [604, 178] on span "Find email" at bounding box center [612, 182] width 24 height 8
click at [647, 94] on button "Sync to Pipedrive (1)" at bounding box center [647, 94] width 72 height 13
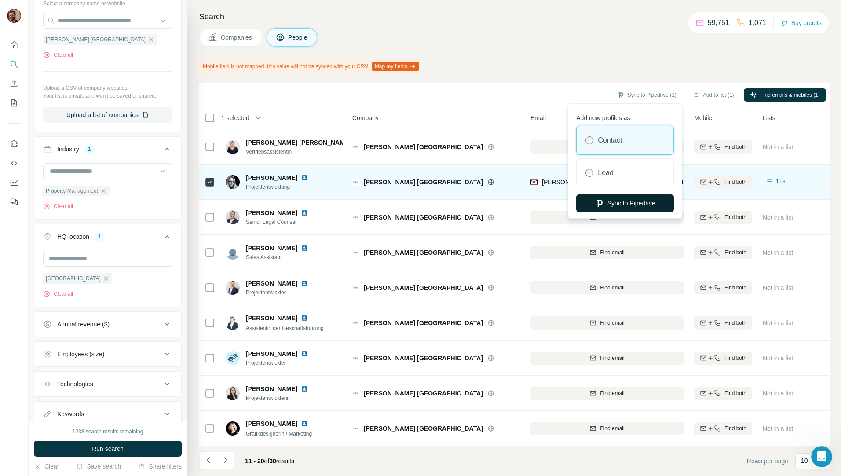
click at [618, 202] on button "Sync to Pipedrive" at bounding box center [625, 203] width 98 height 18
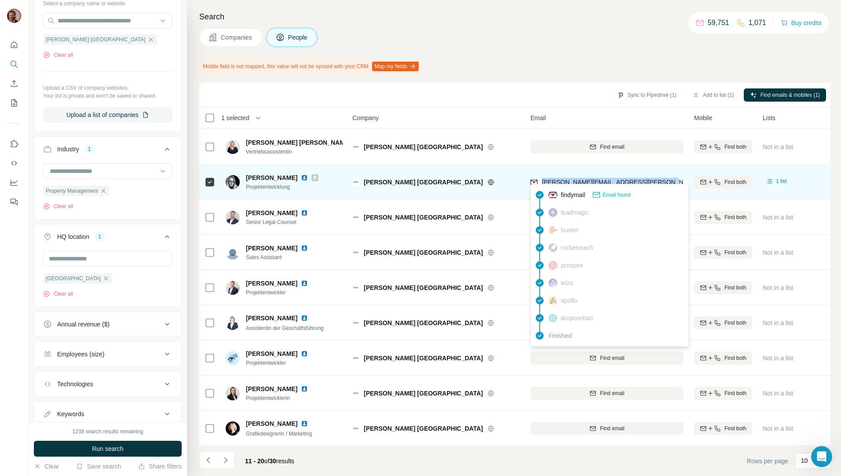
drag, startPoint x: 657, startPoint y: 177, endPoint x: 542, endPoint y: 180, distance: 115.3
click at [542, 180] on div "[PERSON_NAME][EMAIL_ADDRESS][PERSON_NAME][DOMAIN_NAME]" at bounding box center [606, 182] width 153 height 24
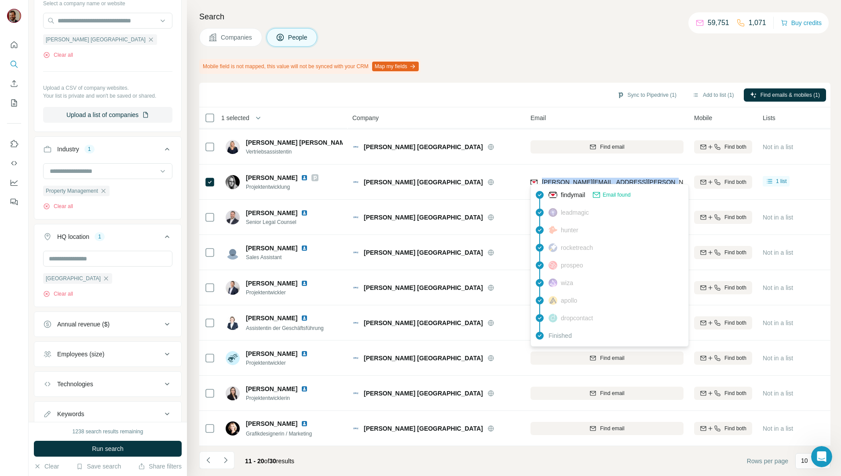
copy span "[PERSON_NAME][EMAIL_ADDRESS][PERSON_NAME][DOMAIN_NAME]"
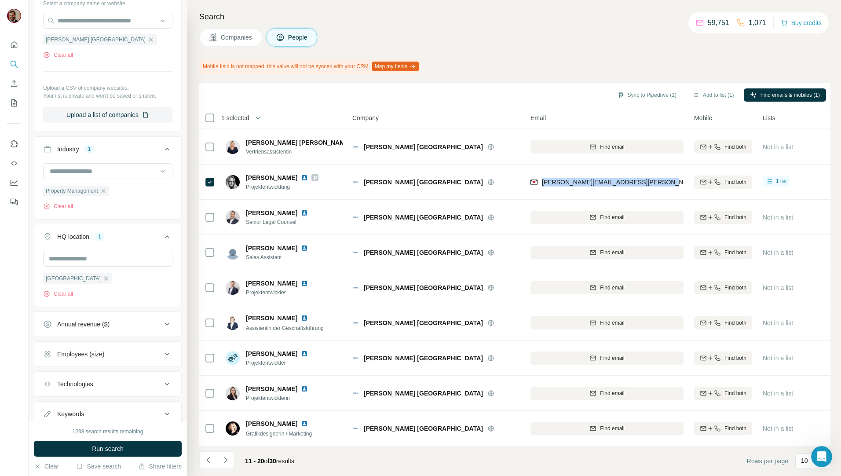
click at [239, 40] on span "Companies" at bounding box center [237, 37] width 32 height 9
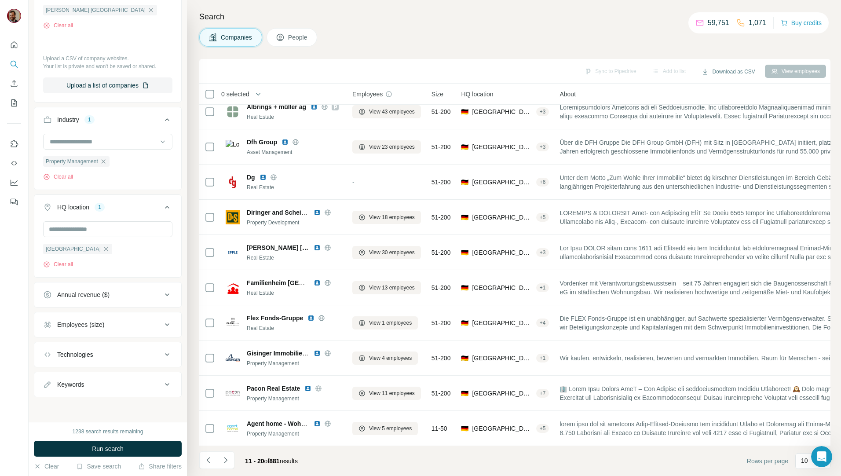
scroll to position [15, 0]
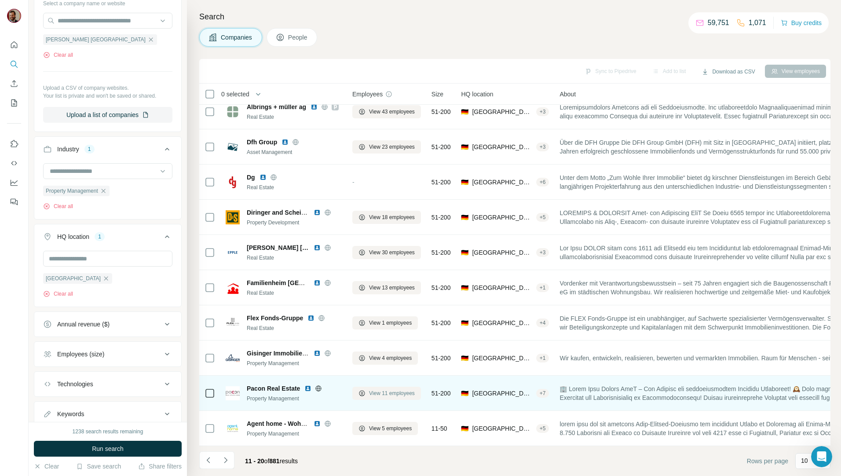
click at [373, 390] on span "View 11 employees" at bounding box center [392, 393] width 46 height 8
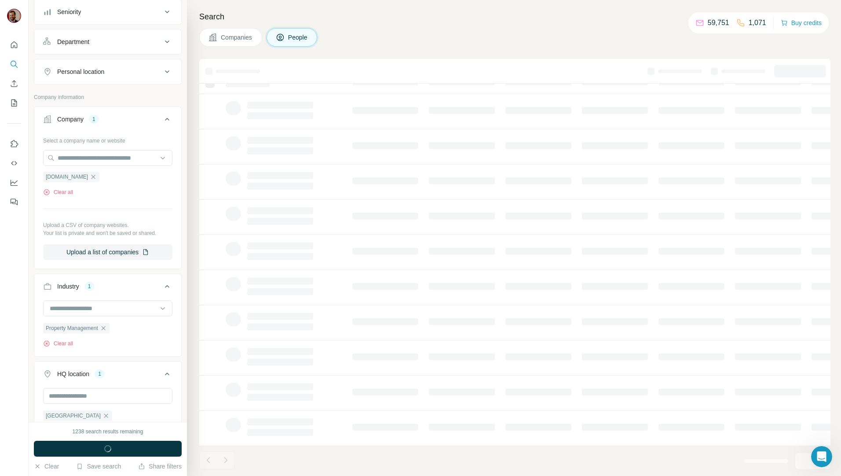
scroll to position [238, 0]
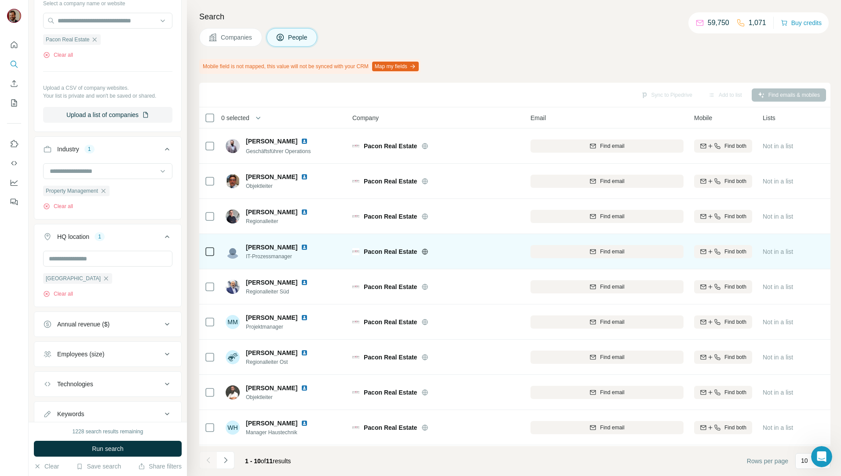
scroll to position [39, 0]
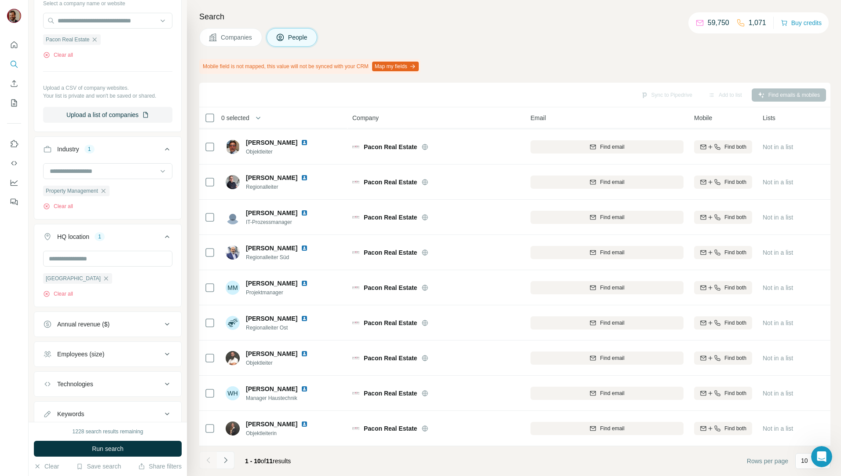
click at [225, 467] on button "Navigate to next page" at bounding box center [226, 460] width 18 height 18
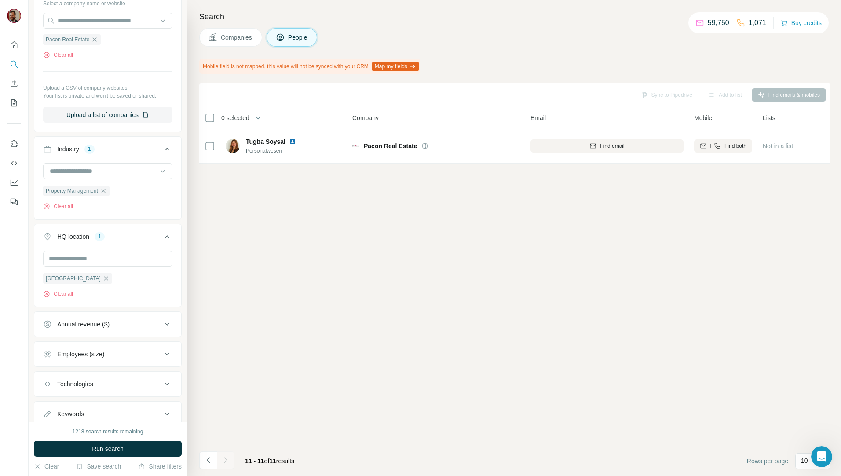
scroll to position [0, 0]
click at [211, 460] on icon "Navigate to previous page" at bounding box center [208, 460] width 9 height 9
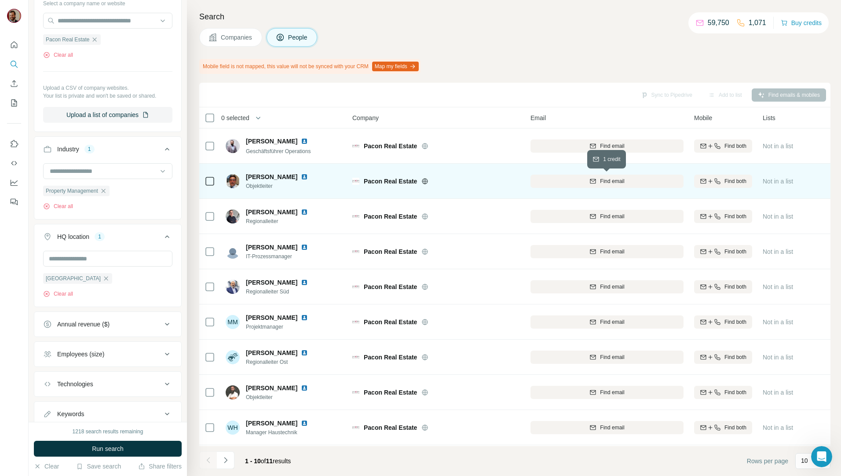
click at [632, 183] on div "Find email" at bounding box center [606, 181] width 153 height 8
click at [654, 98] on div "Sync to Pipedrive Add to list Find emails & mobiles" at bounding box center [515, 94] width 622 height 15
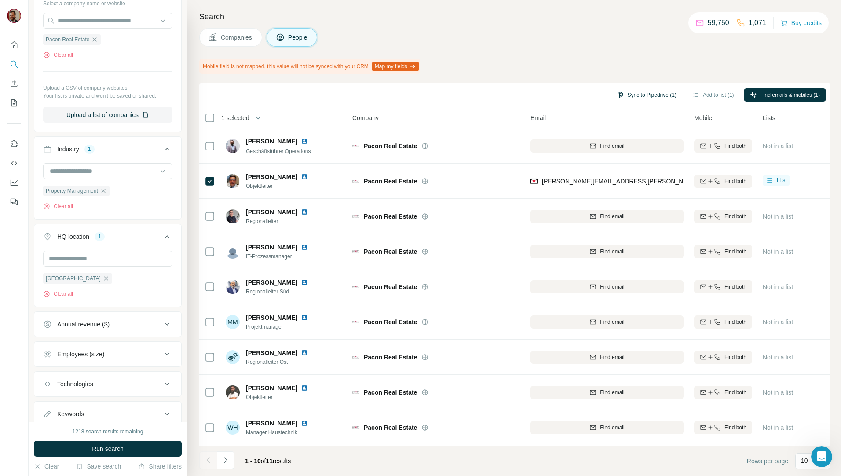
click at [648, 95] on button "Sync to Pipedrive (1)" at bounding box center [647, 94] width 72 height 13
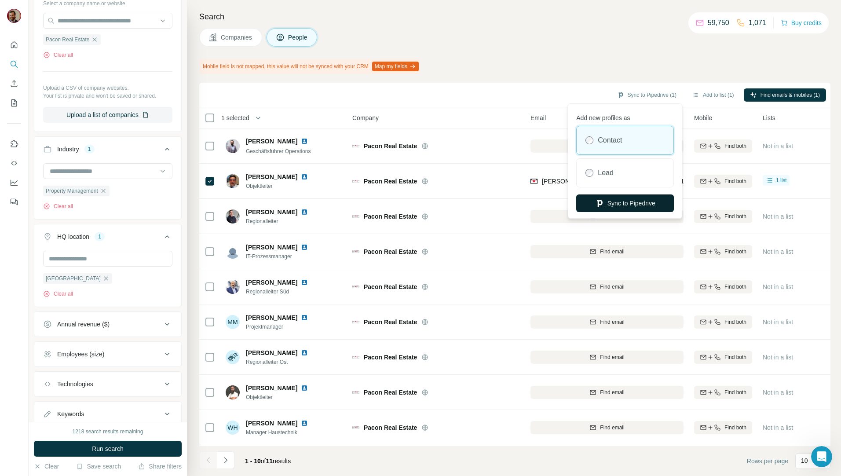
click at [628, 197] on button "Sync to Pipedrive" at bounding box center [625, 203] width 98 height 18
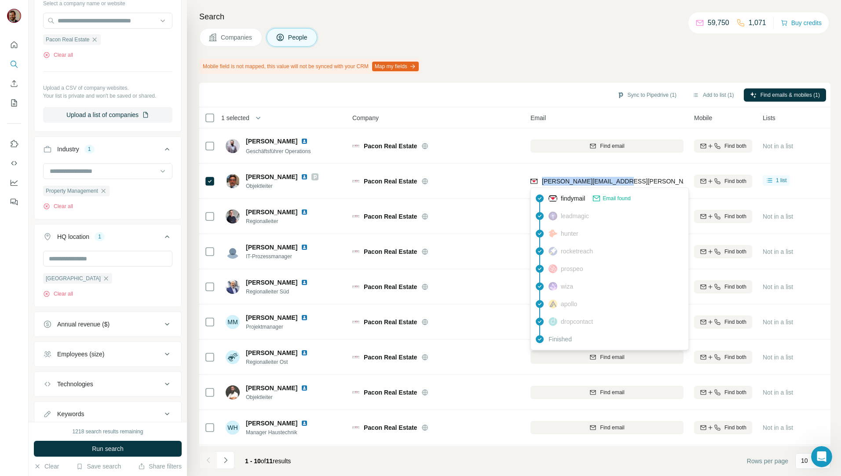
drag, startPoint x: 632, startPoint y: 181, endPoint x: 3, endPoint y: 179, distance: 629.0
click at [541, 184] on div "[PERSON_NAME][EMAIL_ADDRESS][PERSON_NAME][DOMAIN_NAME]" at bounding box center [606, 181] width 153 height 24
copy span "[PERSON_NAME][EMAIL_ADDRESS][PERSON_NAME][DOMAIN_NAME]"
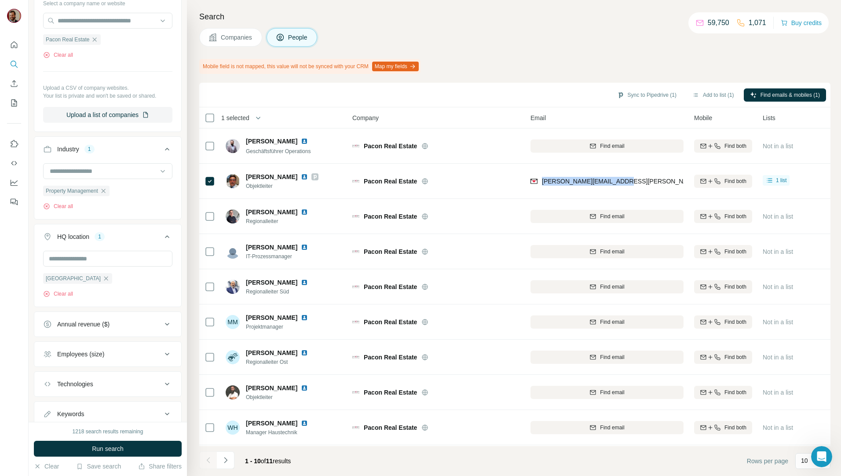
click at [237, 31] on button "Companies" at bounding box center [230, 37] width 63 height 18
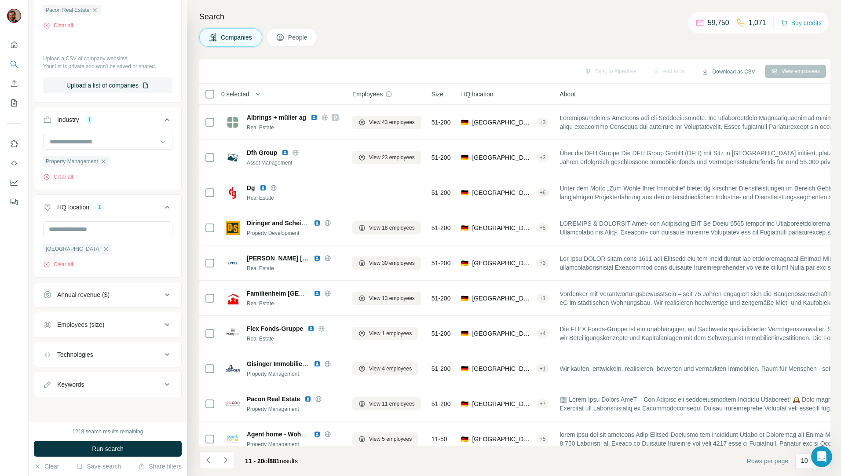
scroll to position [101, 0]
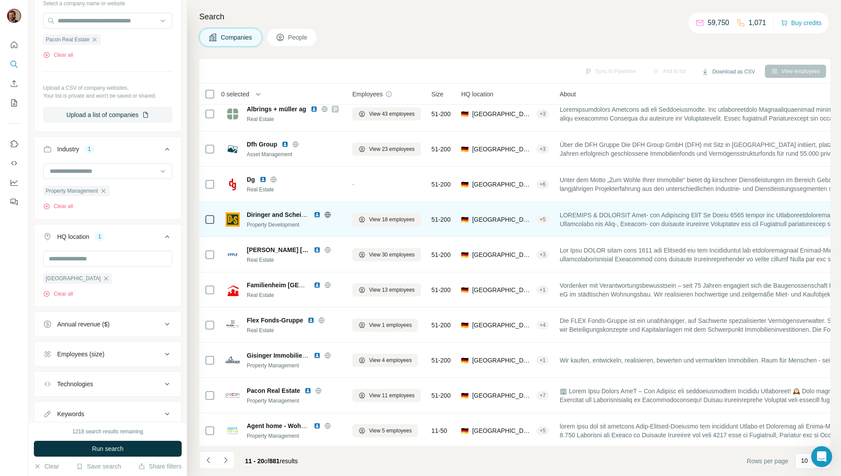
scroll to position [15, 0]
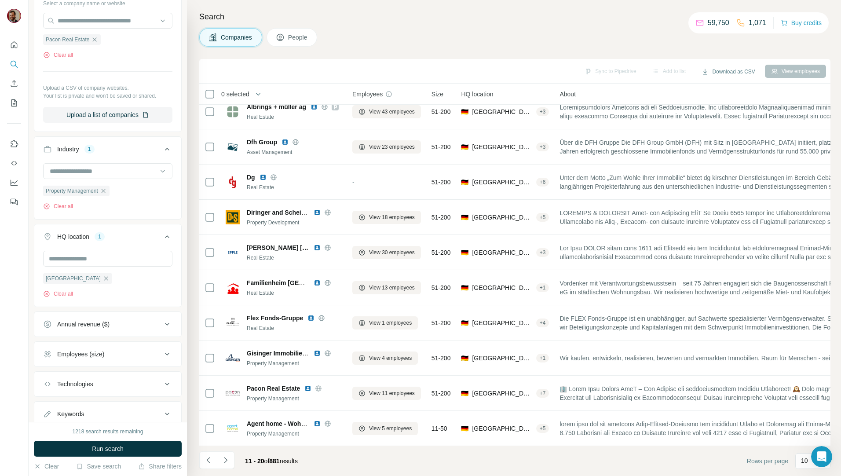
drag, startPoint x: 230, startPoint y: 458, endPoint x: 252, endPoint y: 473, distance: 26.7
click at [229, 458] on icon "Navigate to next page" at bounding box center [225, 460] width 9 height 9
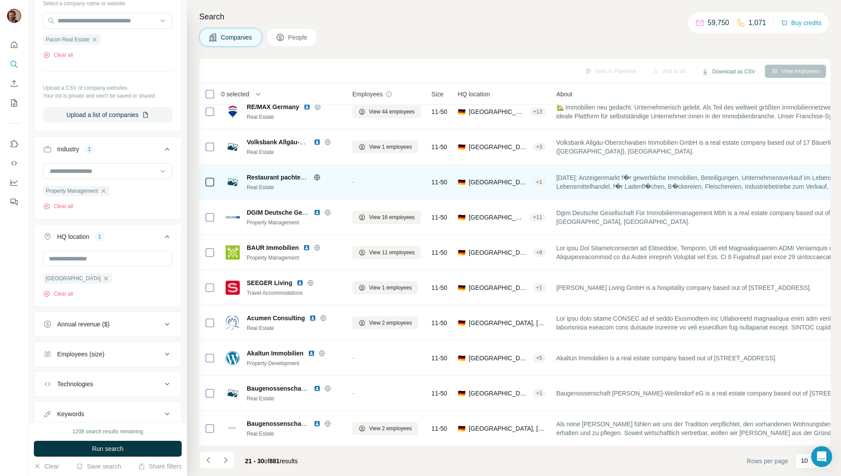
scroll to position [0, 0]
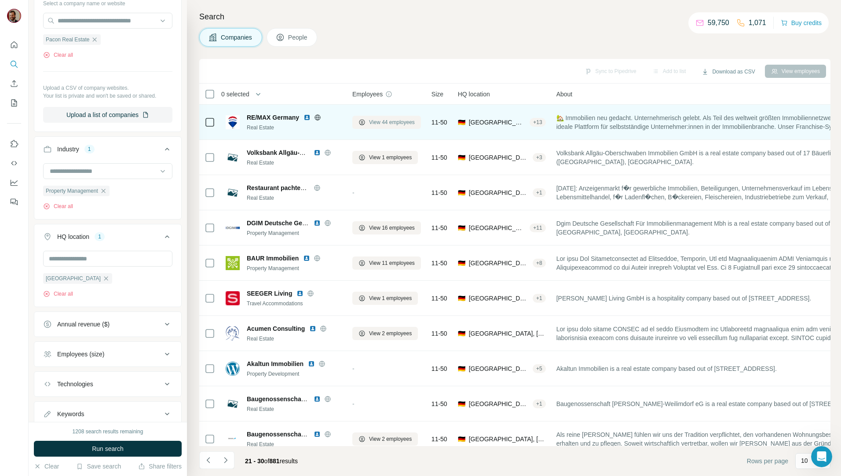
click at [402, 123] on span "View 44 employees" at bounding box center [392, 122] width 46 height 8
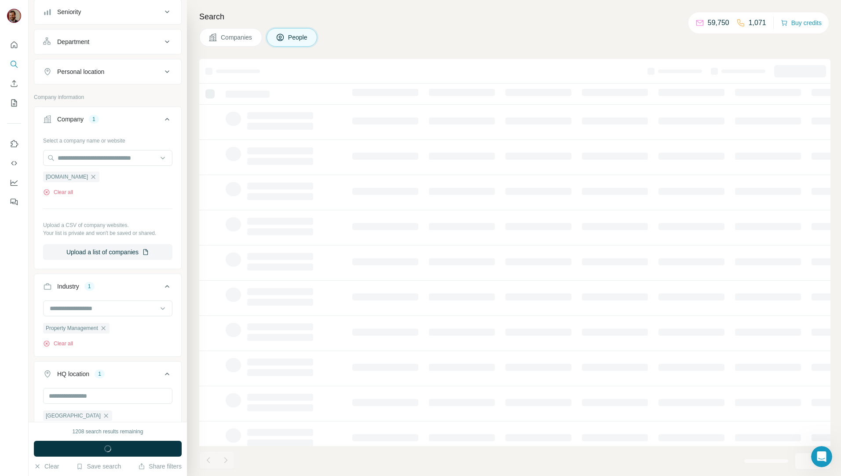
scroll to position [238, 0]
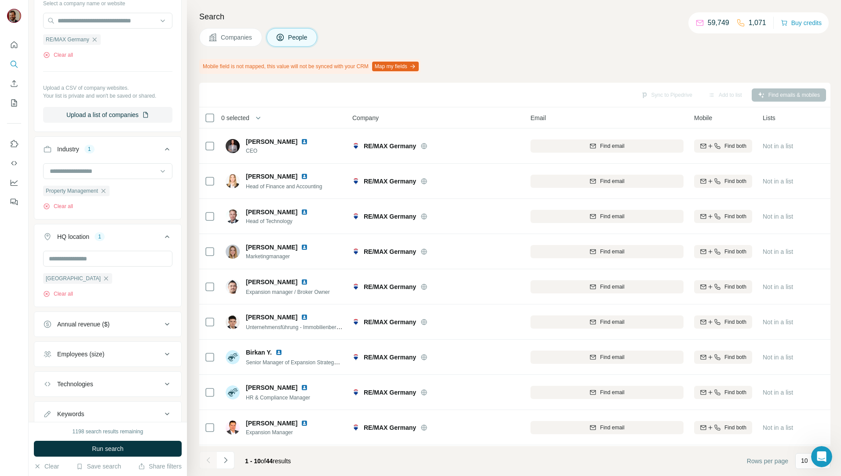
scroll to position [39, 0]
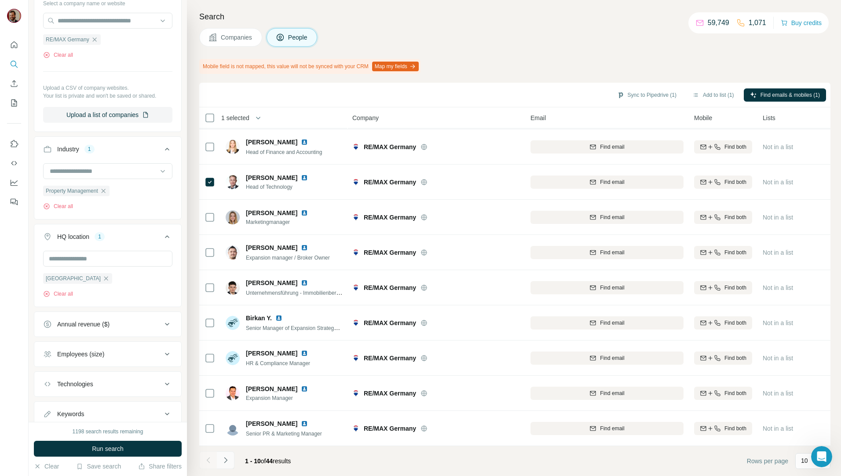
click at [227, 458] on icon "Navigate to next page" at bounding box center [225, 460] width 9 height 9
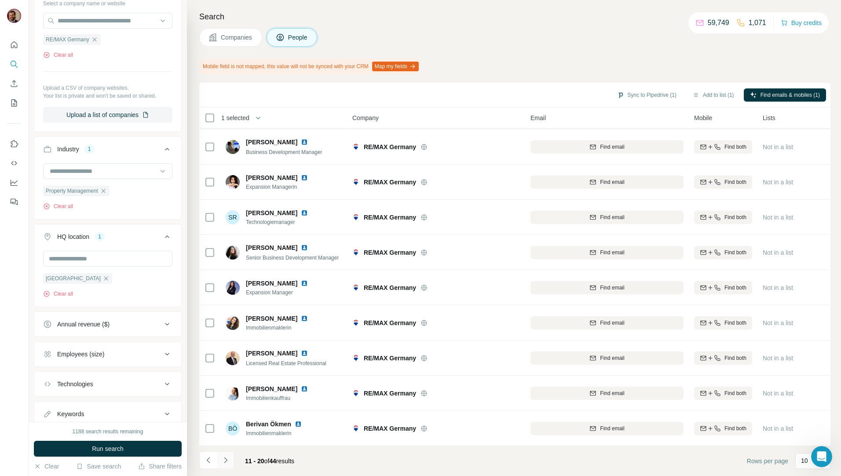
click at [227, 460] on icon "Navigate to next page" at bounding box center [225, 460] width 3 height 6
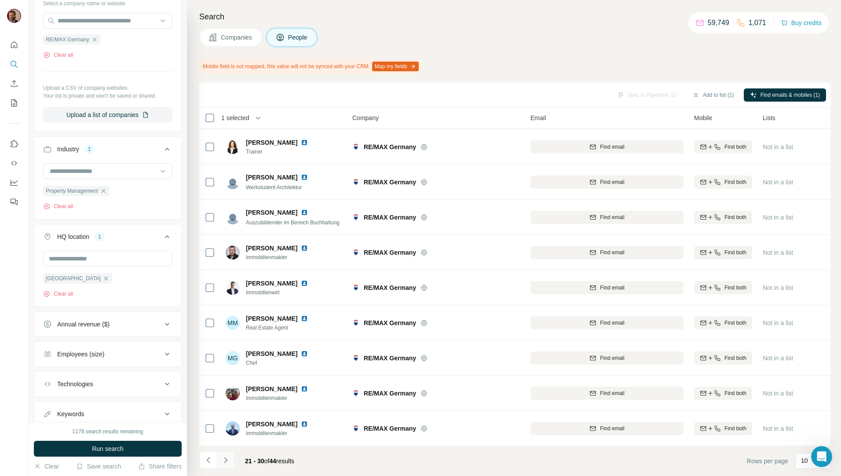
click at [227, 460] on icon "Navigate to next page" at bounding box center [225, 460] width 9 height 9
click at [226, 459] on icon "Navigate to next page" at bounding box center [225, 460] width 9 height 9
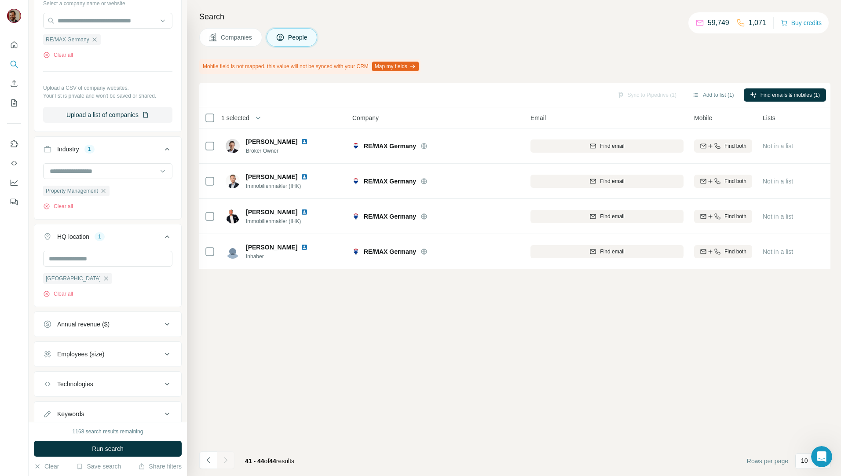
scroll to position [0, 0]
click at [241, 36] on span "Companies" at bounding box center [237, 37] width 32 height 9
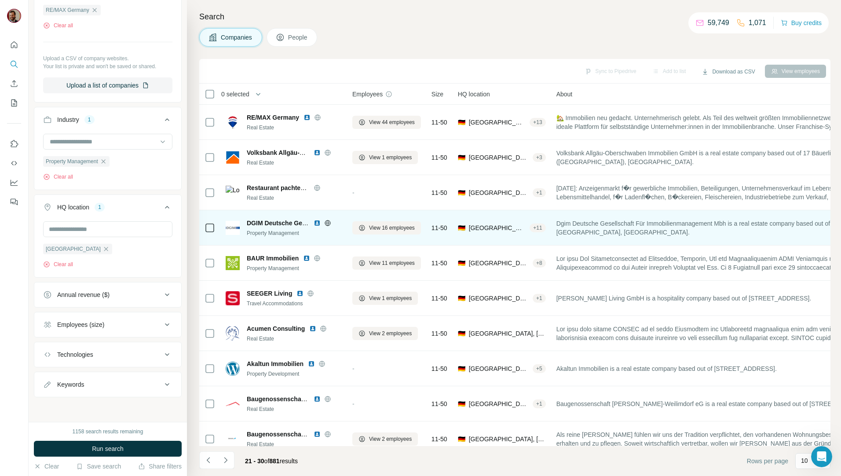
scroll to position [101, 0]
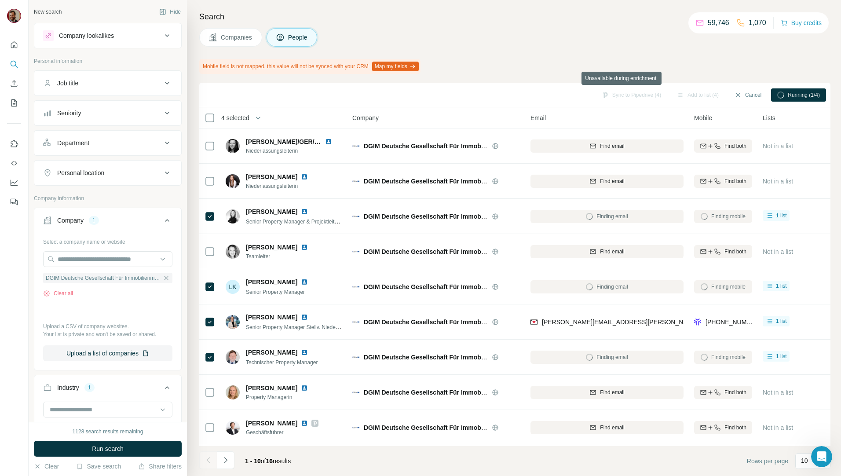
scroll to position [238, 0]
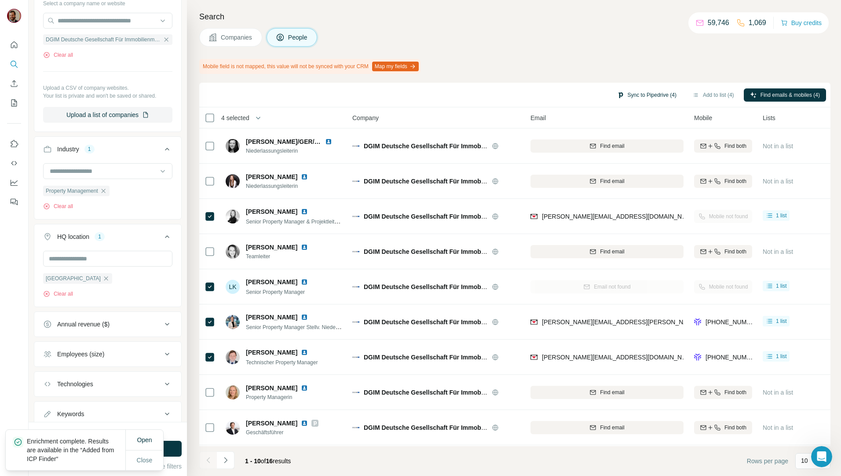
click at [641, 93] on button "Sync to Pipedrive (4)" at bounding box center [647, 94] width 72 height 13
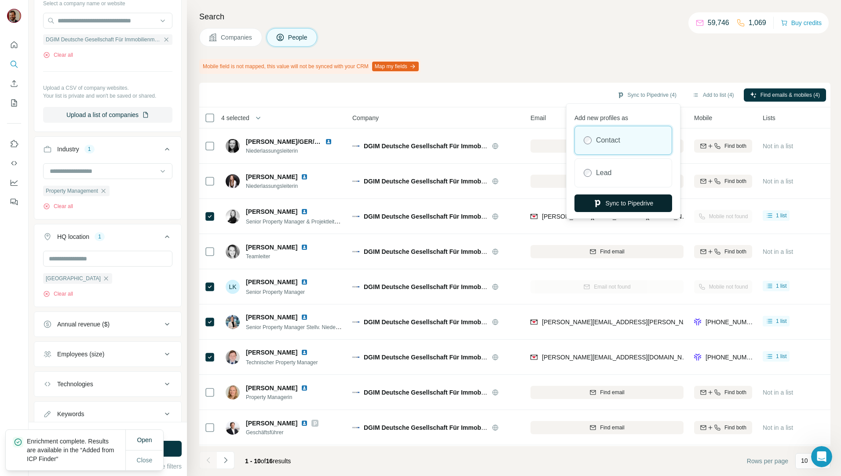
click at [639, 202] on button "Sync to Pipedrive" at bounding box center [623, 203] width 98 height 18
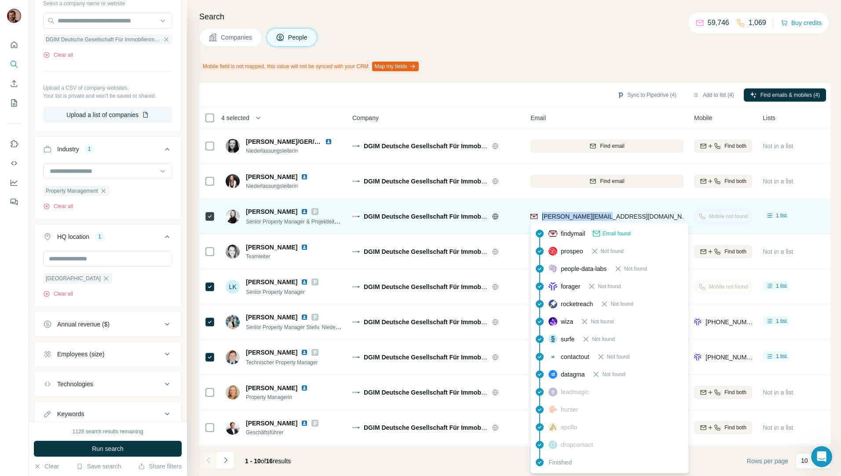
drag, startPoint x: 613, startPoint y: 219, endPoint x: 540, endPoint y: 219, distance: 73.5
click at [540, 219] on div "[PERSON_NAME][EMAIL_ADDRESS][DOMAIN_NAME]" at bounding box center [606, 216] width 153 height 24
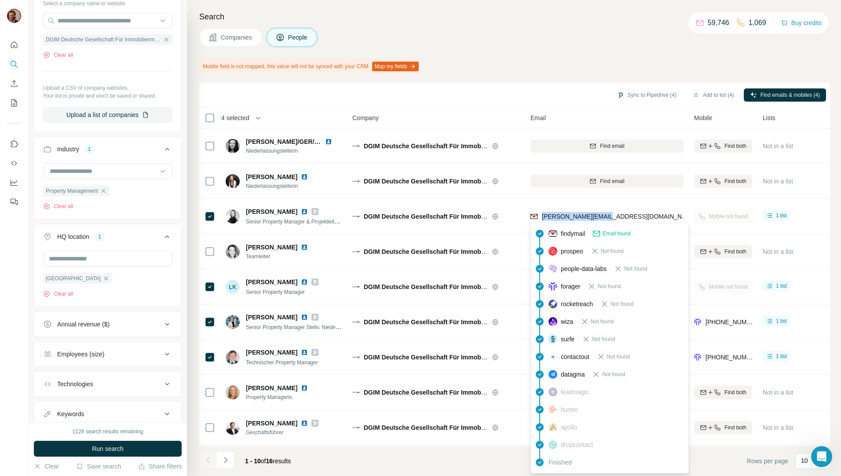
copy span "[PERSON_NAME][EMAIL_ADDRESS][DOMAIN_NAME]"
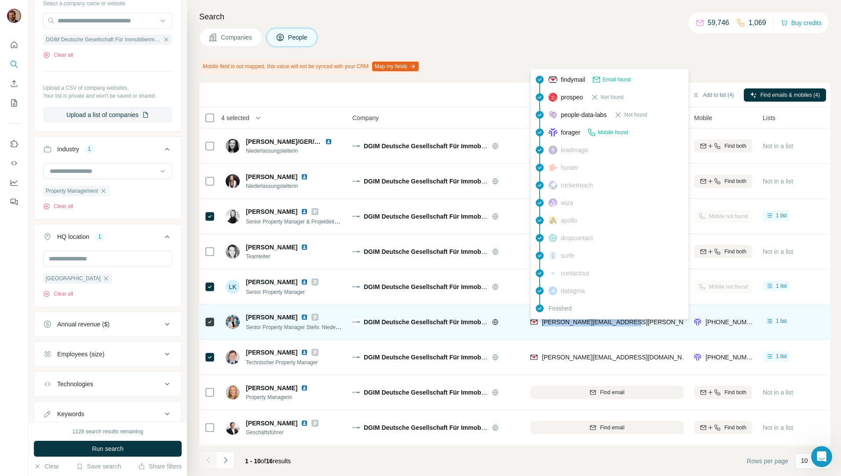
drag, startPoint x: 638, startPoint y: 322, endPoint x: 544, endPoint y: 324, distance: 94.6
click at [544, 324] on div "[PERSON_NAME][EMAIL_ADDRESS][PERSON_NAME][DOMAIN_NAME]" at bounding box center [606, 322] width 153 height 24
copy span "[PERSON_NAME][EMAIL_ADDRESS][PERSON_NAME][DOMAIN_NAME]"
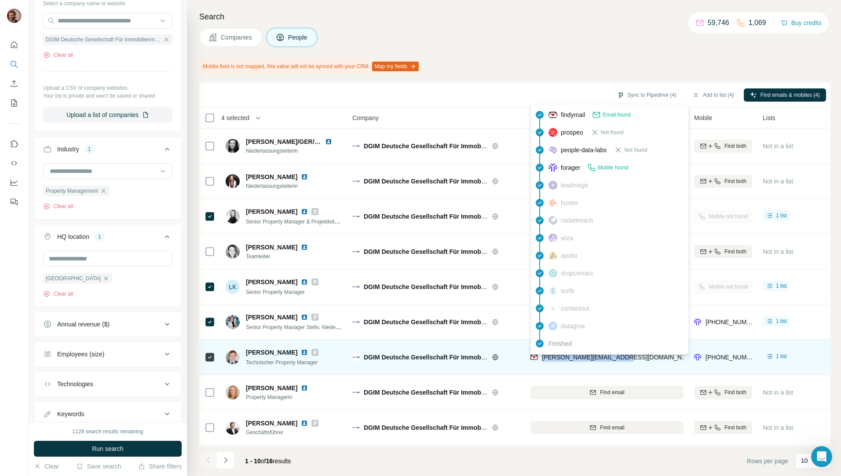
drag, startPoint x: 630, startPoint y: 358, endPoint x: 544, endPoint y: 358, distance: 86.2
click at [544, 358] on div "[PERSON_NAME][EMAIL_ADDRESS][DOMAIN_NAME]" at bounding box center [606, 357] width 153 height 24
copy span "[PERSON_NAME][EMAIL_ADDRESS][DOMAIN_NAME]"
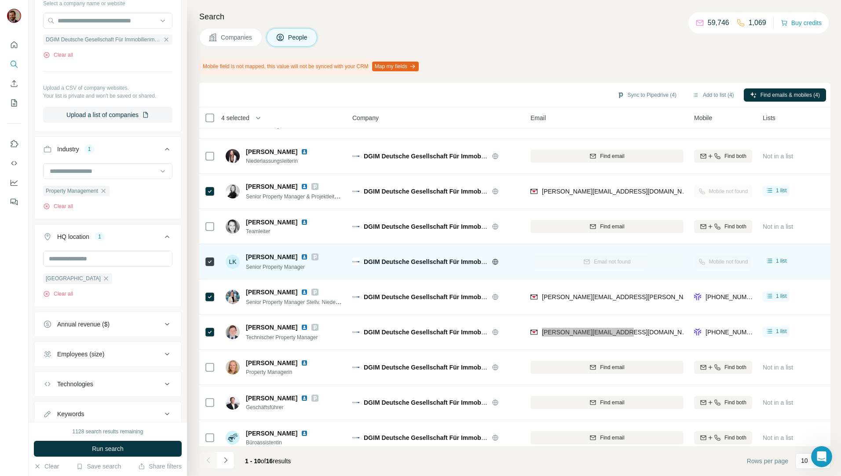
scroll to position [39, 0]
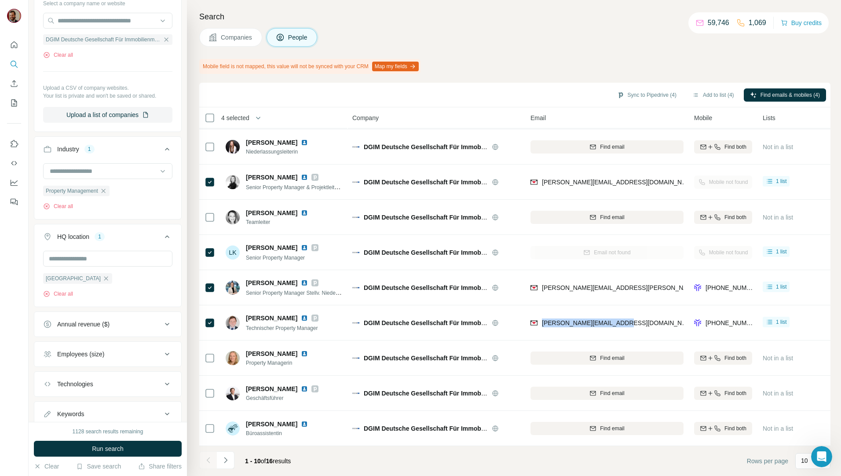
drag, startPoint x: 247, startPoint y: 33, endPoint x: 235, endPoint y: 45, distance: 17.1
click at [247, 33] on button "Companies" at bounding box center [230, 37] width 63 height 18
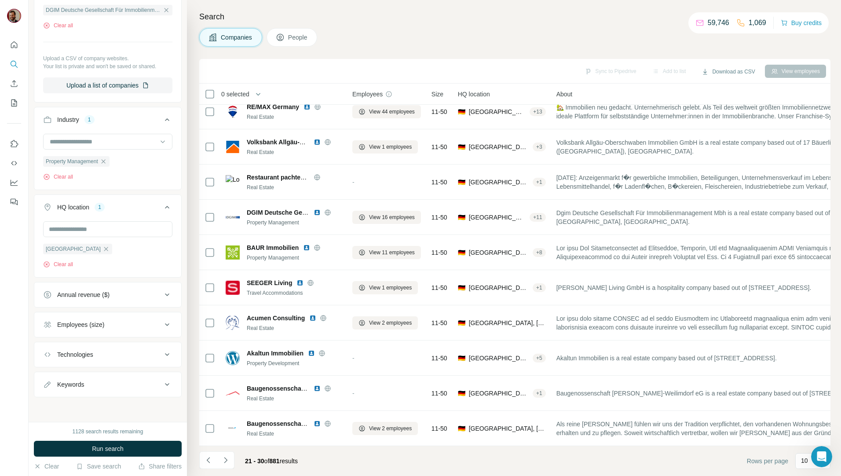
scroll to position [15, 0]
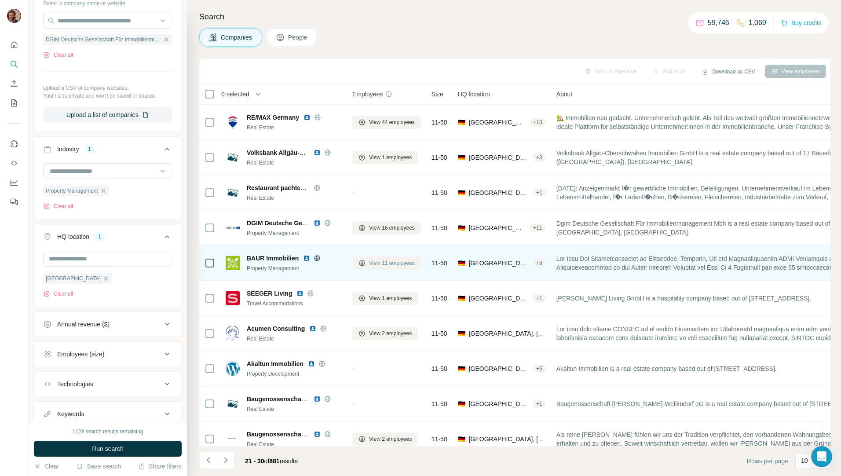
click at [382, 265] on span "View 11 employees" at bounding box center [392, 263] width 46 height 8
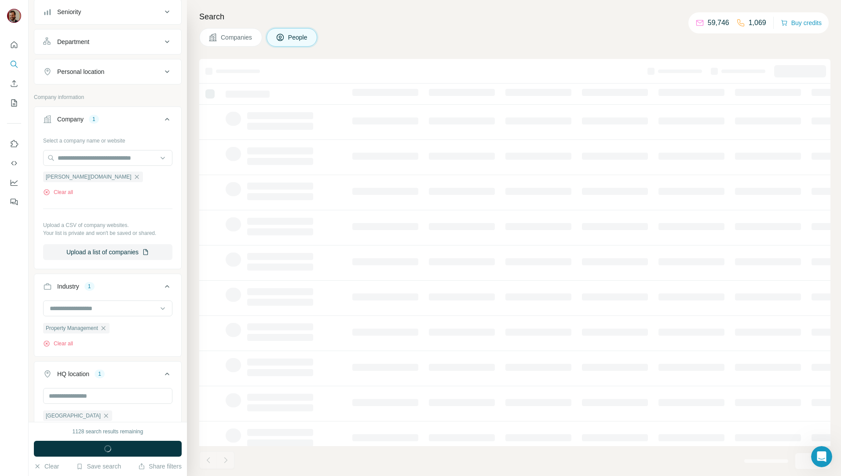
scroll to position [238, 0]
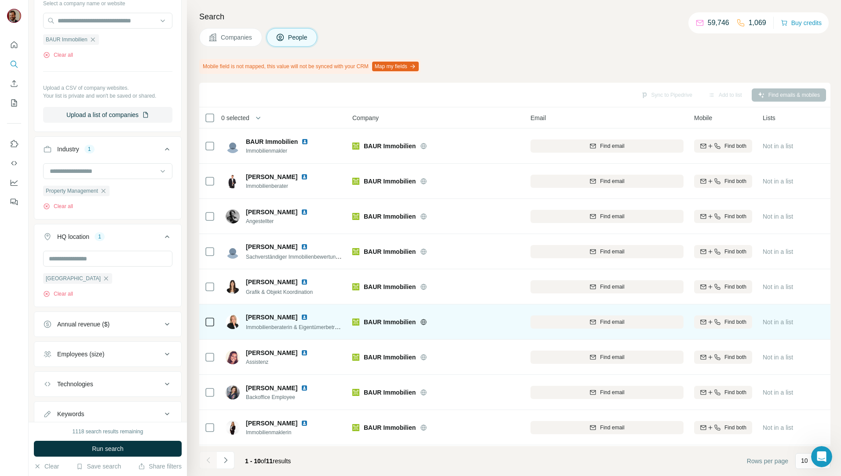
scroll to position [39, 0]
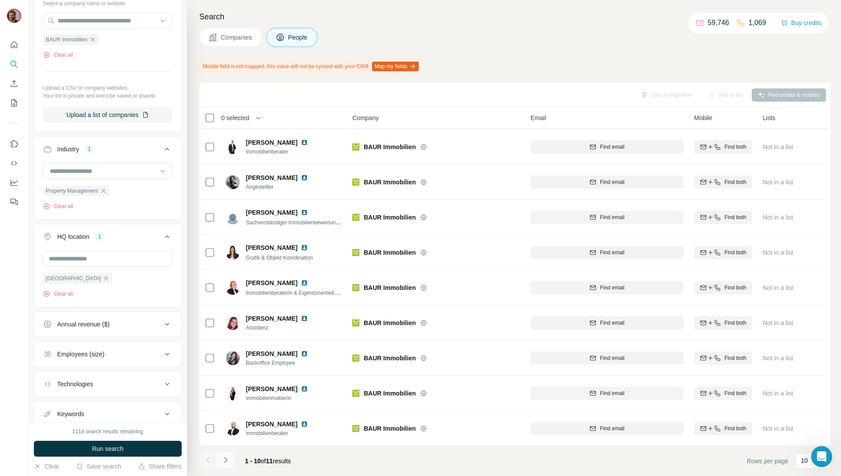
click at [232, 461] on button "Navigate to next page" at bounding box center [226, 460] width 18 height 18
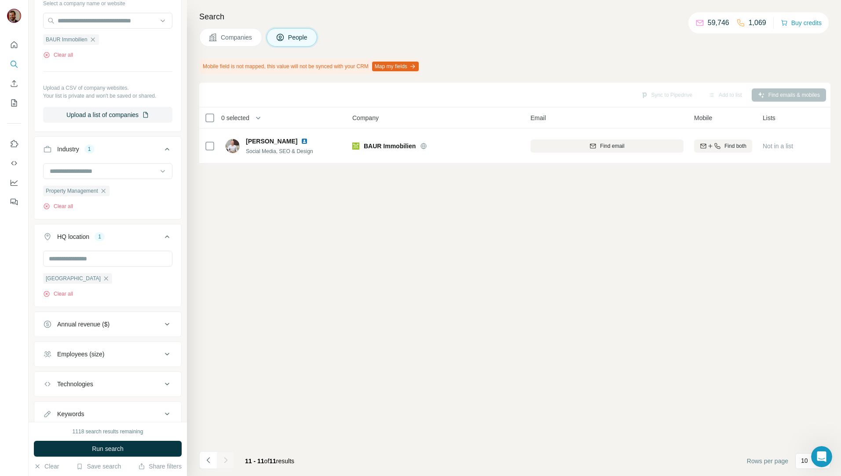
scroll to position [0, 0]
click at [226, 43] on button "Companies" at bounding box center [230, 37] width 63 height 18
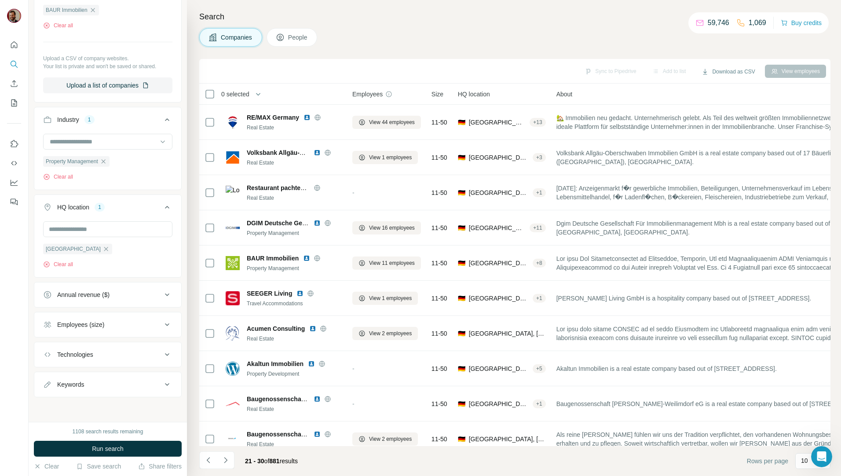
scroll to position [101, 0]
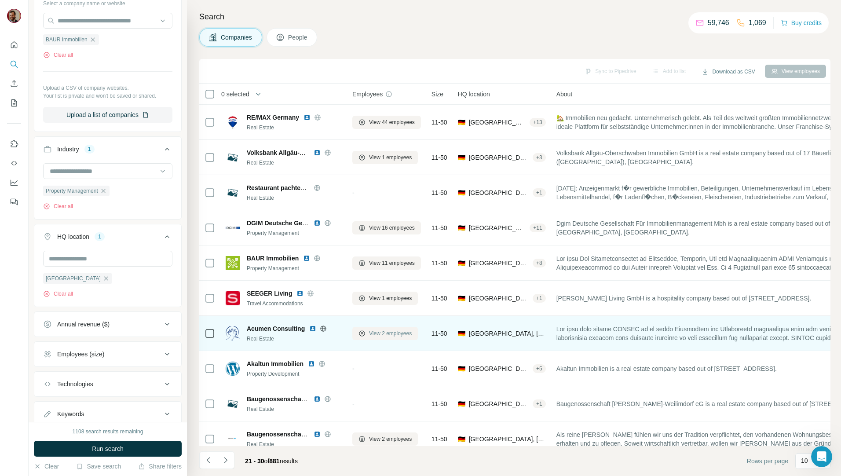
scroll to position [15, 0]
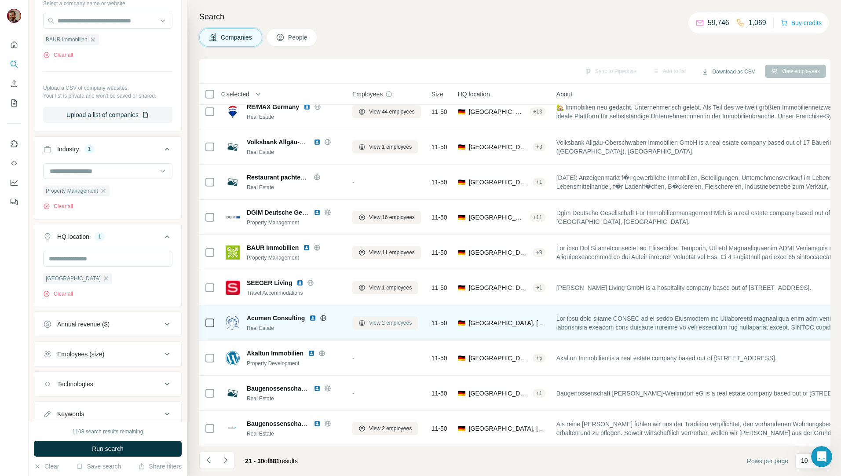
click at [371, 316] on button "View 2 employees" at bounding box center [385, 322] width 66 height 13
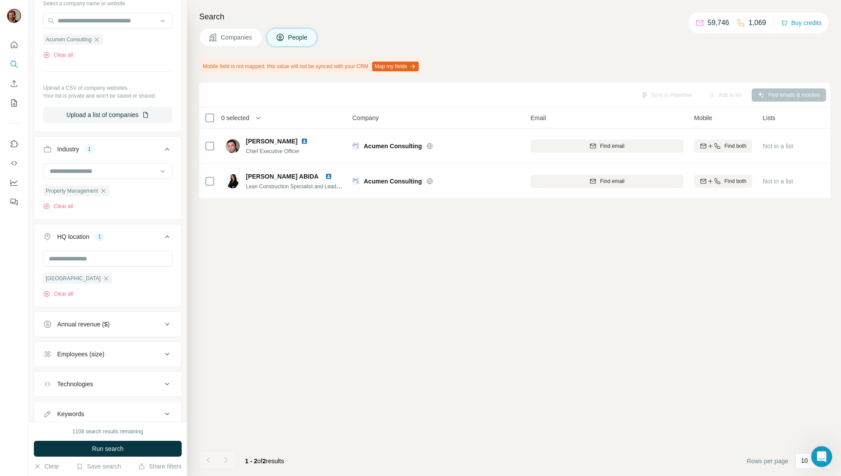
scroll to position [0, 0]
click at [234, 39] on span "Companies" at bounding box center [237, 37] width 32 height 9
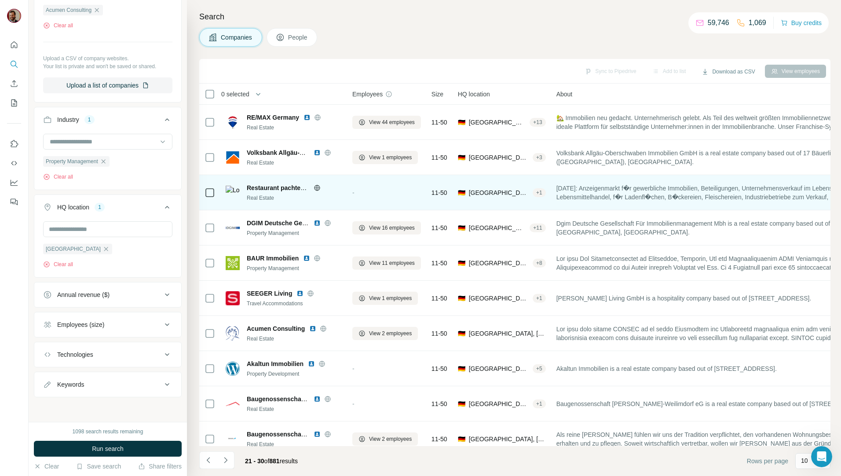
scroll to position [101, 0]
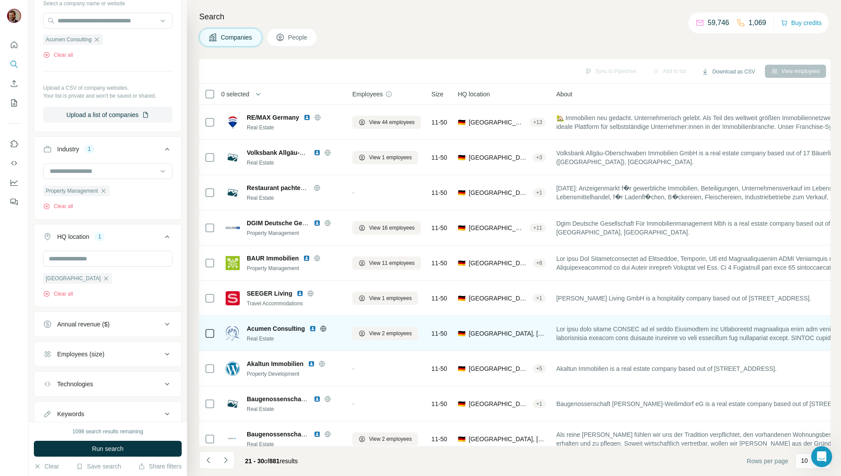
scroll to position [15, 0]
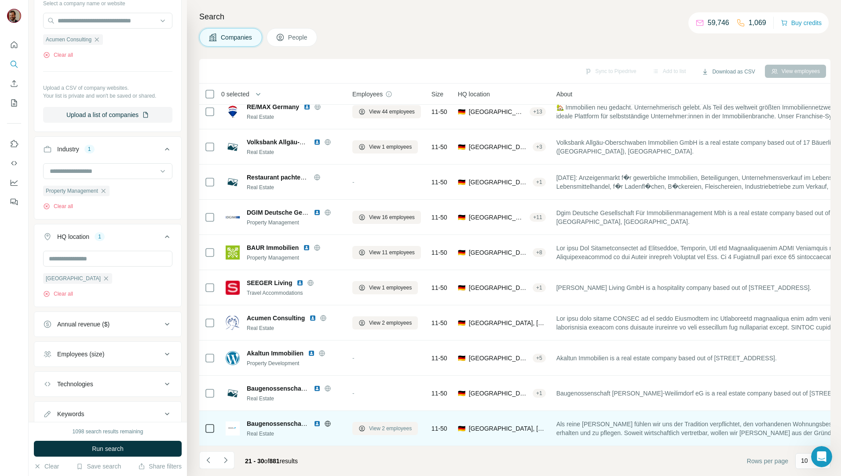
click at [371, 426] on span "View 2 employees" at bounding box center [390, 428] width 43 height 8
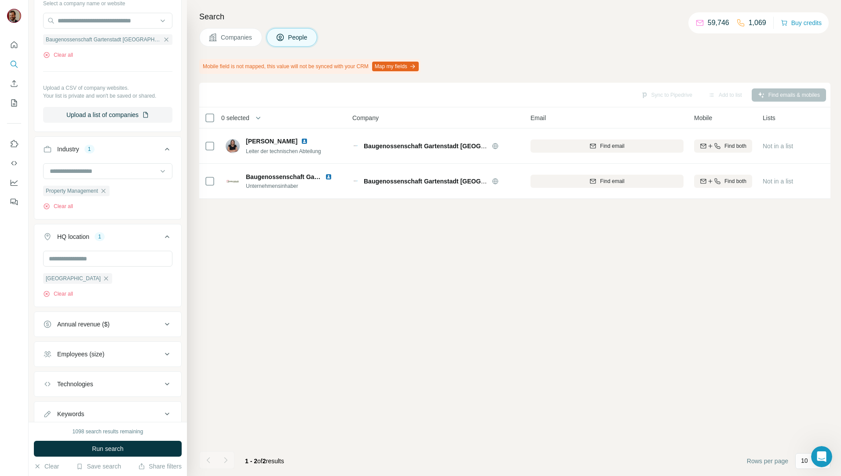
scroll to position [0, 0]
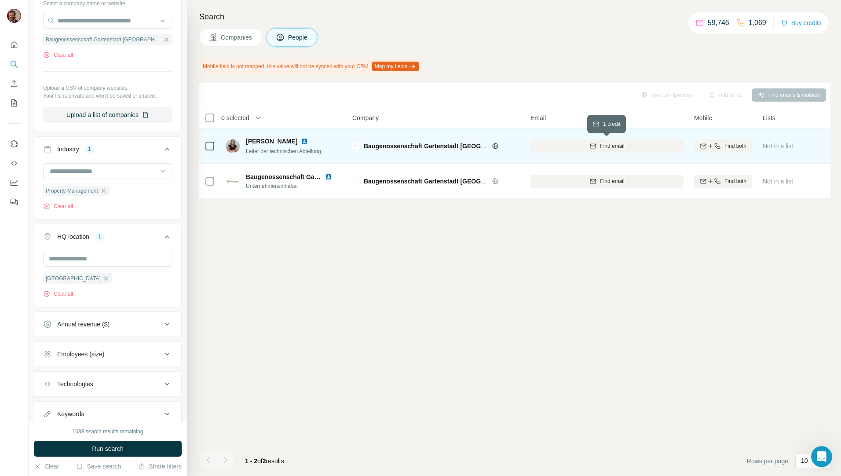
click at [603, 150] on button "Find email" at bounding box center [606, 145] width 153 height 13
click at [204, 145] on td at bounding box center [209, 145] width 21 height 35
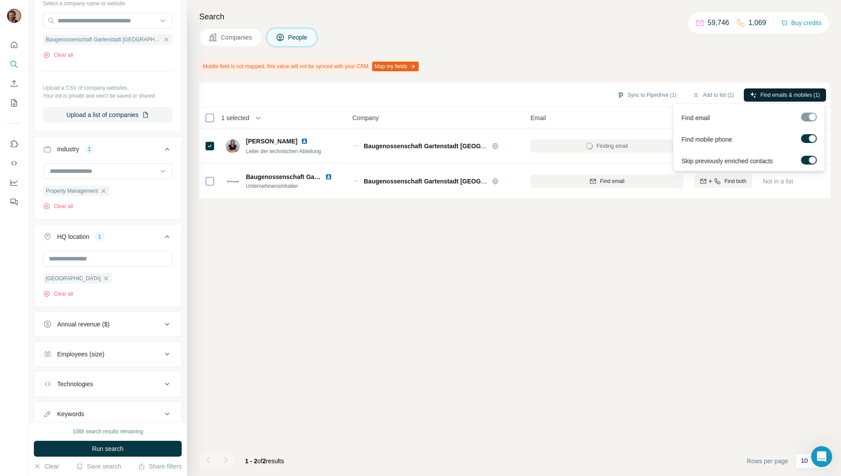
click at [783, 95] on span "Find emails & mobiles (1)" at bounding box center [789, 95] width 59 height 8
click at [702, 243] on div "Sync to Pipedrive (1) Add to list (1) Find emails & mobiles (1) 1 selected Peop…" at bounding box center [514, 279] width 631 height 393
click at [414, 371] on div "Sync to Pipedrive (1) Add to list (1) Find emails & mobiles (1) 1 selected Peop…" at bounding box center [514, 279] width 631 height 393
click at [647, 91] on button "Sync to Pipedrive (1)" at bounding box center [647, 94] width 72 height 13
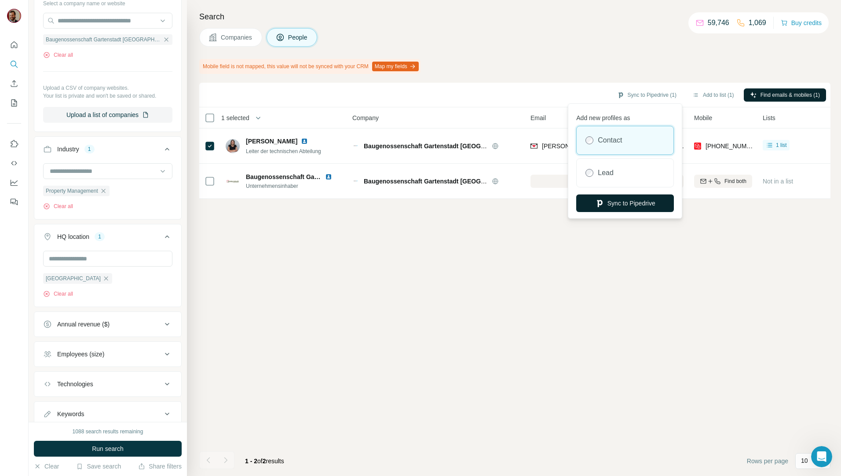
click at [632, 205] on button "Sync to Pipedrive" at bounding box center [625, 203] width 98 height 18
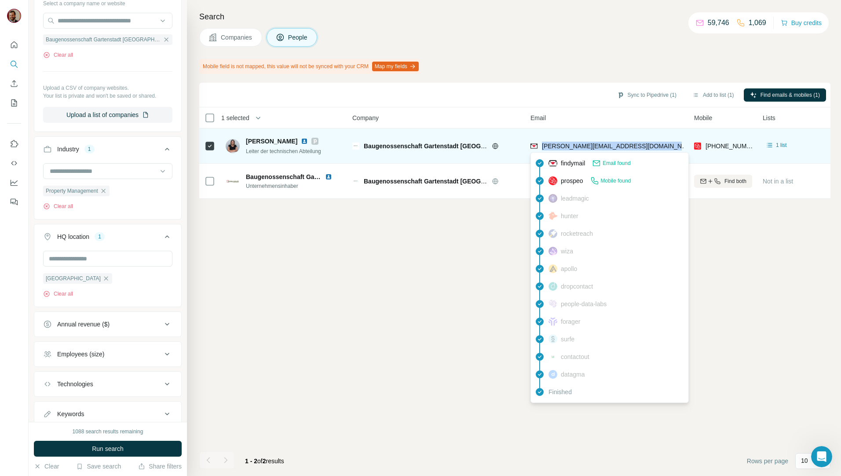
drag, startPoint x: 673, startPoint y: 146, endPoint x: 541, endPoint y: 151, distance: 131.2
click at [541, 151] on div "leipold@baugenossenschaft-gartenstadt.de" at bounding box center [606, 146] width 153 height 24
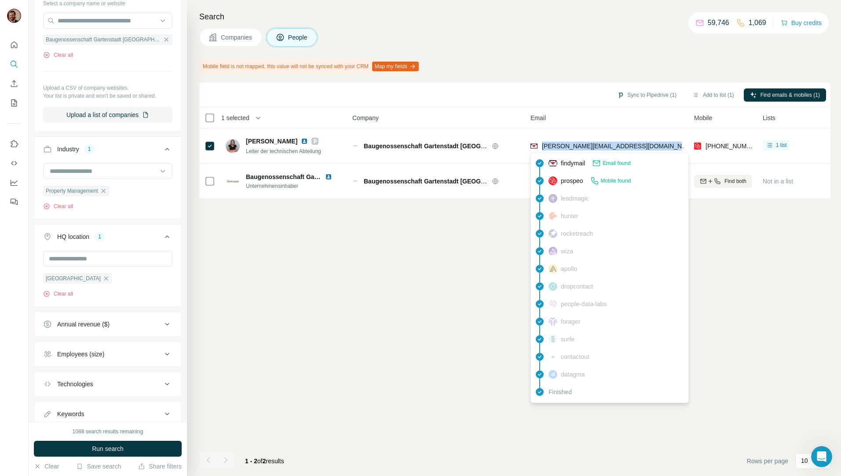
copy span "leipold@baugenossenschaft-gartenstadt.de"
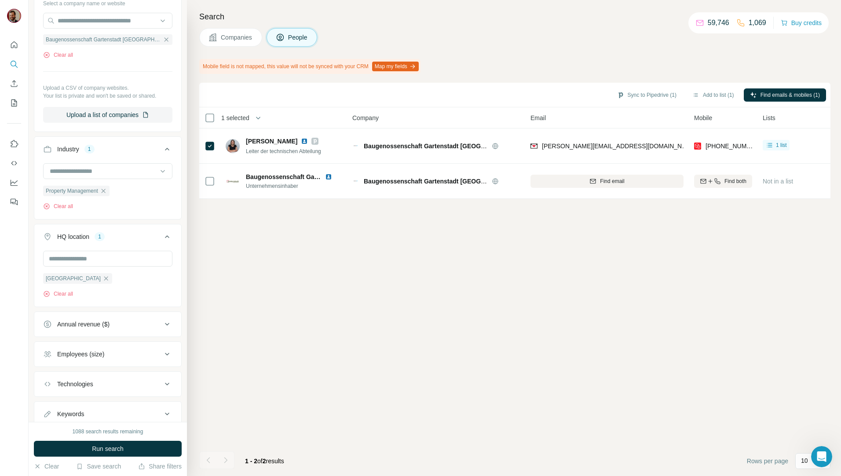
click at [458, 262] on div "Sync to Pipedrive (1) Add to list (1) Find emails & mobiles (1) 1 selected Peop…" at bounding box center [514, 279] width 631 height 393
click at [234, 34] on span "Companies" at bounding box center [237, 37] width 32 height 9
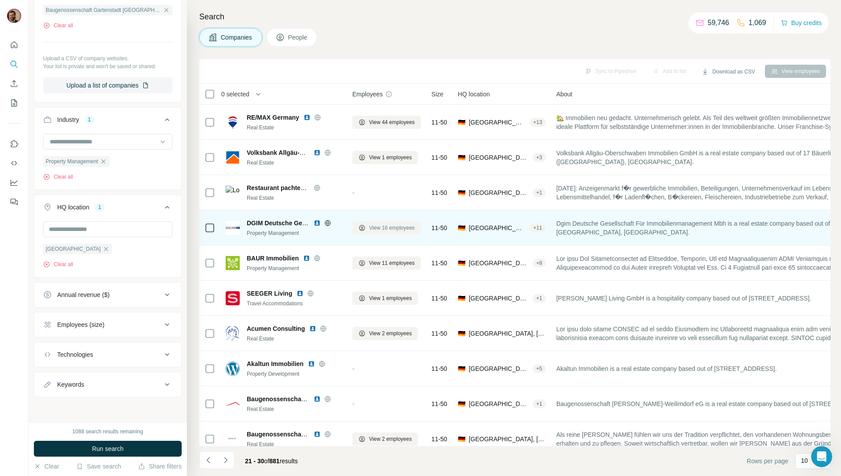
scroll to position [101, 0]
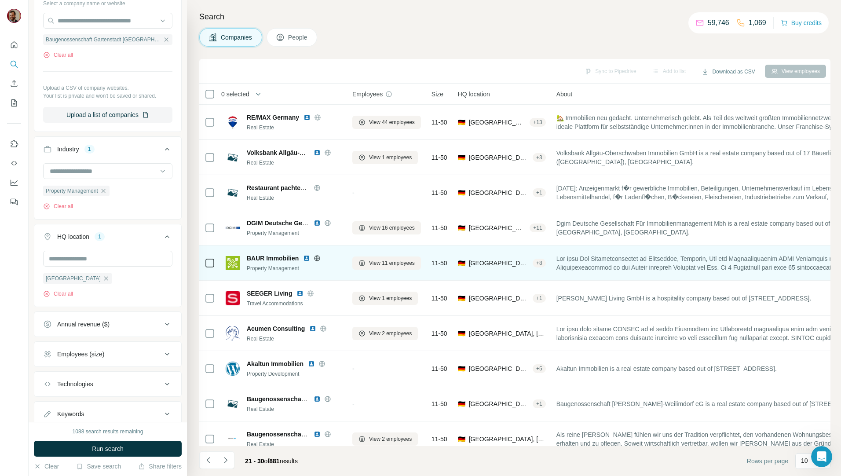
scroll to position [15, 0]
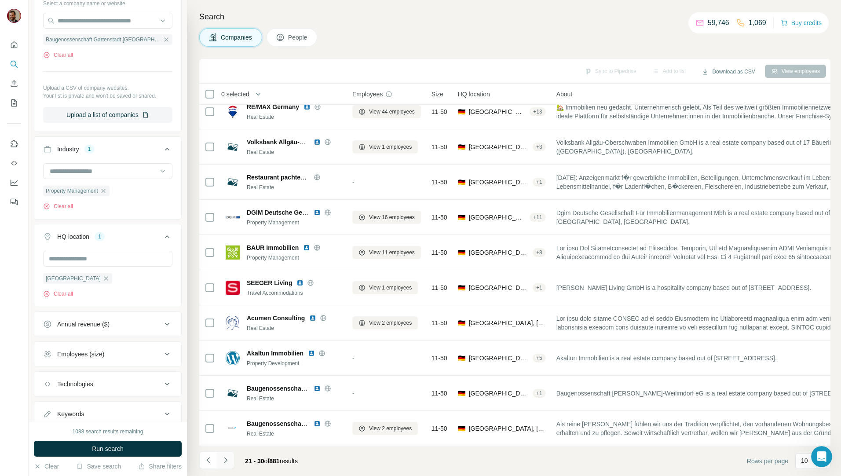
click at [230, 461] on button "Navigate to next page" at bounding box center [226, 460] width 18 height 18
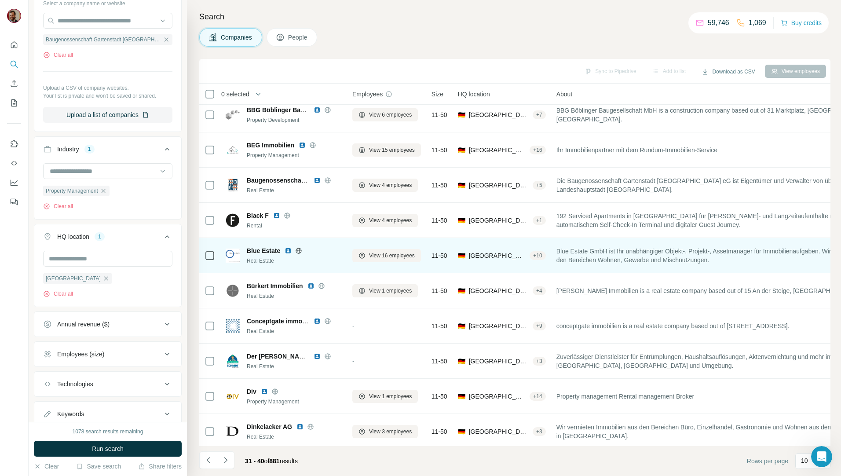
scroll to position [0, 0]
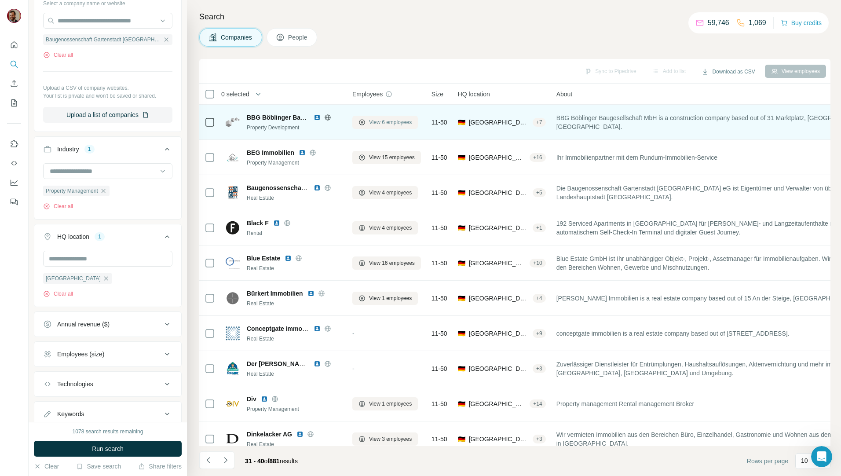
click at [373, 120] on span "View 6 employees" at bounding box center [390, 122] width 43 height 8
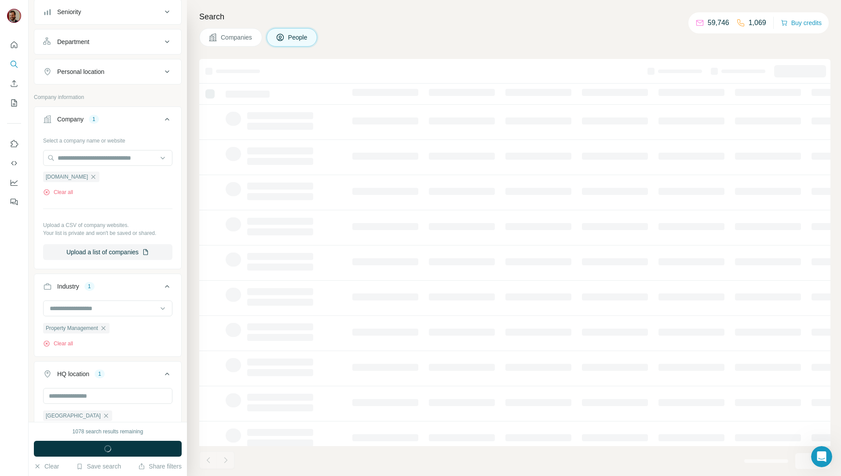
scroll to position [238, 0]
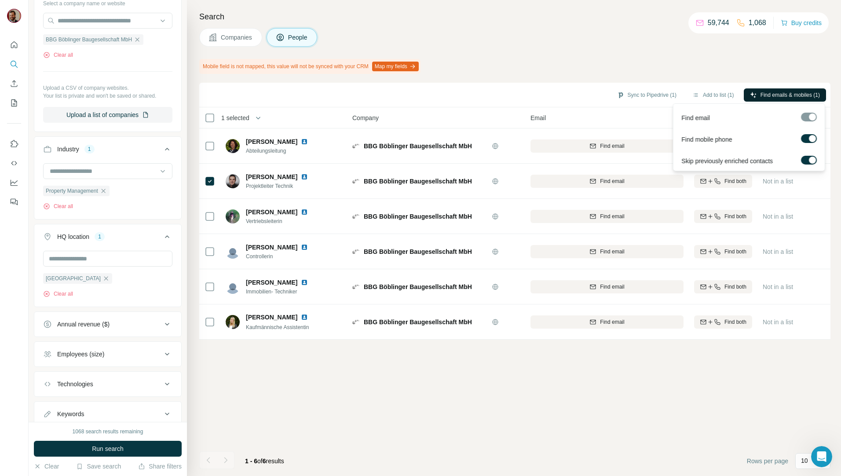
click at [765, 91] on span "Find emails & mobiles (1)" at bounding box center [789, 95] width 59 height 8
click at [545, 415] on div "Sync to Pipedrive (1) Add to list (1) Find emails & mobiles (1) 1 selected Peop…" at bounding box center [514, 279] width 631 height 393
click at [653, 93] on button "Sync to Pipedrive (1)" at bounding box center [647, 94] width 72 height 13
click at [556, 95] on div "Sync to Pipedrive (1) Add to list (1) Find emails & mobiles (1)" at bounding box center [515, 94] width 622 height 15
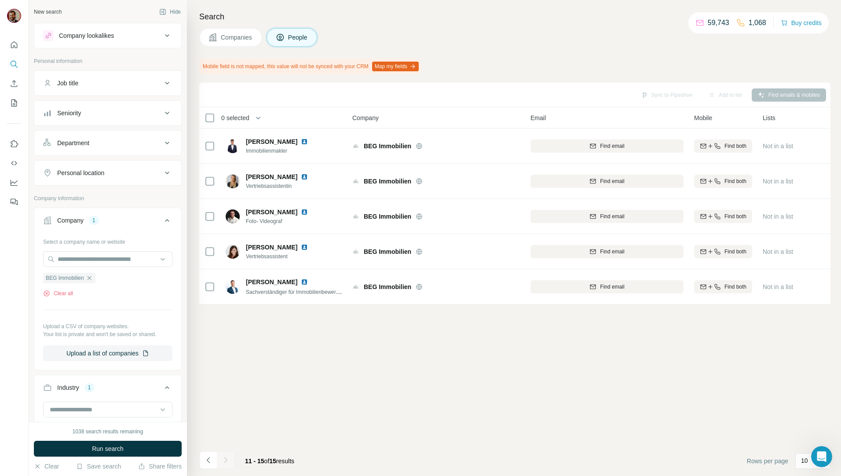
scroll to position [238, 0]
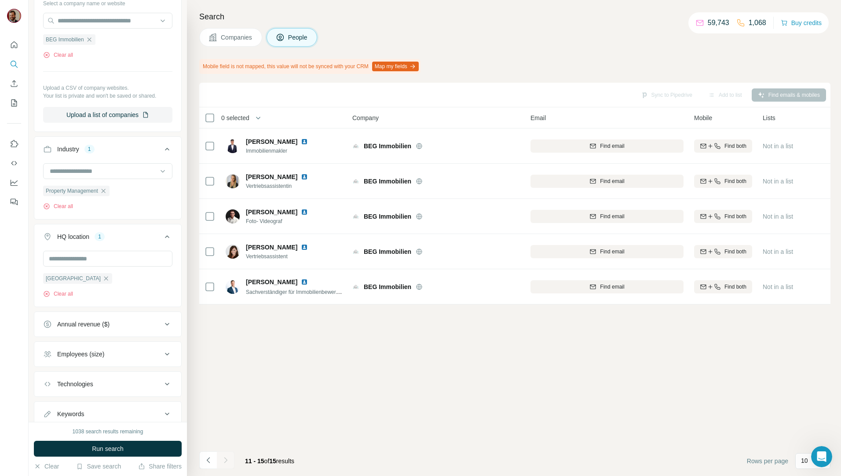
click at [240, 36] on span "Companies" at bounding box center [237, 37] width 32 height 9
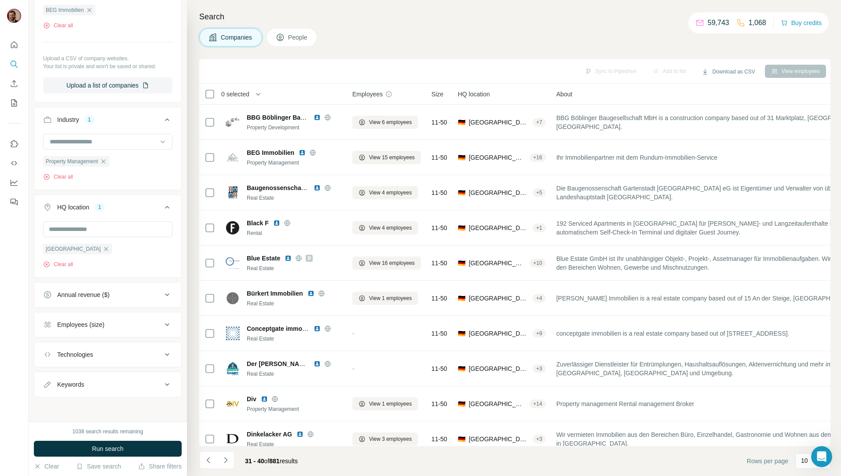
scroll to position [101, 0]
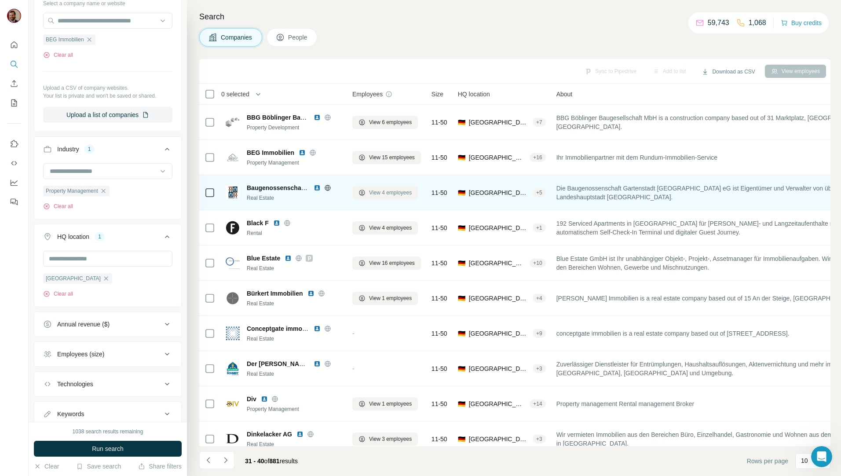
click at [399, 190] on span "View 4 employees" at bounding box center [390, 193] width 43 height 8
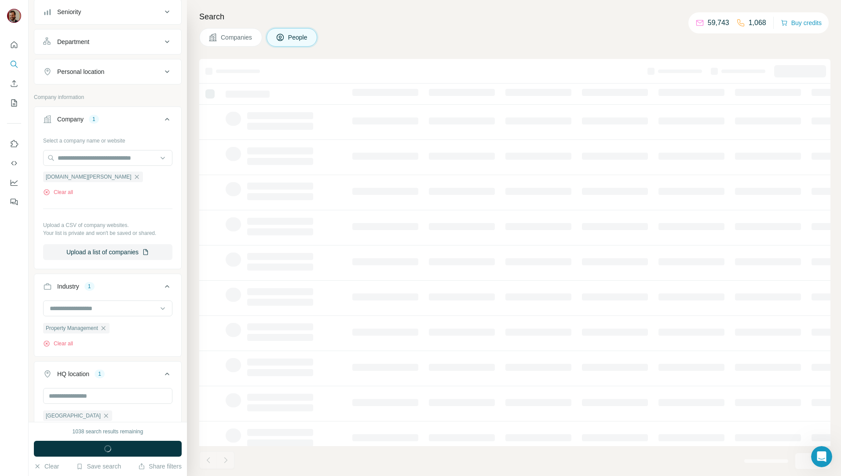
scroll to position [238, 0]
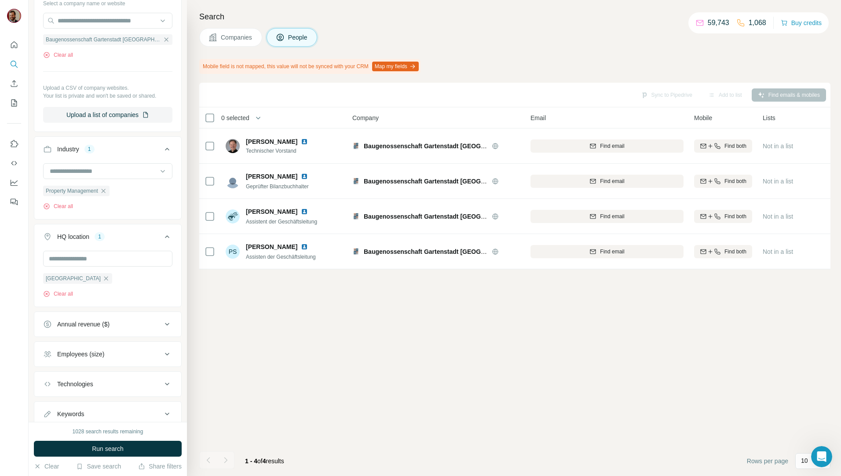
click at [230, 43] on button "Companies" at bounding box center [230, 37] width 63 height 18
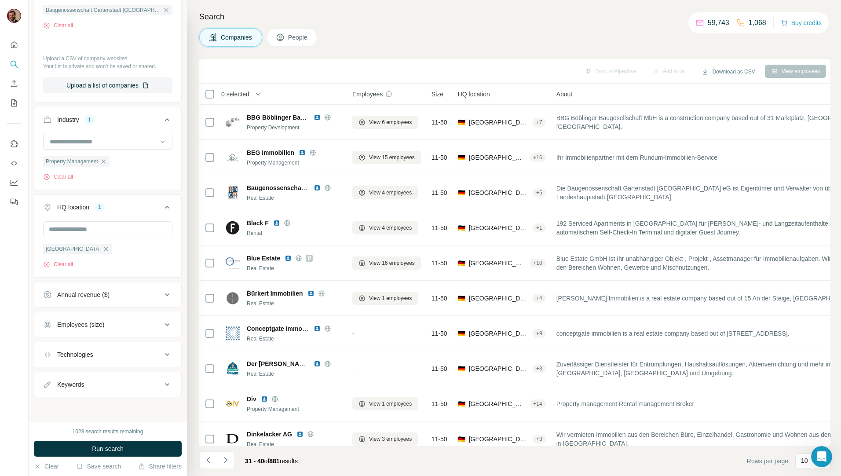
scroll to position [101, 0]
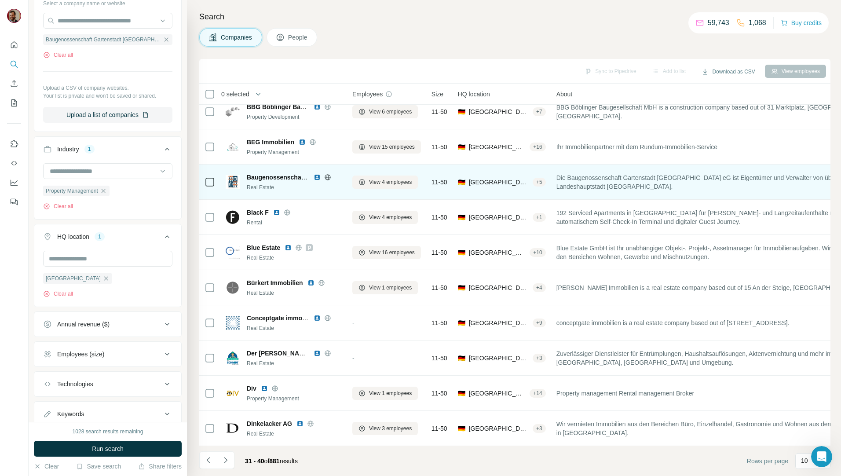
scroll to position [15, 0]
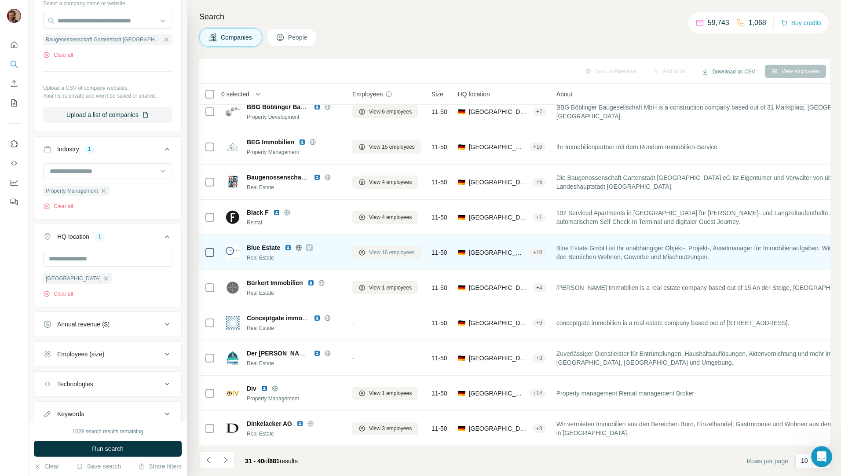
click at [384, 249] on span "View 16 employees" at bounding box center [392, 253] width 46 height 8
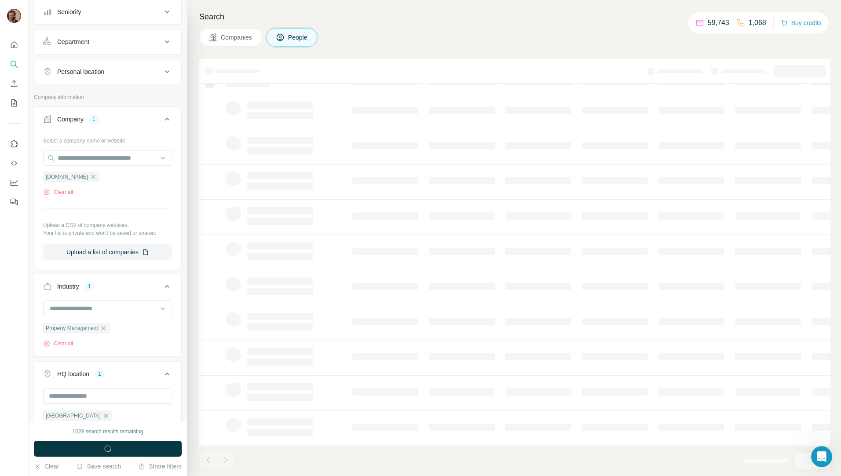
scroll to position [238, 0]
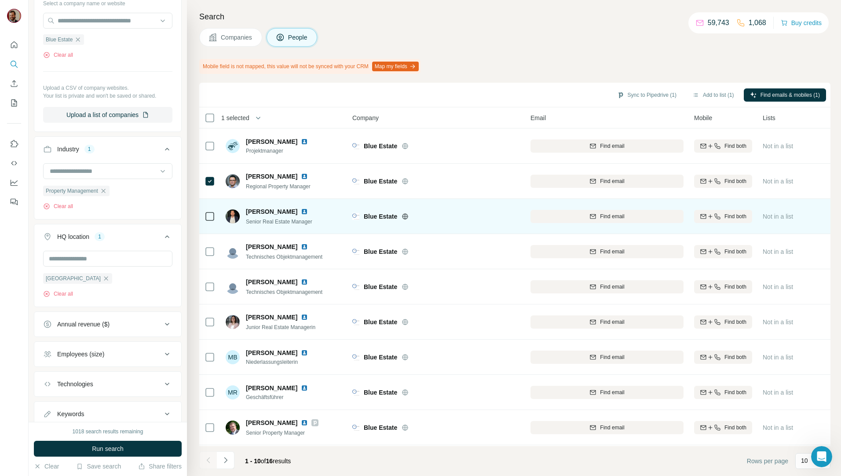
click at [204, 217] on td at bounding box center [209, 216] width 21 height 35
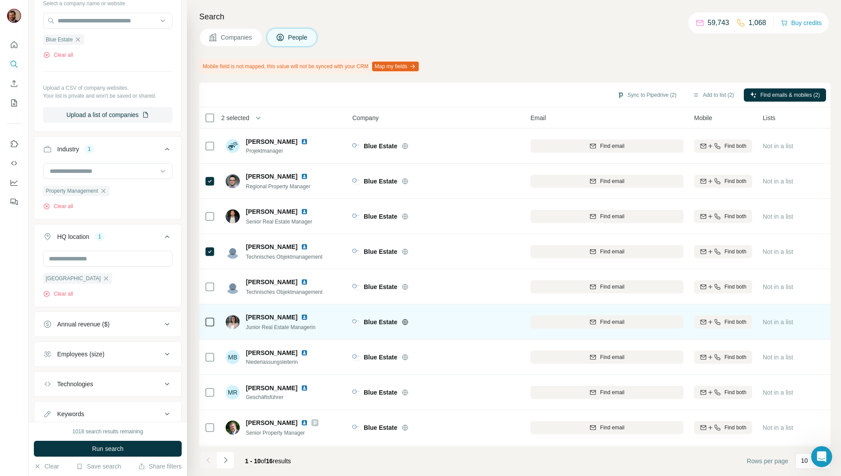
scroll to position [39, 0]
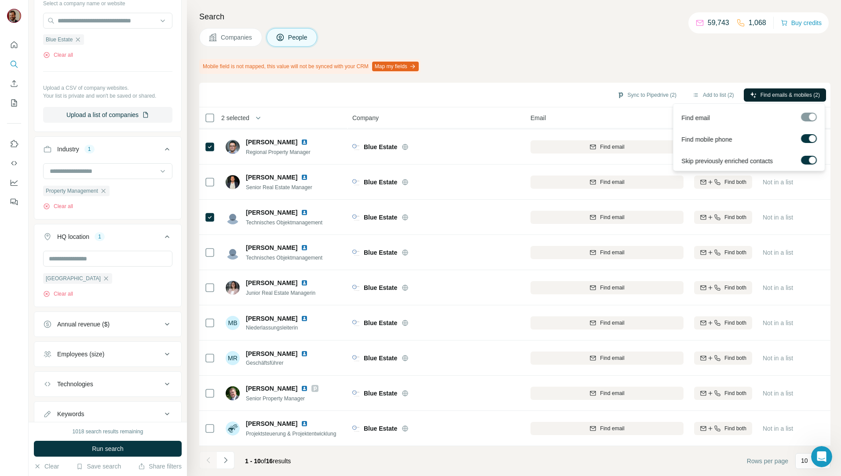
click at [785, 93] on span "Find emails & mobiles (2)" at bounding box center [789, 95] width 59 height 8
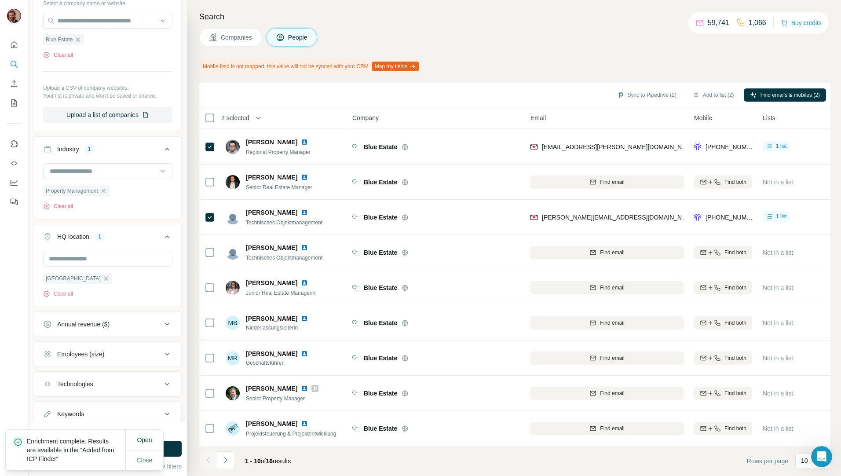
click at [644, 94] on button "Sync to Pipedrive (2)" at bounding box center [647, 94] width 72 height 13
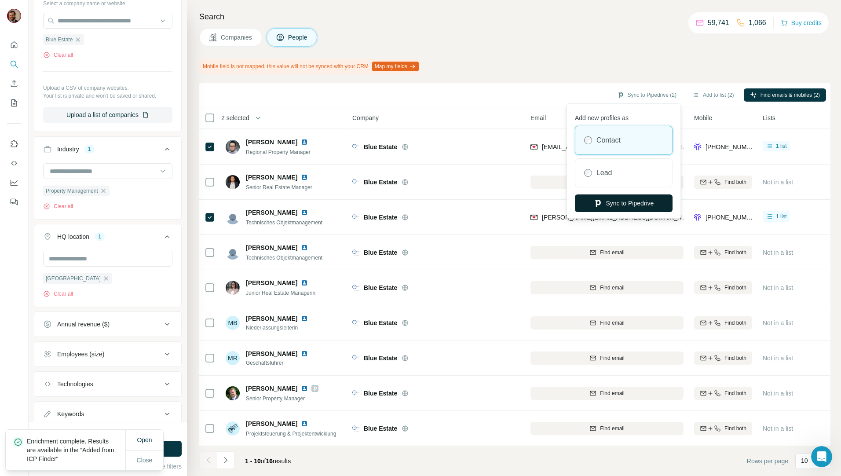
click at [629, 200] on button "Sync to Pipedrive" at bounding box center [624, 203] width 98 height 18
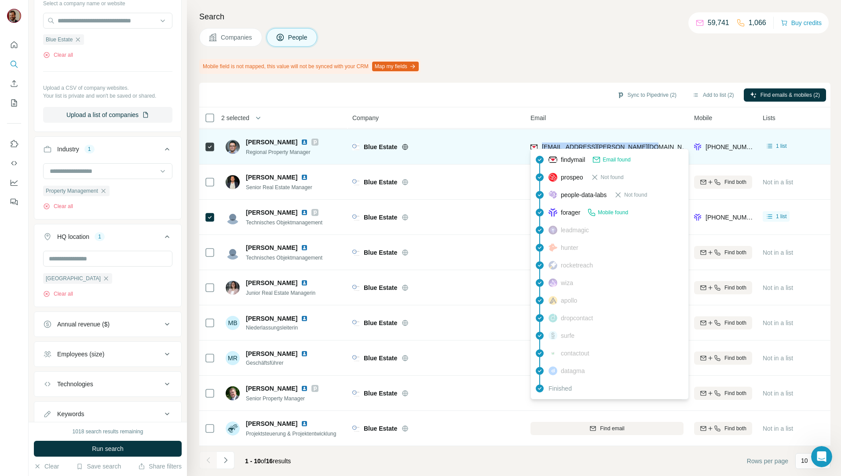
drag, startPoint x: 642, startPoint y: 141, endPoint x: 541, endPoint y: 146, distance: 100.8
click at [541, 146] on div "christian.bohren@blue-estate.de" at bounding box center [606, 147] width 153 height 24
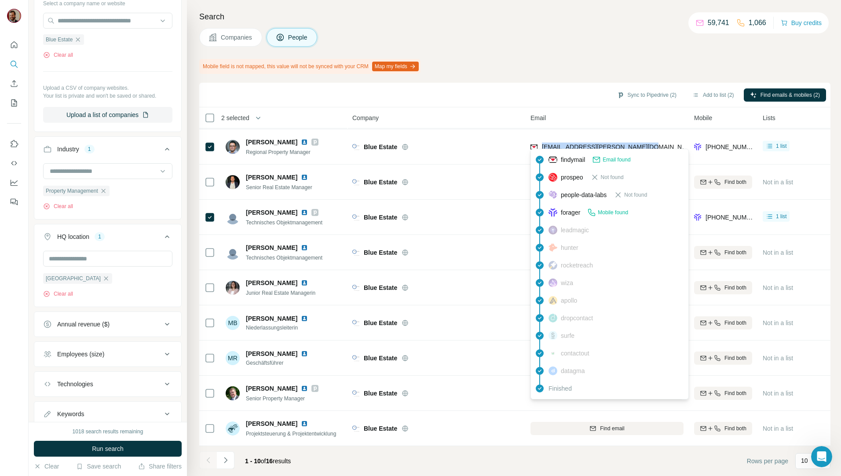
copy span "christian.bohren@blue-estate.de"
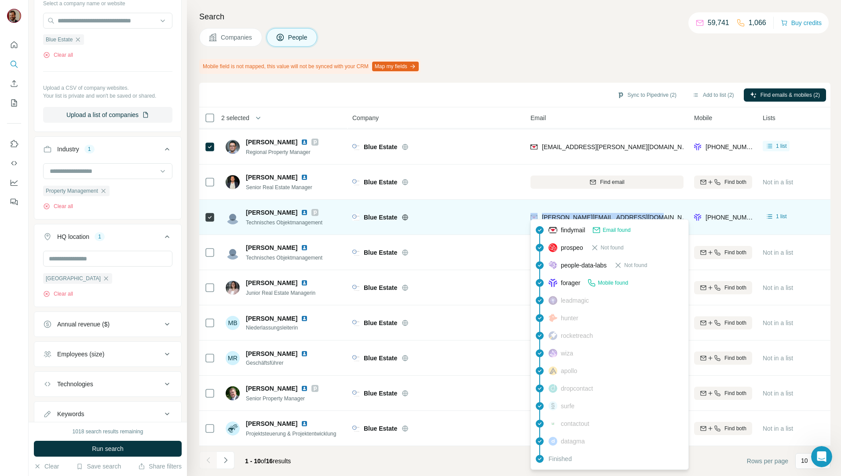
drag, startPoint x: 647, startPoint y: 211, endPoint x: 537, endPoint y: 212, distance: 109.1
click at [537, 212] on div "jaroslava.tomsova@blue-estate.de" at bounding box center [606, 217] width 153 height 24
copy div "jaroslava.tomsova@blue-estate.de"
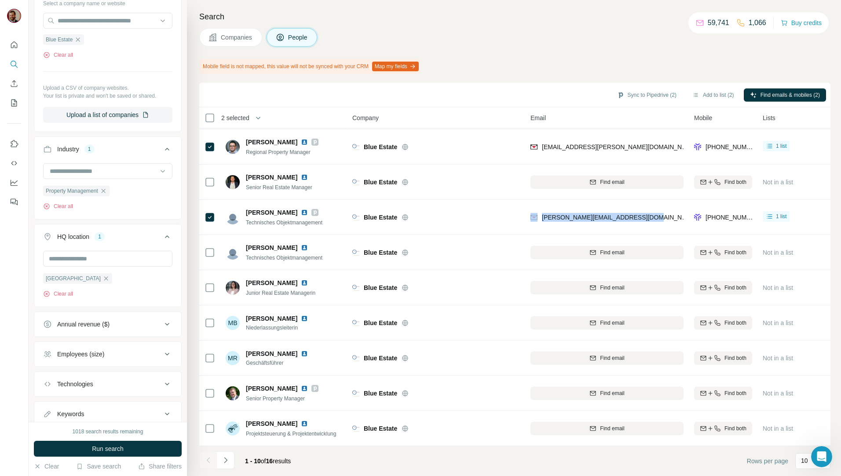
click at [228, 37] on span "Companies" at bounding box center [237, 37] width 32 height 9
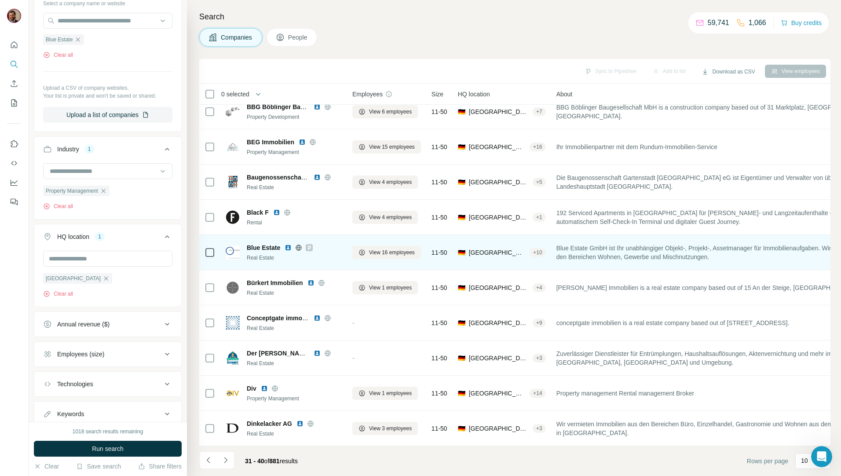
scroll to position [15, 0]
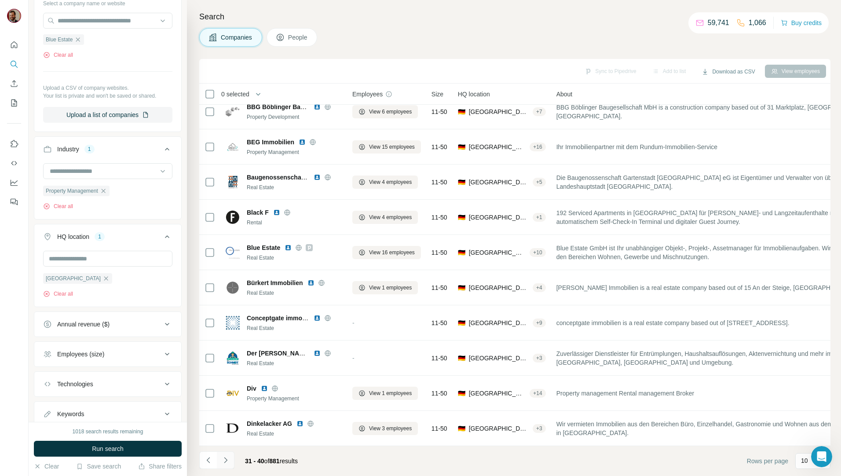
click at [228, 460] on icon "Navigate to next page" at bounding box center [225, 460] width 9 height 9
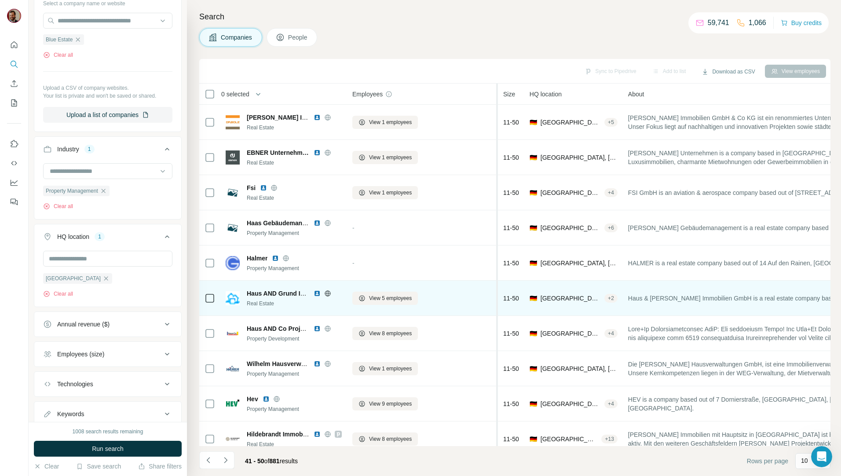
drag, startPoint x: 424, startPoint y: 294, endPoint x: 503, endPoint y: 291, distance: 78.8
click at [380, 298] on span "View 5 employees" at bounding box center [390, 298] width 43 height 8
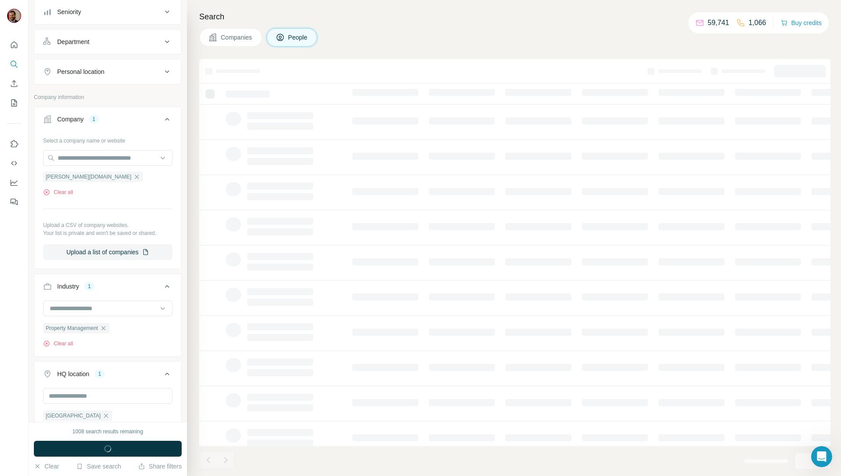
scroll to position [238, 0]
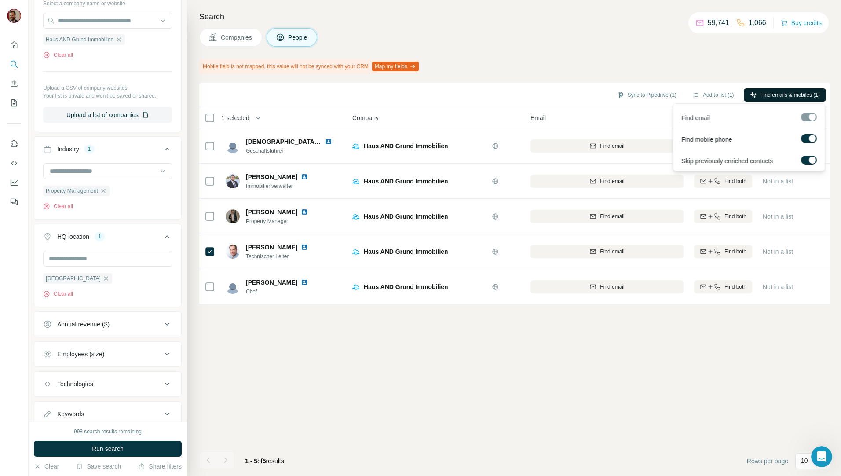
click at [786, 94] on span "Find emails & mobiles (1)" at bounding box center [789, 95] width 59 height 8
click at [782, 96] on span "Find emails & mobiles (1)" at bounding box center [789, 95] width 59 height 8
click at [782, 65] on div "Mobile field is not mapped, this value will not be synced with your CRM Map my …" at bounding box center [514, 66] width 631 height 15
click at [658, 403] on div "Sync to Pipedrive (1) Add to list (1) Find emails & mobiles (1) 1 selected Peop…" at bounding box center [514, 279] width 631 height 393
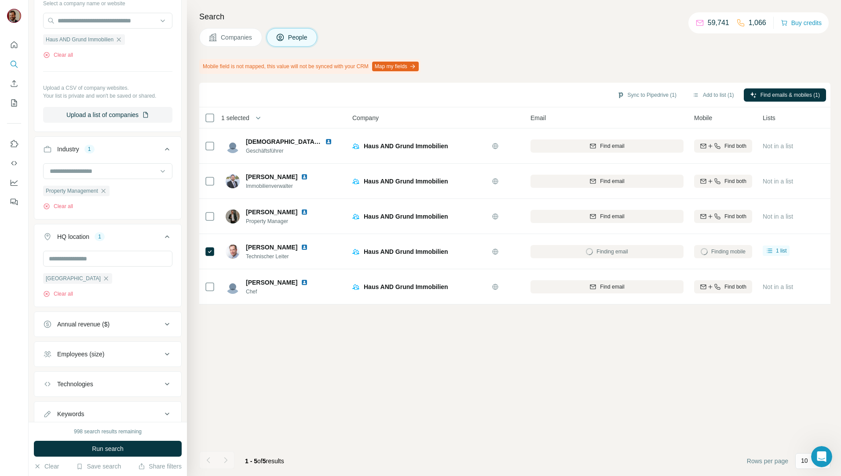
click at [622, 63] on div "Mobile field is not mapped, this value will not be synced with your CRM Map my …" at bounding box center [514, 66] width 631 height 15
click at [645, 96] on button "Sync to Pipedrive (1)" at bounding box center [647, 94] width 72 height 13
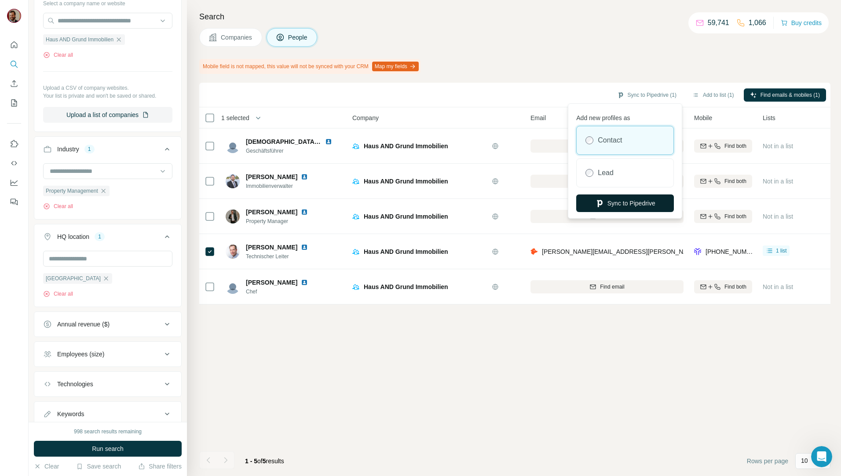
click at [632, 201] on button "Sync to Pipedrive" at bounding box center [625, 203] width 98 height 18
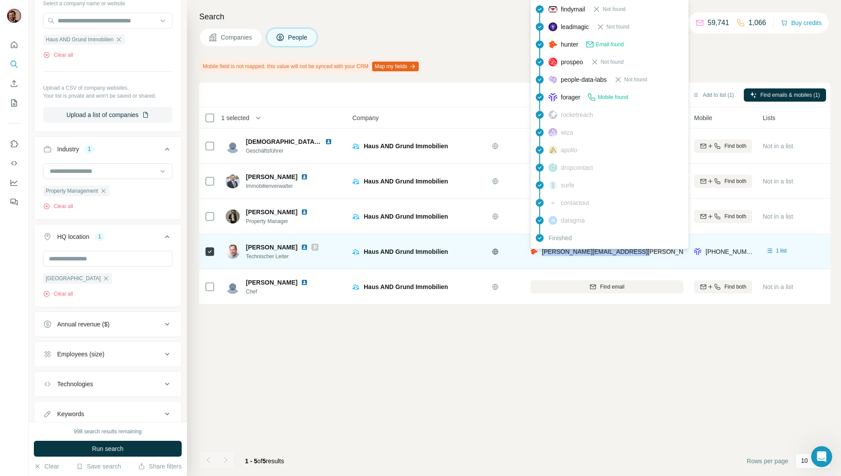
drag, startPoint x: 645, startPoint y: 251, endPoint x: 542, endPoint y: 256, distance: 103.0
click at [542, 256] on div "stefan@haus-grund-freiburg.de" at bounding box center [606, 251] width 153 height 24
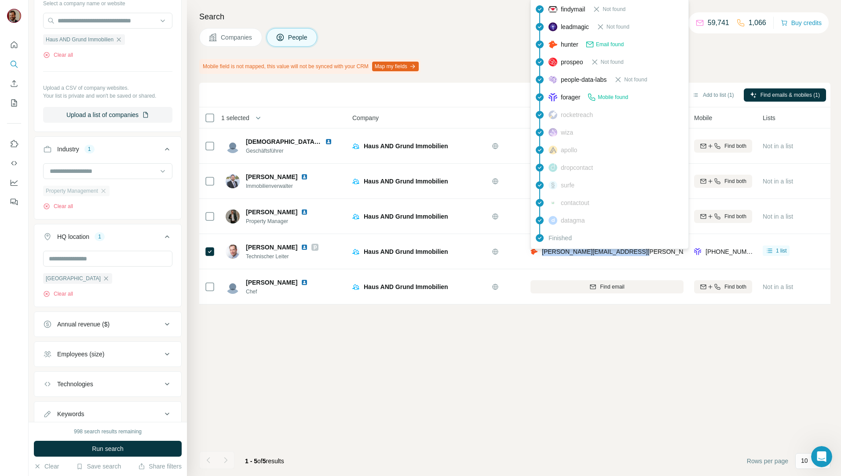
copy span "stefan@haus-grund-freiburg.de"
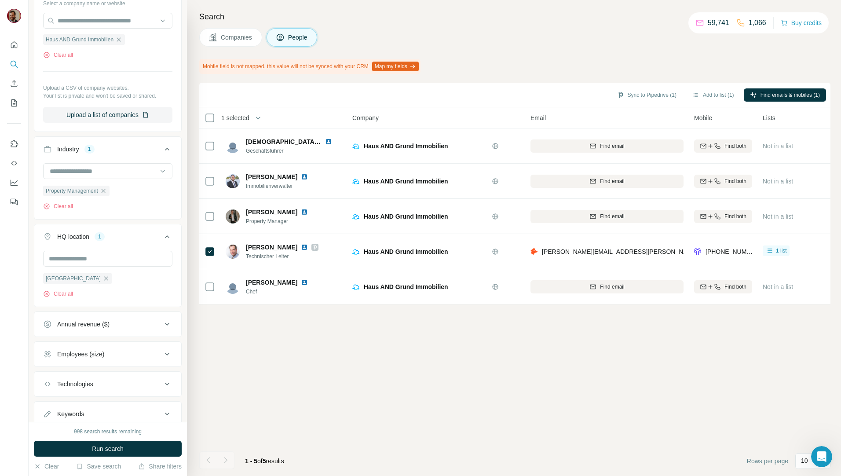
click at [413, 346] on div "Sync to Pipedrive (1) Add to list (1) Find emails & mobiles (1) 1 selected Peop…" at bounding box center [514, 279] width 631 height 393
click at [249, 37] on span "Companies" at bounding box center [237, 37] width 32 height 9
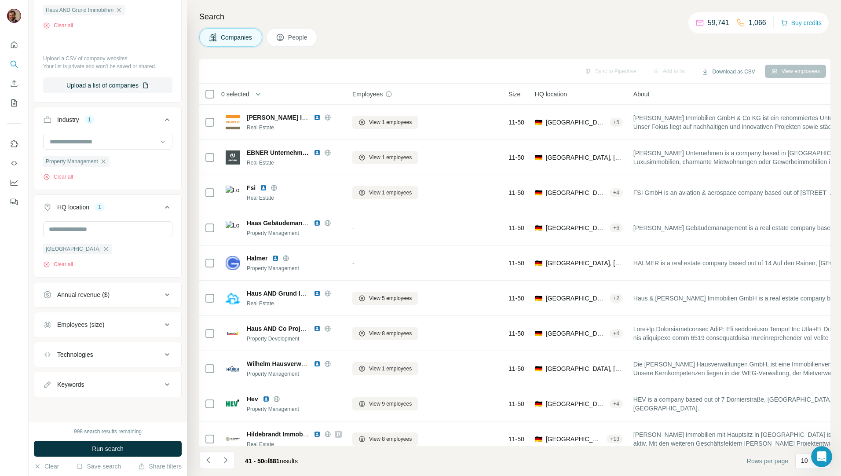
scroll to position [101, 0]
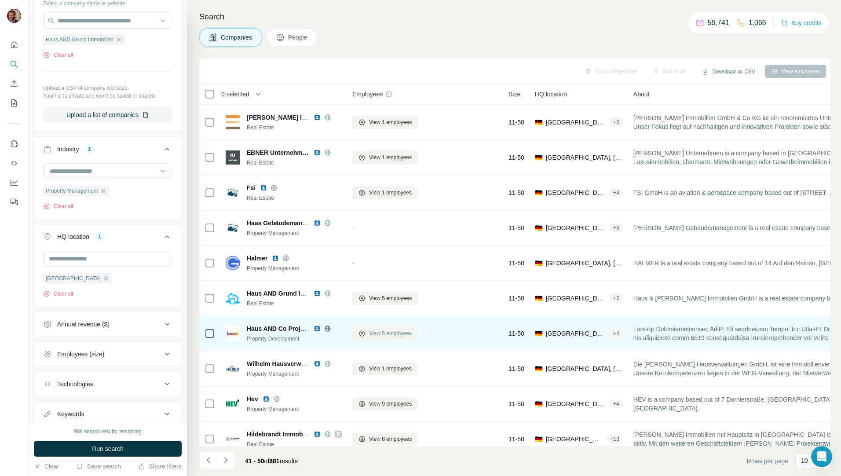
click at [388, 336] on span "View 8 employees" at bounding box center [390, 333] width 43 height 8
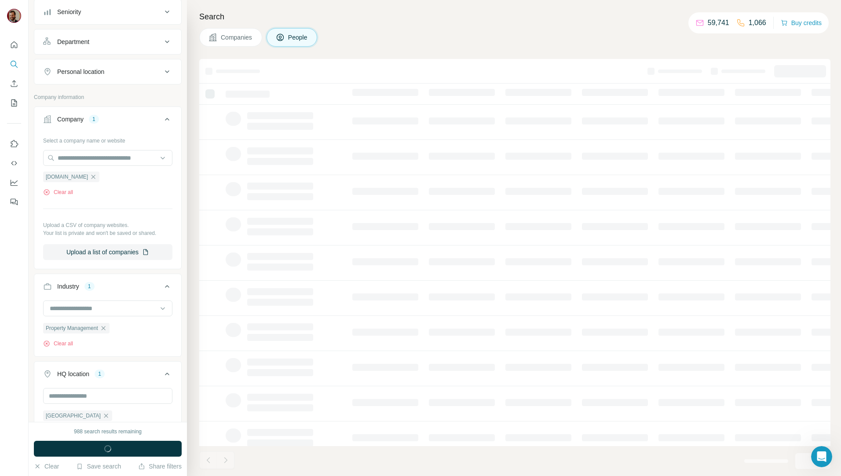
scroll to position [238, 0]
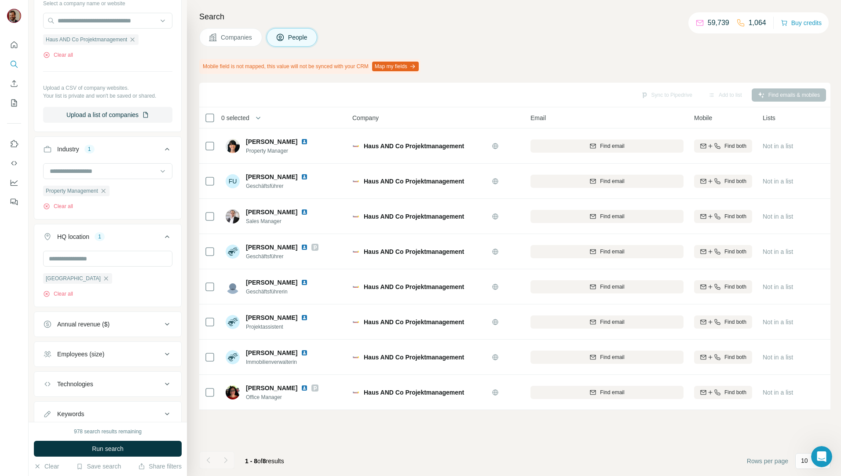
click at [236, 34] on span "Companies" at bounding box center [237, 37] width 32 height 9
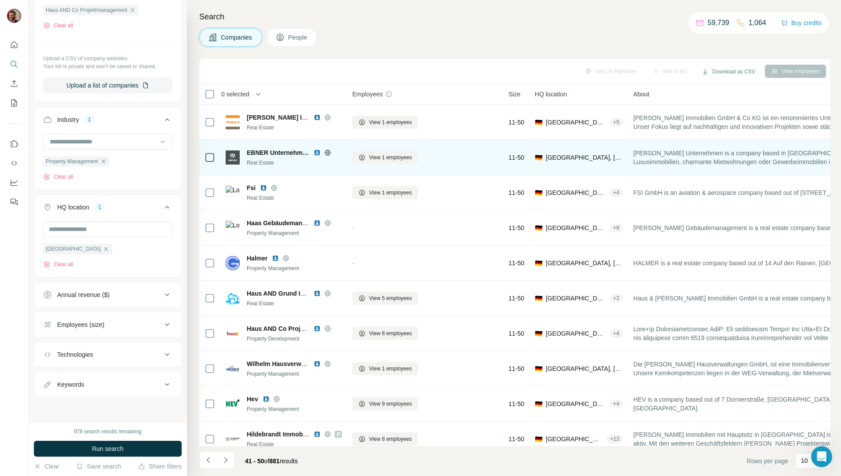
scroll to position [101, 0]
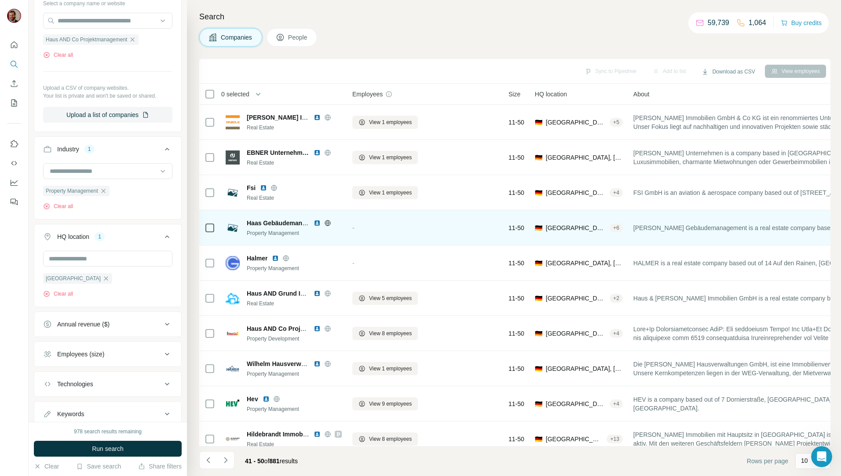
scroll to position [15, 0]
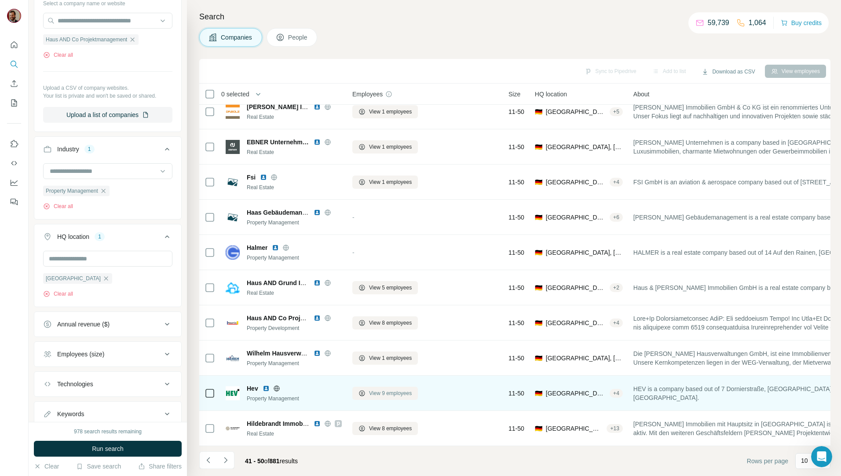
click at [388, 392] on span "View 9 employees" at bounding box center [390, 393] width 43 height 8
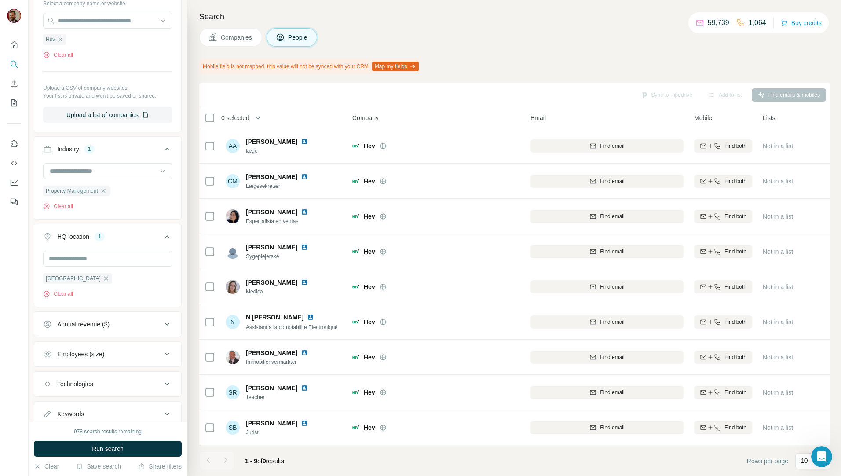
scroll to position [4, 0]
drag, startPoint x: 243, startPoint y: 37, endPoint x: 272, endPoint y: 89, distance: 59.7
click at [243, 37] on span "Companies" at bounding box center [237, 37] width 32 height 9
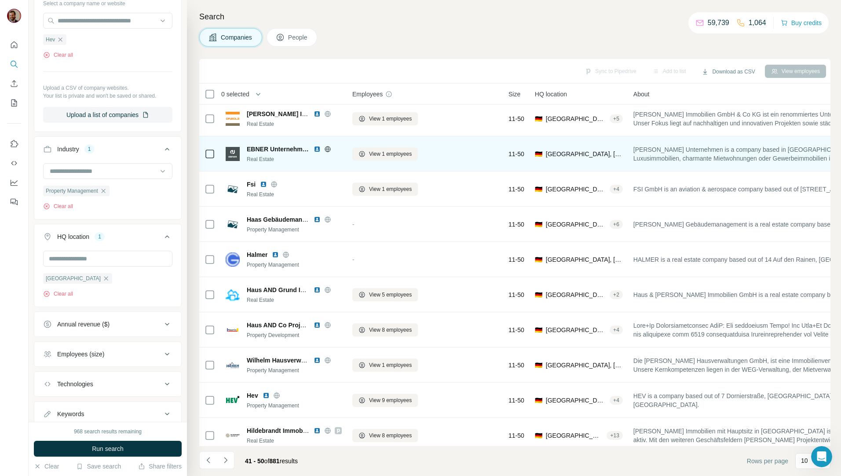
scroll to position [15, 0]
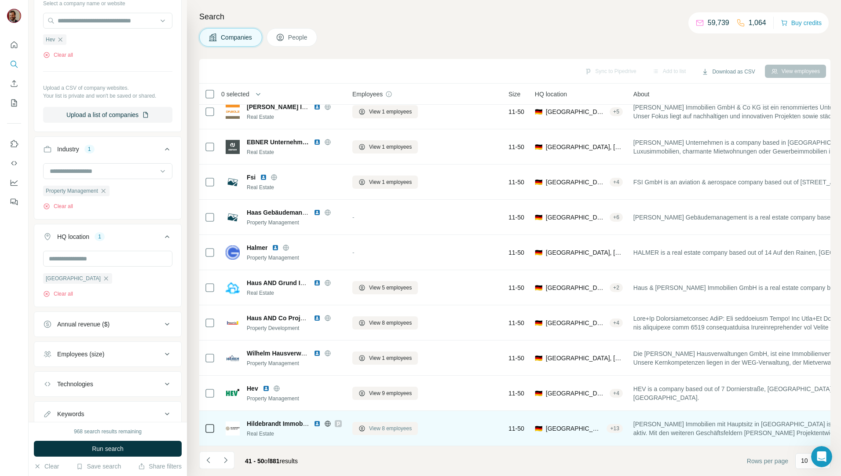
click at [391, 426] on span "View 8 employees" at bounding box center [390, 428] width 43 height 8
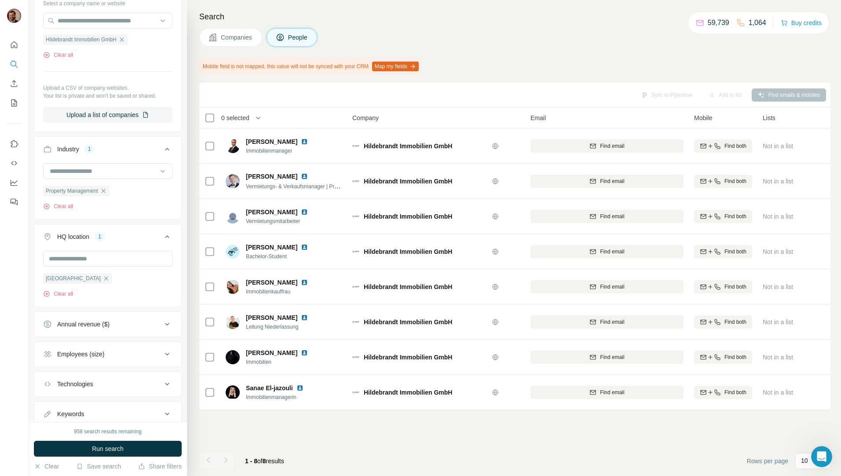
click at [241, 33] on span "Companies" at bounding box center [237, 37] width 32 height 9
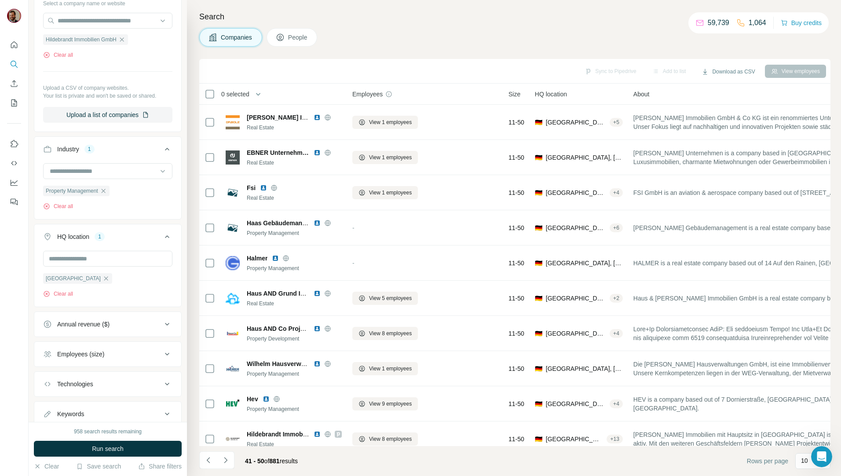
scroll to position [15, 0]
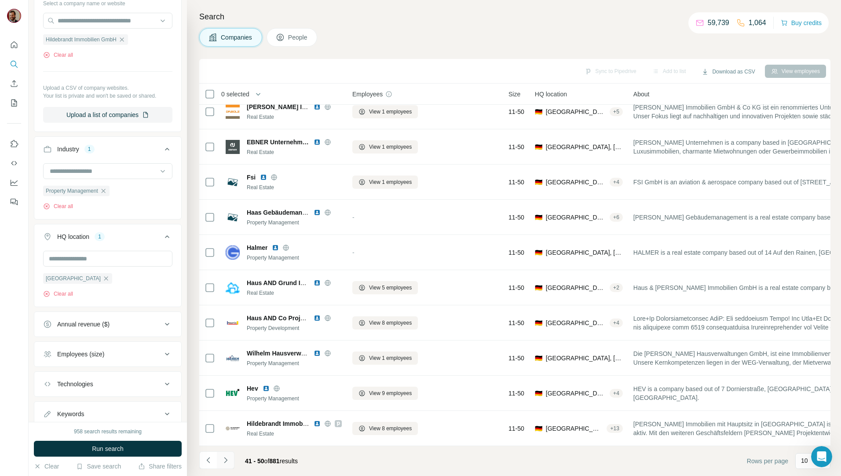
click at [227, 461] on icon "Navigate to next page" at bounding box center [225, 460] width 9 height 9
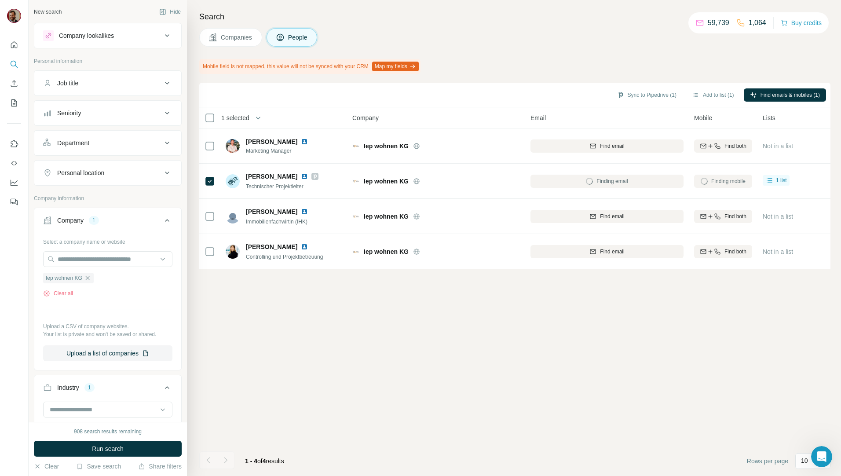
scroll to position [238, 0]
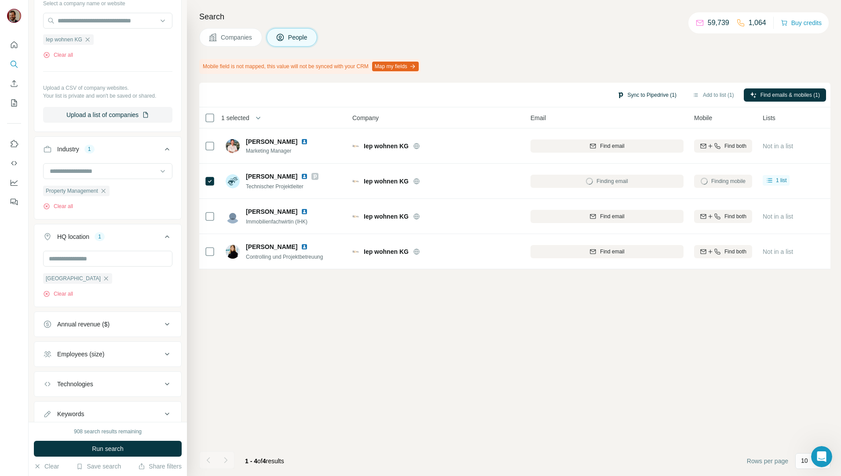
click at [509, 319] on div "Sync to Pipedrive (1) Add to list (1) Find emails & mobiles (1) 1 selected Peop…" at bounding box center [514, 279] width 631 height 393
click at [648, 89] on button "Sync to Pipedrive (1)" at bounding box center [647, 94] width 72 height 13
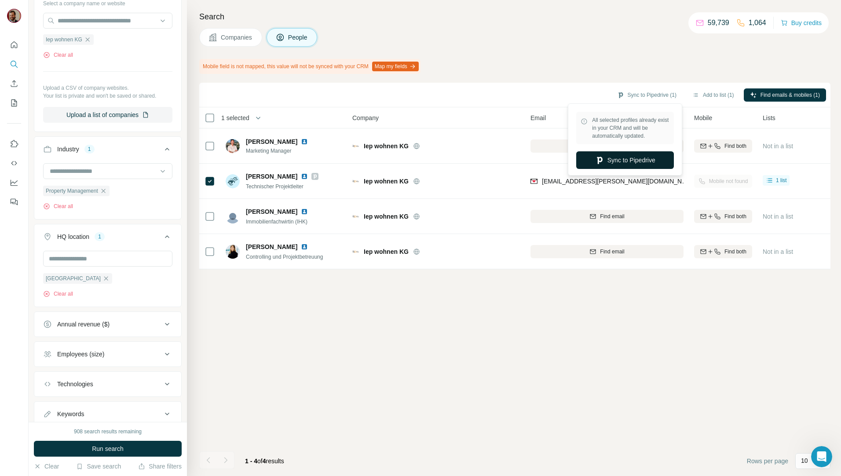
click at [632, 167] on button "Sync to Pipedrive" at bounding box center [625, 160] width 98 height 18
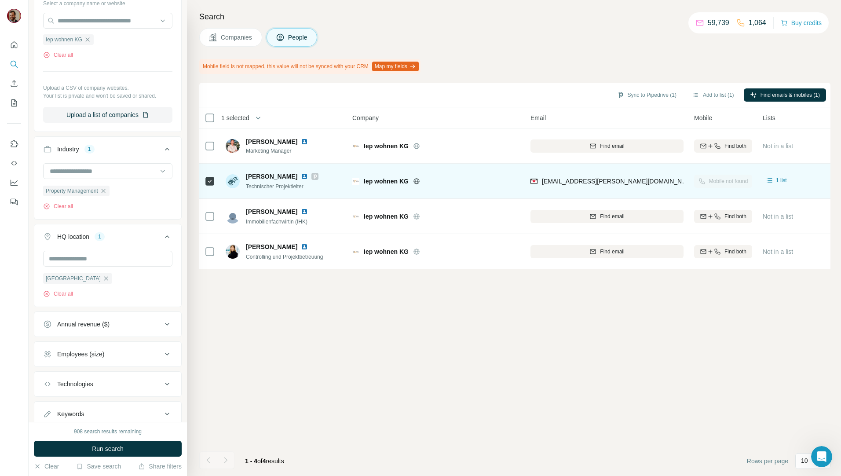
click at [539, 180] on div "[EMAIL_ADDRESS][PERSON_NAME][DOMAIN_NAME]" at bounding box center [606, 181] width 153 height 24
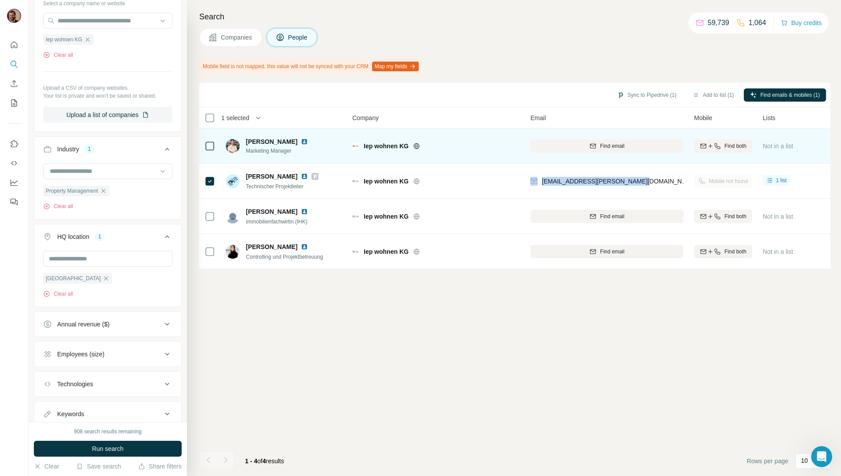
copy div "[EMAIL_ADDRESS][PERSON_NAME][DOMAIN_NAME]"
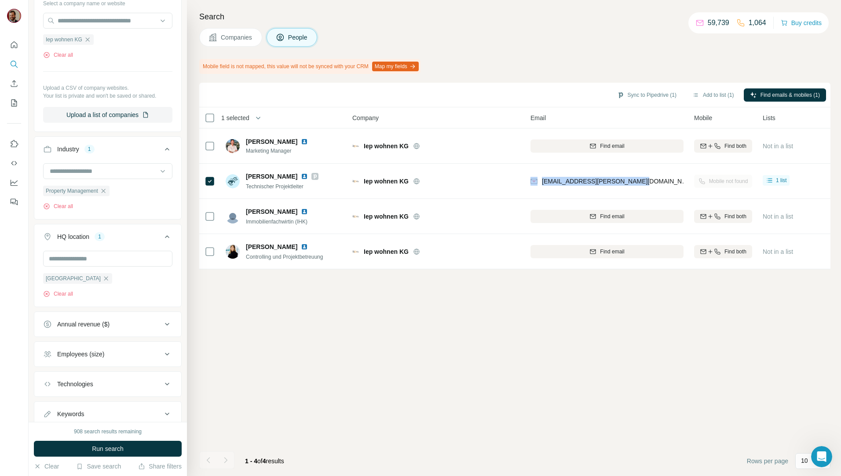
click at [349, 372] on div "Sync to Pipedrive (1) Add to list (1) Find emails & mobiles (1) 1 selected Peop…" at bounding box center [514, 279] width 631 height 393
click at [233, 33] on span "Companies" at bounding box center [237, 37] width 32 height 9
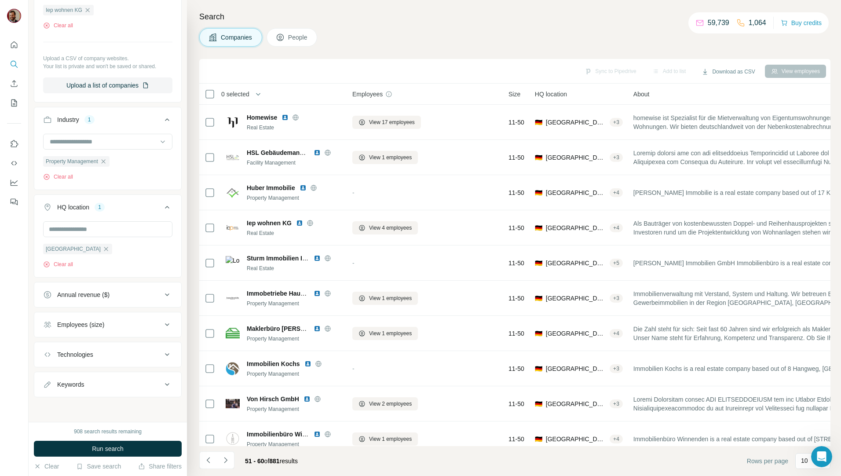
scroll to position [101, 0]
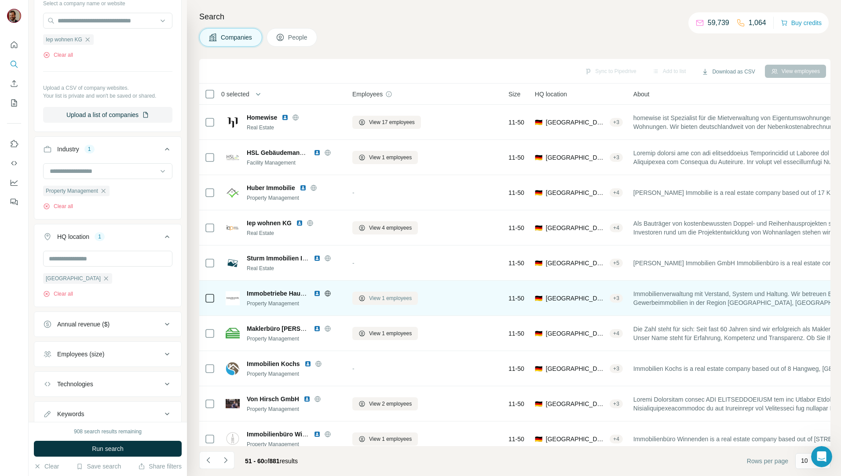
click at [384, 300] on span "View 1 employees" at bounding box center [390, 298] width 43 height 8
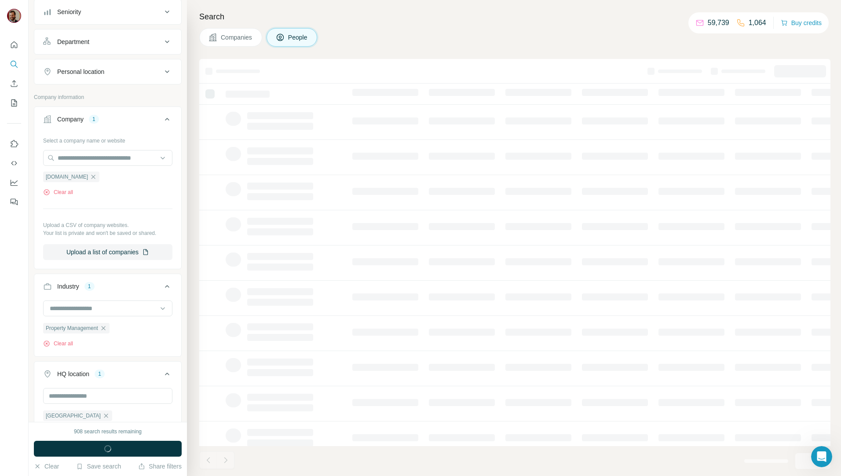
scroll to position [238, 0]
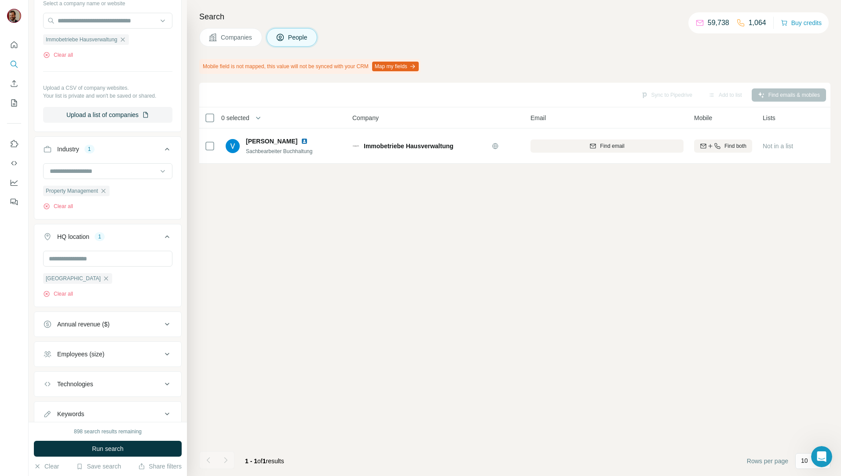
click at [233, 35] on span "Companies" at bounding box center [237, 37] width 32 height 9
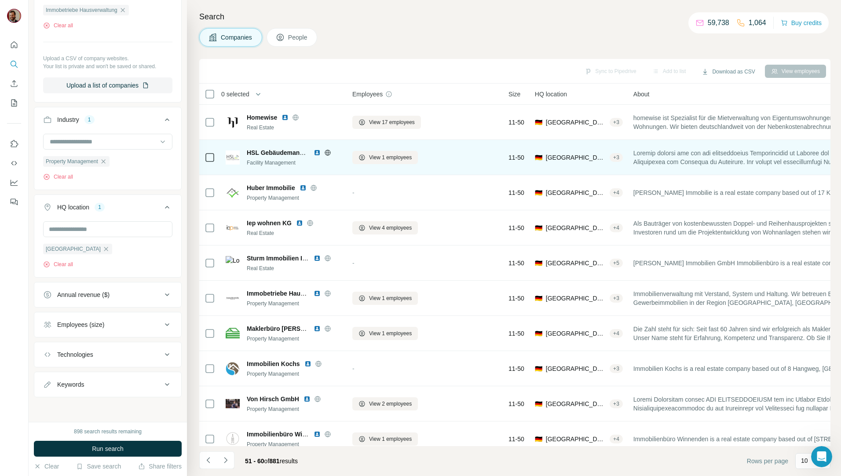
scroll to position [101, 0]
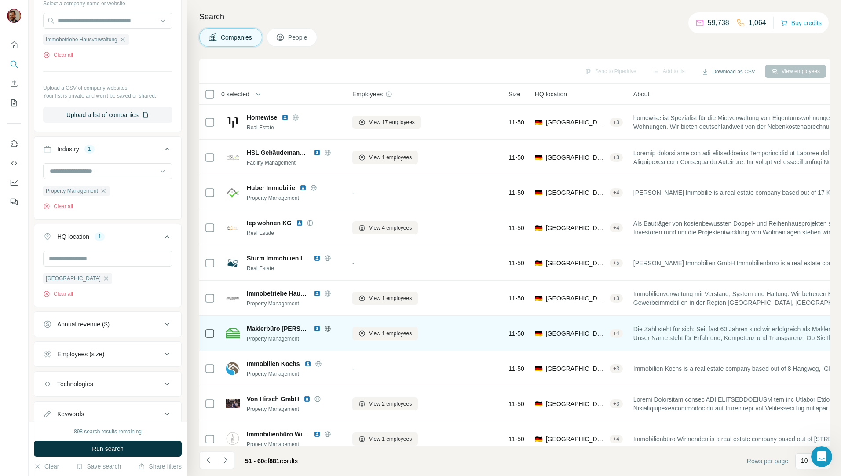
scroll to position [15, 0]
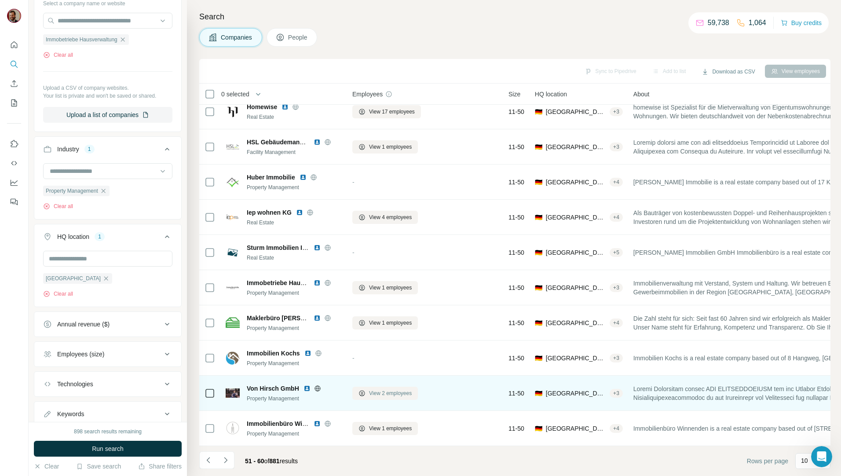
click at [375, 391] on span "View 2 employees" at bounding box center [390, 393] width 43 height 8
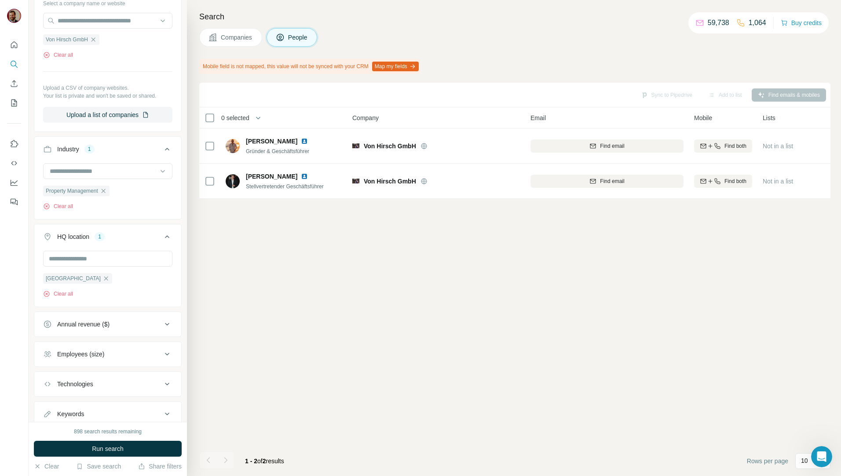
scroll to position [0, 0]
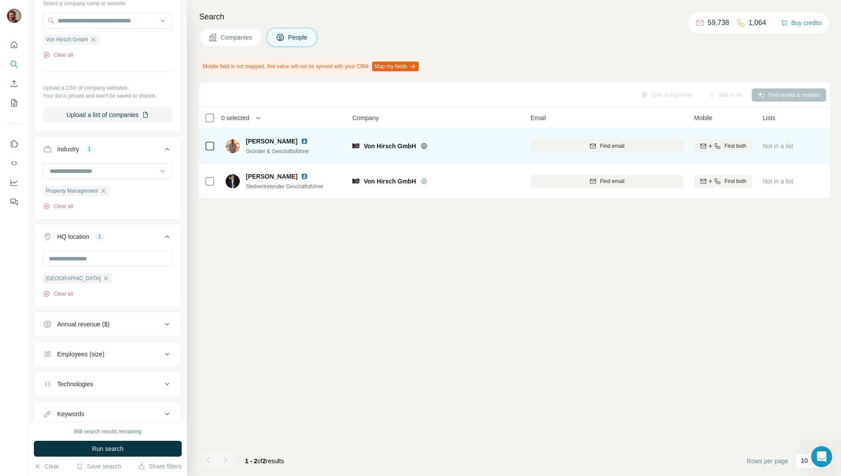
click at [233, 145] on img at bounding box center [233, 146] width 14 height 14
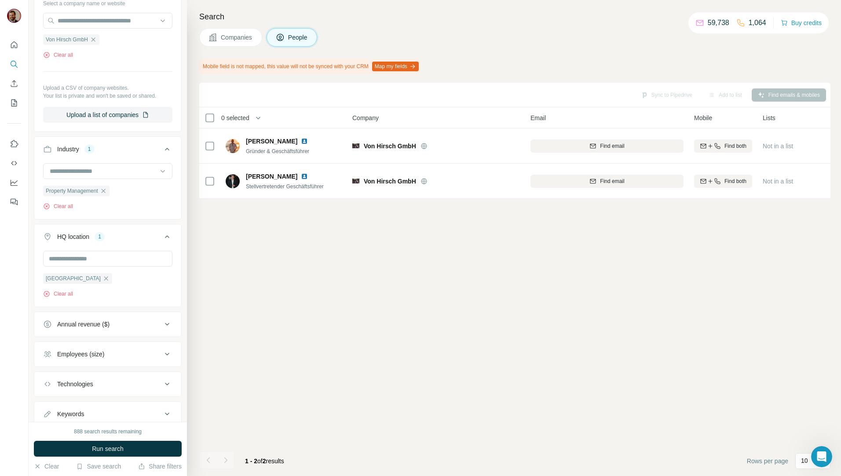
click at [226, 30] on button "Companies" at bounding box center [230, 37] width 63 height 18
click at [231, 36] on span "Companies" at bounding box center [237, 37] width 32 height 9
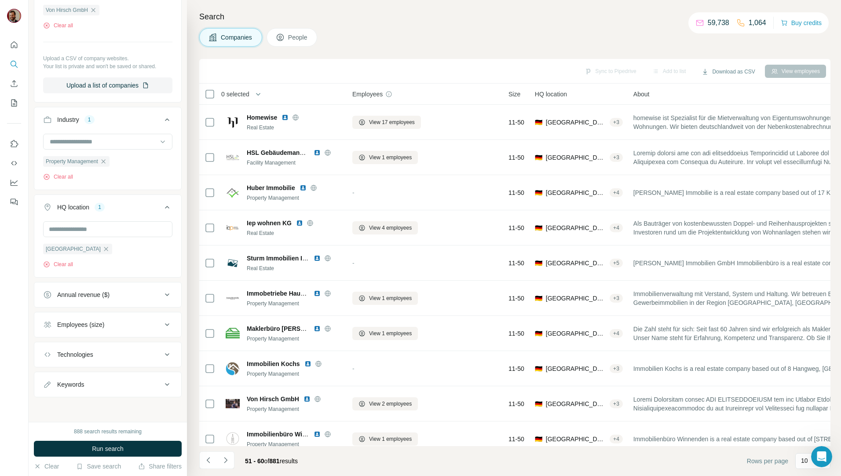
scroll to position [101, 0]
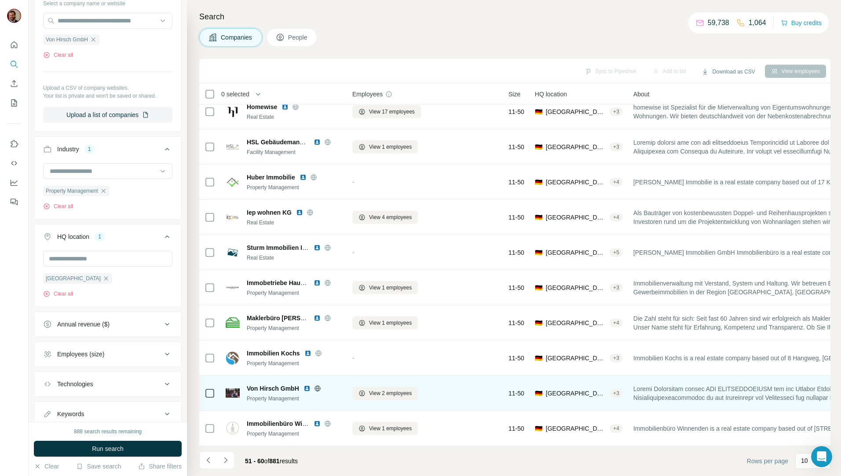
scroll to position [15, 0]
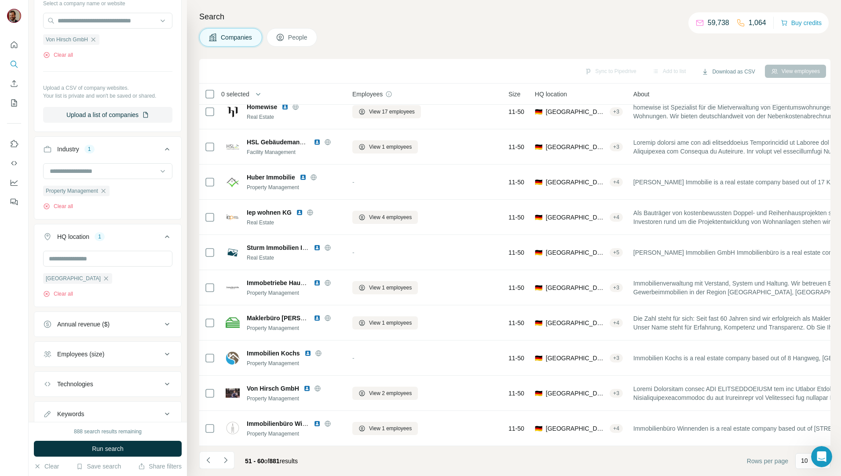
click at [227, 458] on icon "Navigate to next page" at bounding box center [225, 460] width 9 height 9
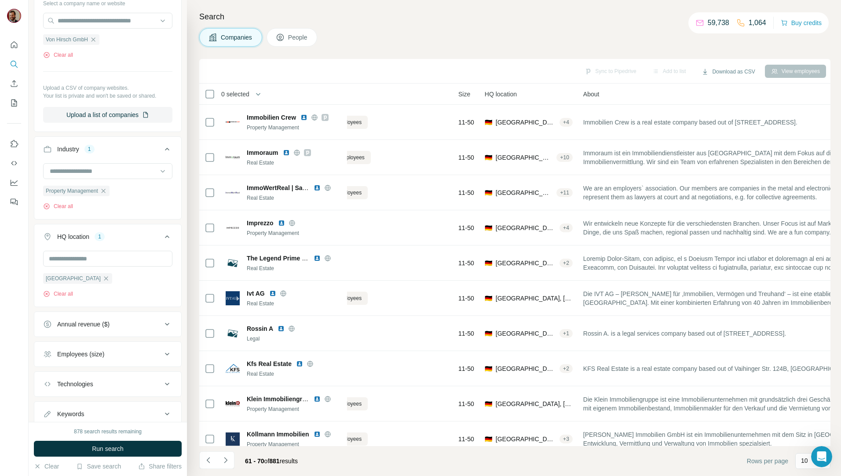
scroll to position [0, 0]
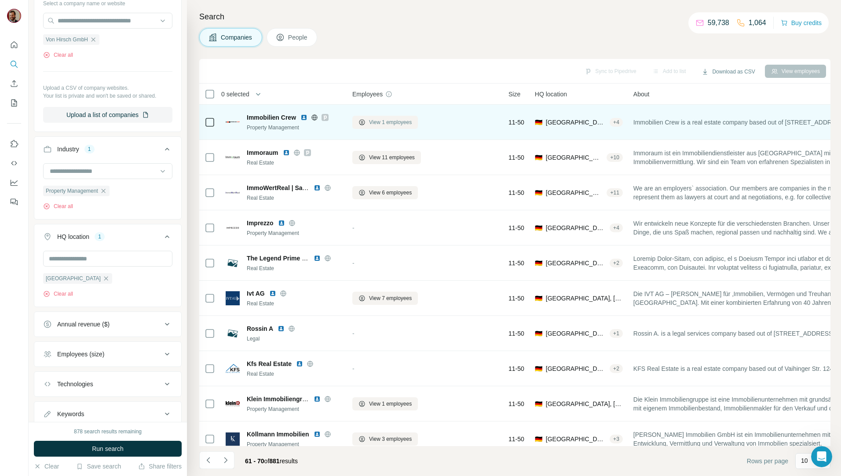
click at [376, 120] on span "View 1 employees" at bounding box center [390, 122] width 43 height 8
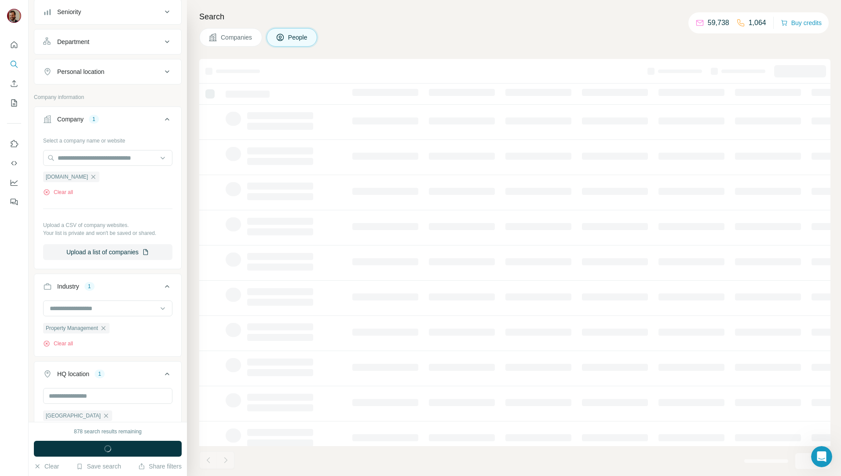
scroll to position [238, 0]
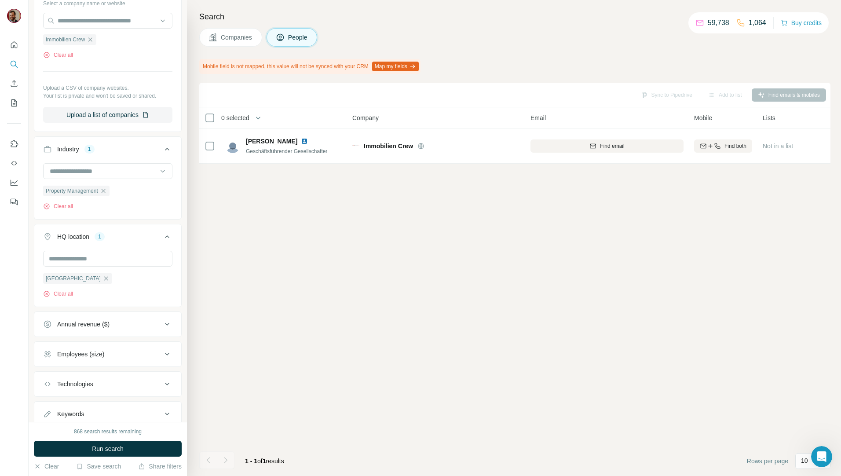
drag, startPoint x: 236, startPoint y: 35, endPoint x: 287, endPoint y: 78, distance: 66.5
click at [236, 35] on span "Companies" at bounding box center [237, 37] width 32 height 9
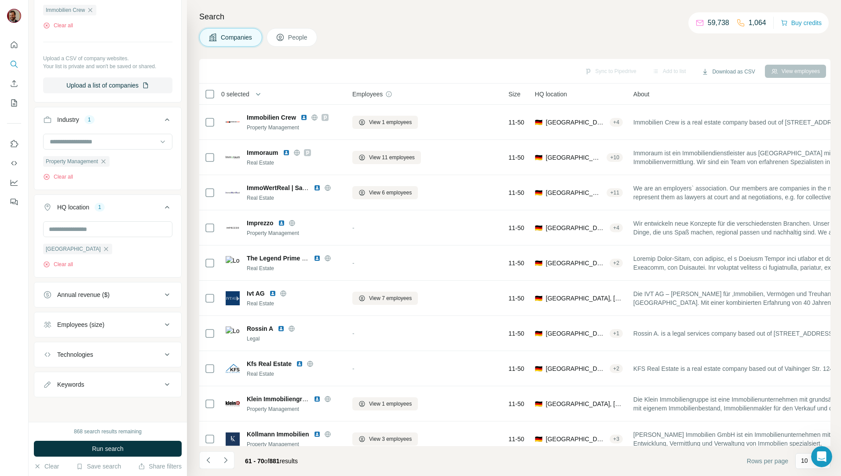
scroll to position [101, 0]
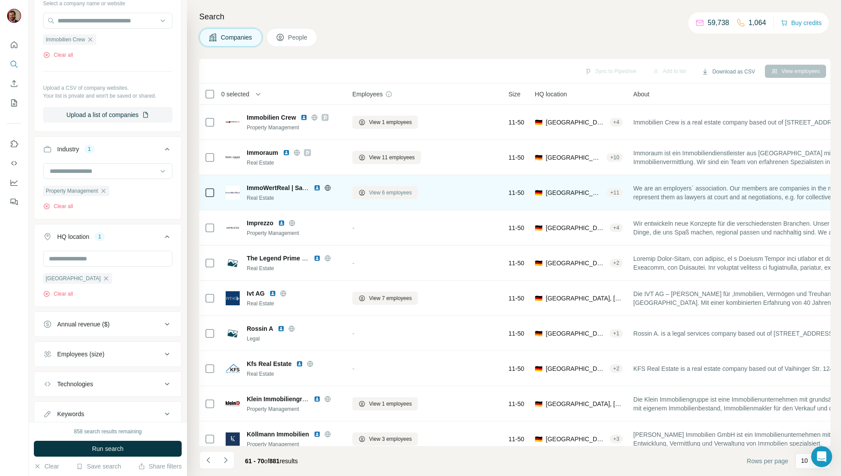
click at [374, 194] on span "View 6 employees" at bounding box center [390, 193] width 43 height 8
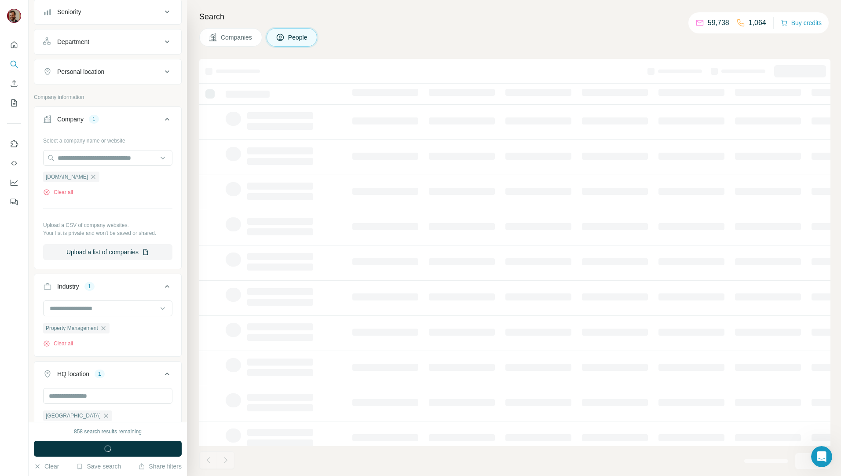
scroll to position [238, 0]
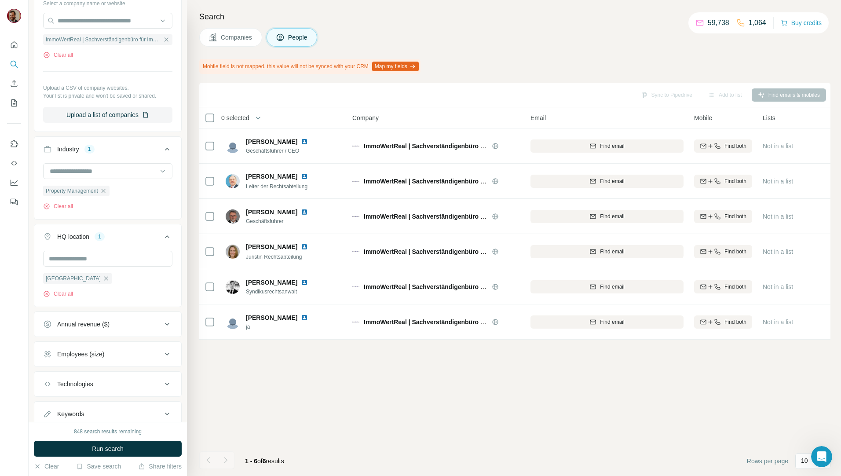
click at [228, 36] on span "Companies" at bounding box center [237, 37] width 32 height 9
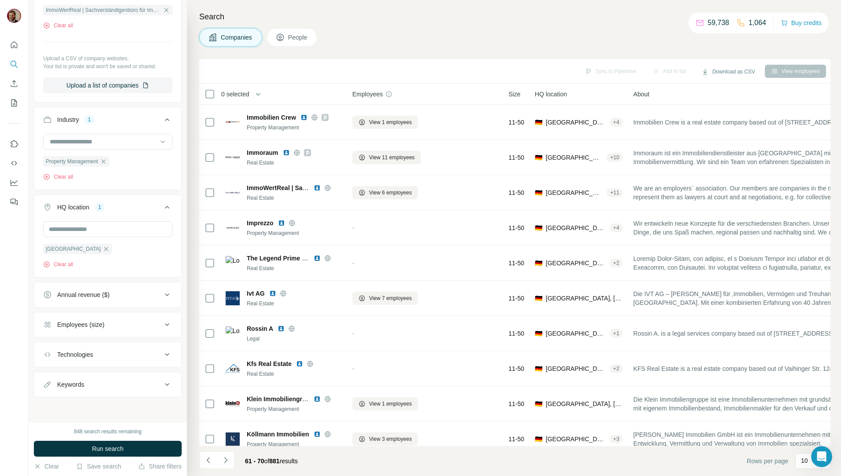
scroll to position [101, 0]
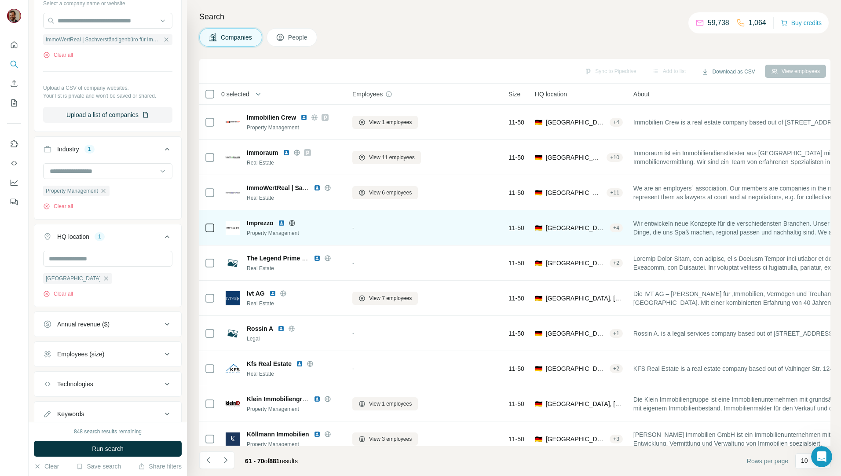
scroll to position [15, 0]
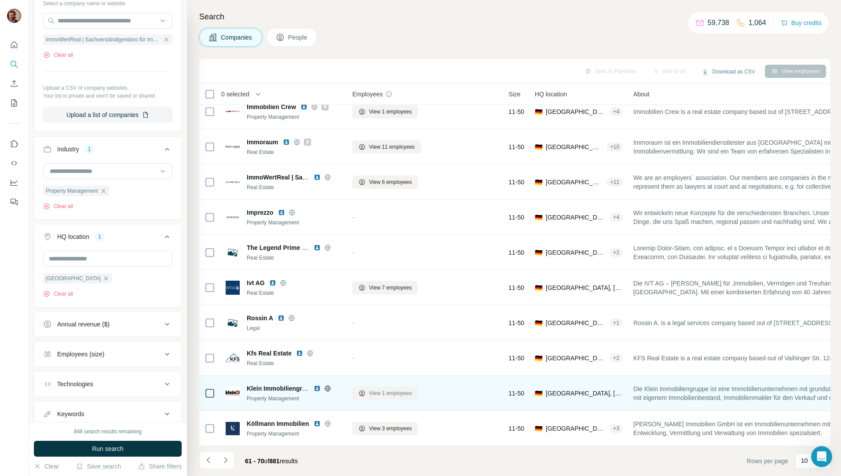
click at [389, 393] on button "View 1 employees" at bounding box center [385, 393] width 66 height 13
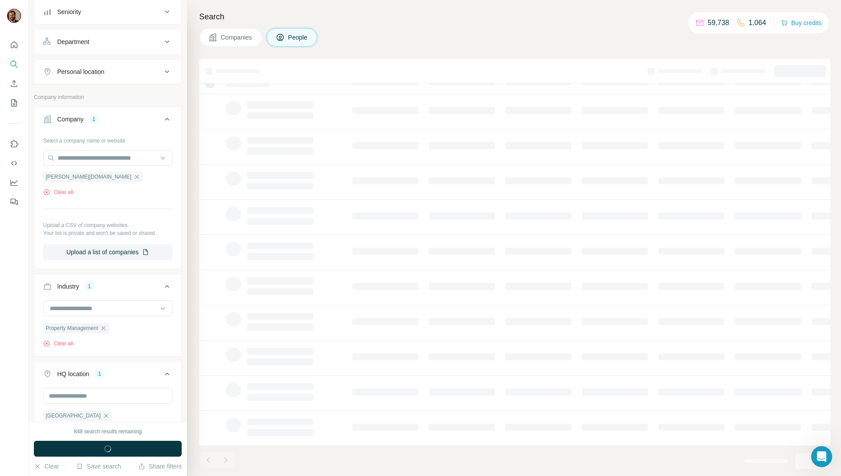
scroll to position [238, 0]
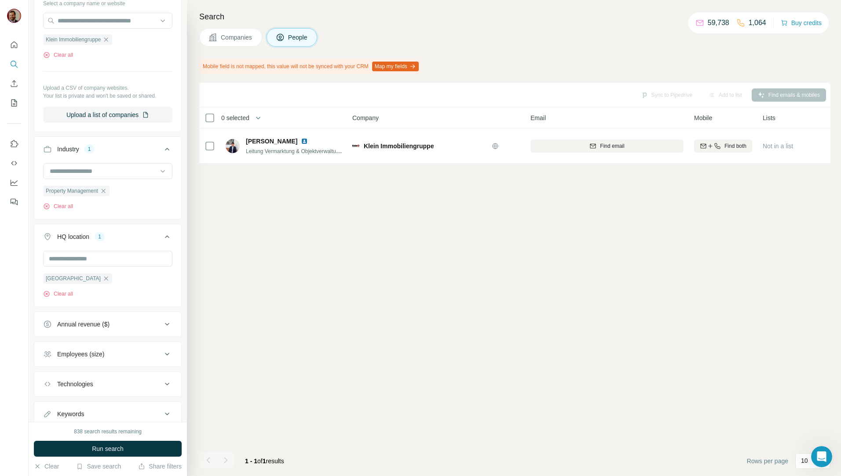
click at [226, 40] on span "Companies" at bounding box center [237, 37] width 32 height 9
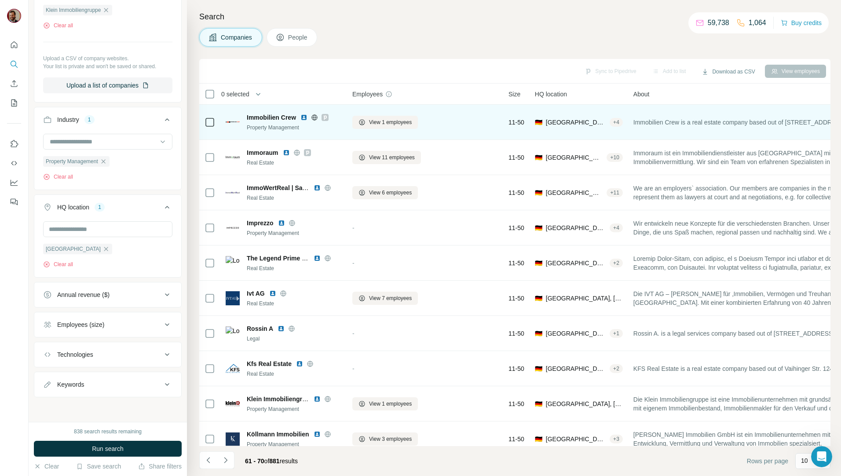
scroll to position [101, 0]
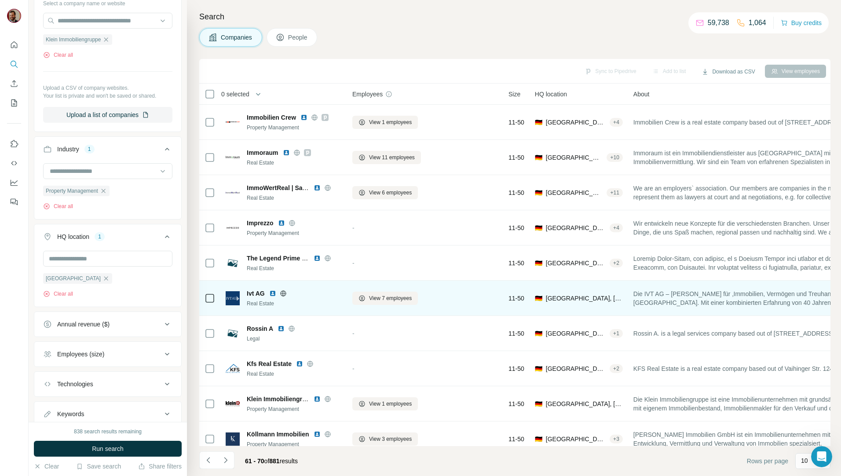
scroll to position [15, 0]
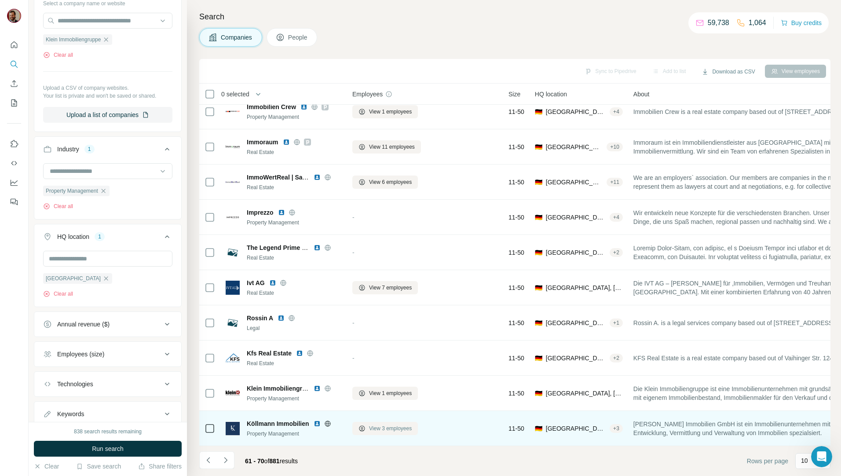
click at [402, 427] on span "View 3 employees" at bounding box center [390, 428] width 43 height 8
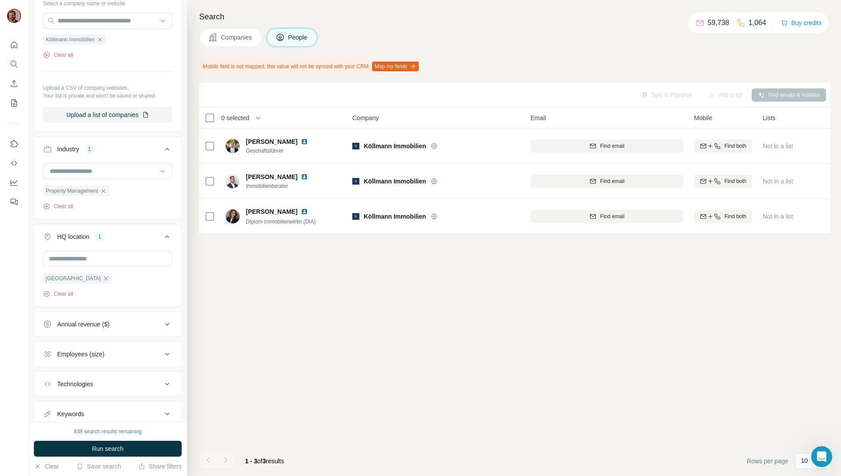
scroll to position [0, 0]
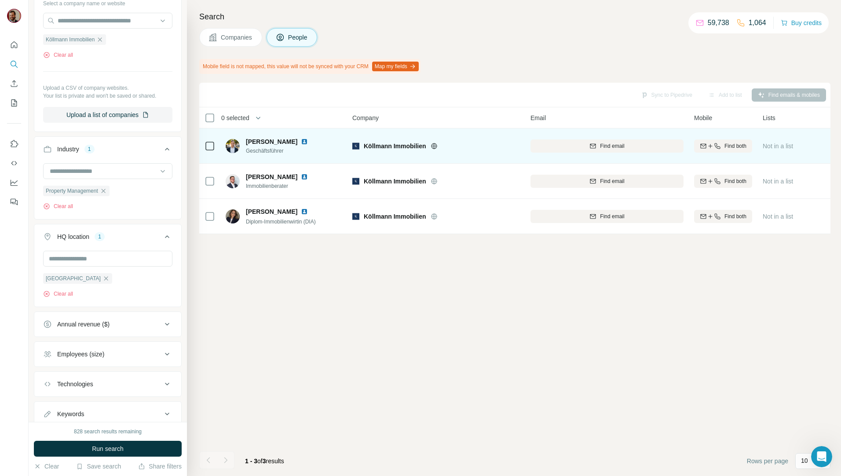
drag, startPoint x: 232, startPoint y: 41, endPoint x: 296, endPoint y: 134, distance: 113.5
click at [232, 41] on span "Companies" at bounding box center [237, 37] width 32 height 9
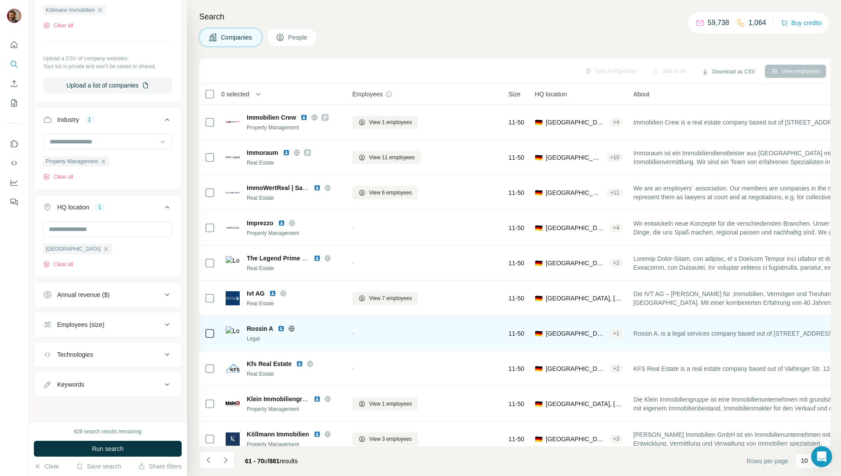
scroll to position [101, 0]
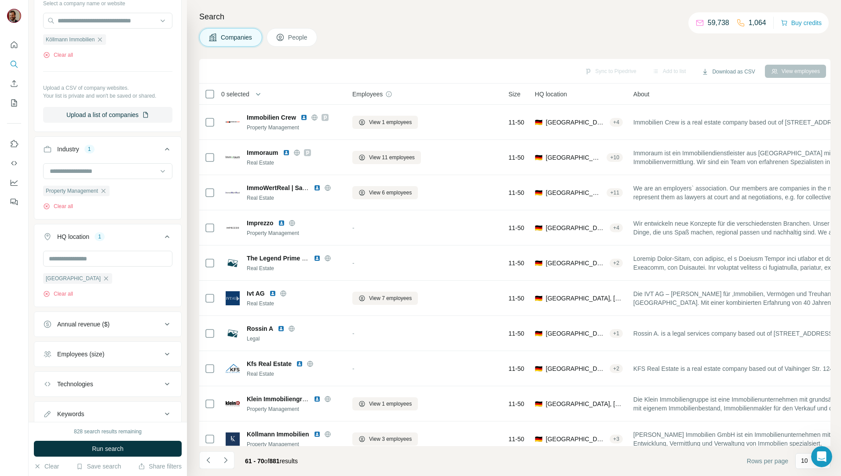
scroll to position [15, 0]
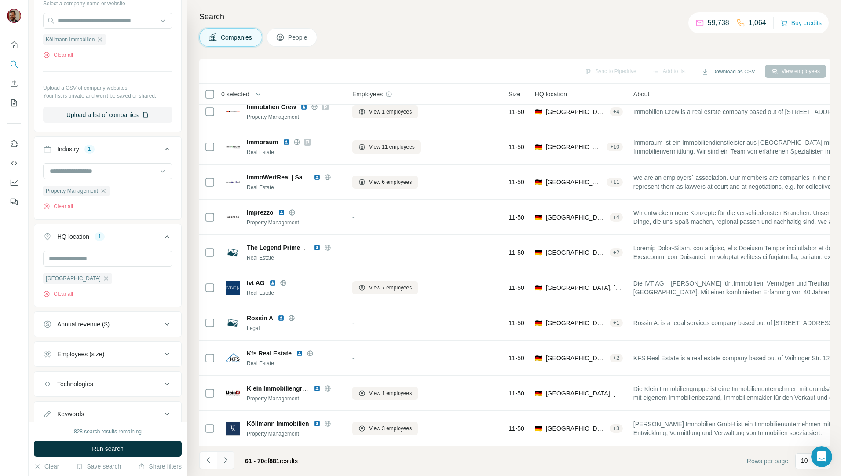
click at [226, 459] on icon "Navigate to next page" at bounding box center [225, 460] width 9 height 9
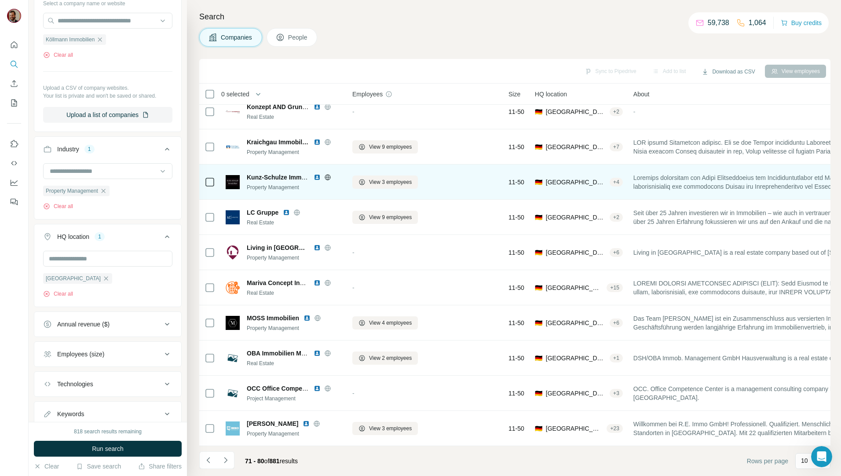
scroll to position [0, 0]
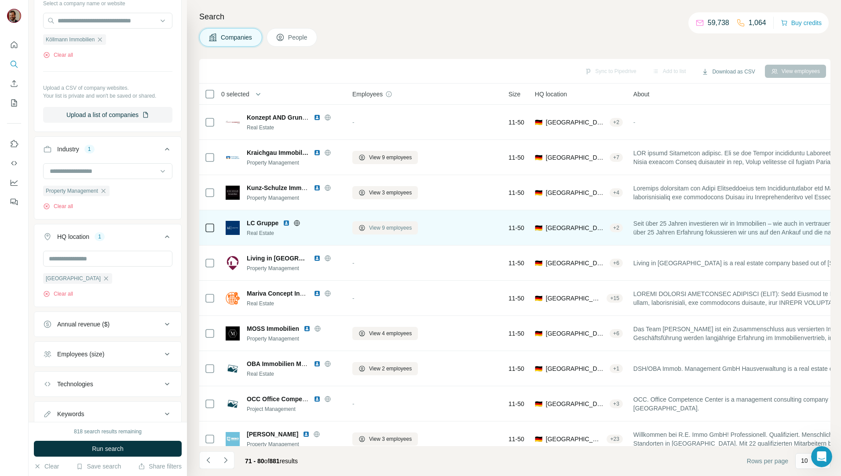
click at [384, 225] on span "View 9 employees" at bounding box center [390, 228] width 43 height 8
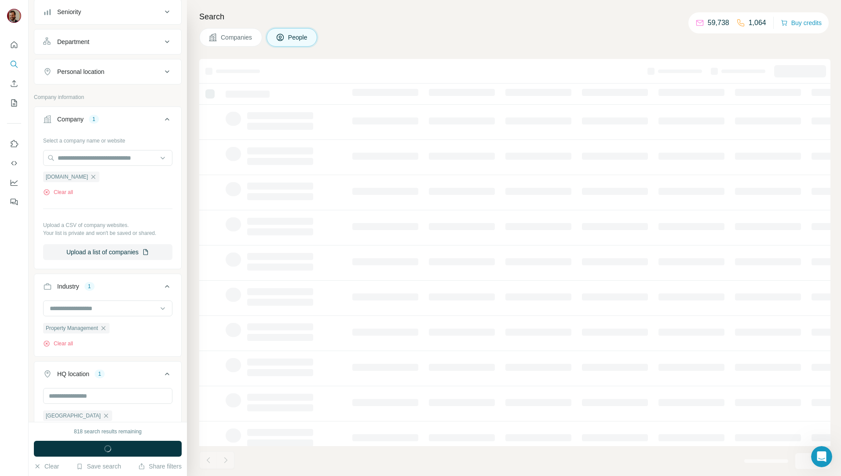
scroll to position [238, 0]
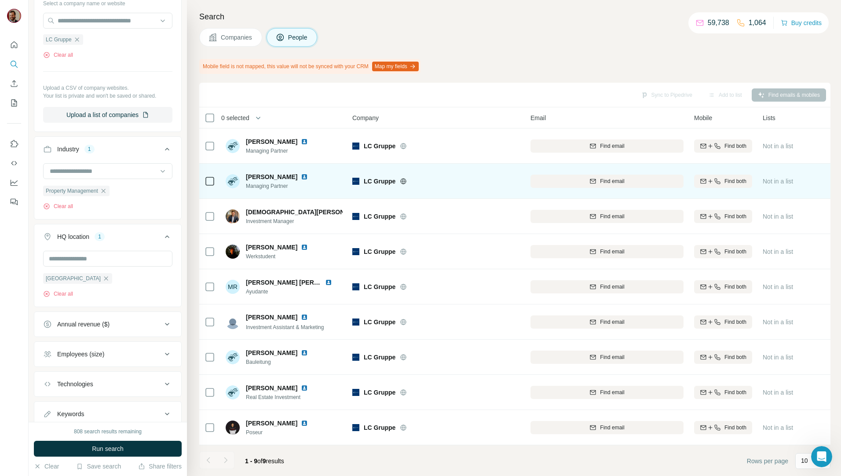
scroll to position [4, 0]
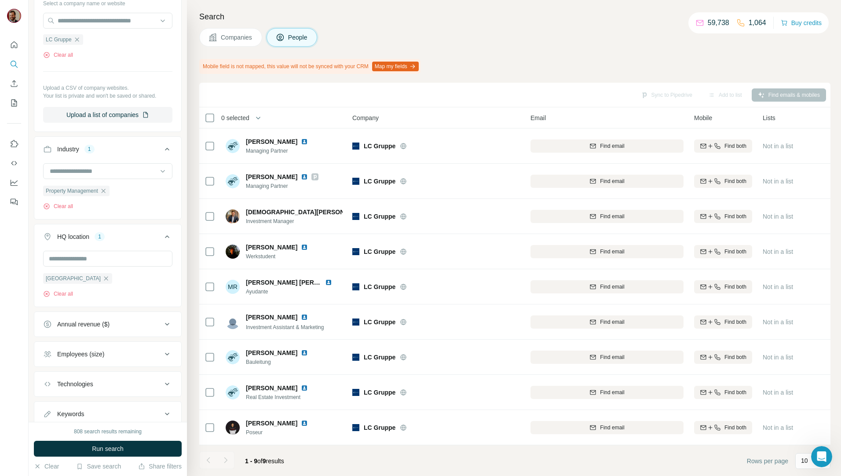
click at [237, 40] on span "Companies" at bounding box center [237, 37] width 32 height 9
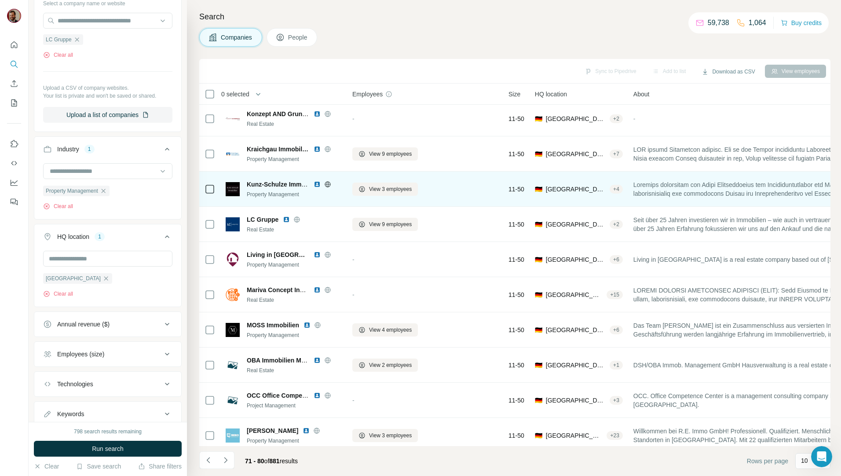
scroll to position [15, 0]
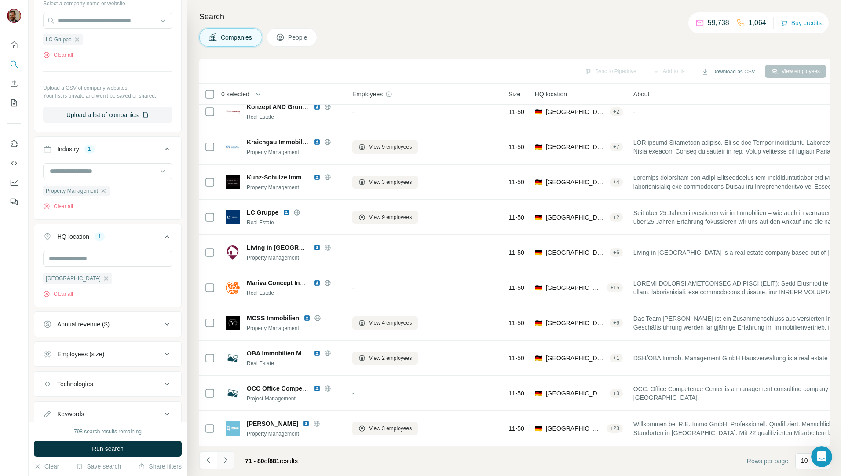
click at [227, 464] on icon "Navigate to next page" at bounding box center [225, 460] width 9 height 9
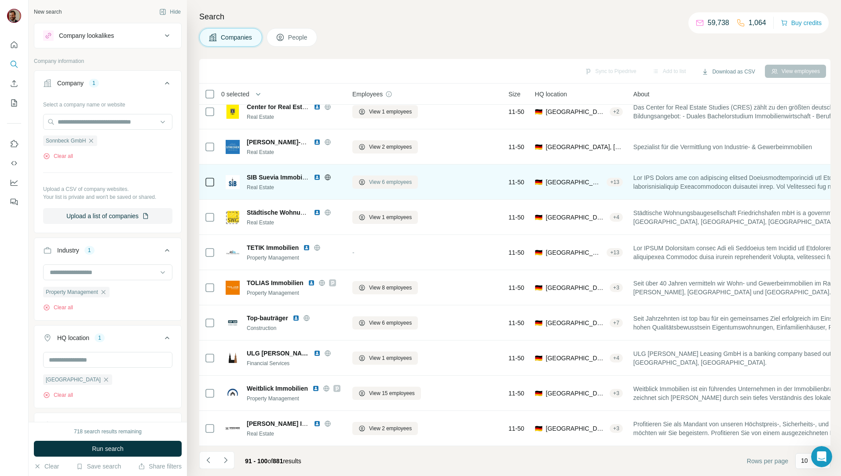
click at [378, 178] on span "View 6 employees" at bounding box center [390, 182] width 43 height 8
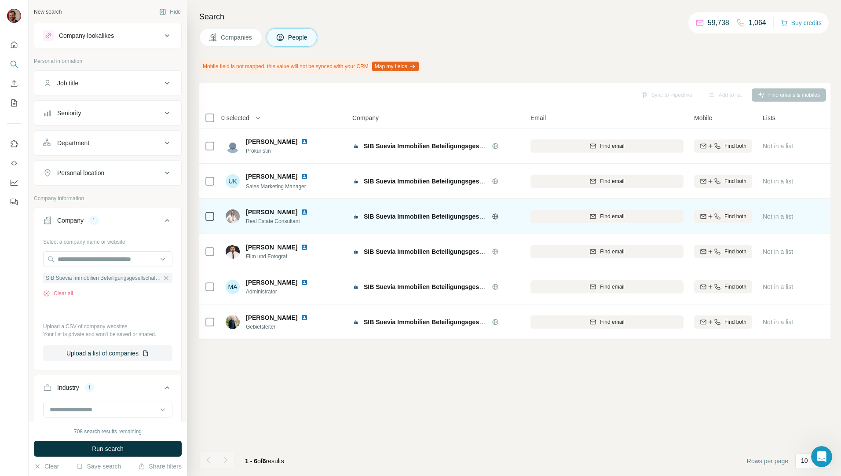
click at [241, 40] on span "Companies" at bounding box center [237, 37] width 32 height 9
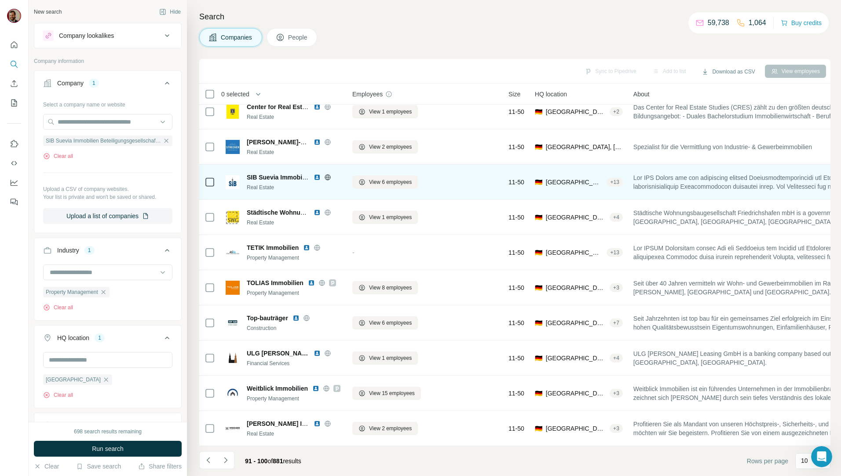
scroll to position [15, 0]
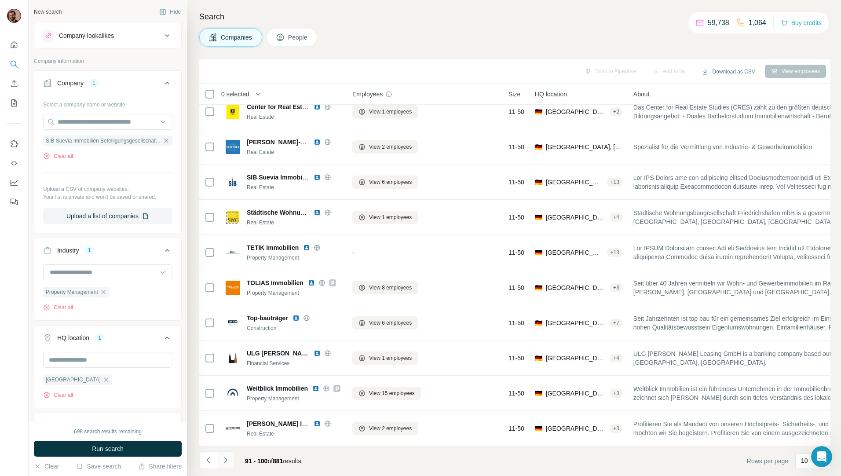
click at [228, 462] on icon "Navigate to next page" at bounding box center [225, 460] width 9 height 9
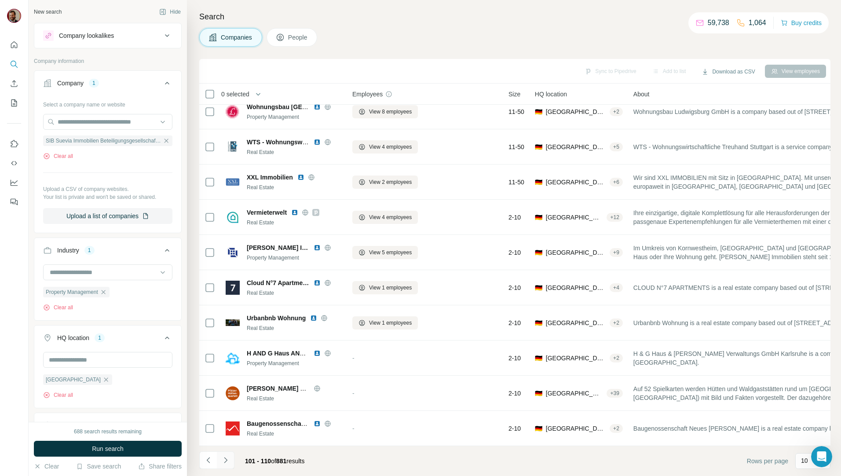
click at [228, 459] on icon "Navigate to next page" at bounding box center [225, 460] width 9 height 9
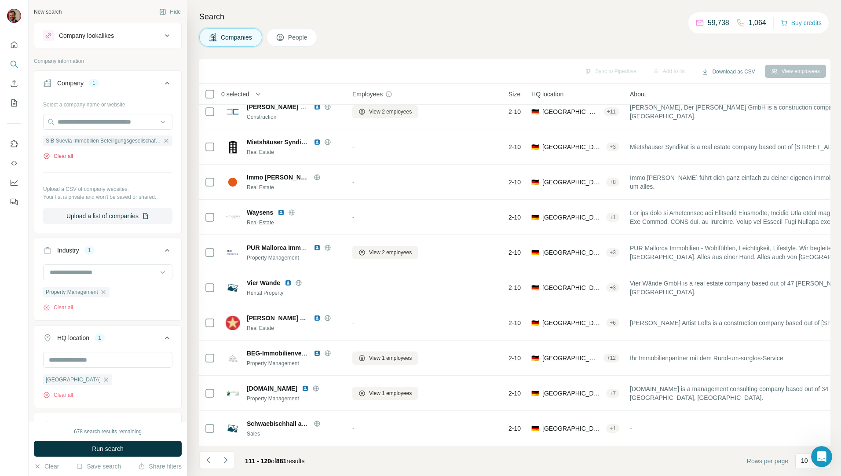
click at [58, 157] on button "Clear all" at bounding box center [58, 156] width 30 height 8
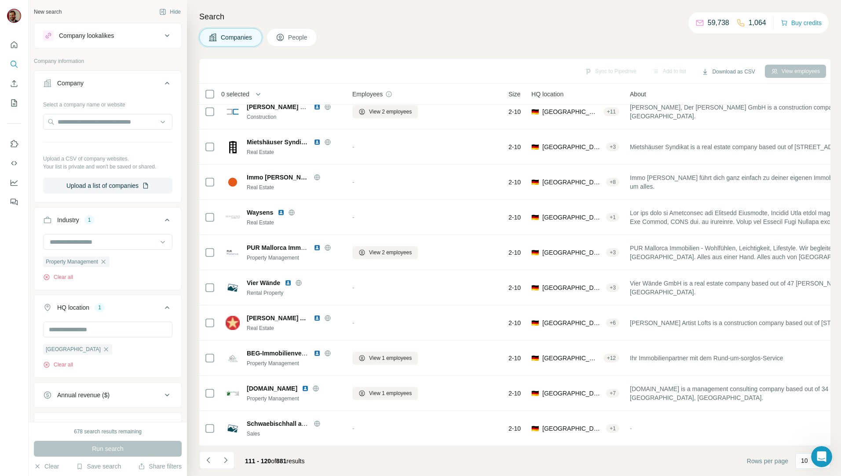
drag, startPoint x: 106, startPoint y: 261, endPoint x: 112, endPoint y: 258, distance: 6.3
click at [106, 261] on icon "button" at bounding box center [103, 261] width 7 height 7
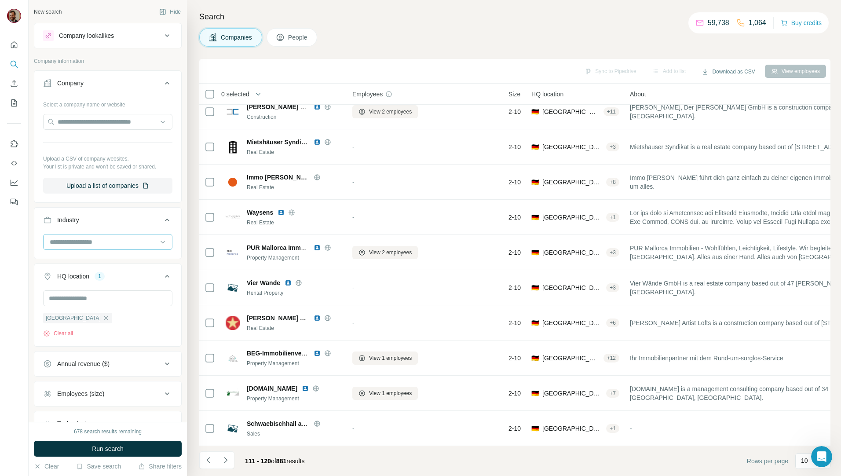
click at [97, 244] on input at bounding box center [103, 242] width 109 height 10
type input "*"
type input "**********"
click at [124, 226] on button "Industry" at bounding box center [107, 221] width 147 height 25
click at [91, 220] on div "Industry" at bounding box center [102, 220] width 119 height 9
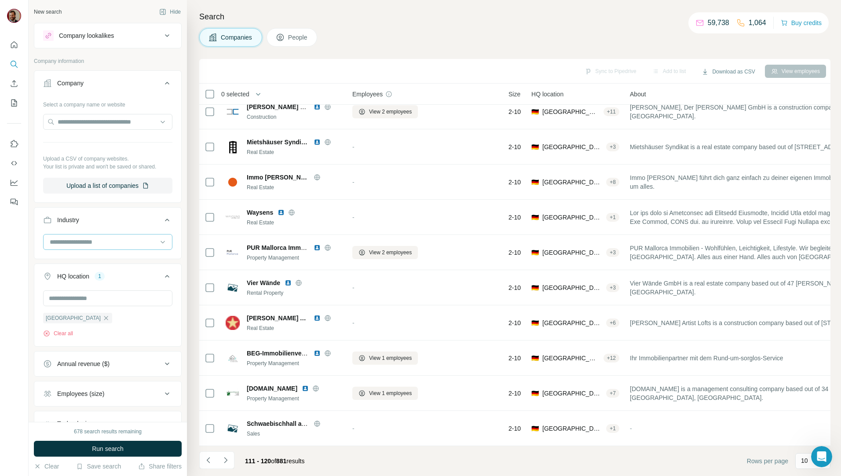
click at [99, 242] on input at bounding box center [103, 242] width 109 height 10
type input "**********"
click at [90, 276] on div "Real Estate" at bounding box center [105, 277] width 108 height 9
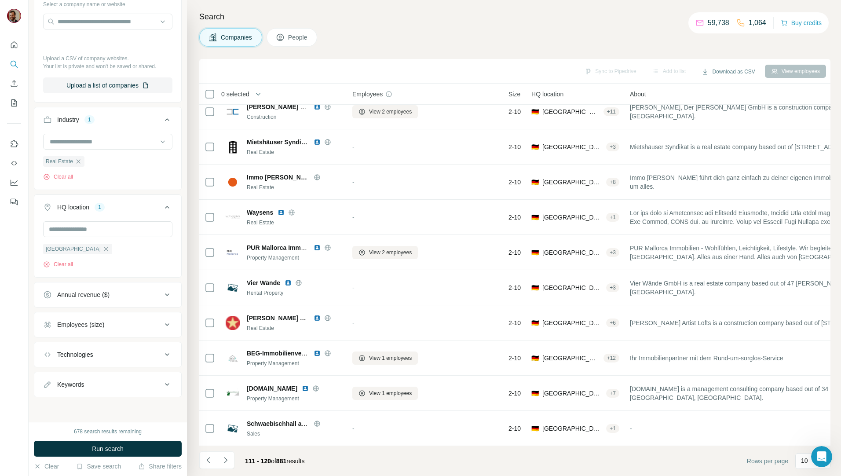
click at [116, 446] on span "Run search" at bounding box center [108, 448] width 32 height 9
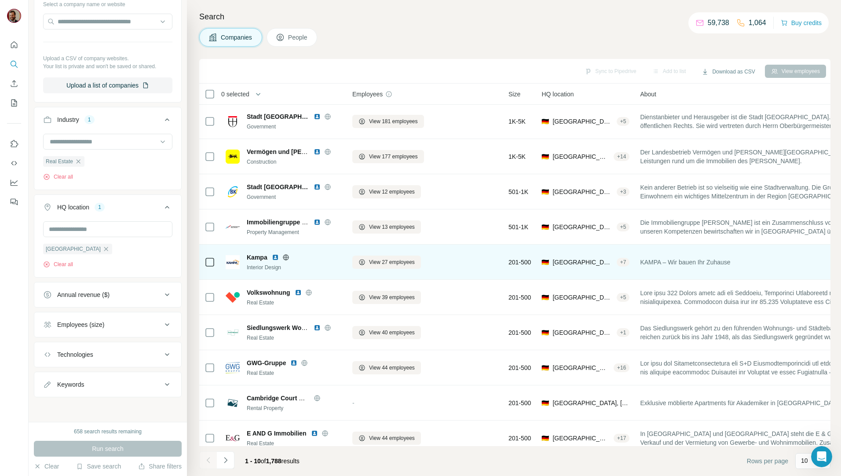
scroll to position [0, 0]
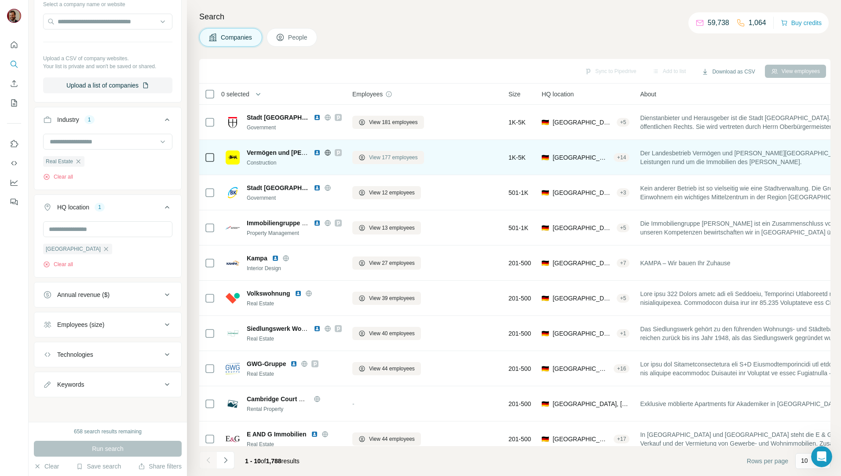
click at [384, 160] on span "View 177 employees" at bounding box center [393, 158] width 49 height 8
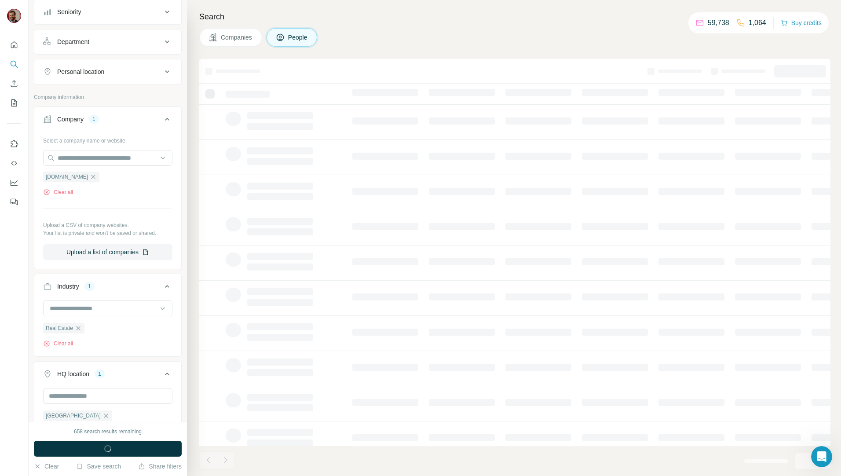
scroll to position [238, 0]
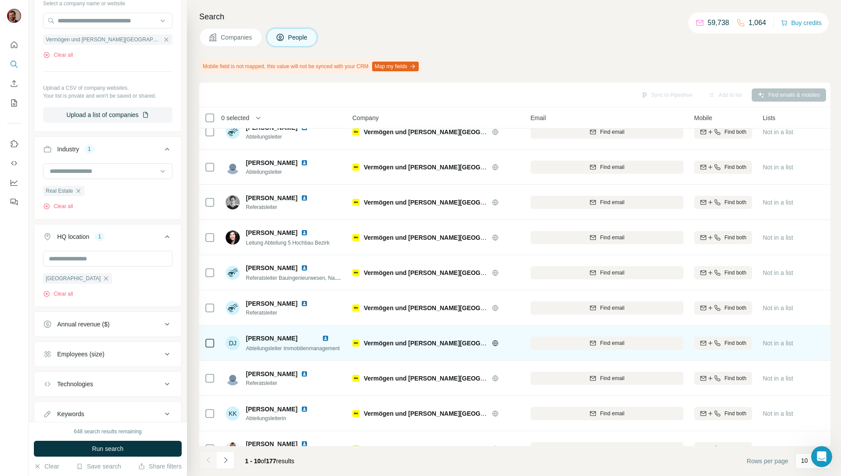
scroll to position [39, 0]
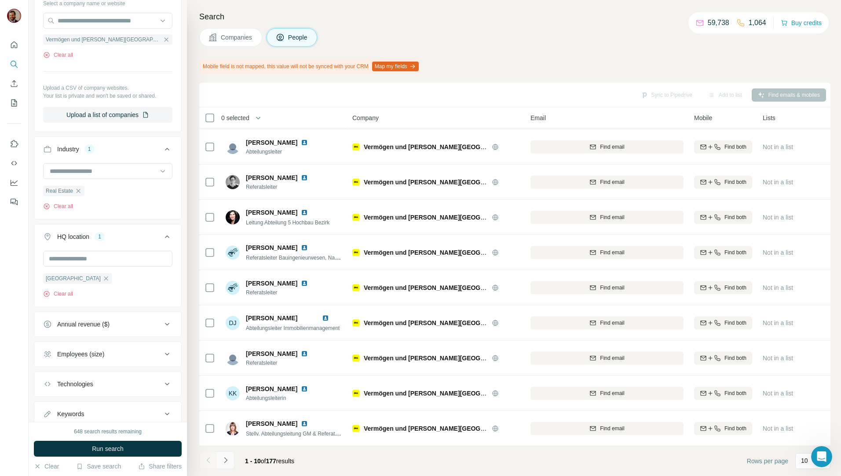
click at [223, 458] on icon "Navigate to next page" at bounding box center [225, 460] width 9 height 9
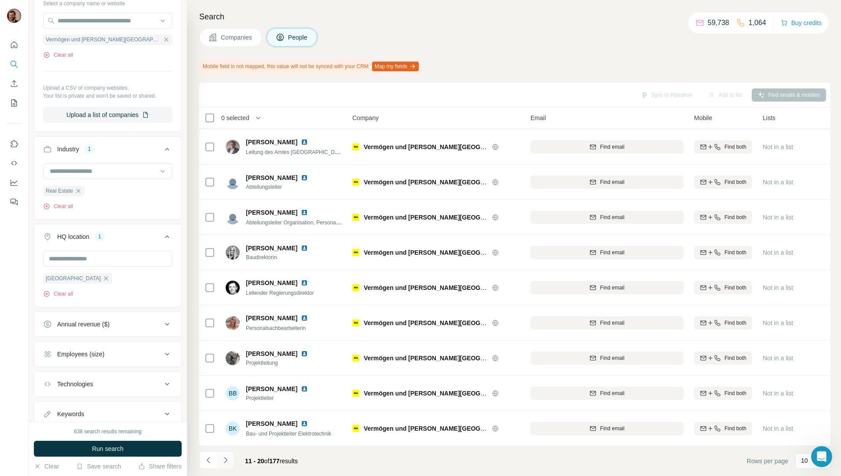
click at [227, 461] on icon "Navigate to next page" at bounding box center [225, 460] width 9 height 9
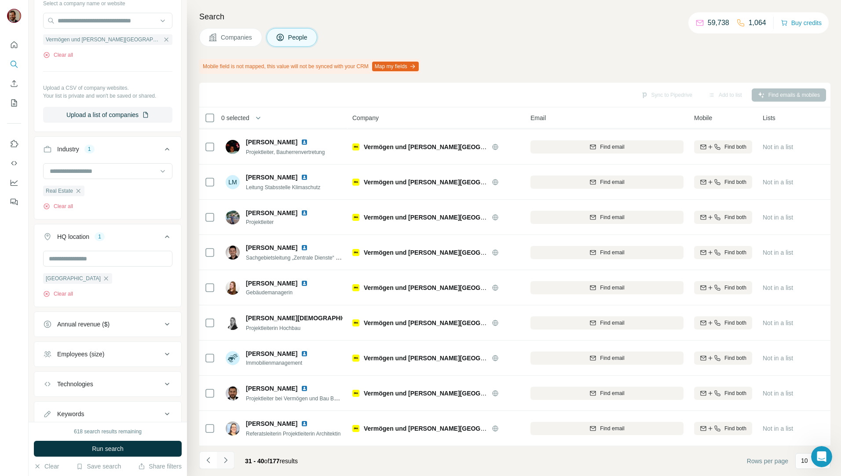
click at [227, 461] on icon "Navigate to next page" at bounding box center [225, 460] width 9 height 9
click at [231, 464] on button "Navigate to next page" at bounding box center [226, 460] width 18 height 18
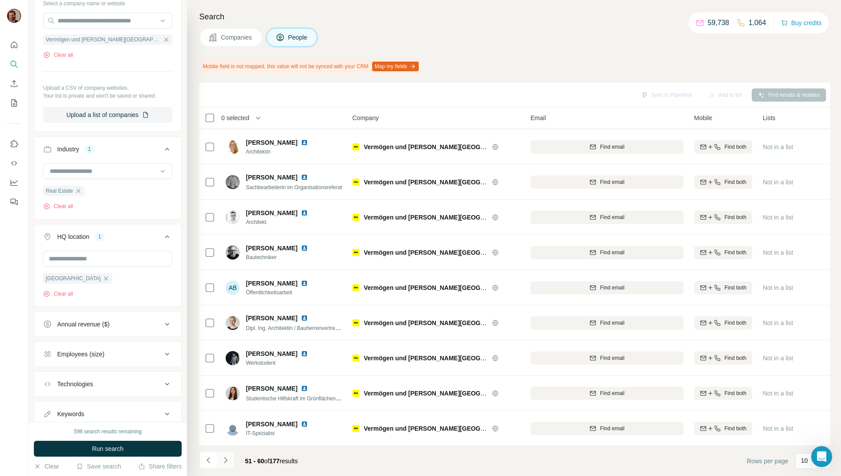
click at [227, 459] on icon "Navigate to next page" at bounding box center [225, 460] width 9 height 9
click at [212, 460] on icon "Navigate to previous page" at bounding box center [208, 460] width 9 height 9
click at [234, 33] on span "Companies" at bounding box center [237, 37] width 32 height 9
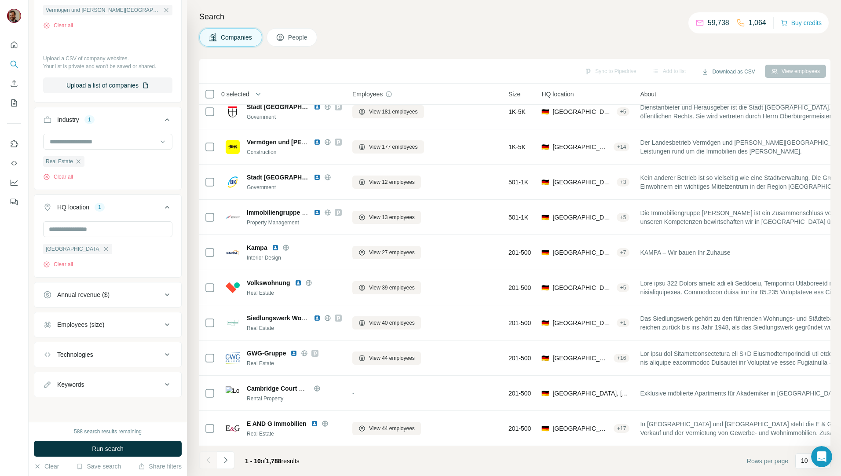
scroll to position [15, 0]
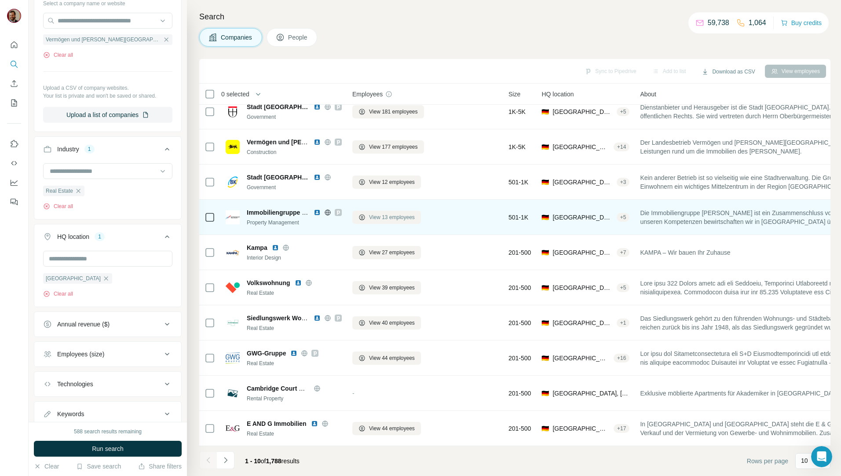
click at [388, 215] on span "View 13 employees" at bounding box center [392, 217] width 46 height 8
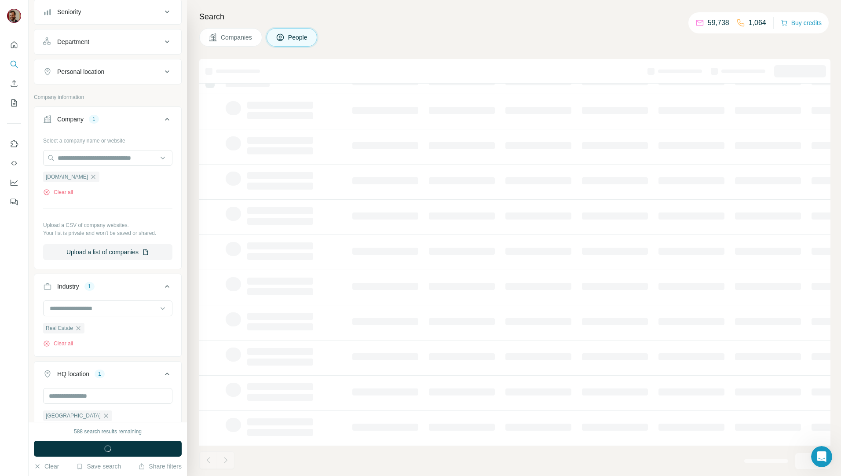
scroll to position [238, 0]
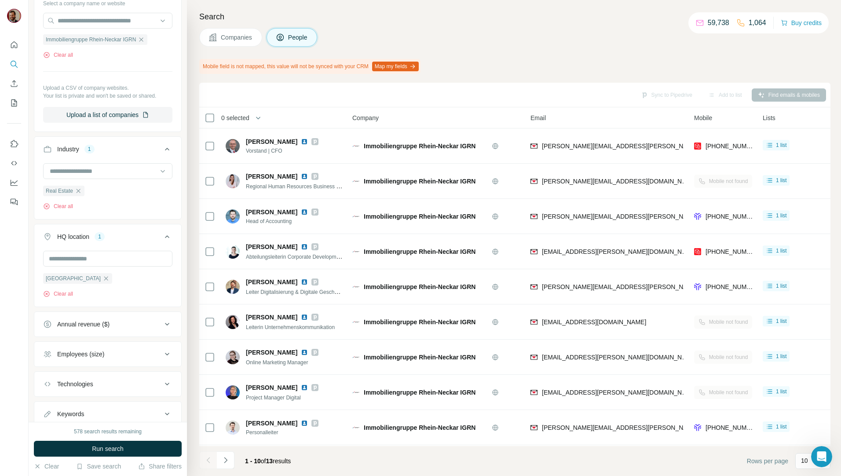
click at [236, 35] on span "Companies" at bounding box center [237, 37] width 32 height 9
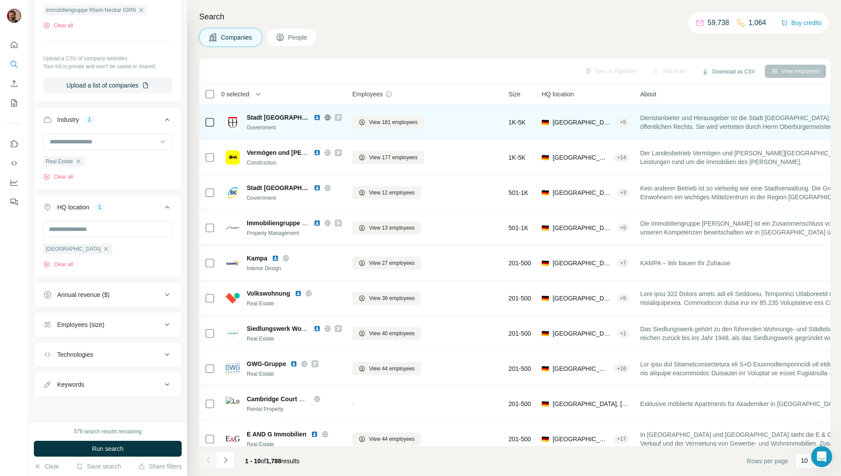
scroll to position [101, 0]
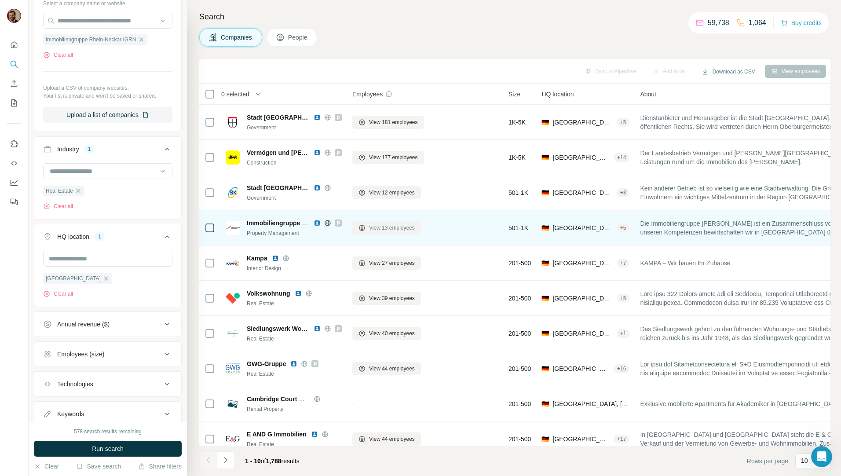
click at [372, 224] on span "View 13 employees" at bounding box center [392, 228] width 46 height 8
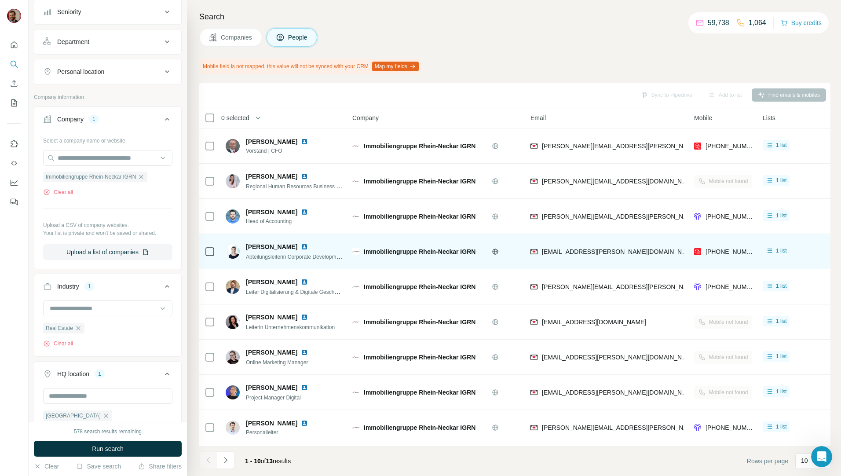
scroll to position [238, 0]
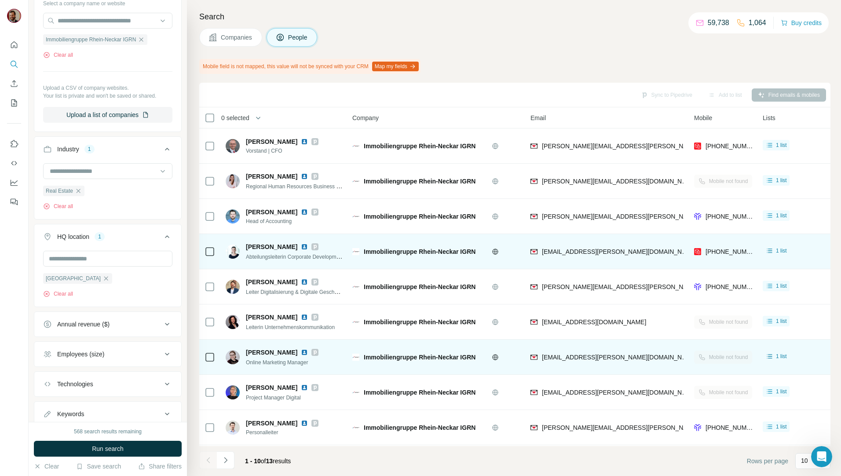
scroll to position [39, 0]
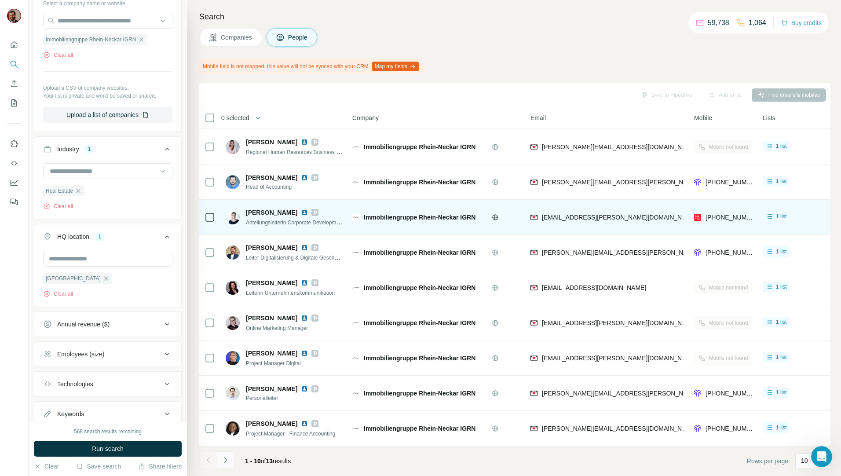
click at [224, 461] on icon "Navigate to next page" at bounding box center [225, 460] width 9 height 9
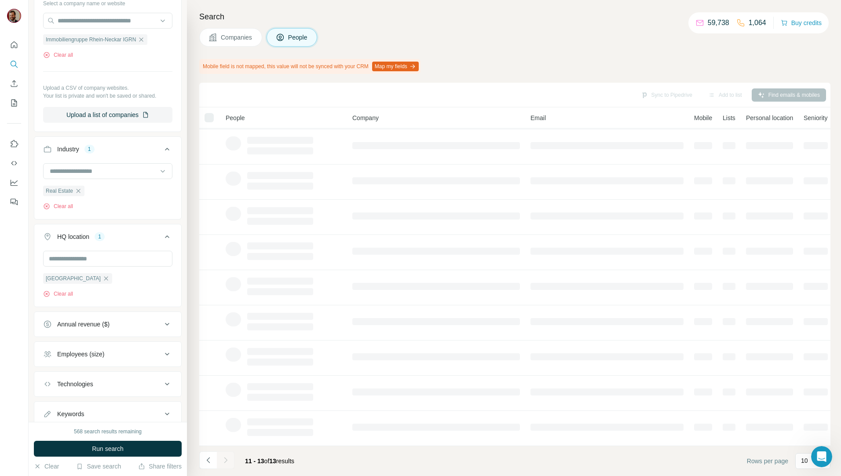
scroll to position [0, 0]
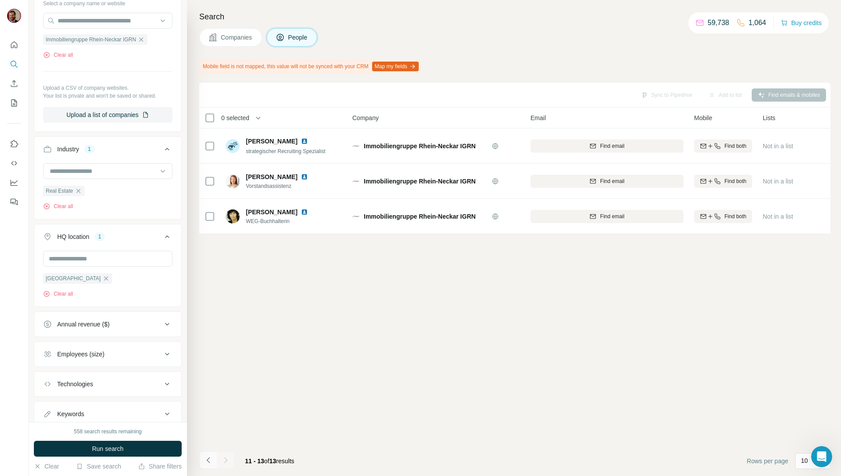
click at [211, 461] on icon "Navigate to previous page" at bounding box center [208, 460] width 9 height 9
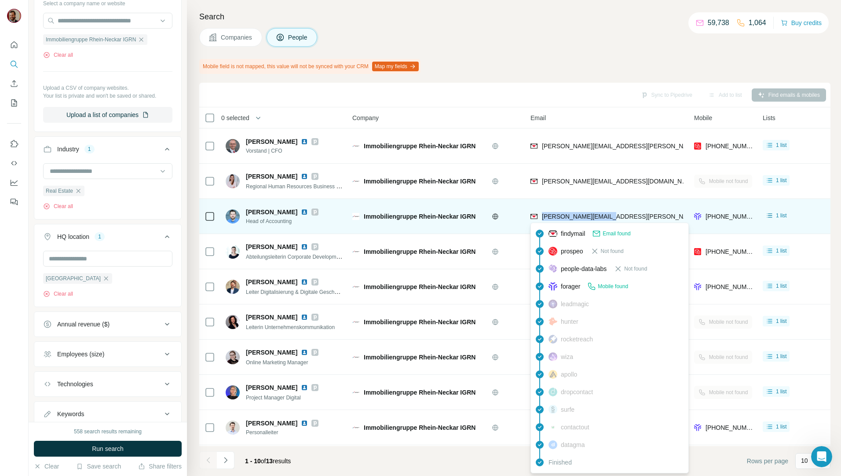
drag, startPoint x: 608, startPoint y: 219, endPoint x: 542, endPoint y: 215, distance: 65.7
click at [542, 215] on div "adrian.fuchs@igrn.de" at bounding box center [606, 216] width 153 height 24
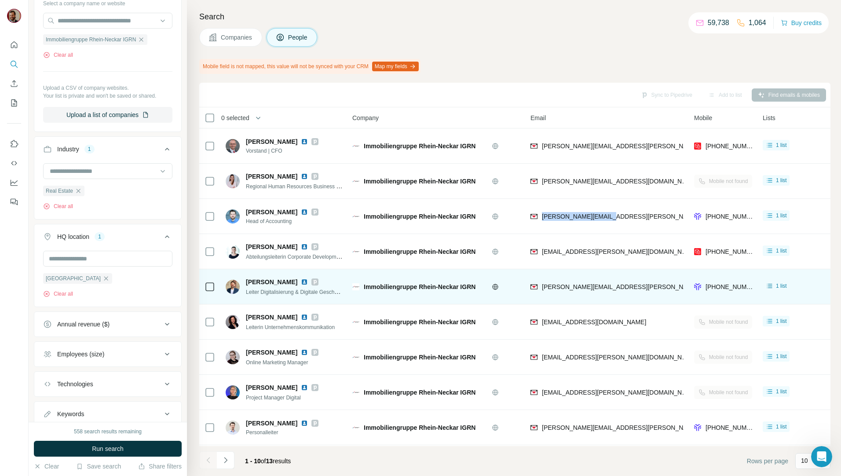
copy span "adrian.fuchs@igrn.de"
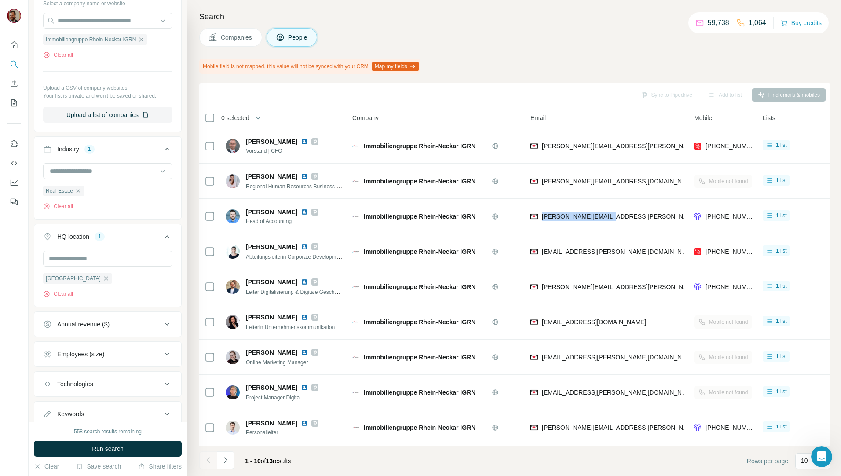
drag, startPoint x: 230, startPoint y: 34, endPoint x: 232, endPoint y: 39, distance: 5.1
click at [230, 34] on span "Companies" at bounding box center [237, 37] width 32 height 9
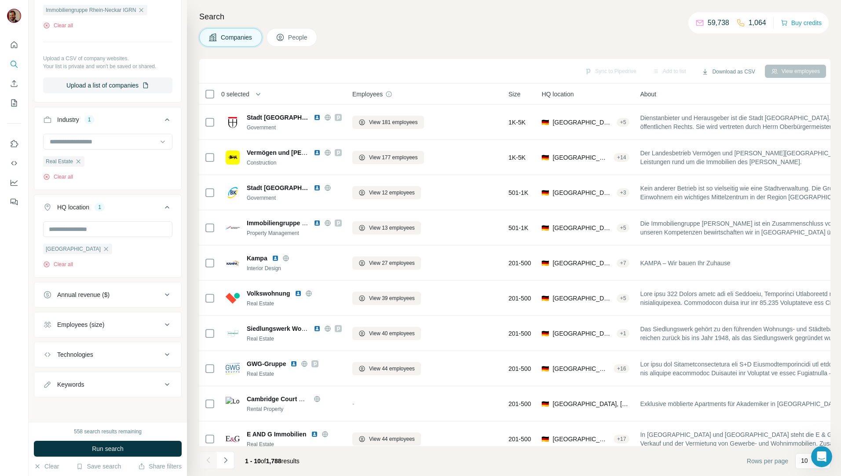
scroll to position [101, 0]
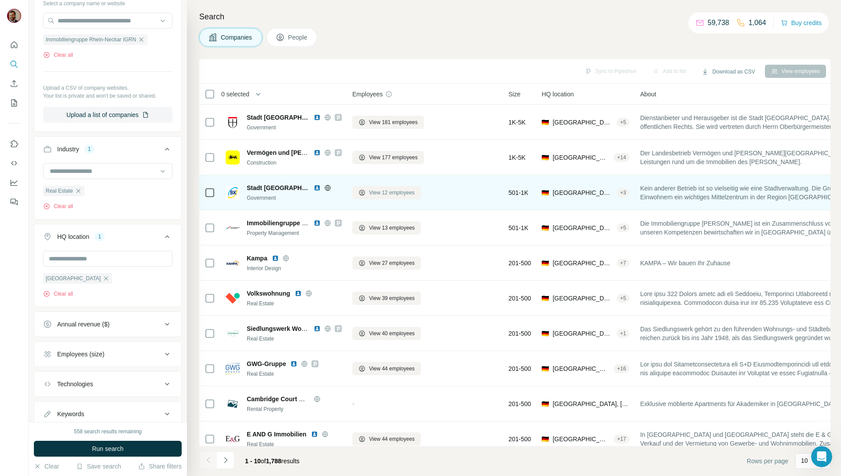
click at [398, 194] on span "View 12 employees" at bounding box center [392, 193] width 46 height 8
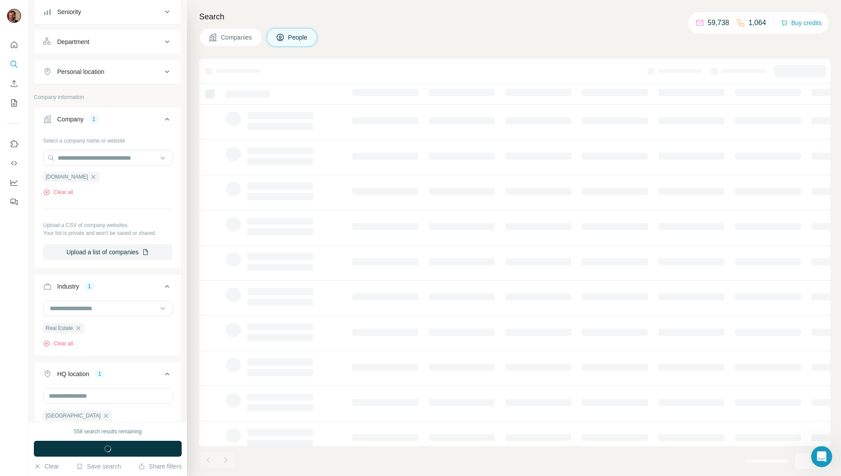
scroll to position [238, 0]
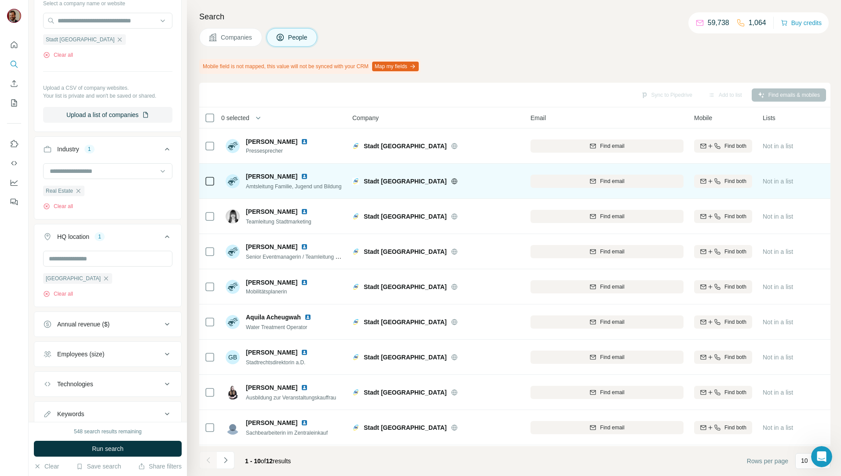
scroll to position [39, 0]
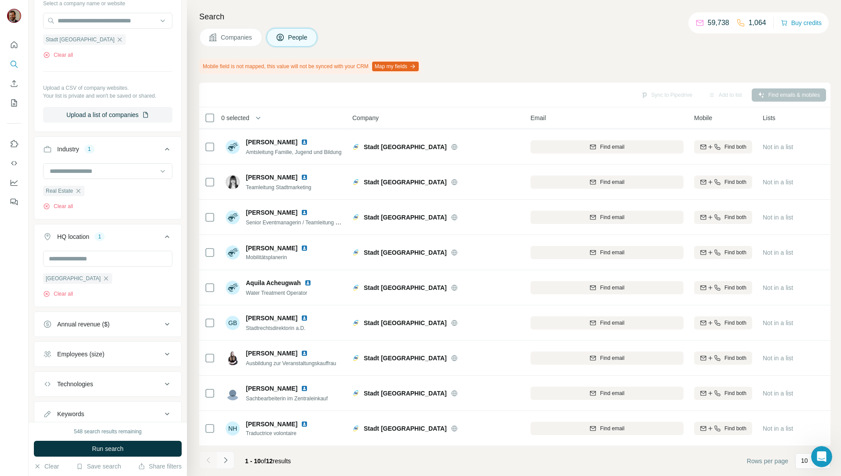
click at [231, 459] on button "Navigate to next page" at bounding box center [226, 460] width 18 height 18
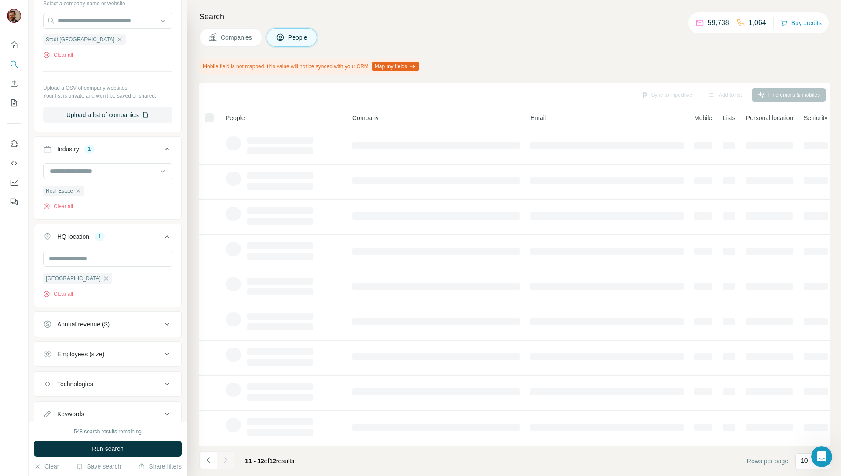
scroll to position [0, 0]
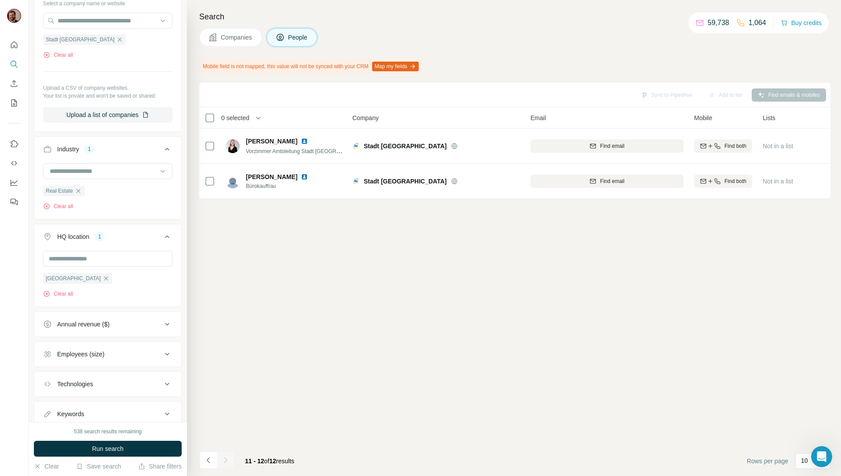
click at [238, 34] on span "Companies" at bounding box center [237, 37] width 32 height 9
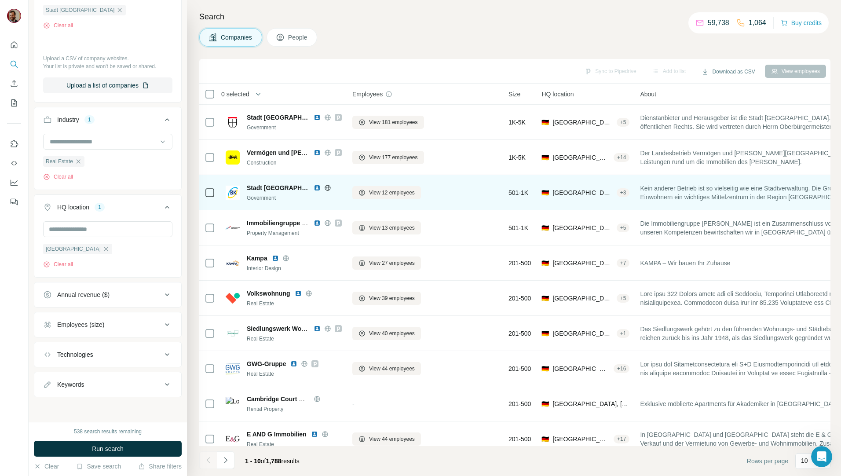
scroll to position [101, 0]
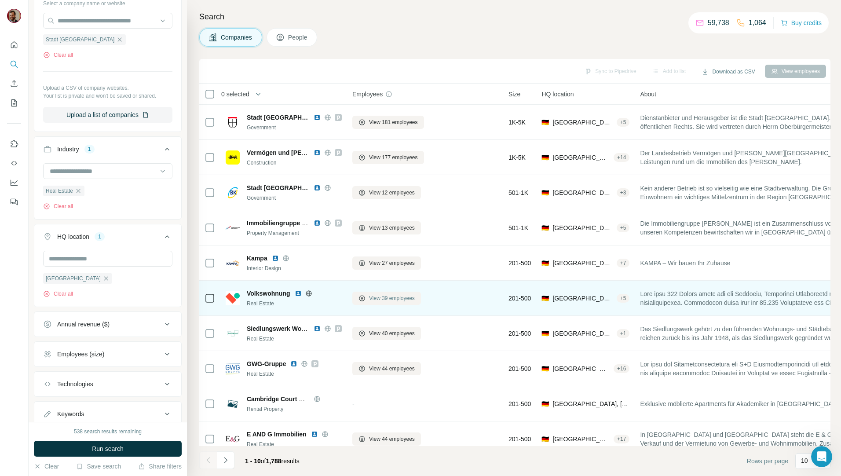
click at [394, 301] on span "View 39 employees" at bounding box center [392, 298] width 46 height 8
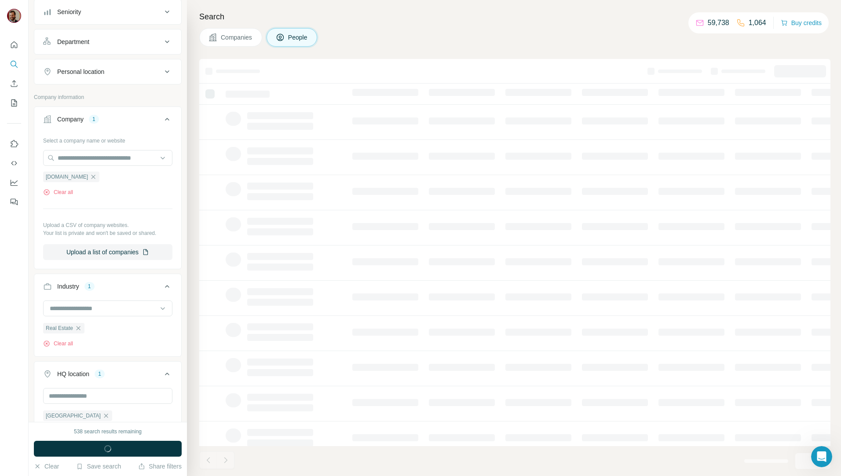
scroll to position [238, 0]
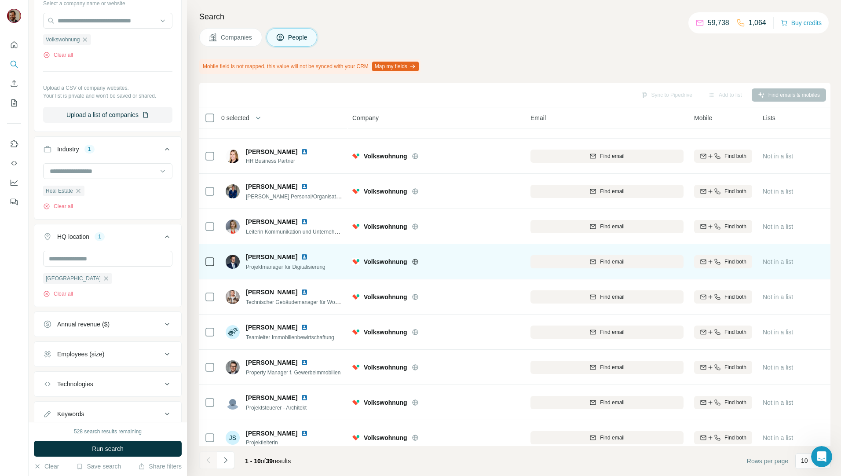
scroll to position [39, 0]
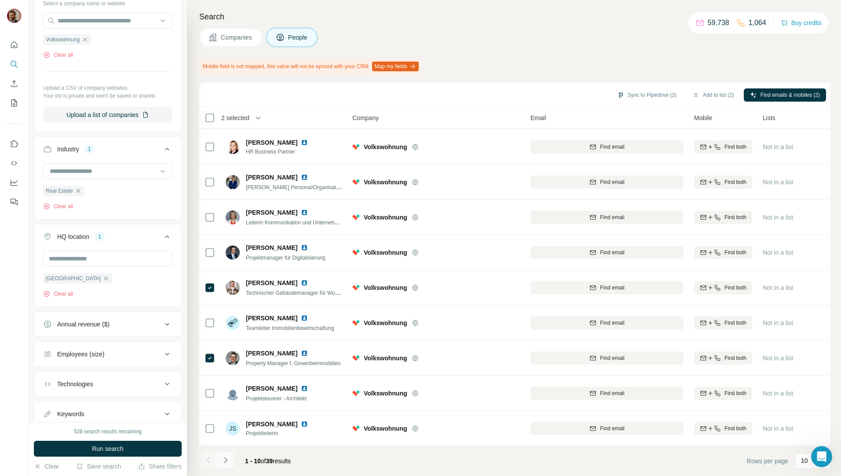
click at [223, 463] on icon "Navigate to next page" at bounding box center [225, 460] width 9 height 9
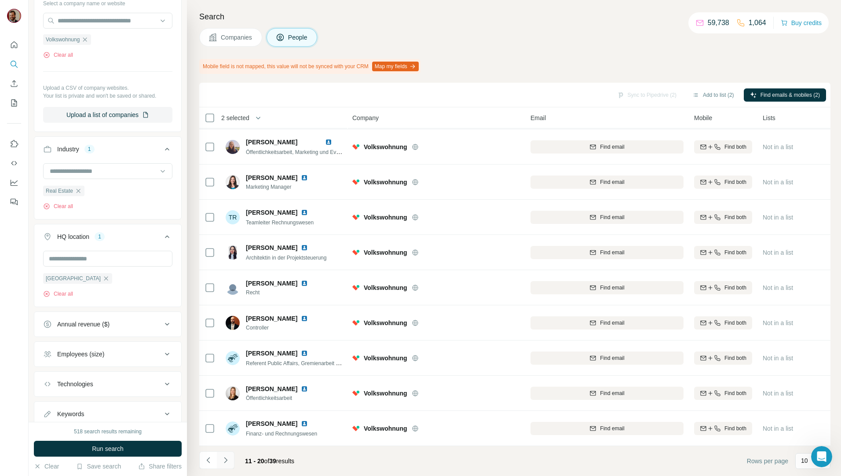
click at [225, 463] on icon "Navigate to next page" at bounding box center [225, 460] width 9 height 9
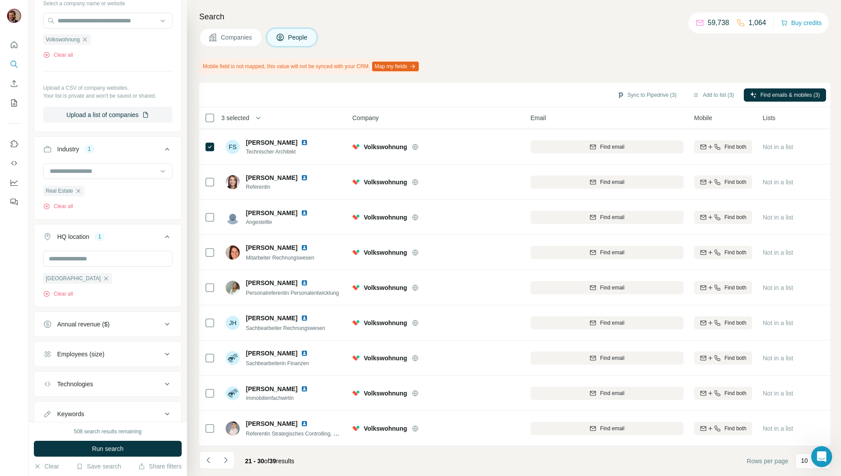
click at [224, 459] on icon "Navigate to next page" at bounding box center [225, 460] width 9 height 9
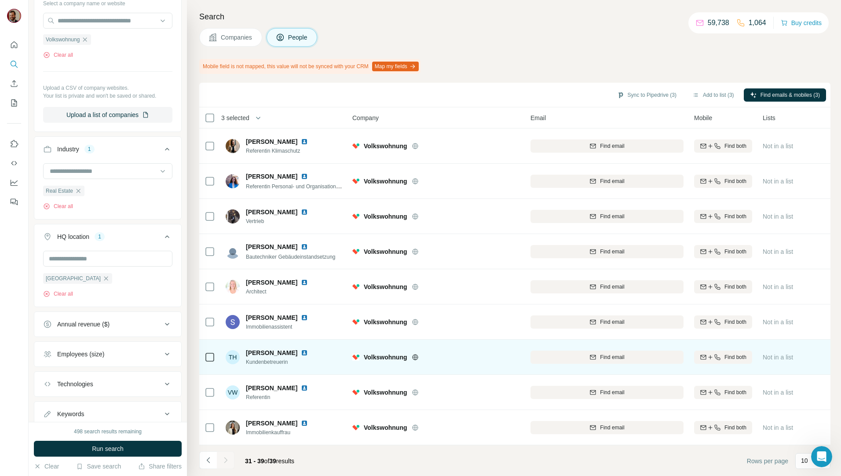
scroll to position [4, 0]
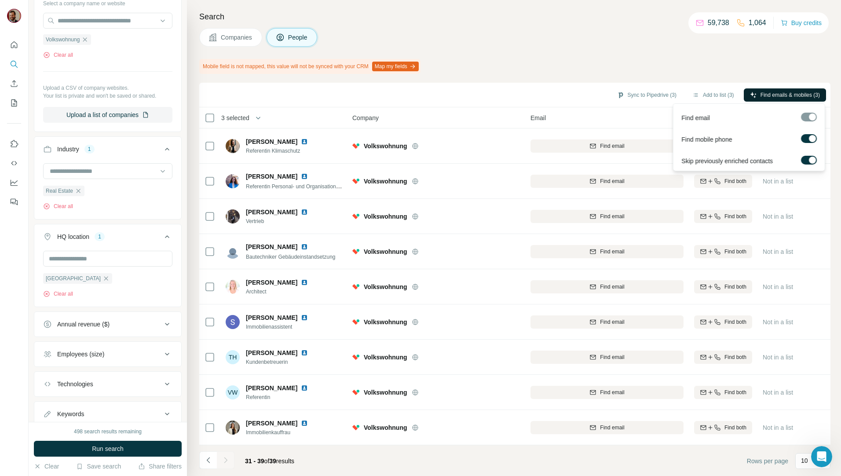
click at [784, 97] on span "Find emails & mobiles (3)" at bounding box center [789, 95] width 59 height 8
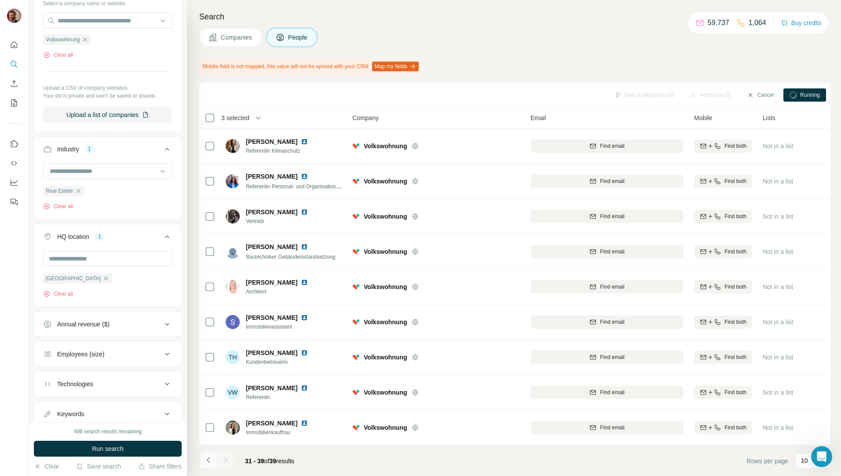
click at [209, 460] on icon "Navigate to previous page" at bounding box center [208, 460] width 9 height 9
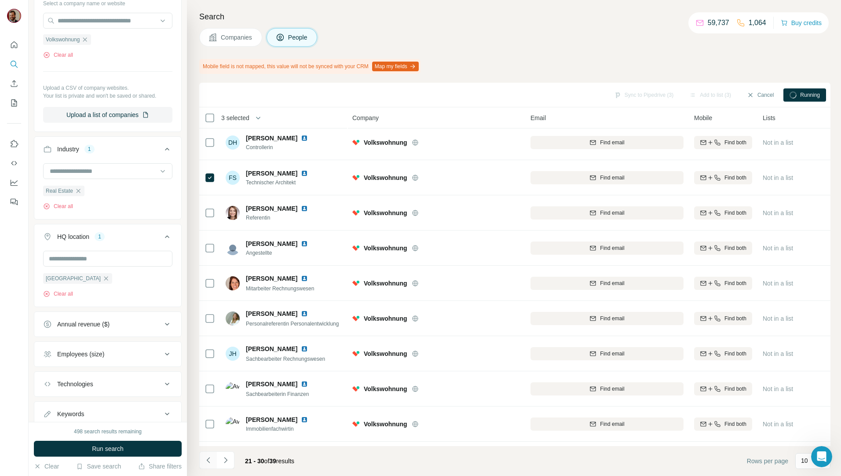
scroll to position [39, 0]
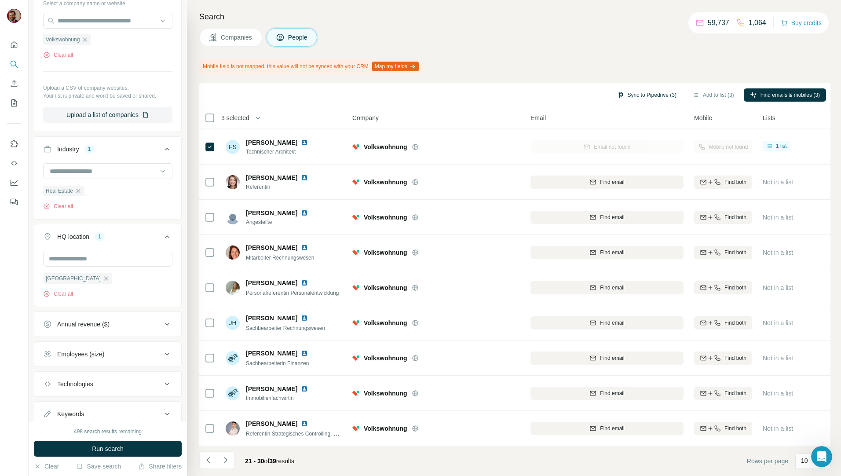
click at [647, 95] on button "Sync to Pipedrive (3)" at bounding box center [647, 94] width 72 height 13
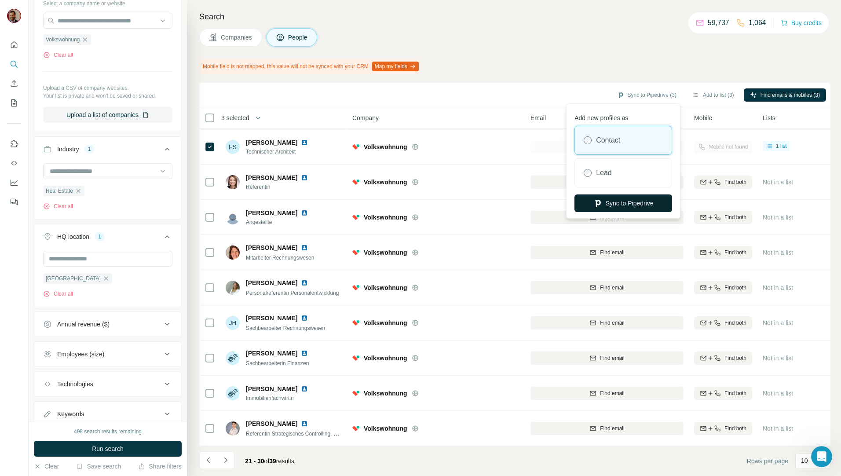
click at [637, 201] on button "Sync to Pipedrive" at bounding box center [623, 203] width 98 height 18
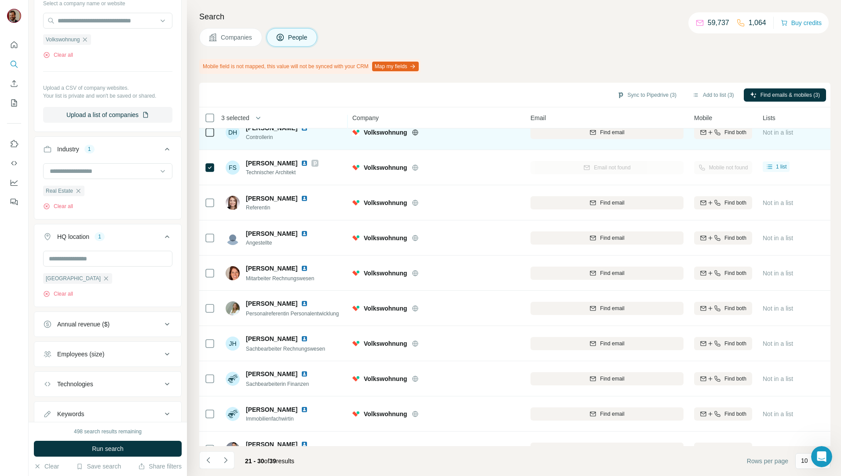
scroll to position [0, 0]
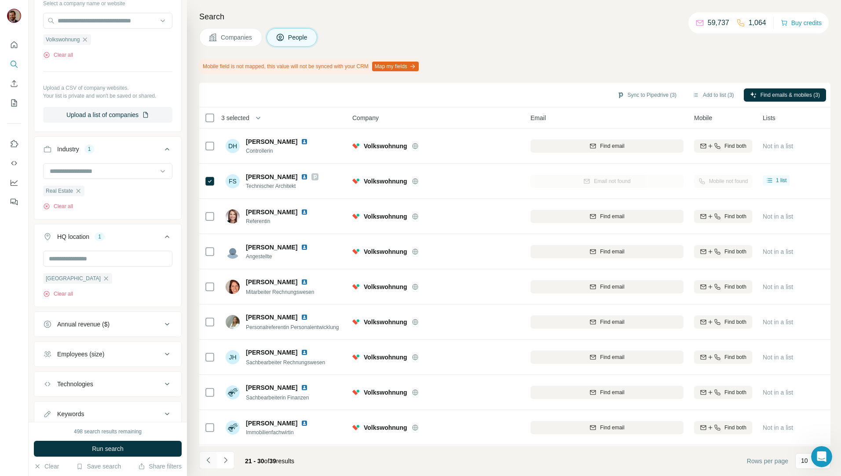
click at [212, 462] on icon "Navigate to previous page" at bounding box center [208, 460] width 9 height 9
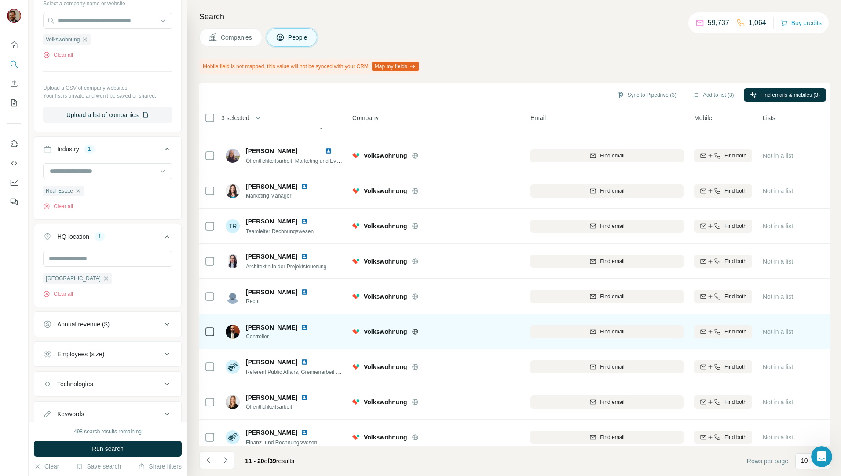
scroll to position [39, 0]
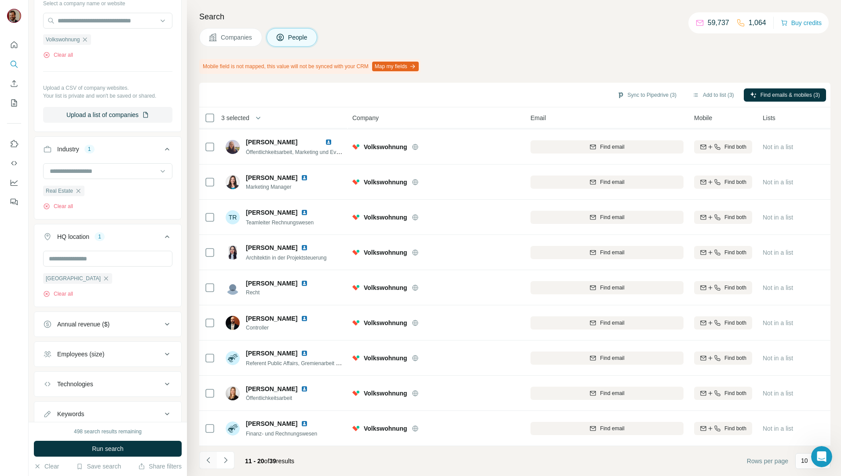
click at [208, 460] on icon "Navigate to previous page" at bounding box center [208, 460] width 9 height 9
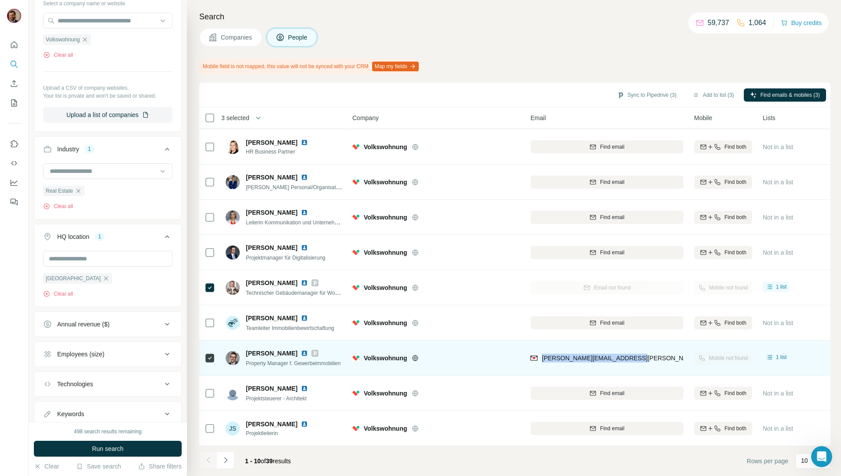
drag, startPoint x: 643, startPoint y: 355, endPoint x: 540, endPoint y: 368, distance: 103.4
click at [540, 368] on td "fabian.epple@volkswohnung.de" at bounding box center [607, 357] width 164 height 35
copy span "fabian.epple@volkswohnung.de"
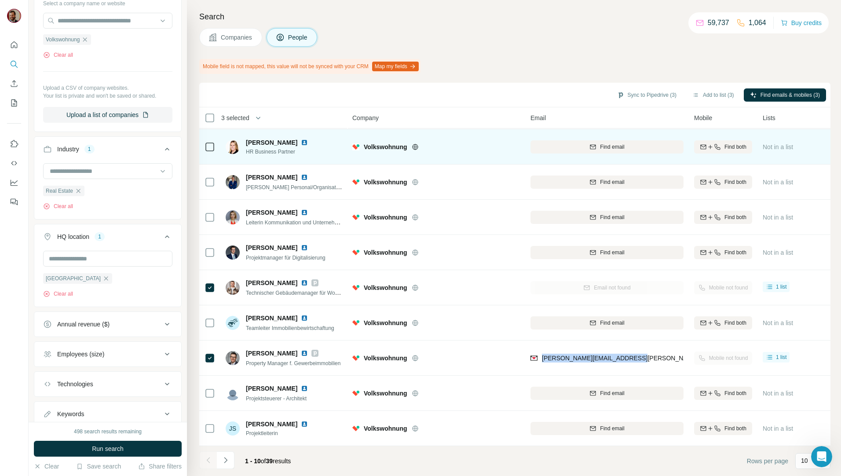
drag, startPoint x: 238, startPoint y: 43, endPoint x: 275, endPoint y: 129, distance: 93.4
click at [238, 43] on button "Companies" at bounding box center [230, 37] width 63 height 18
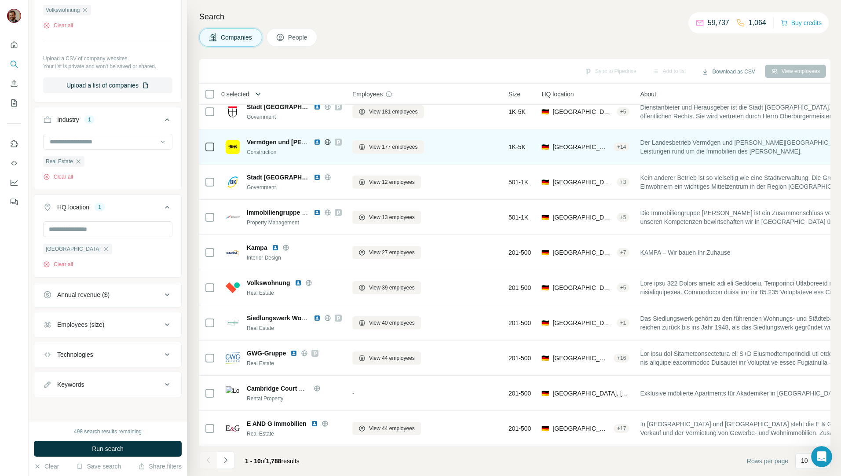
scroll to position [15, 0]
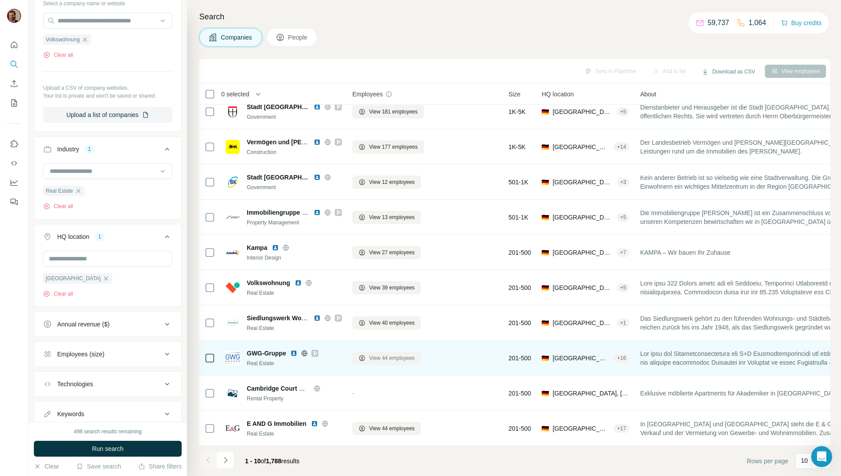
click at [380, 354] on span "View 44 employees" at bounding box center [392, 358] width 46 height 8
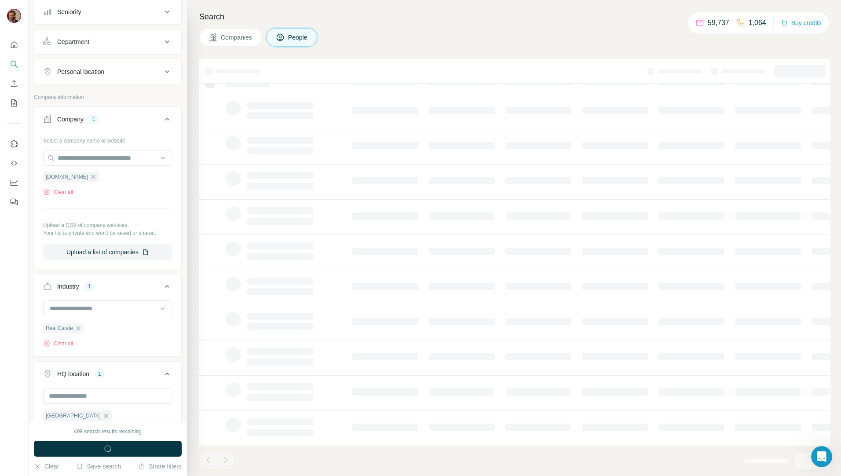
scroll to position [238, 0]
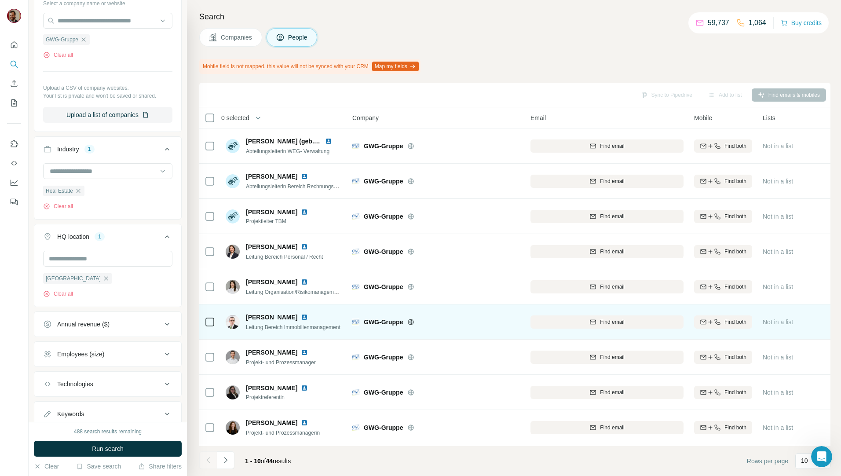
scroll to position [39, 0]
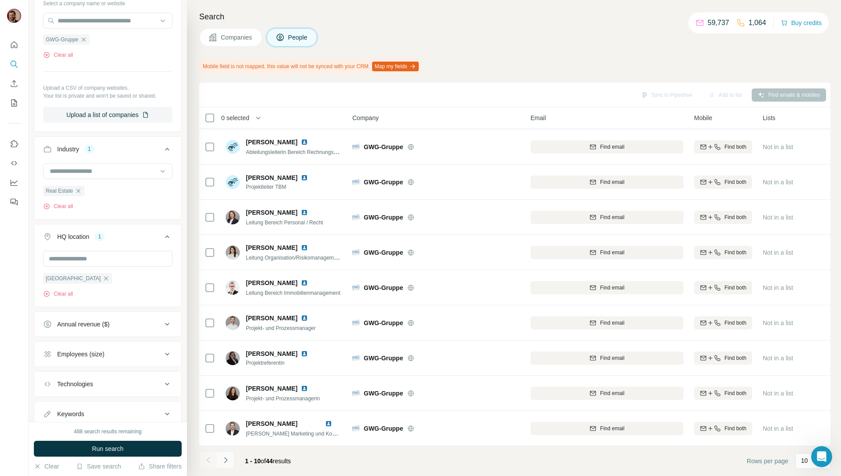
click at [230, 460] on icon "Navigate to next page" at bounding box center [225, 460] width 9 height 9
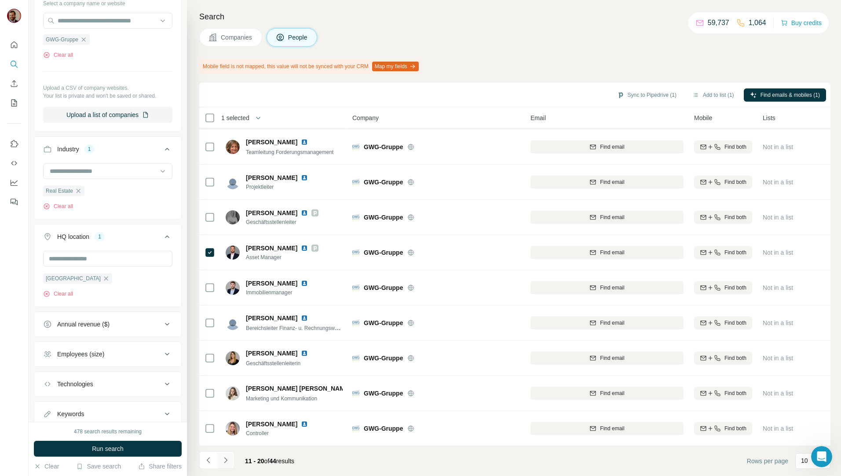
click at [229, 459] on icon "Navigate to next page" at bounding box center [225, 460] width 9 height 9
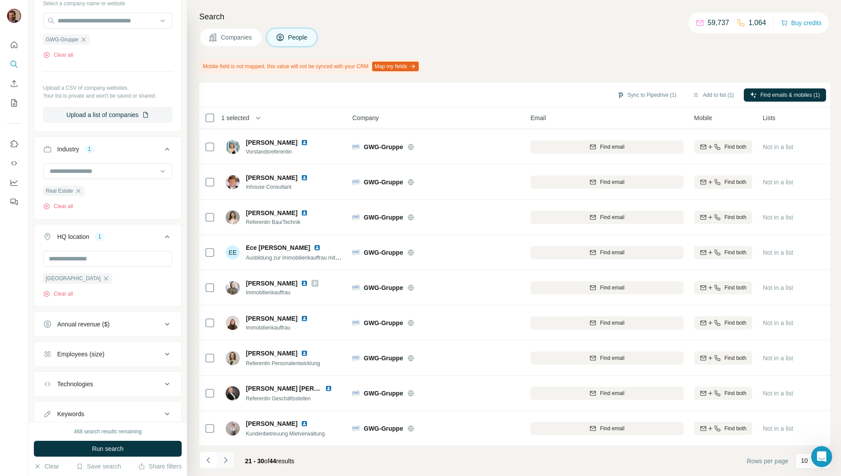
click at [227, 460] on icon "Navigate to next page" at bounding box center [225, 460] width 3 height 6
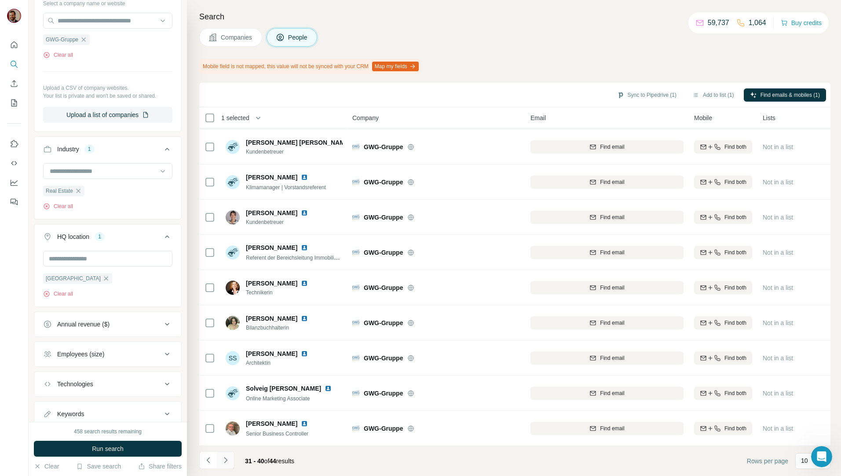
click at [231, 463] on button "Navigate to next page" at bounding box center [226, 460] width 18 height 18
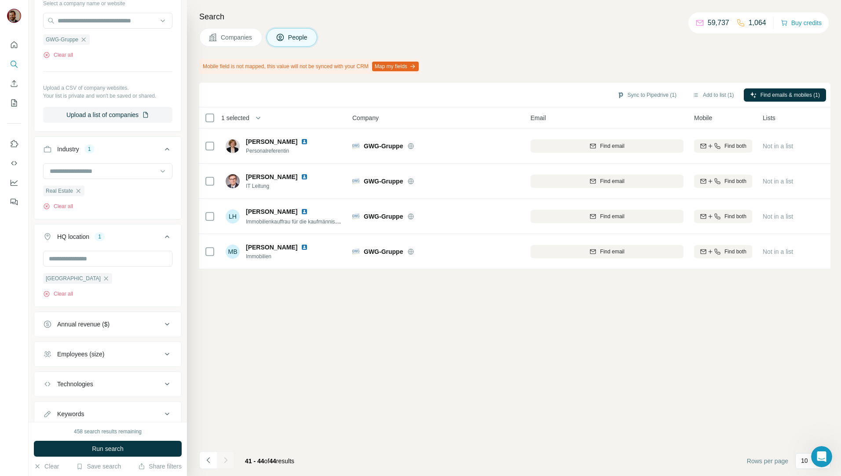
scroll to position [0, 0]
click at [205, 460] on icon "Navigate to previous page" at bounding box center [208, 460] width 9 height 9
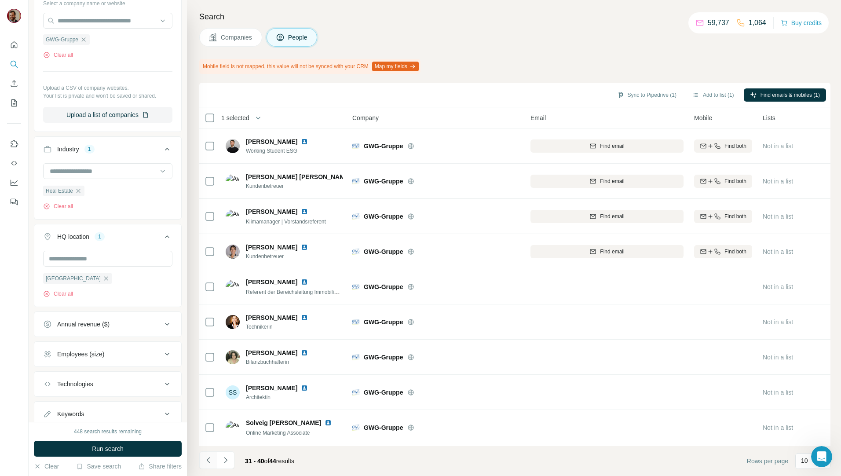
click at [205, 460] on icon "Navigate to previous page" at bounding box center [208, 460] width 9 height 9
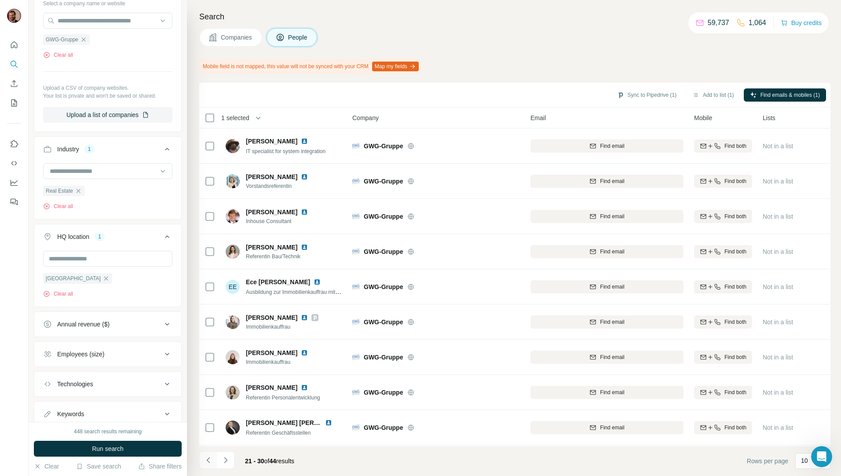
click at [205, 460] on icon "Navigate to previous page" at bounding box center [208, 460] width 9 height 9
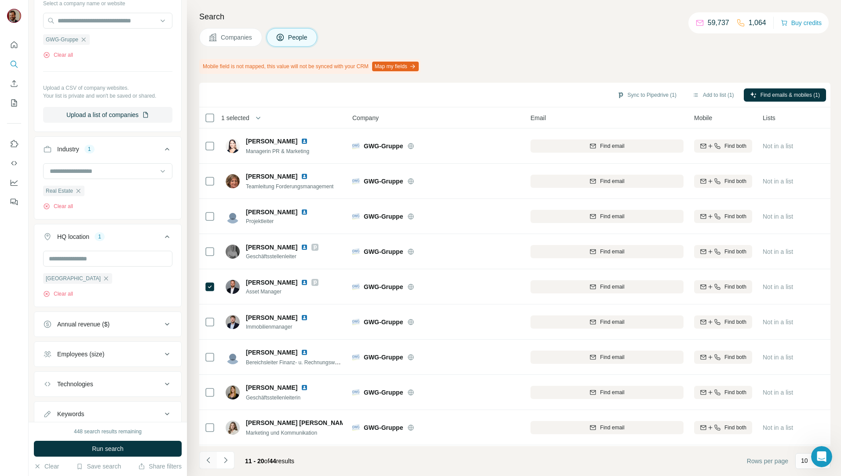
click at [205, 460] on icon "Navigate to previous page" at bounding box center [208, 460] width 9 height 9
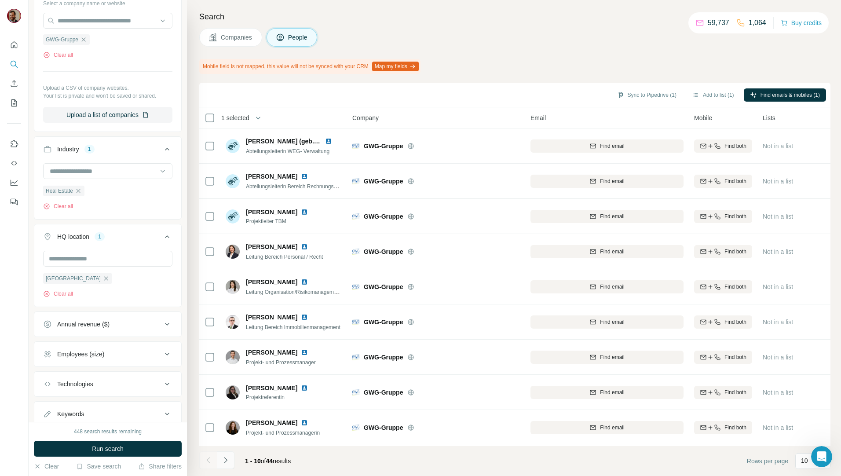
click at [224, 461] on icon "Navigate to next page" at bounding box center [225, 460] width 9 height 9
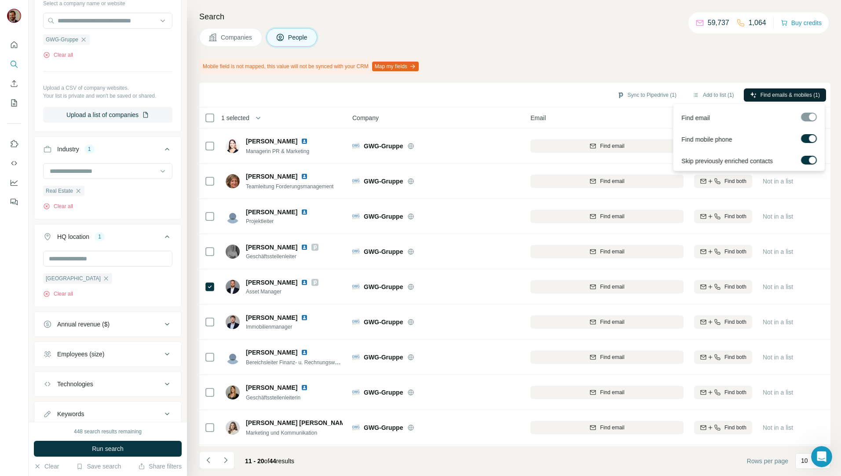
click at [771, 92] on span "Find emails & mobiles (1)" at bounding box center [789, 95] width 59 height 8
click at [779, 96] on span "Find emails & mobiles (1)" at bounding box center [789, 95] width 59 height 8
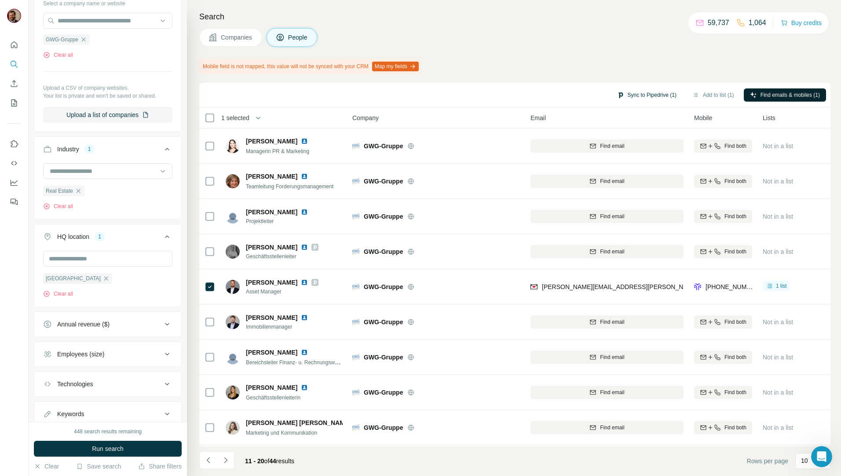
click at [646, 95] on button "Sync to Pipedrive (1)" at bounding box center [647, 94] width 72 height 13
click at [570, 77] on div "Search Companies People Mobile field is not mapped, this value will not be sync…" at bounding box center [514, 238] width 654 height 476
drag, startPoint x: 228, startPoint y: 36, endPoint x: 236, endPoint y: 86, distance: 51.2
click at [228, 36] on span "Companies" at bounding box center [237, 37] width 32 height 9
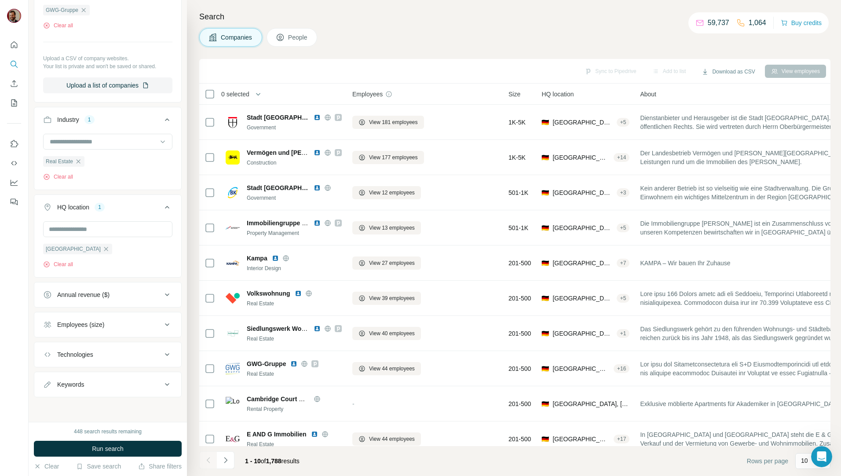
scroll to position [101, 0]
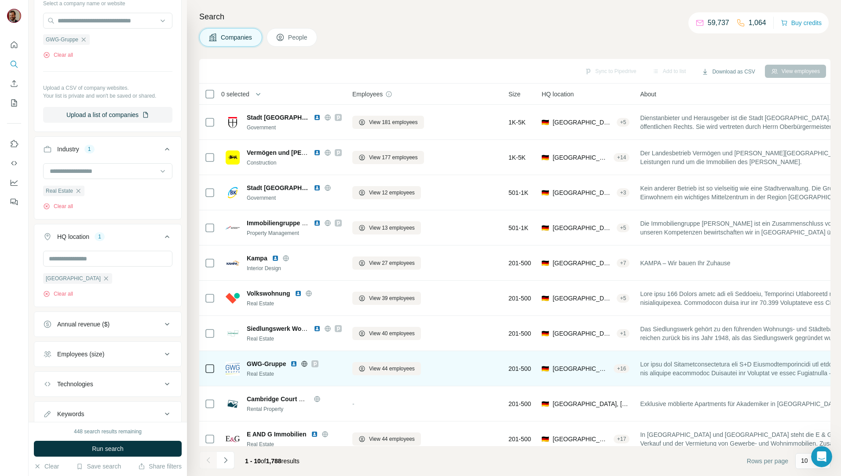
scroll to position [15, 0]
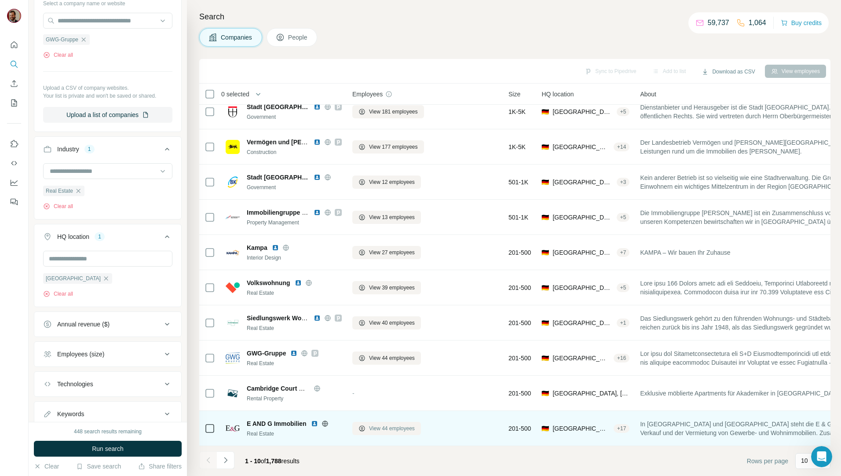
click at [379, 425] on span "View 44 employees" at bounding box center [392, 428] width 46 height 8
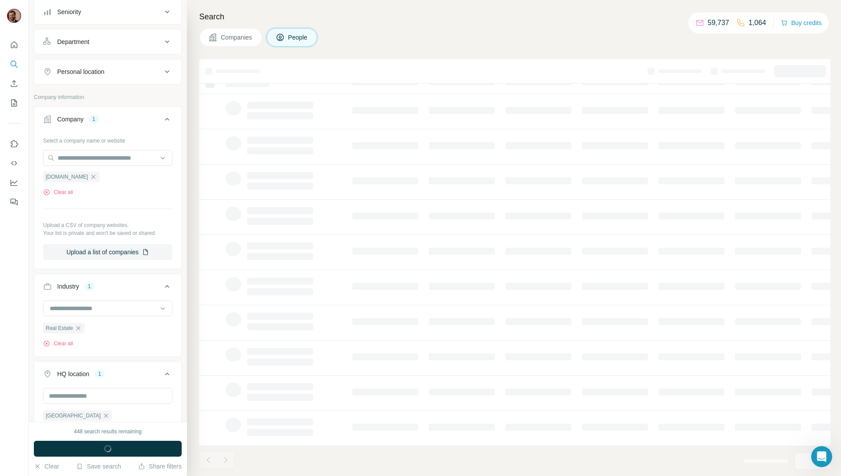
scroll to position [238, 0]
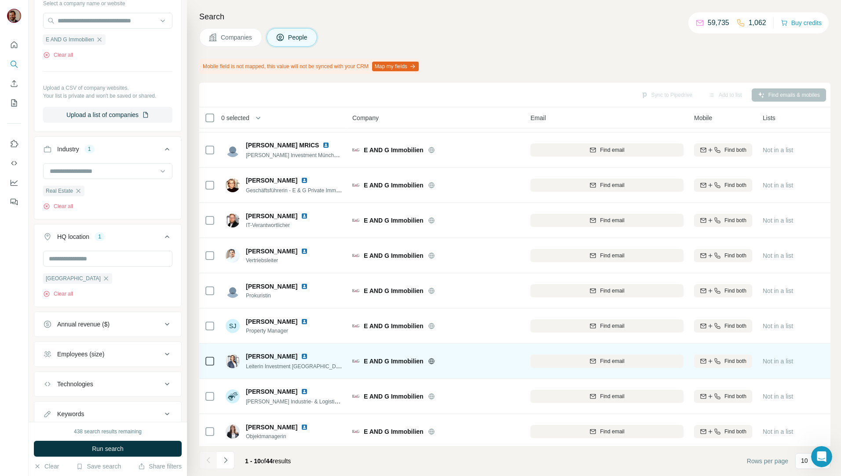
scroll to position [39, 0]
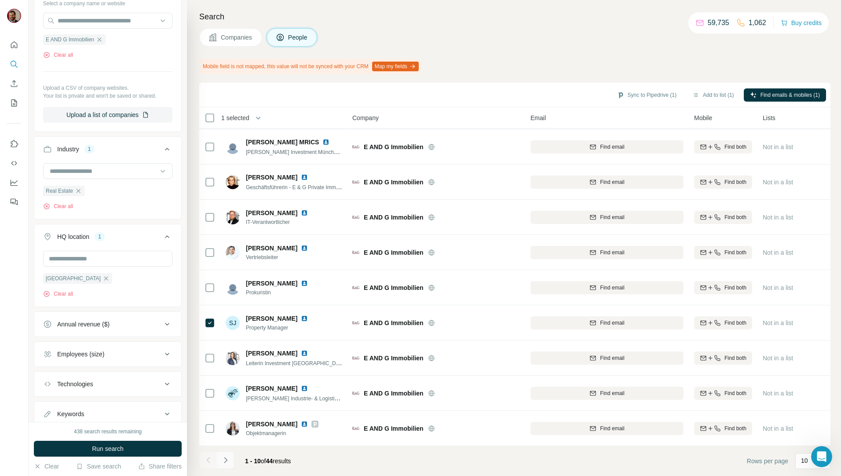
click at [227, 460] on icon "Navigate to next page" at bounding box center [225, 460] width 3 height 6
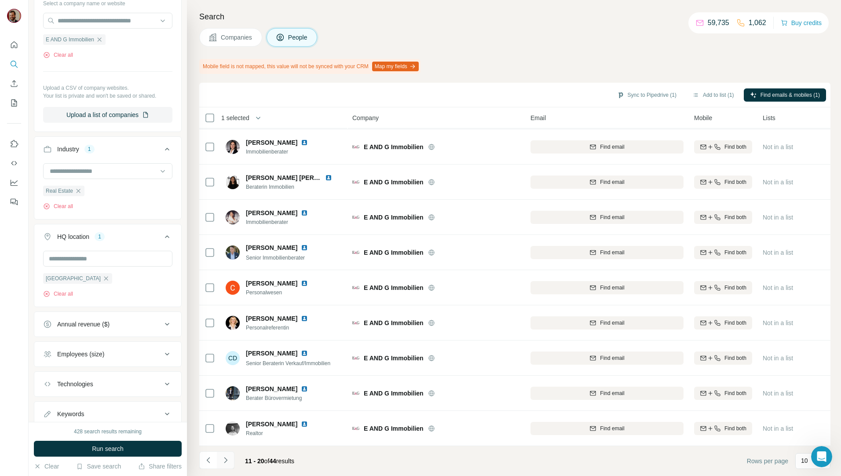
click at [226, 466] on button "Navigate to next page" at bounding box center [226, 460] width 18 height 18
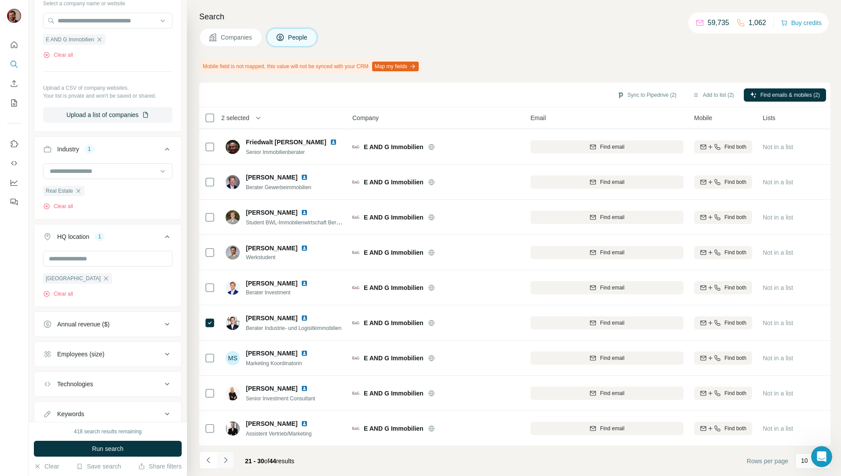
click at [228, 464] on icon "Navigate to next page" at bounding box center [225, 460] width 9 height 9
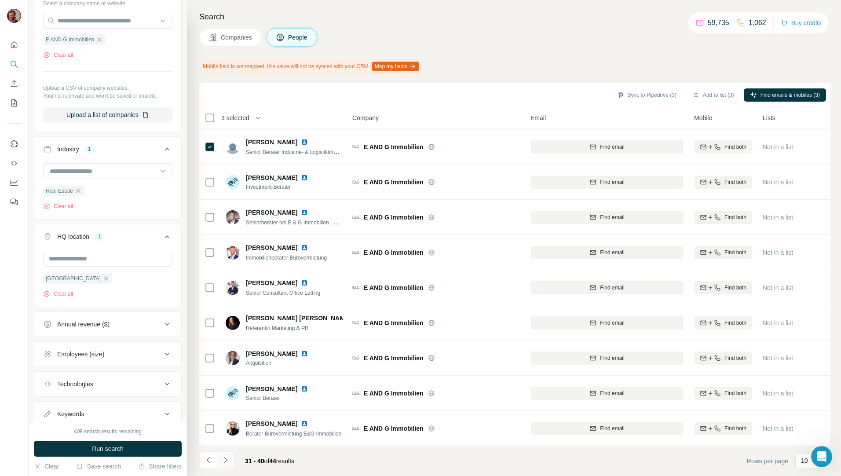
click at [227, 460] on icon "Navigate to next page" at bounding box center [225, 460] width 3 height 6
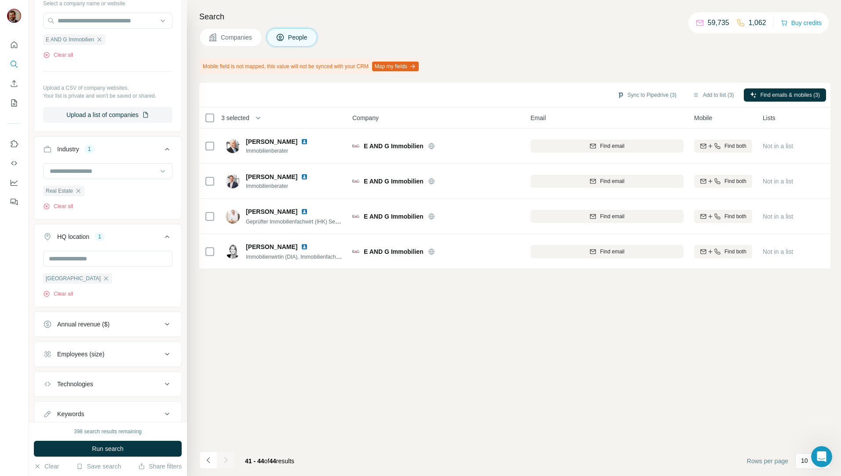
scroll to position [0, 0]
click at [214, 465] on button "Navigate to previous page" at bounding box center [208, 460] width 18 height 18
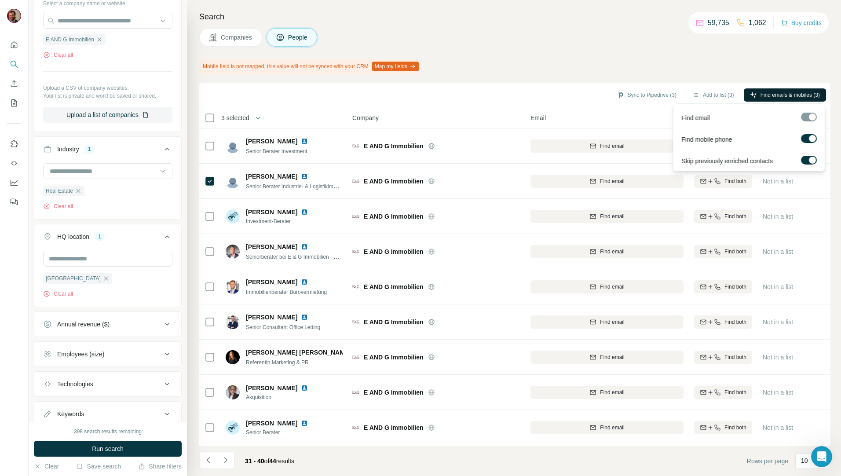
click at [793, 91] on span "Find emails & mobiles (3)" at bounding box center [789, 95] width 59 height 8
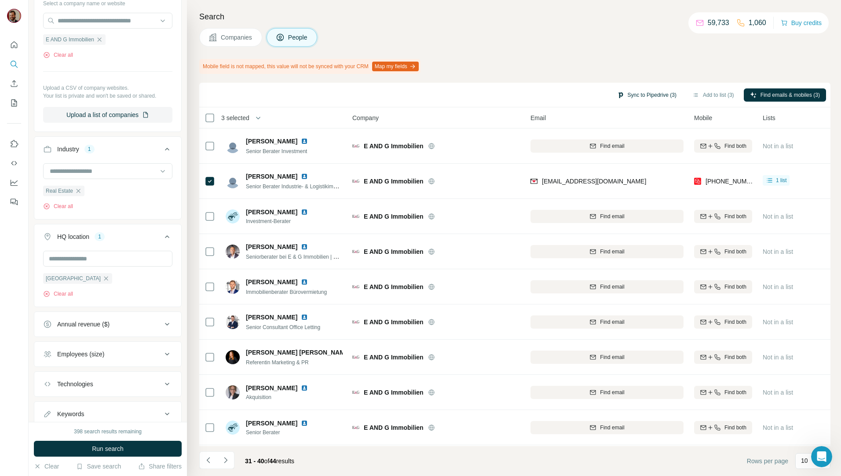
click at [645, 97] on button "Sync to Pipedrive (3)" at bounding box center [647, 94] width 72 height 13
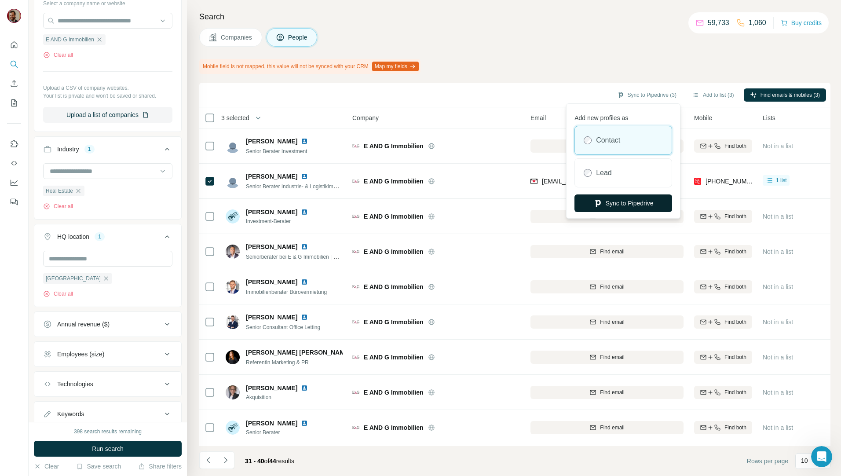
click at [632, 198] on button "Sync to Pipedrive" at bounding box center [623, 203] width 98 height 18
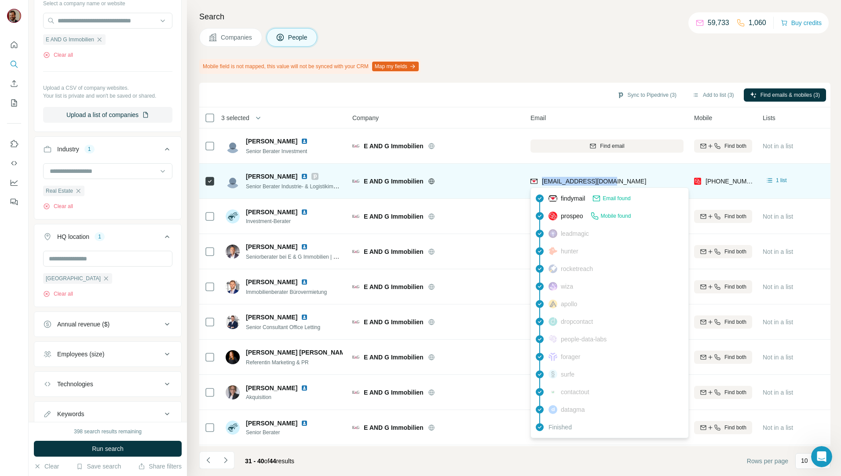
drag, startPoint x: 616, startPoint y: 181, endPoint x: 542, endPoint y: 182, distance: 73.5
click at [542, 182] on div "nahom.assefaw@eug.de" at bounding box center [606, 181] width 153 height 24
copy span "nahom.assefaw@eug.de"
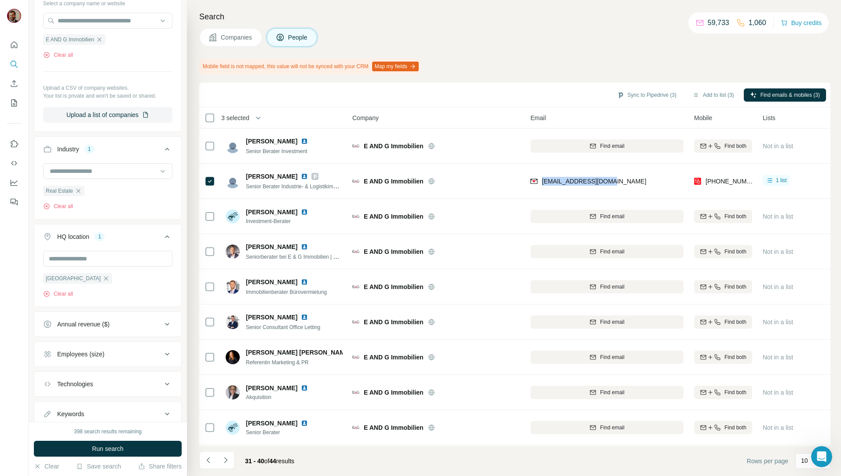
click at [227, 40] on span "Companies" at bounding box center [237, 37] width 32 height 9
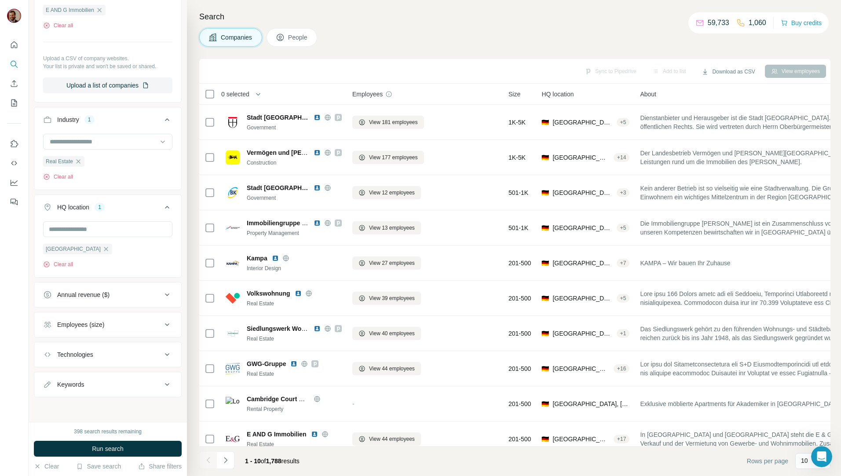
scroll to position [101, 0]
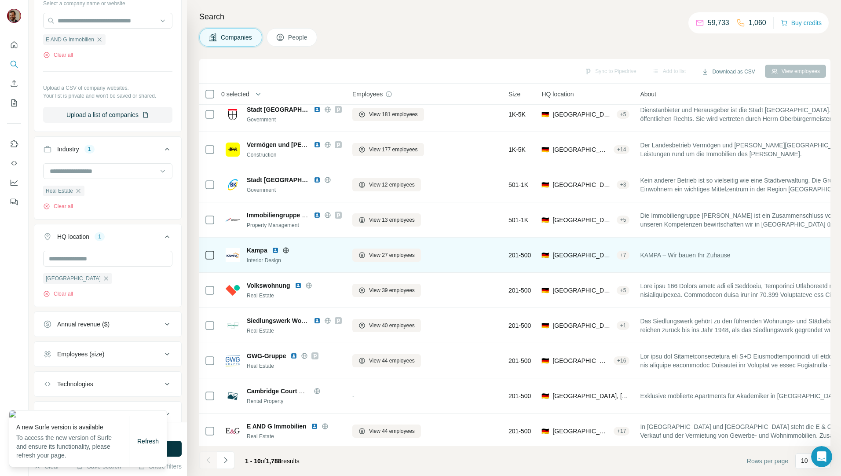
scroll to position [15, 0]
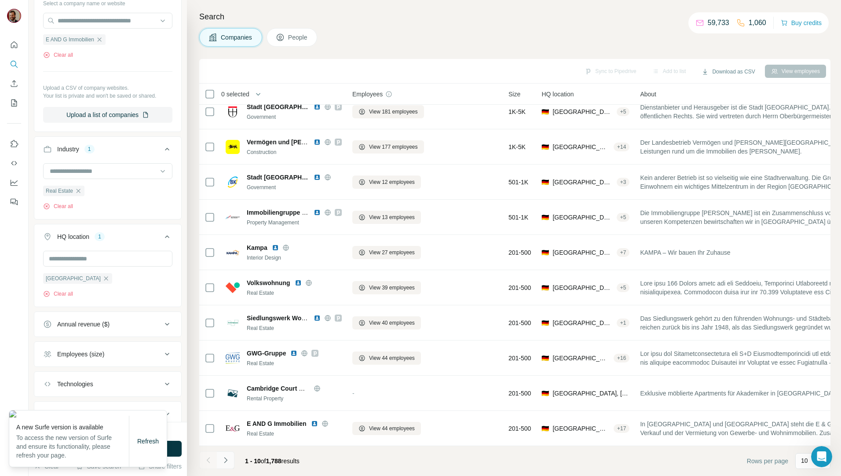
click at [227, 461] on icon "Navigate to next page" at bounding box center [225, 460] width 9 height 9
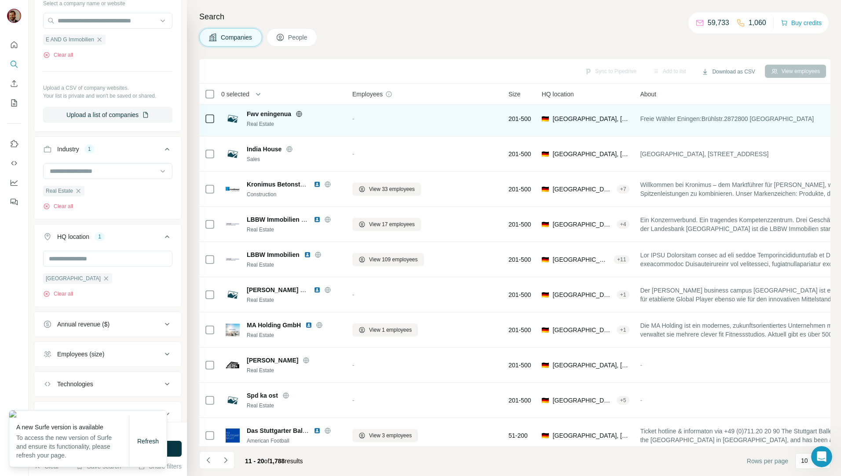
scroll to position [0, 0]
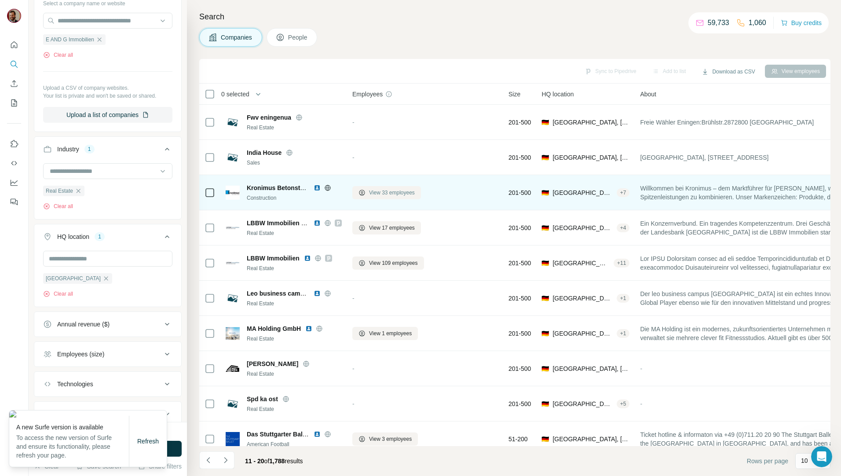
click at [384, 194] on span "View 33 employees" at bounding box center [392, 193] width 46 height 8
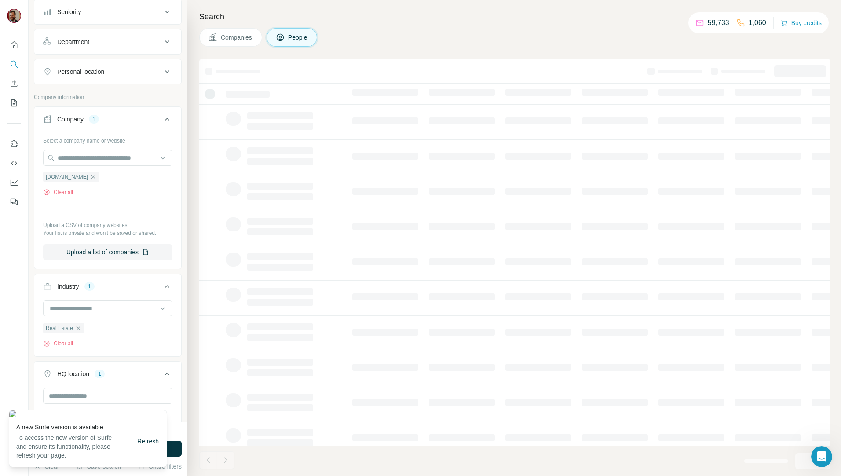
scroll to position [238, 0]
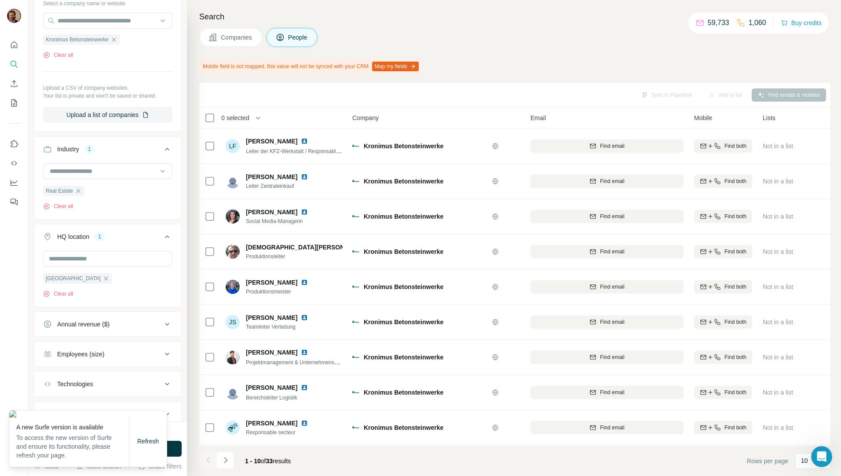
click at [228, 40] on span "Companies" at bounding box center [237, 37] width 32 height 9
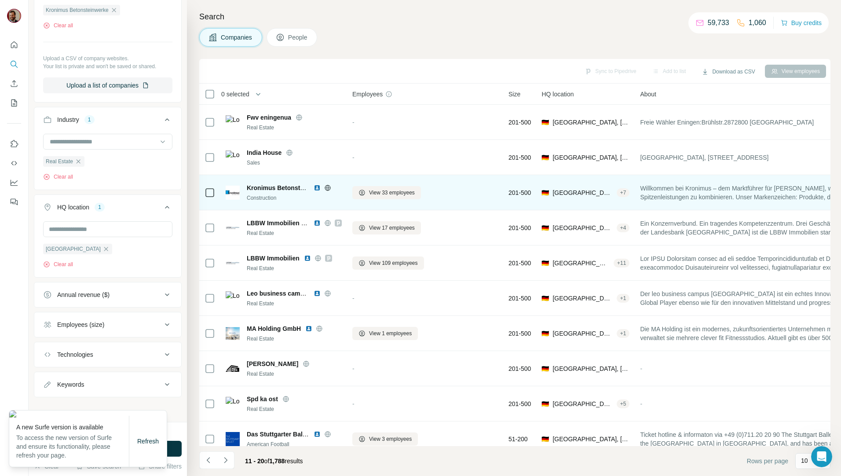
scroll to position [101, 0]
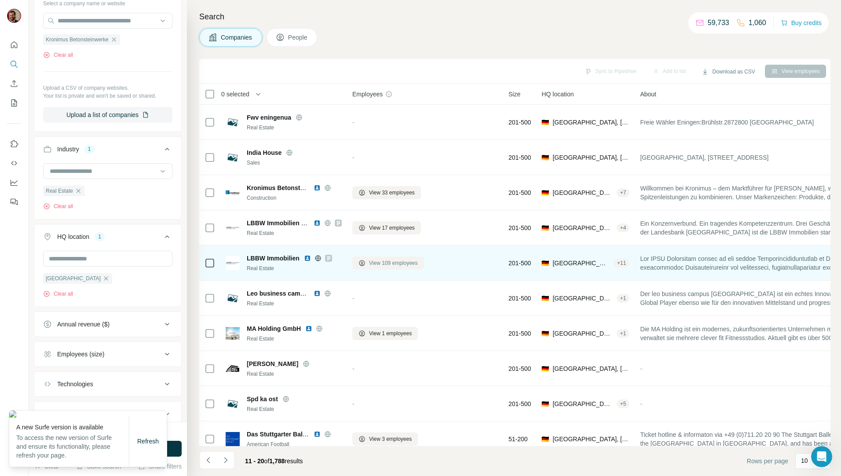
scroll to position [15, 0]
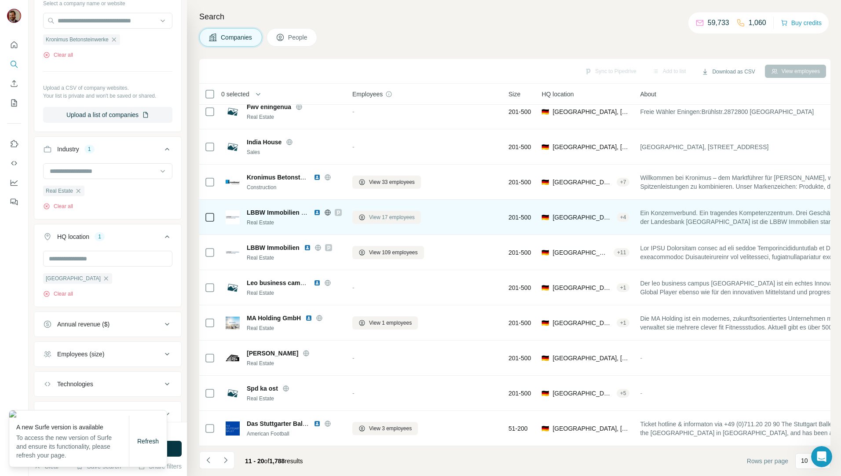
click at [389, 213] on span "View 17 employees" at bounding box center [392, 217] width 46 height 8
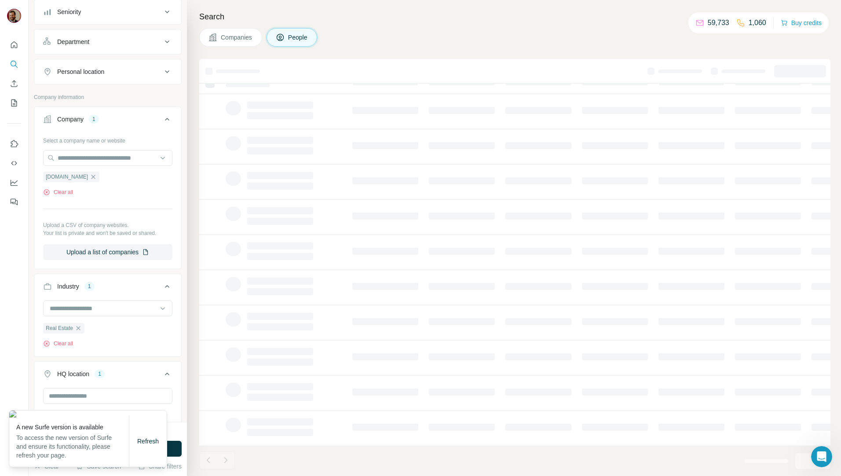
scroll to position [238, 0]
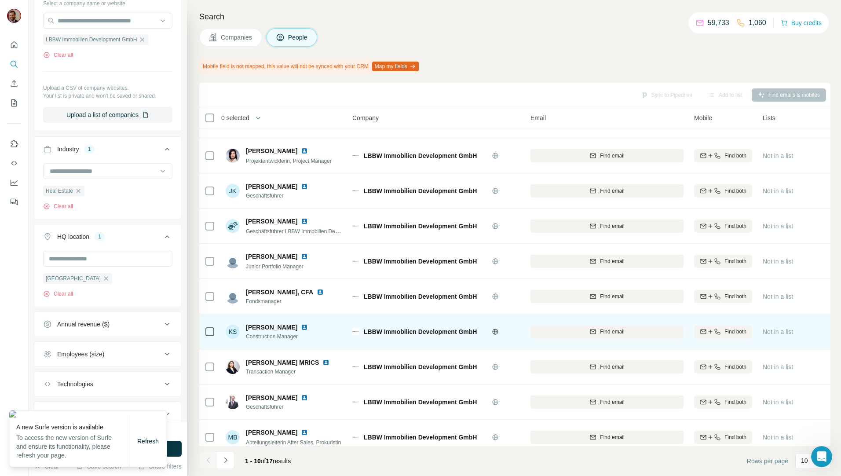
scroll to position [39, 0]
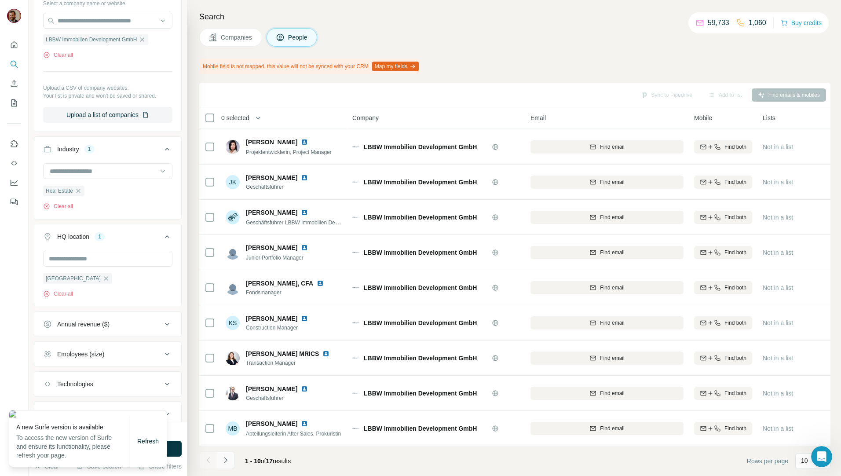
click at [231, 460] on button "Navigate to next page" at bounding box center [226, 460] width 18 height 18
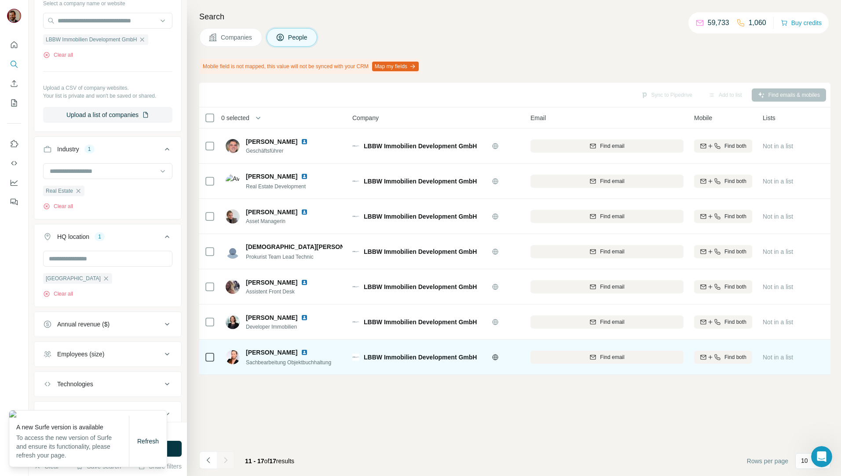
scroll to position [0, 0]
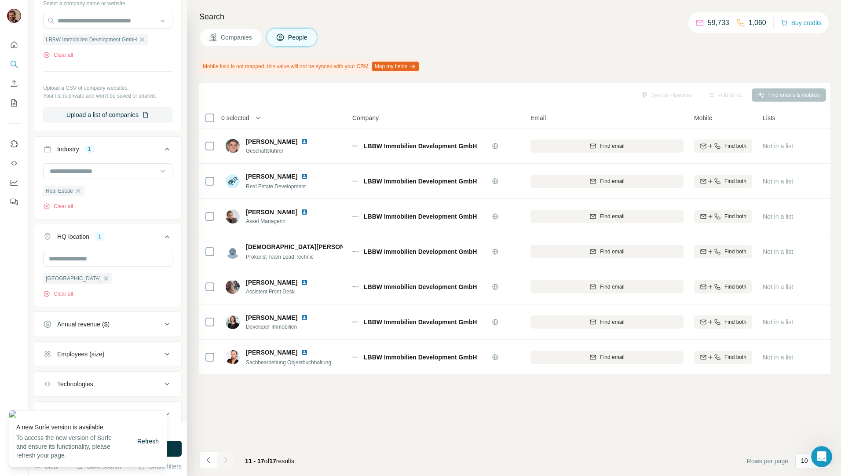
click at [242, 45] on button "Companies" at bounding box center [230, 37] width 63 height 18
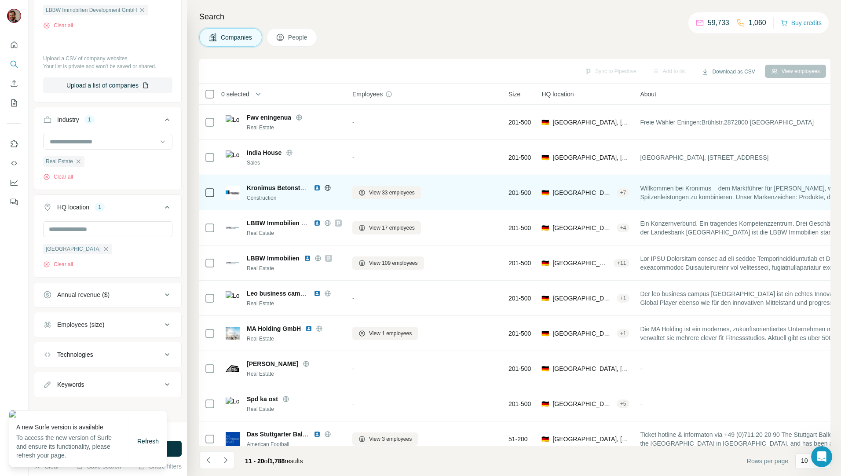
scroll to position [101, 0]
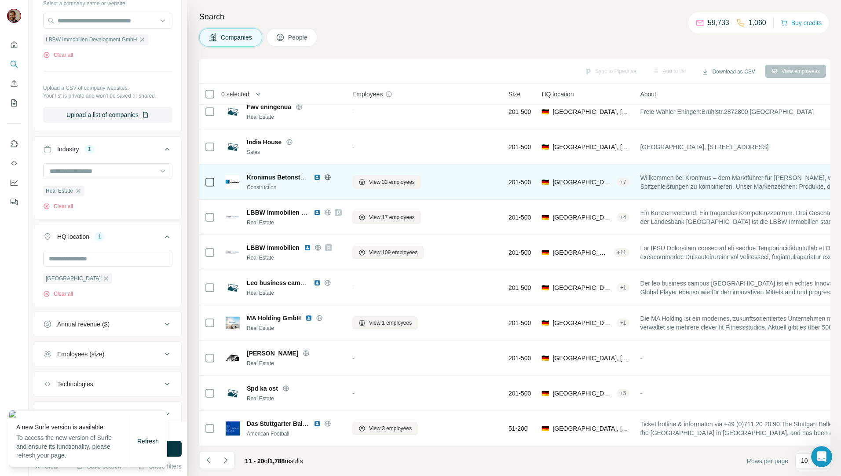
scroll to position [15, 0]
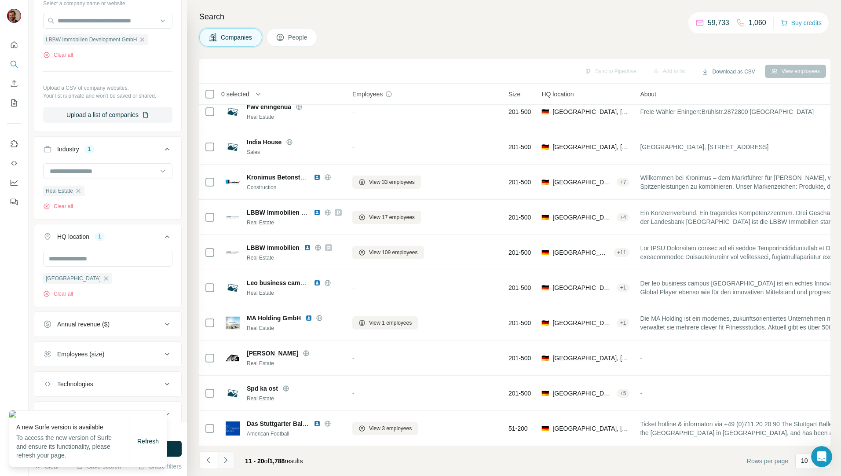
click at [227, 466] on button "Navigate to next page" at bounding box center [226, 460] width 18 height 18
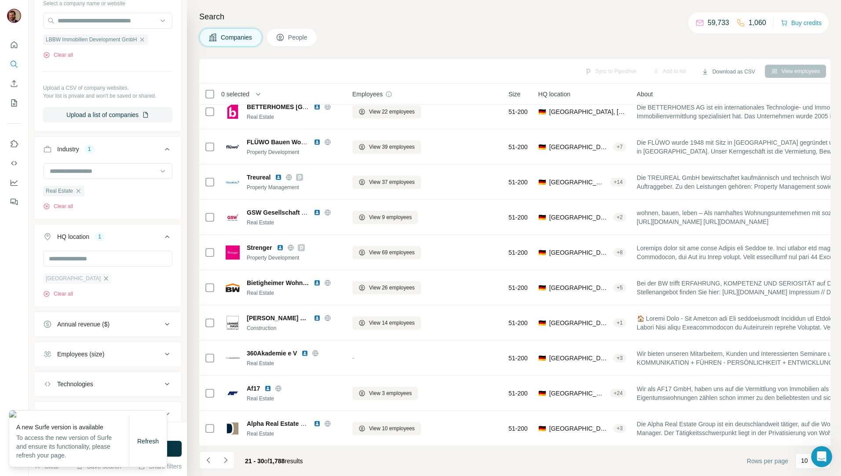
click at [102, 279] on icon "button" at bounding box center [105, 278] width 7 height 7
click at [78, 191] on icon "button" at bounding box center [78, 192] width 7 height 7
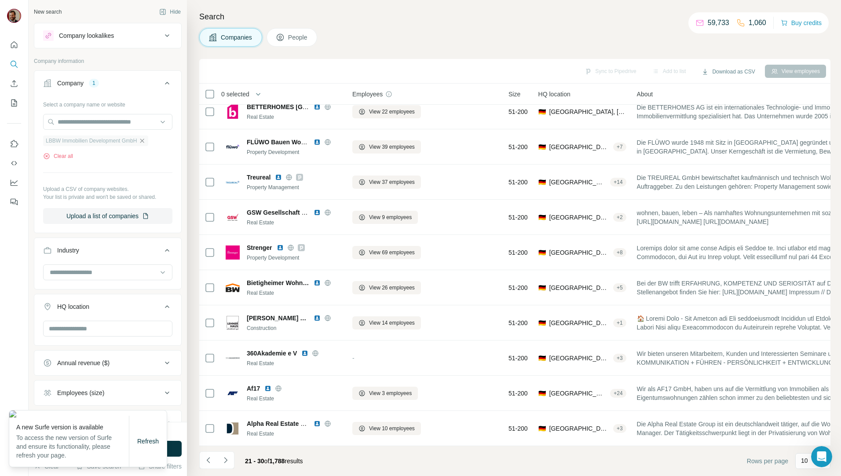
click at [145, 142] on icon "button" at bounding box center [142, 140] width 7 height 7
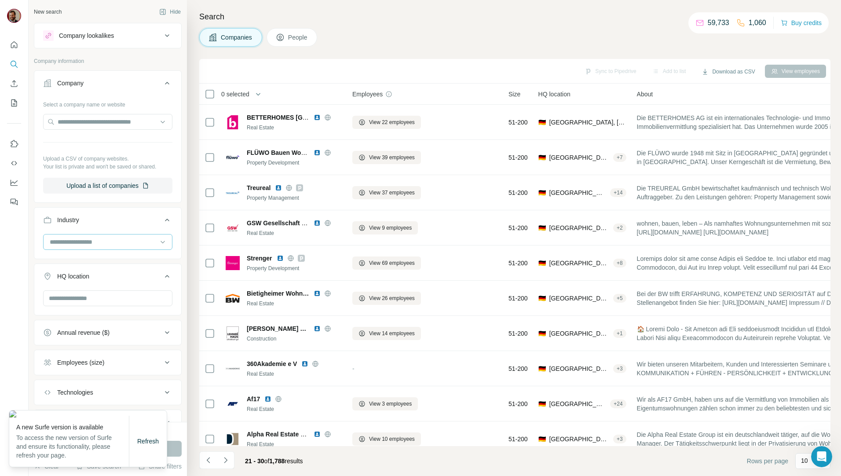
click at [114, 239] on input at bounding box center [103, 242] width 109 height 10
click at [94, 245] on input at bounding box center [103, 242] width 109 height 10
click at [111, 255] on div at bounding box center [107, 245] width 147 height 23
click at [111, 245] on input at bounding box center [103, 242] width 109 height 10
click at [25, 270] on div at bounding box center [14, 238] width 29 height 476
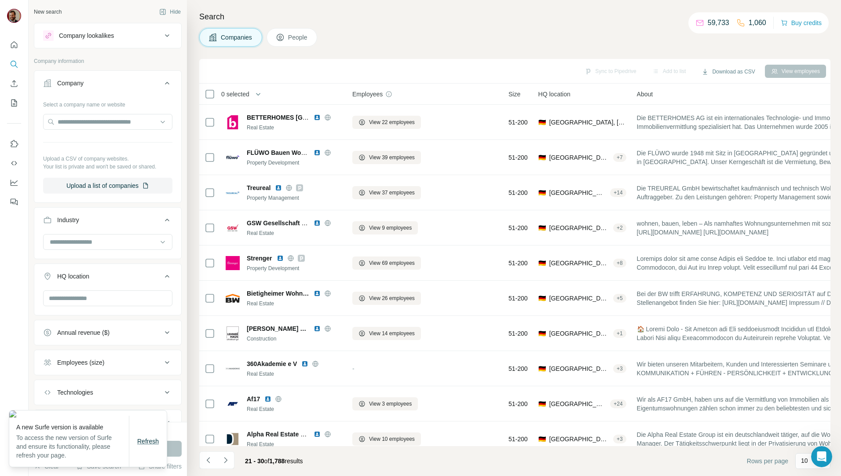
click at [145, 442] on span "Refresh" at bounding box center [148, 441] width 22 height 7
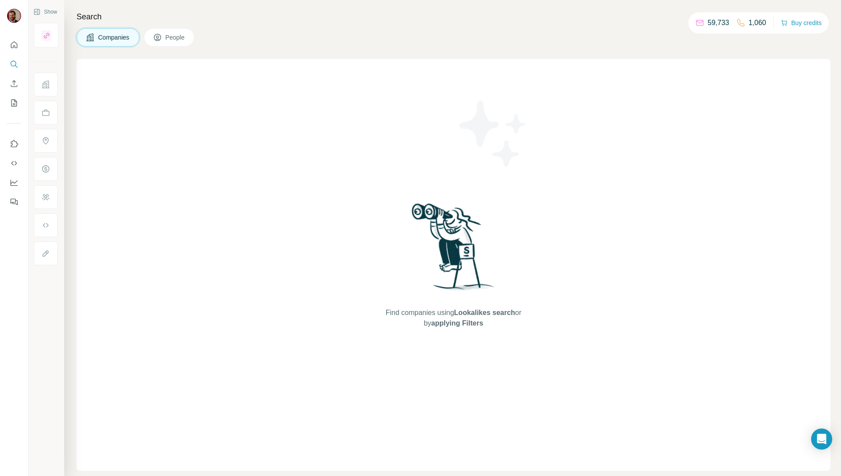
click at [109, 36] on span "Companies" at bounding box center [114, 37] width 32 height 9
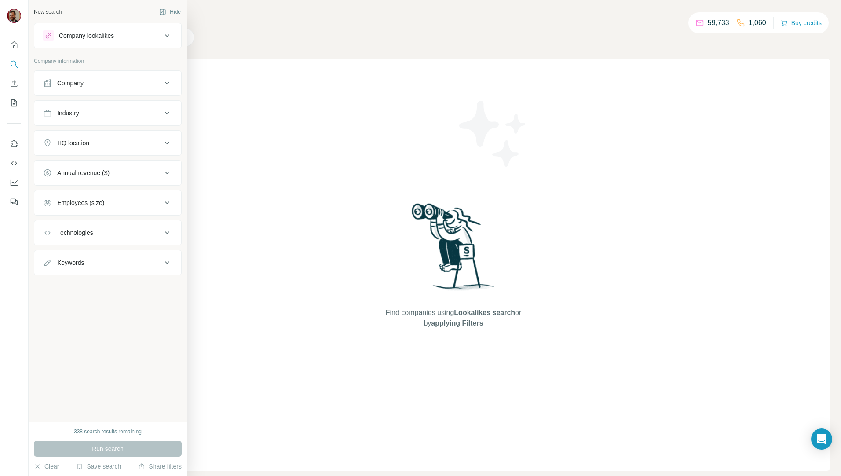
click at [106, 81] on div "Company" at bounding box center [102, 83] width 119 height 9
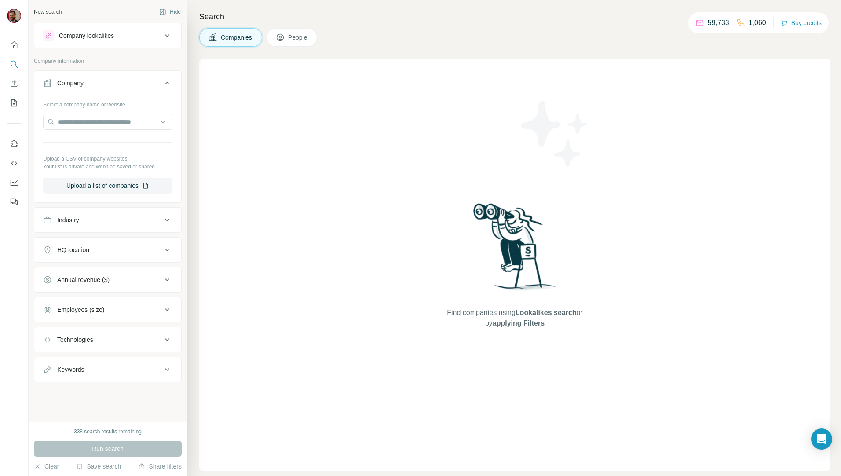
click at [126, 216] on div "Industry" at bounding box center [102, 220] width 119 height 9
click at [130, 245] on input at bounding box center [103, 242] width 109 height 10
type input "**********"
click at [117, 252] on div "Construction" at bounding box center [104, 262] width 123 height 20
click at [137, 240] on input at bounding box center [103, 242] width 109 height 10
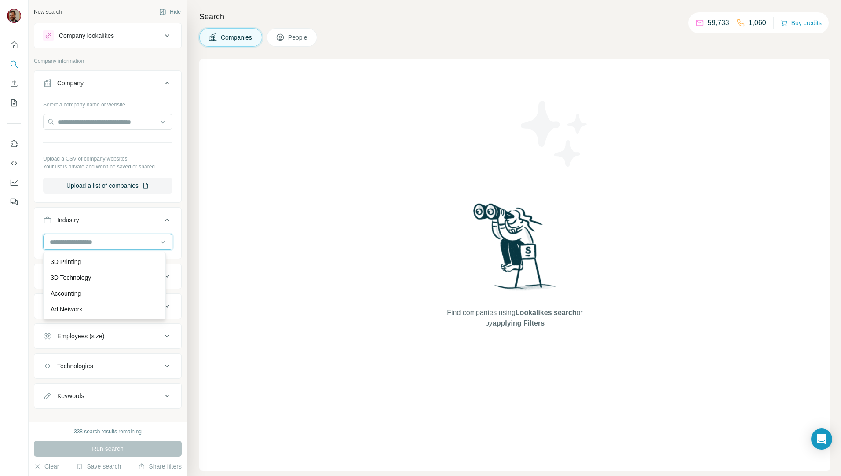
click at [121, 237] on input at bounding box center [103, 242] width 109 height 10
drag, startPoint x: 113, startPoint y: 237, endPoint x: 109, endPoint y: 247, distance: 11.3
click at [113, 238] on div at bounding box center [103, 241] width 109 height 15
type input "***"
click at [103, 307] on div "Construction" at bounding box center [105, 309] width 108 height 9
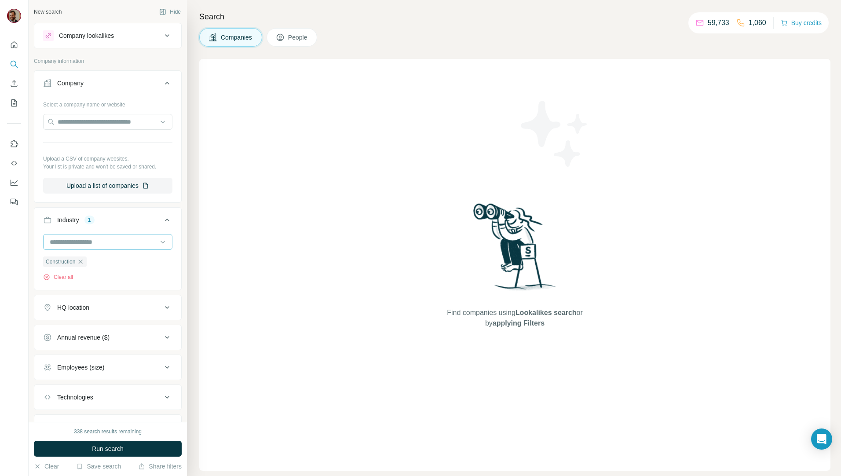
click at [110, 241] on input at bounding box center [103, 242] width 109 height 10
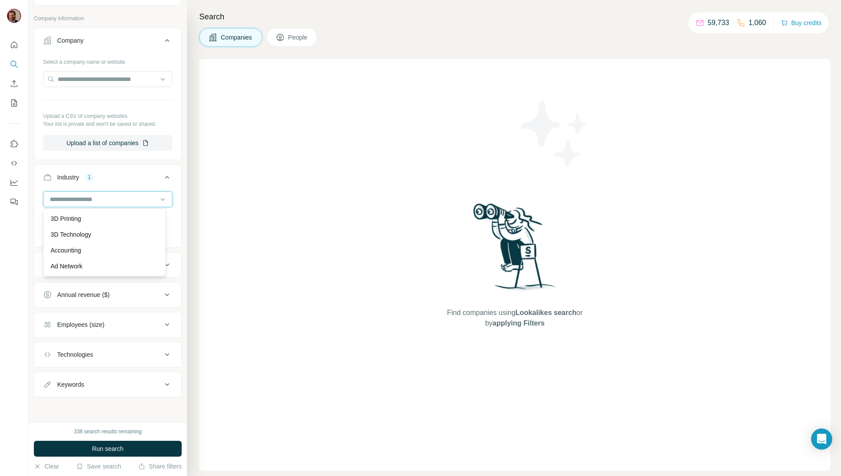
click at [101, 198] on input at bounding box center [103, 199] width 109 height 10
click at [97, 197] on input at bounding box center [103, 199] width 109 height 10
type input "**********"
click at [64, 236] on p "Real Estate" at bounding box center [67, 234] width 32 height 9
click at [115, 195] on input at bounding box center [103, 199] width 109 height 10
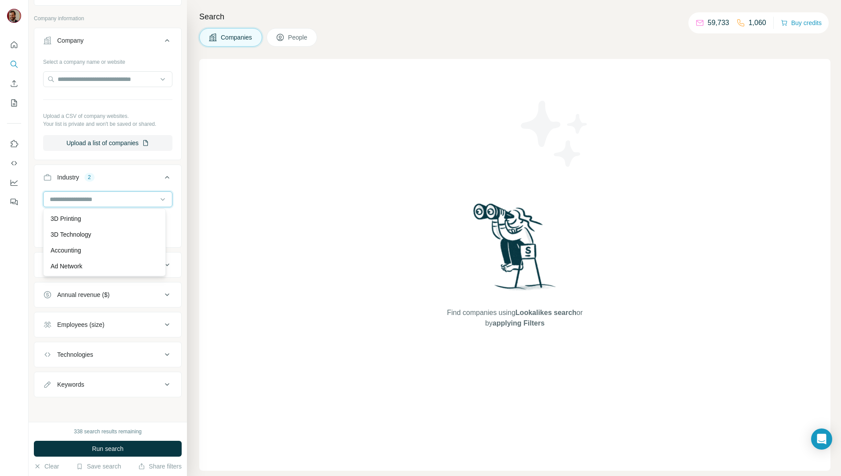
click at [99, 197] on input at bounding box center [103, 199] width 109 height 10
type input "**********"
click at [94, 215] on div "Architecture" at bounding box center [105, 218] width 108 height 9
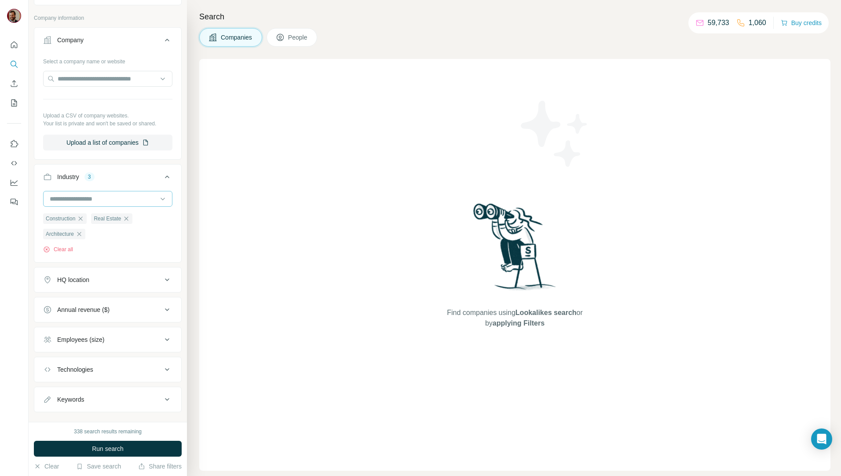
click at [107, 200] on input at bounding box center [103, 199] width 109 height 10
click at [106, 197] on input at bounding box center [103, 199] width 109 height 10
click at [104, 197] on input at bounding box center [103, 199] width 109 height 10
type input "*********"
click at [99, 216] on div "Logistics" at bounding box center [105, 218] width 108 height 9
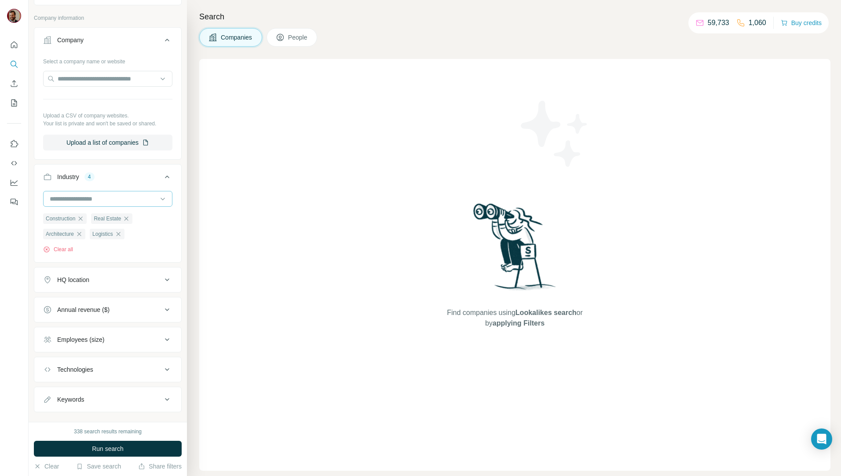
click at [102, 197] on input at bounding box center [103, 199] width 109 height 10
type input "*"
type input "********"
click at [100, 194] on div "********" at bounding box center [103, 198] width 109 height 15
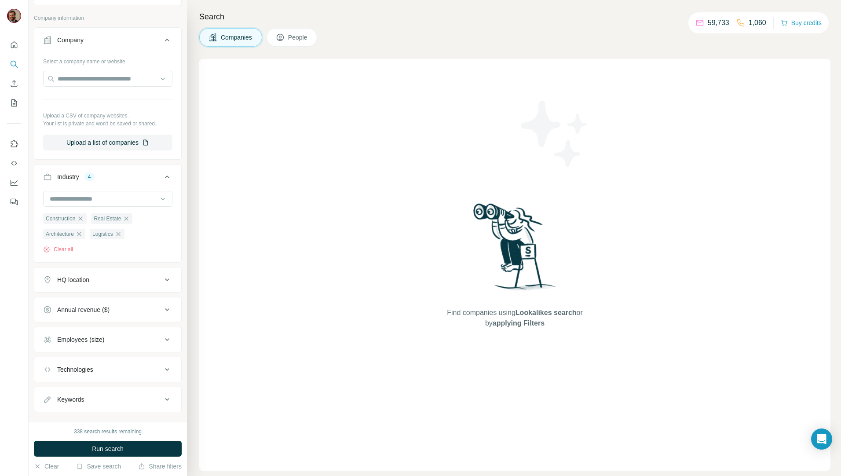
scroll to position [59, 0]
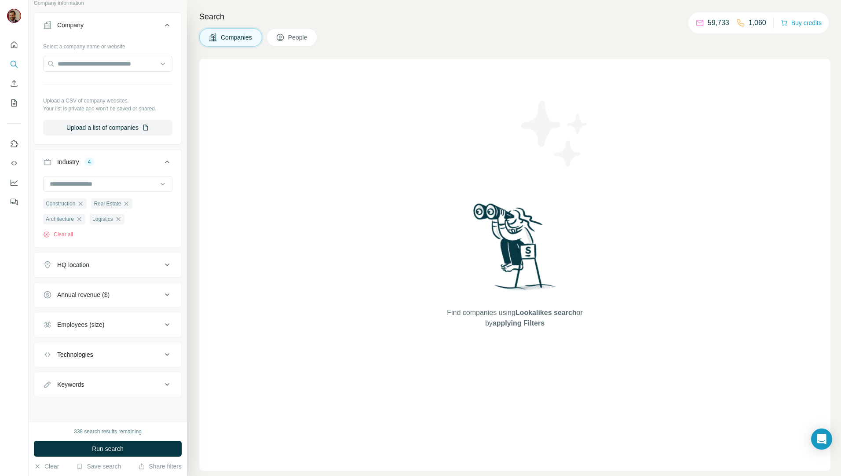
click at [137, 264] on div "HQ location" at bounding box center [102, 264] width 119 height 9
click at [133, 280] on input "text" at bounding box center [107, 286] width 129 height 16
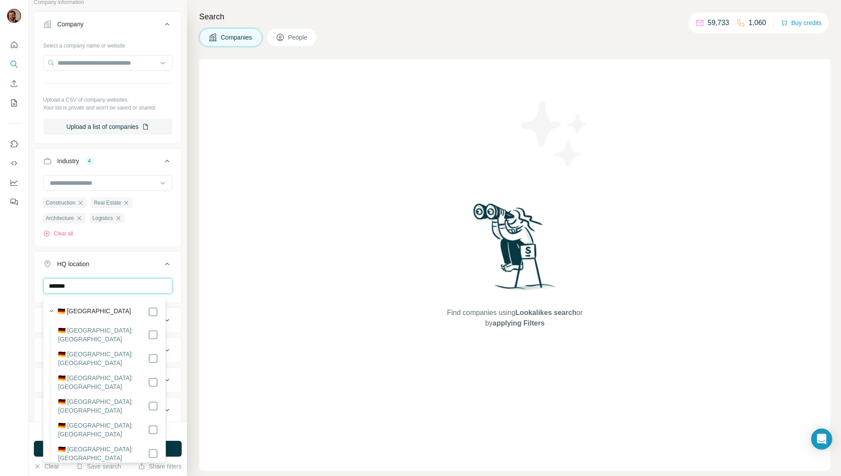
type input "*******"
click at [100, 373] on label "🇩🇪 Germany: Baden-Württemberg" at bounding box center [103, 382] width 90 height 18
click at [228, 364] on div "Find companies using Lookalikes search or by applying Filters" at bounding box center [514, 265] width 631 height 412
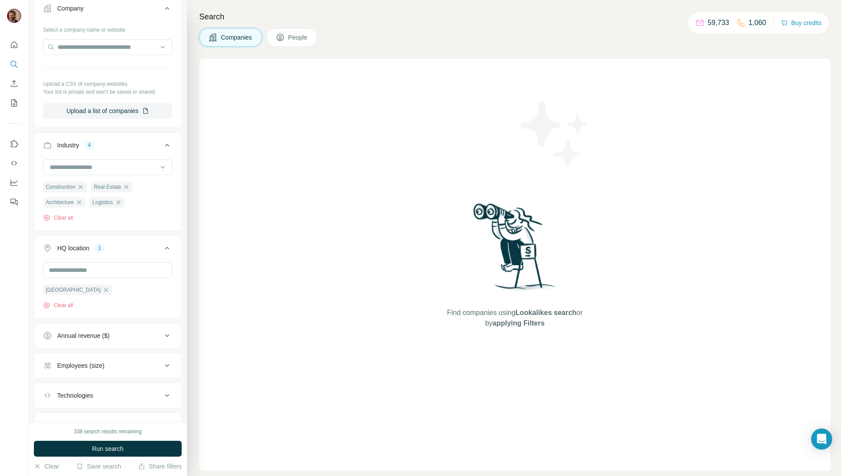
scroll to position [117, 0]
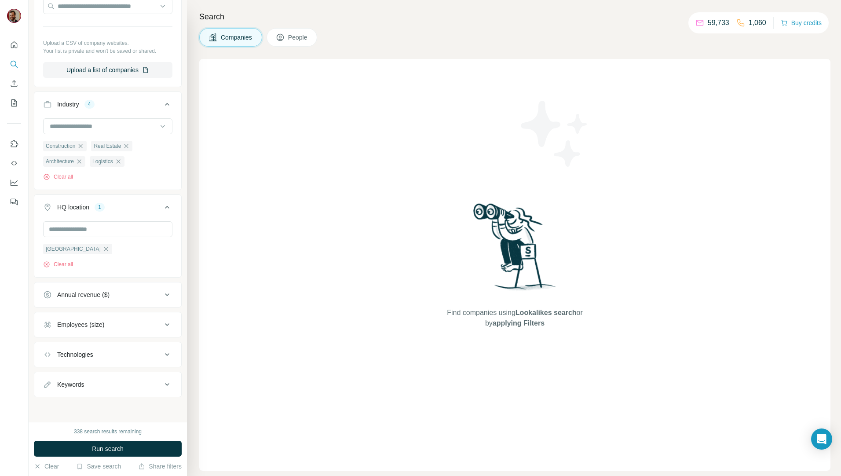
click at [107, 320] on div "Employees (size)" at bounding box center [102, 324] width 119 height 9
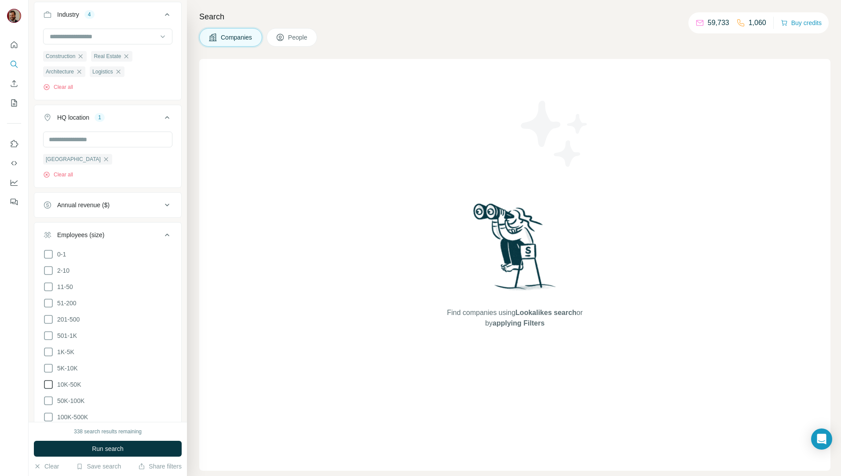
scroll to position [219, 0]
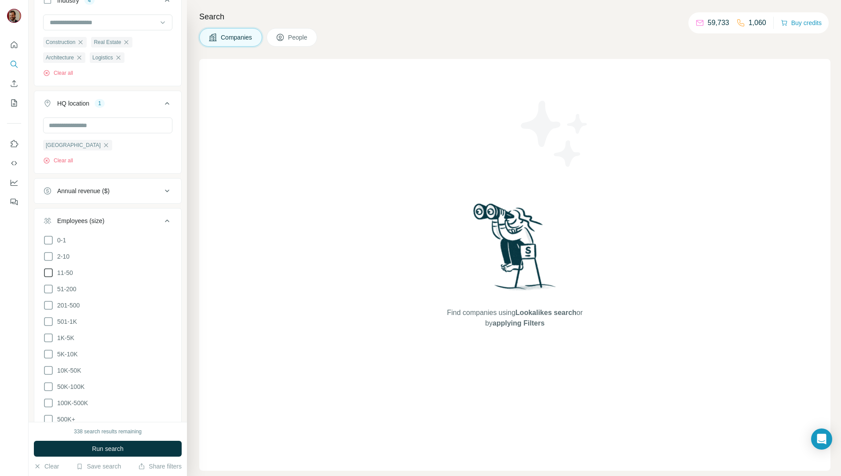
click at [48, 272] on icon at bounding box center [48, 272] width 11 height 11
click at [45, 288] on icon at bounding box center [48, 289] width 11 height 11
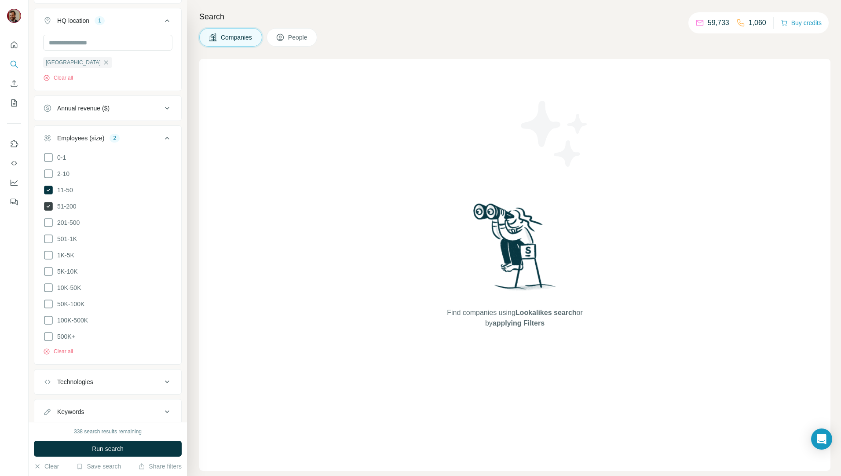
scroll to position [325, 0]
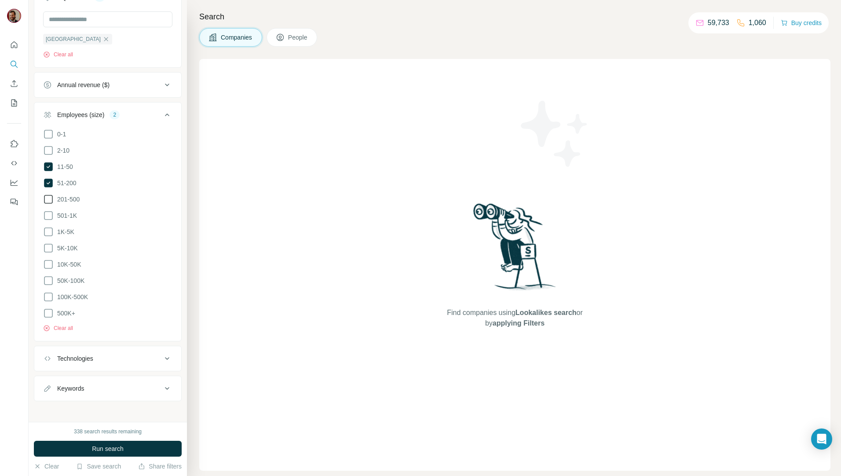
click at [49, 200] on icon at bounding box center [48, 199] width 11 height 11
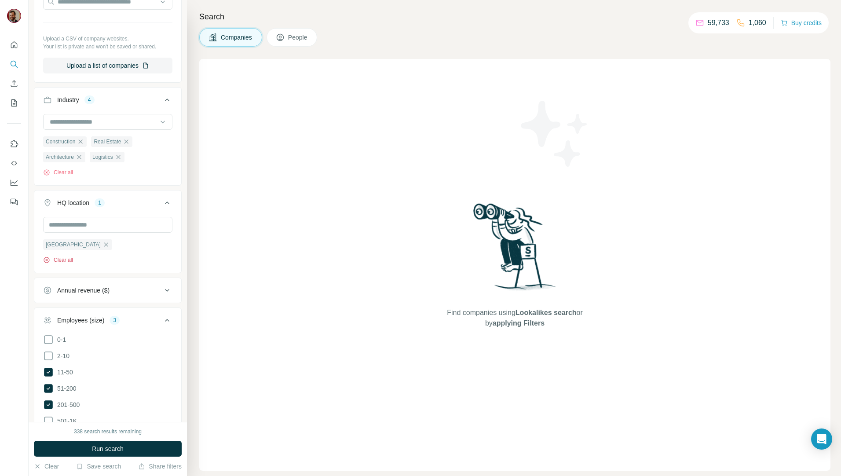
scroll to position [325, 0]
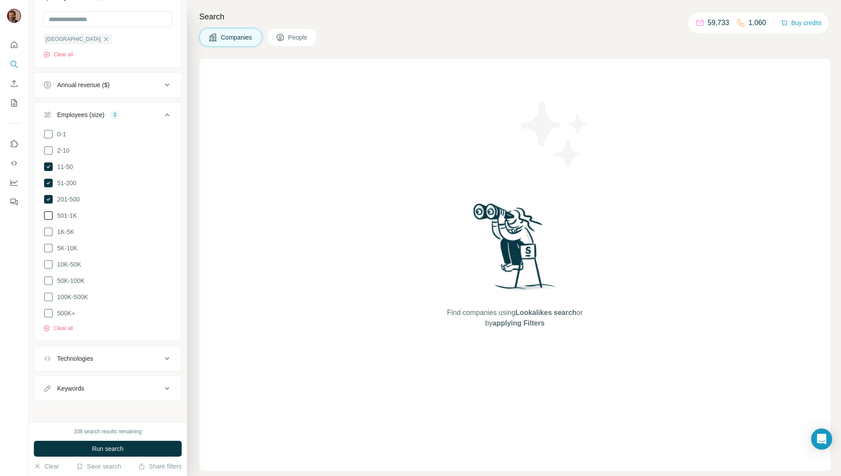
click at [48, 216] on icon at bounding box center [48, 215] width 11 height 11
click at [48, 230] on icon at bounding box center [48, 232] width 11 height 11
click at [50, 246] on icon at bounding box center [48, 248] width 11 height 11
click at [48, 263] on icon at bounding box center [48, 264] width 11 height 11
click at [49, 278] on icon at bounding box center [48, 280] width 11 height 11
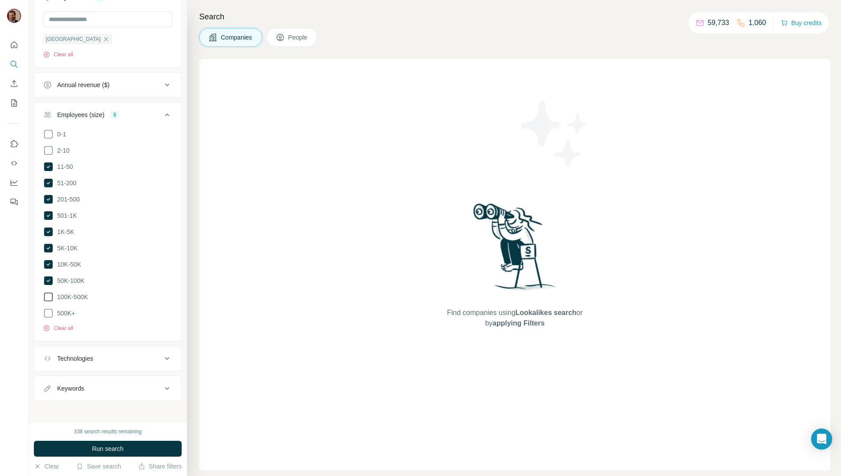
click at [49, 296] on icon at bounding box center [48, 297] width 11 height 11
click at [48, 311] on icon at bounding box center [48, 313] width 11 height 11
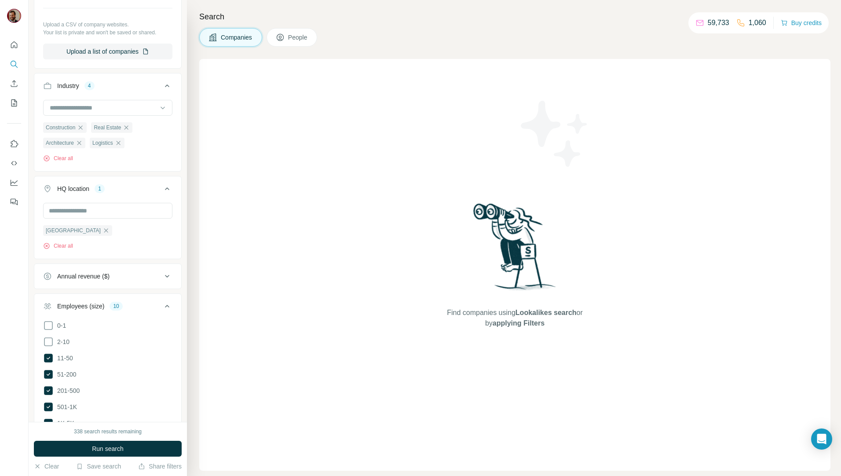
scroll to position [325, 0]
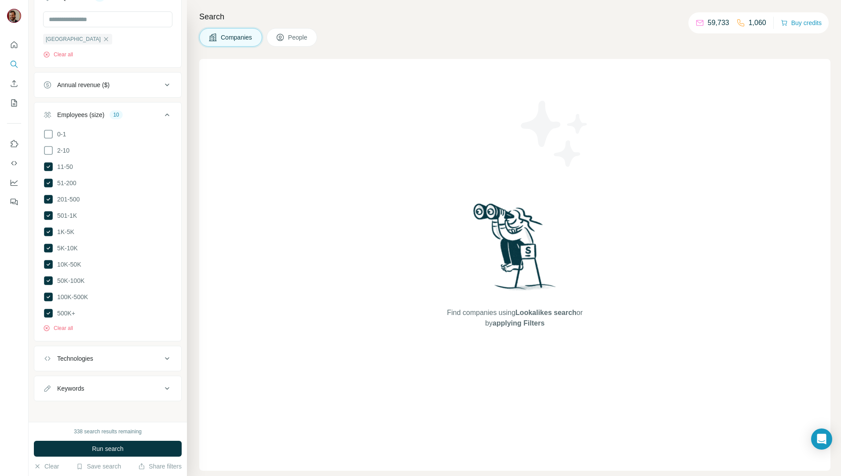
click at [122, 449] on span "Run search" at bounding box center [108, 448] width 32 height 9
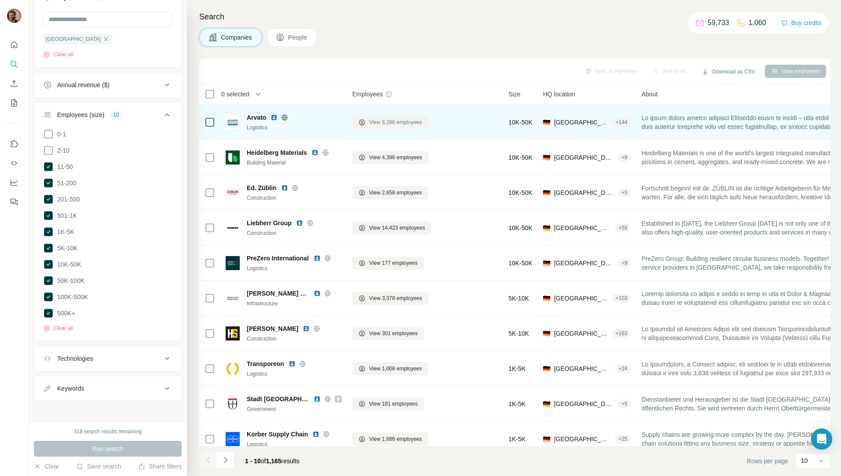
click at [397, 123] on span "View 8,286 employees" at bounding box center [395, 122] width 53 height 8
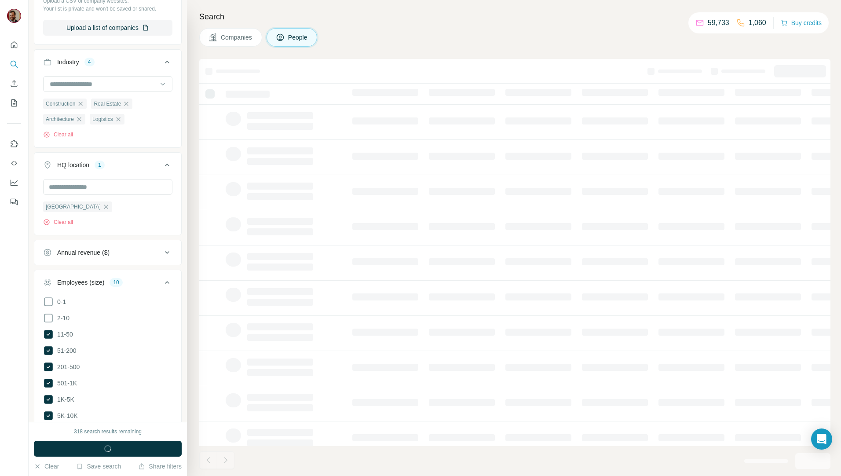
scroll to position [493, 0]
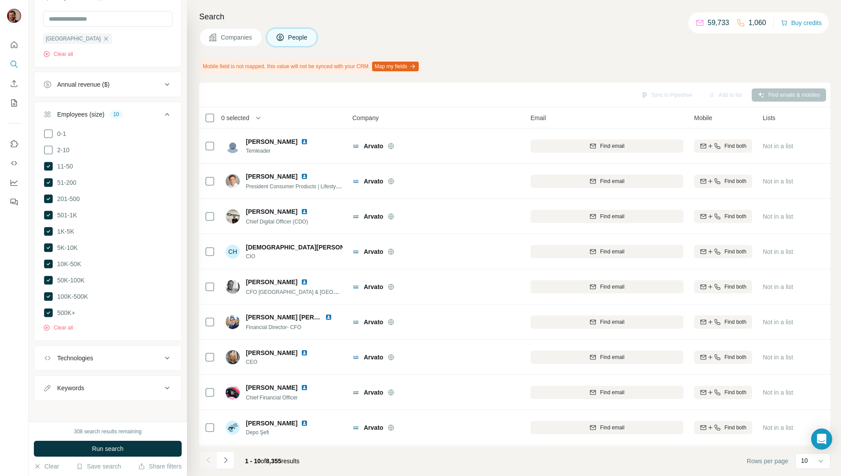
click at [445, 102] on div "Sync to Pipedrive Add to list Find emails & mobiles" at bounding box center [514, 95] width 631 height 25
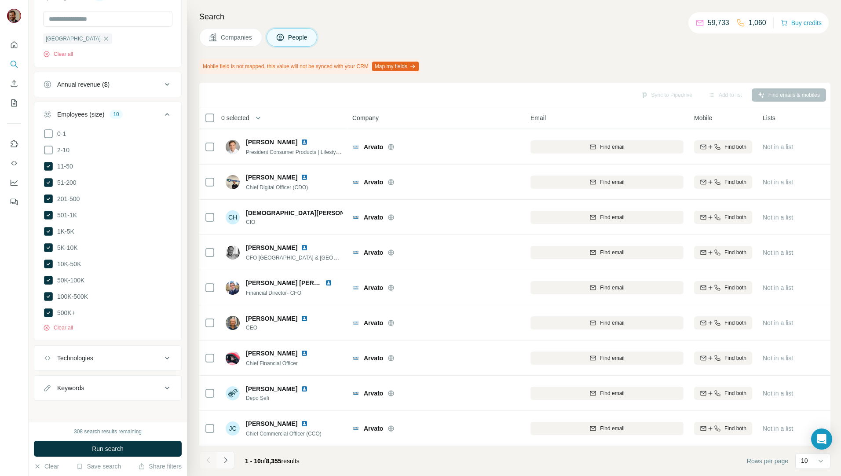
click at [225, 459] on icon "Navigate to next page" at bounding box center [225, 460] width 9 height 9
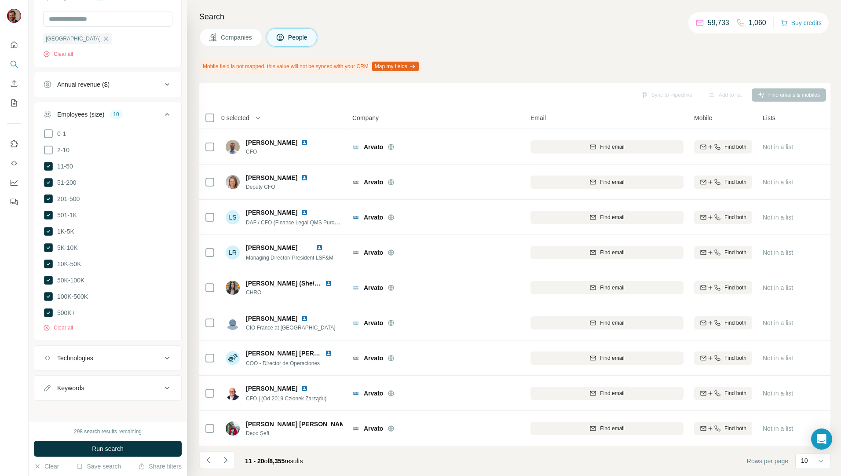
click at [240, 35] on span "Companies" at bounding box center [237, 37] width 32 height 9
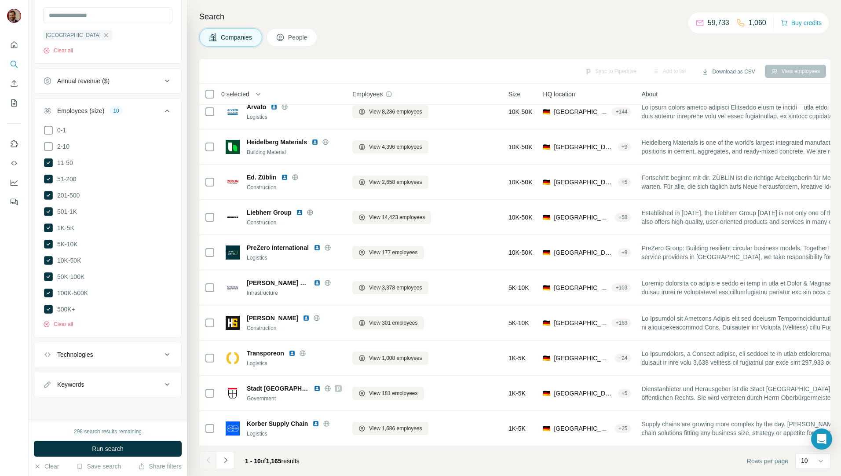
scroll to position [15, 0]
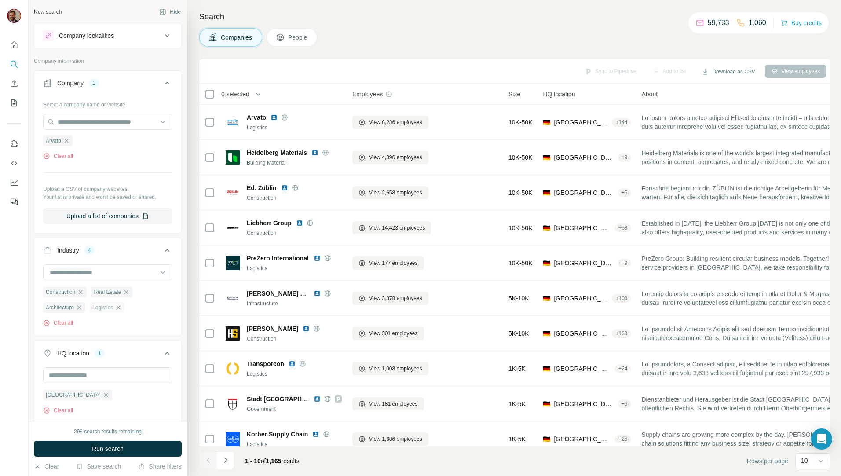
click at [122, 308] on icon "button" at bounding box center [118, 307] width 7 height 7
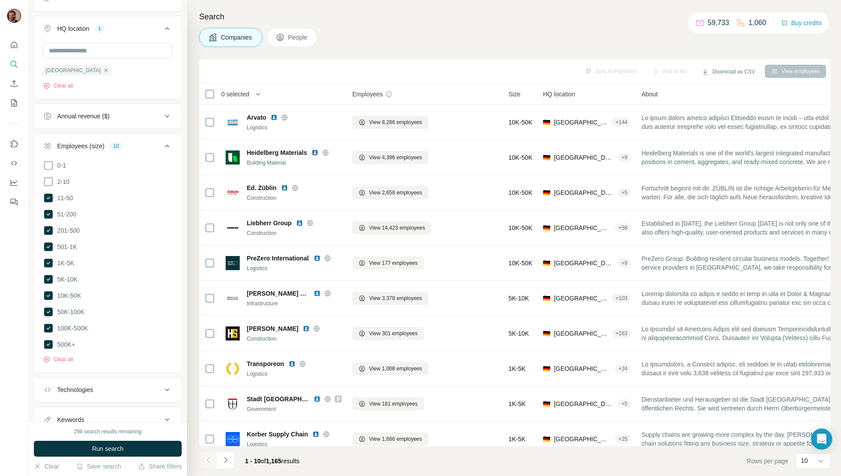
scroll to position [356, 0]
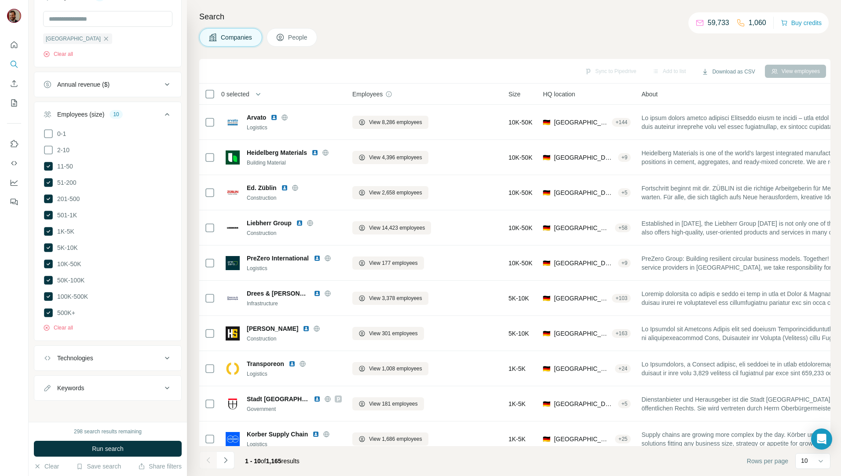
click at [116, 449] on span "Run search" at bounding box center [108, 448] width 32 height 9
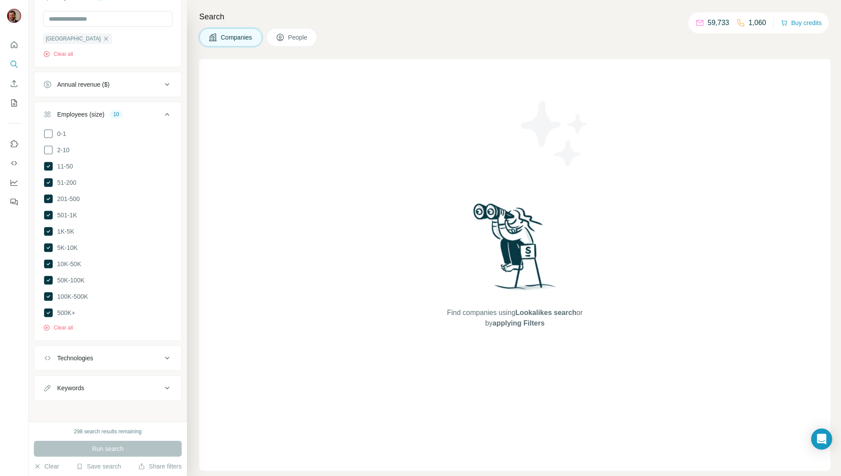
click at [232, 33] on button "Companies" at bounding box center [230, 37] width 63 height 18
click at [232, 31] on button "Companies" at bounding box center [230, 37] width 63 height 18
click at [296, 29] on button "People" at bounding box center [292, 37] width 51 height 18
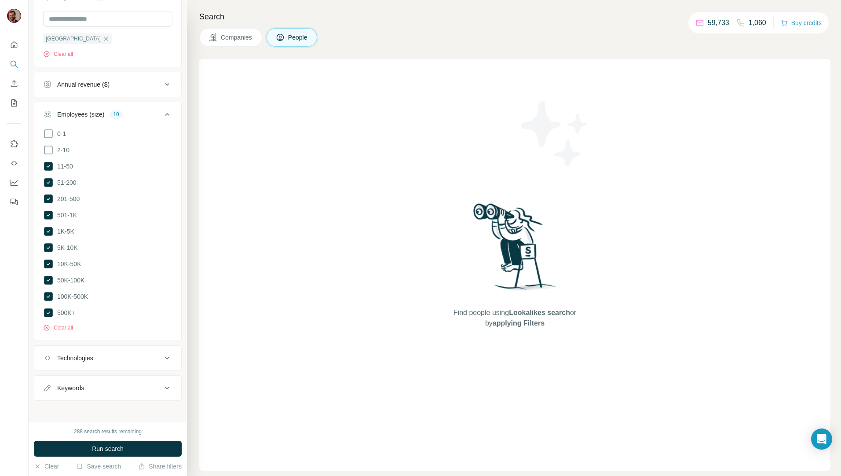
click at [242, 39] on span "Companies" at bounding box center [237, 37] width 32 height 9
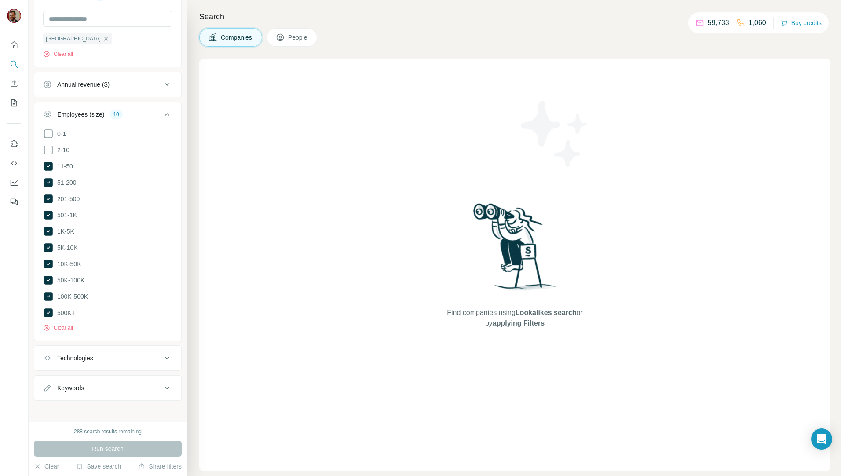
click at [132, 441] on div "Run search" at bounding box center [108, 449] width 148 height 16
click at [106, 447] on div "Run search" at bounding box center [108, 449] width 148 height 16
click at [128, 408] on div "New search Hide Company lookalikes Company information Company 1 Select a compa…" at bounding box center [108, 211] width 158 height 422
click at [89, 390] on button "Keywords" at bounding box center [107, 387] width 147 height 21
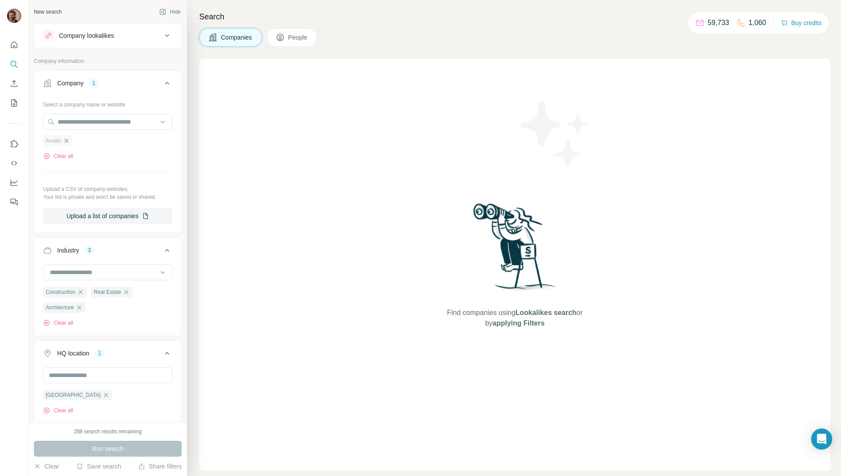
click at [66, 143] on icon "button" at bounding box center [66, 140] width 7 height 7
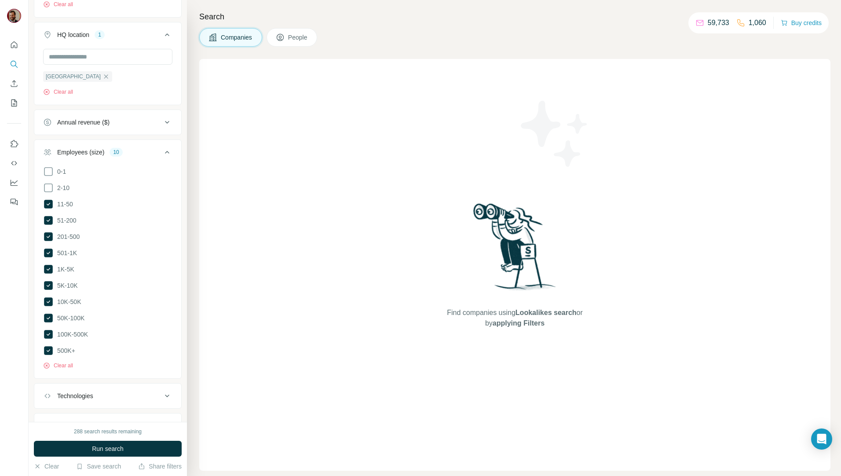
scroll to position [352, 0]
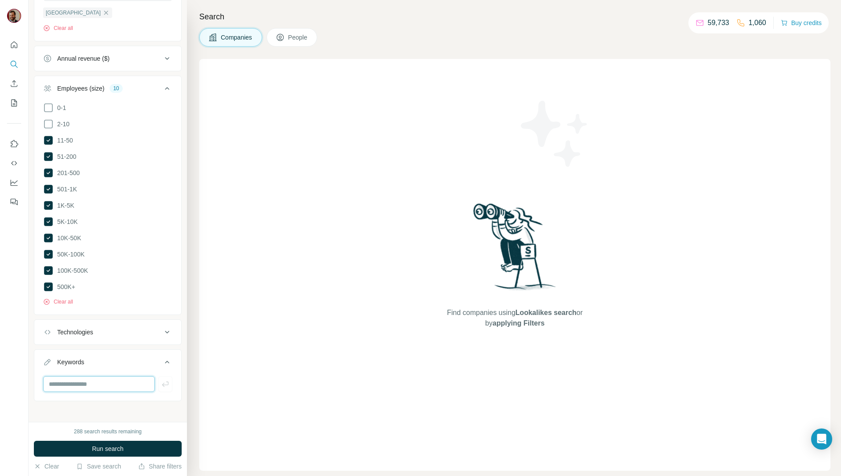
click at [79, 376] on input "text" at bounding box center [99, 384] width 112 height 16
type input "**********"
click at [116, 451] on span "Run search" at bounding box center [108, 448] width 32 height 9
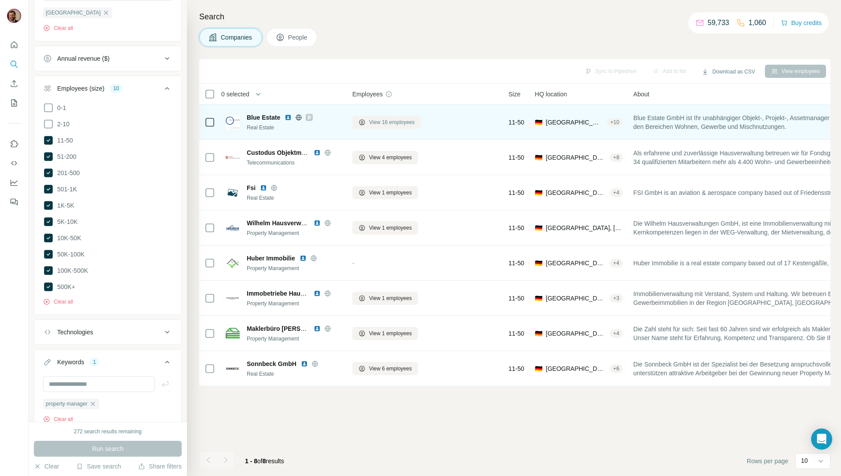
click at [390, 124] on span "View 16 employees" at bounding box center [392, 122] width 46 height 8
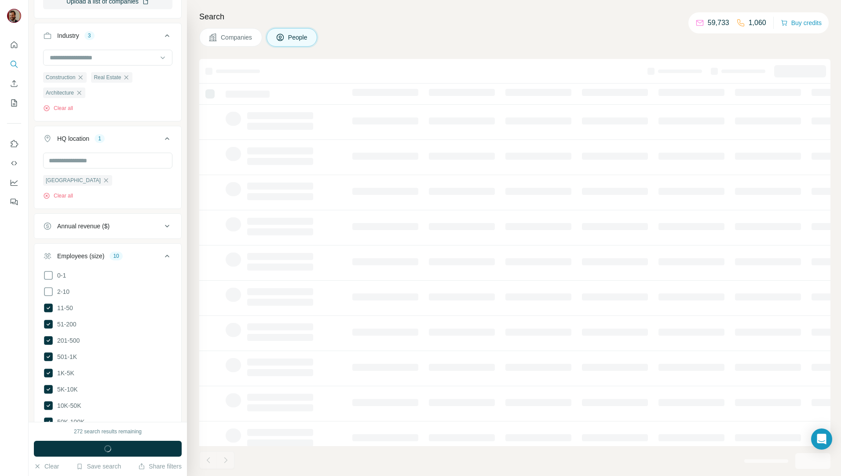
scroll to position [520, 0]
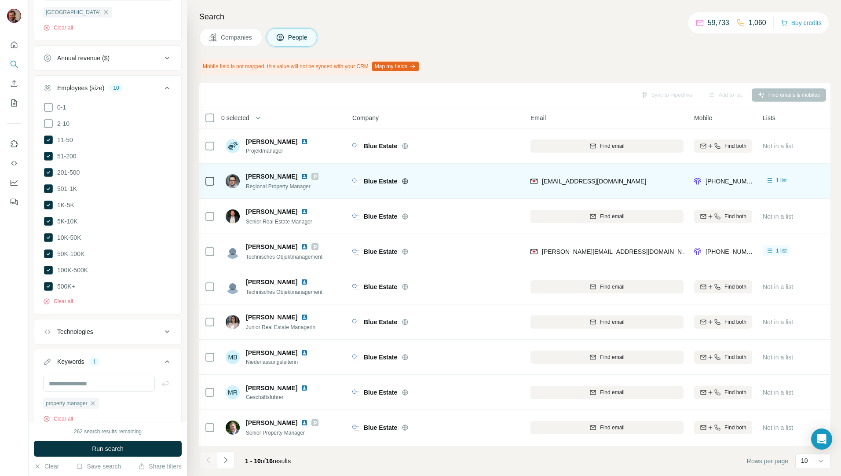
click at [256, 38] on button "Companies" at bounding box center [230, 37] width 63 height 18
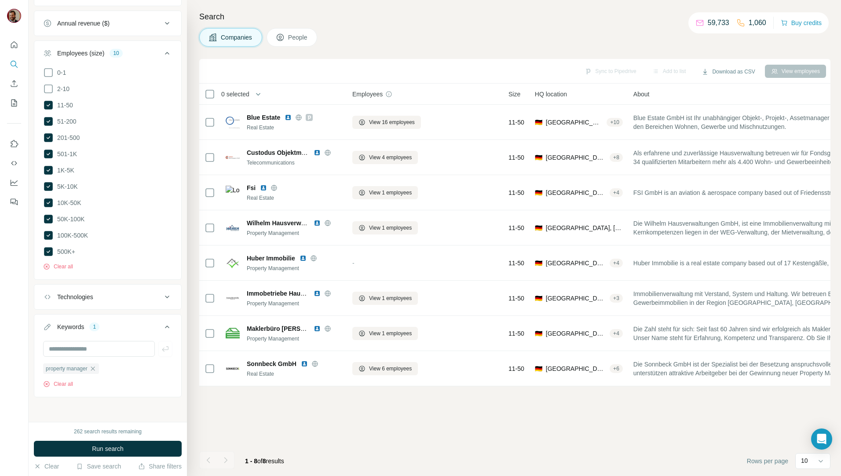
scroll to position [383, 0]
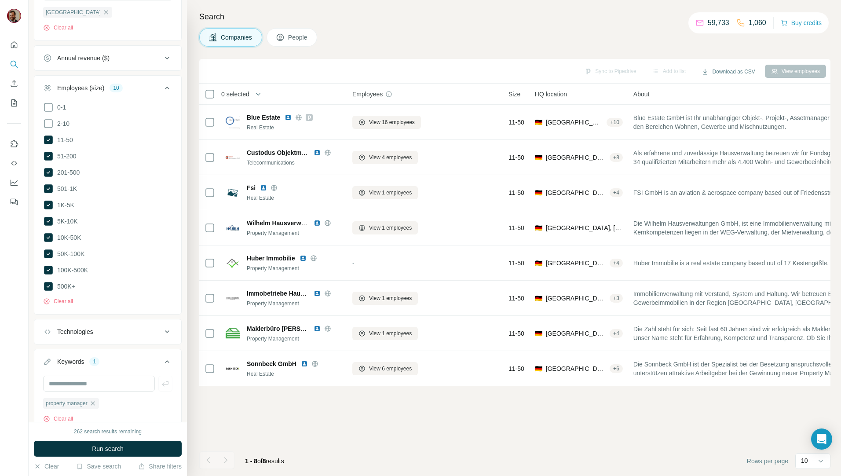
click at [247, 55] on div "Search Companies People Sync to Pipedrive Add to list Download as CSV View empl…" at bounding box center [514, 238] width 654 height 476
click at [249, 33] on button "Companies" at bounding box center [230, 37] width 63 height 18
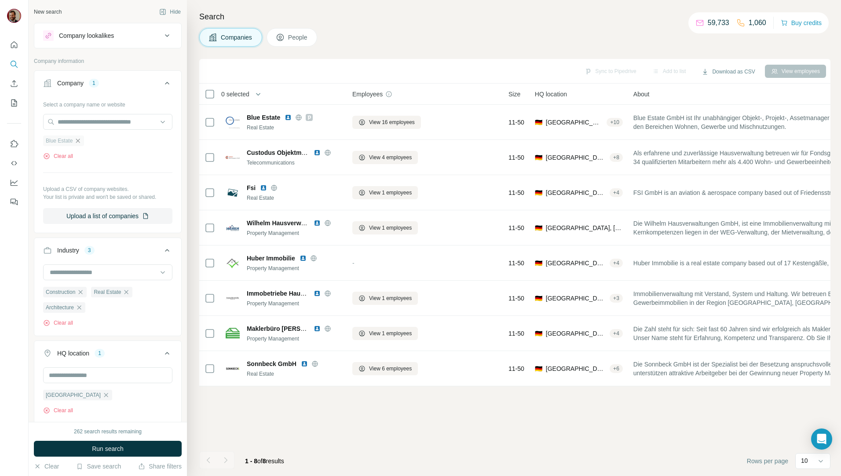
click at [80, 140] on icon "button" at bounding box center [77, 140] width 7 height 7
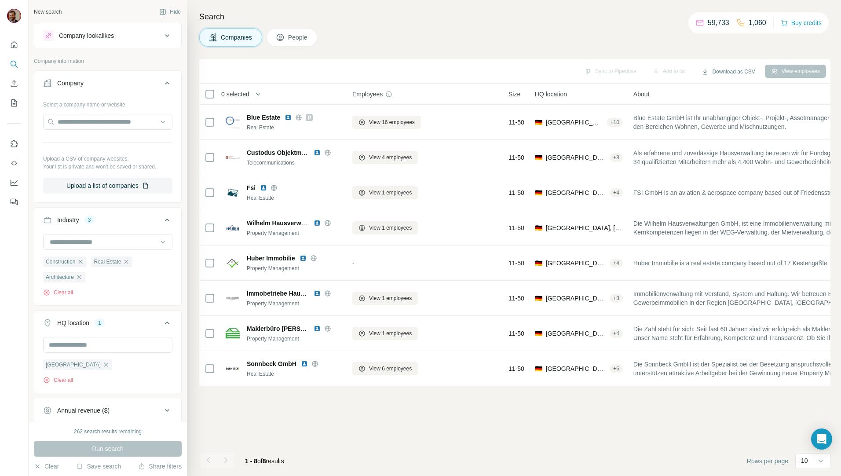
click at [238, 36] on span "Companies" at bounding box center [237, 37] width 32 height 9
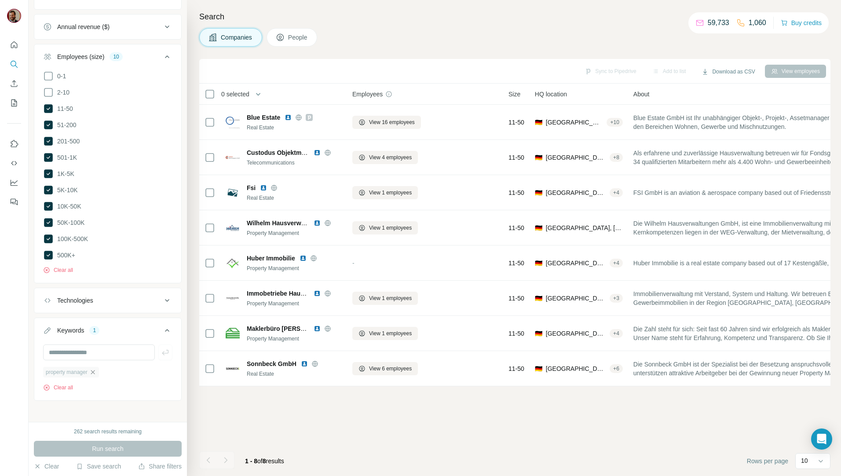
click at [94, 369] on icon "button" at bounding box center [92, 372] width 7 height 7
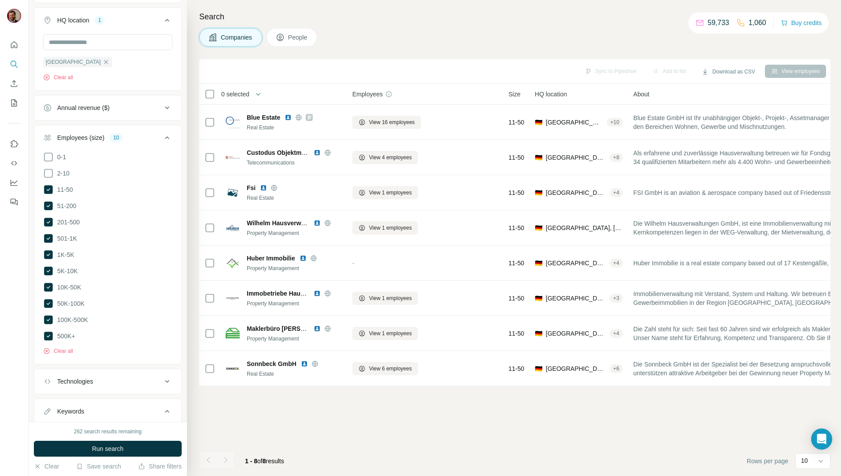
scroll to position [352, 0]
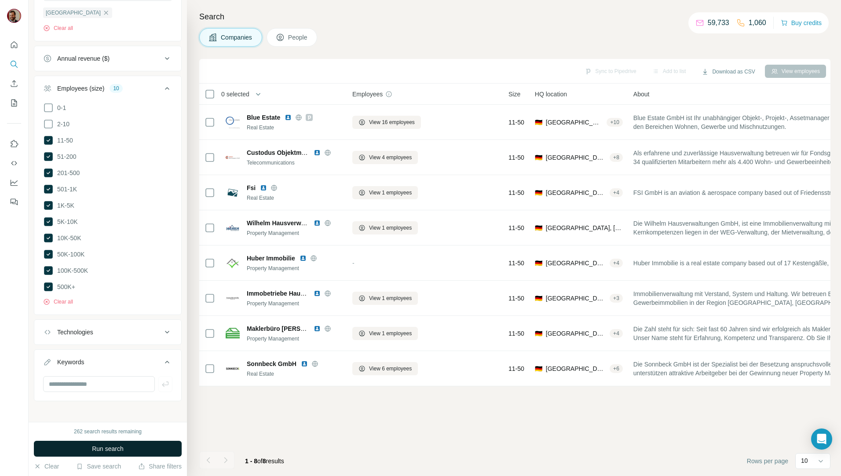
click at [110, 450] on span "Run search" at bounding box center [108, 448] width 32 height 9
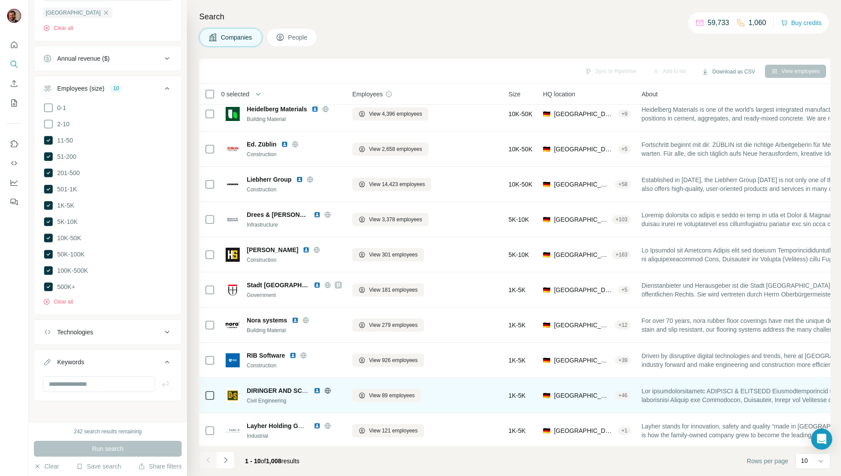
scroll to position [0, 0]
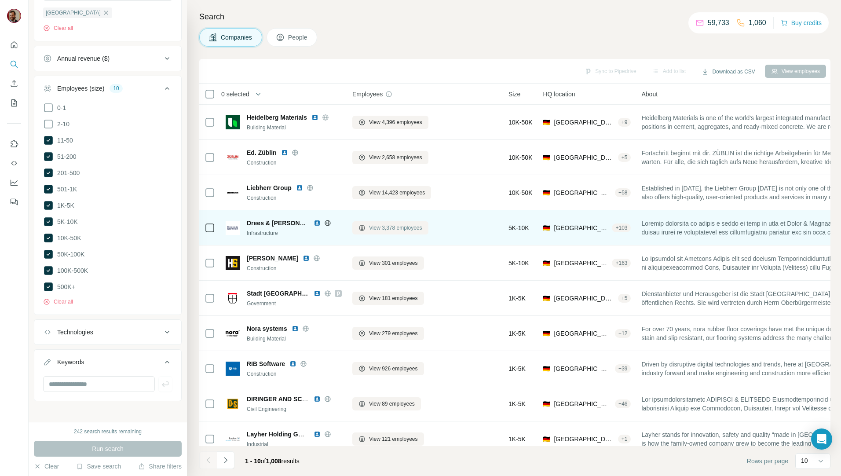
click at [384, 224] on span "View 3,378 employees" at bounding box center [395, 228] width 53 height 8
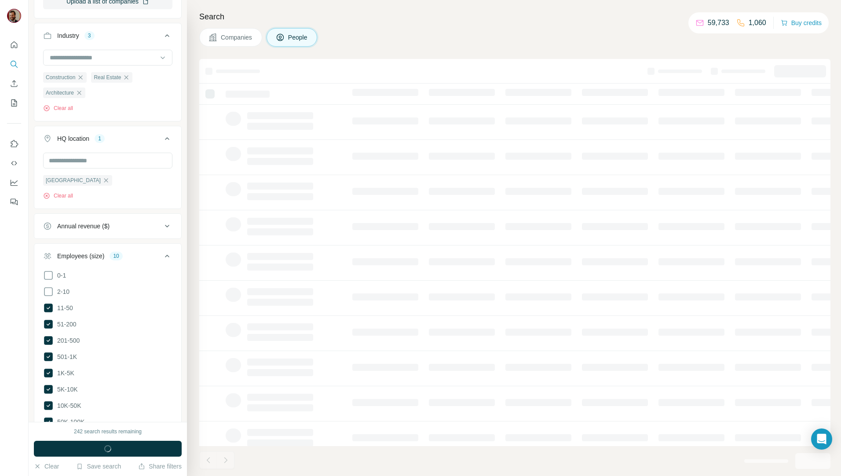
scroll to position [520, 0]
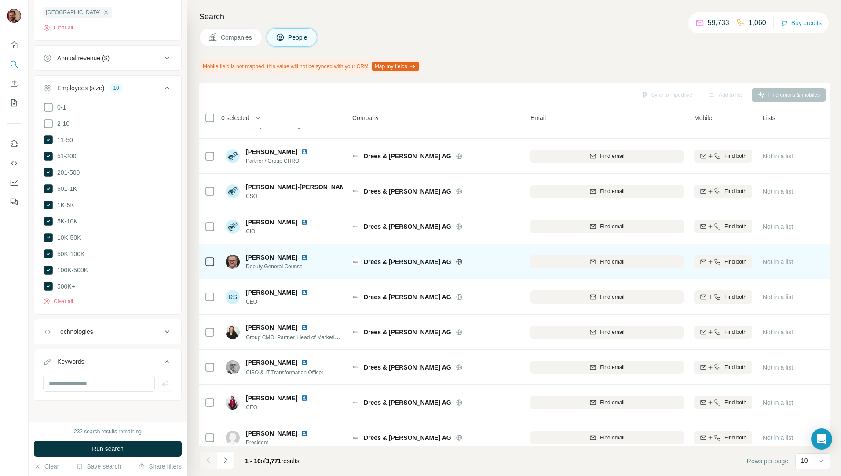
scroll to position [39, 0]
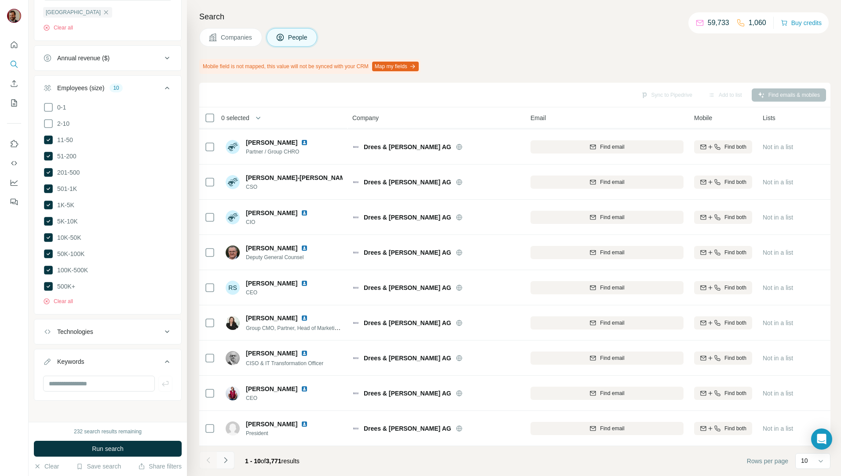
click at [225, 458] on icon "Navigate to next page" at bounding box center [225, 460] width 3 height 6
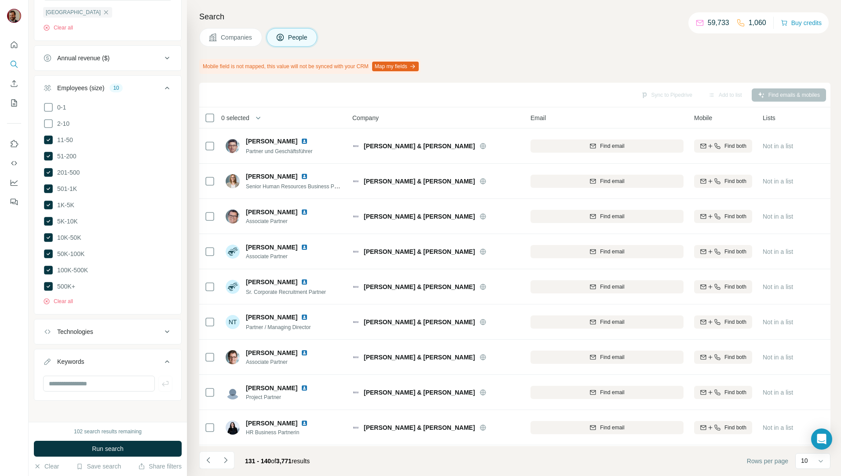
drag, startPoint x: 518, startPoint y: 51, endPoint x: 522, endPoint y: 68, distance: 17.5
click at [518, 51] on div "Search Companies People Mobile field is not mapped, this value will not be sync…" at bounding box center [514, 238] width 654 height 476
